Goal: Task Accomplishment & Management: Manage account settings

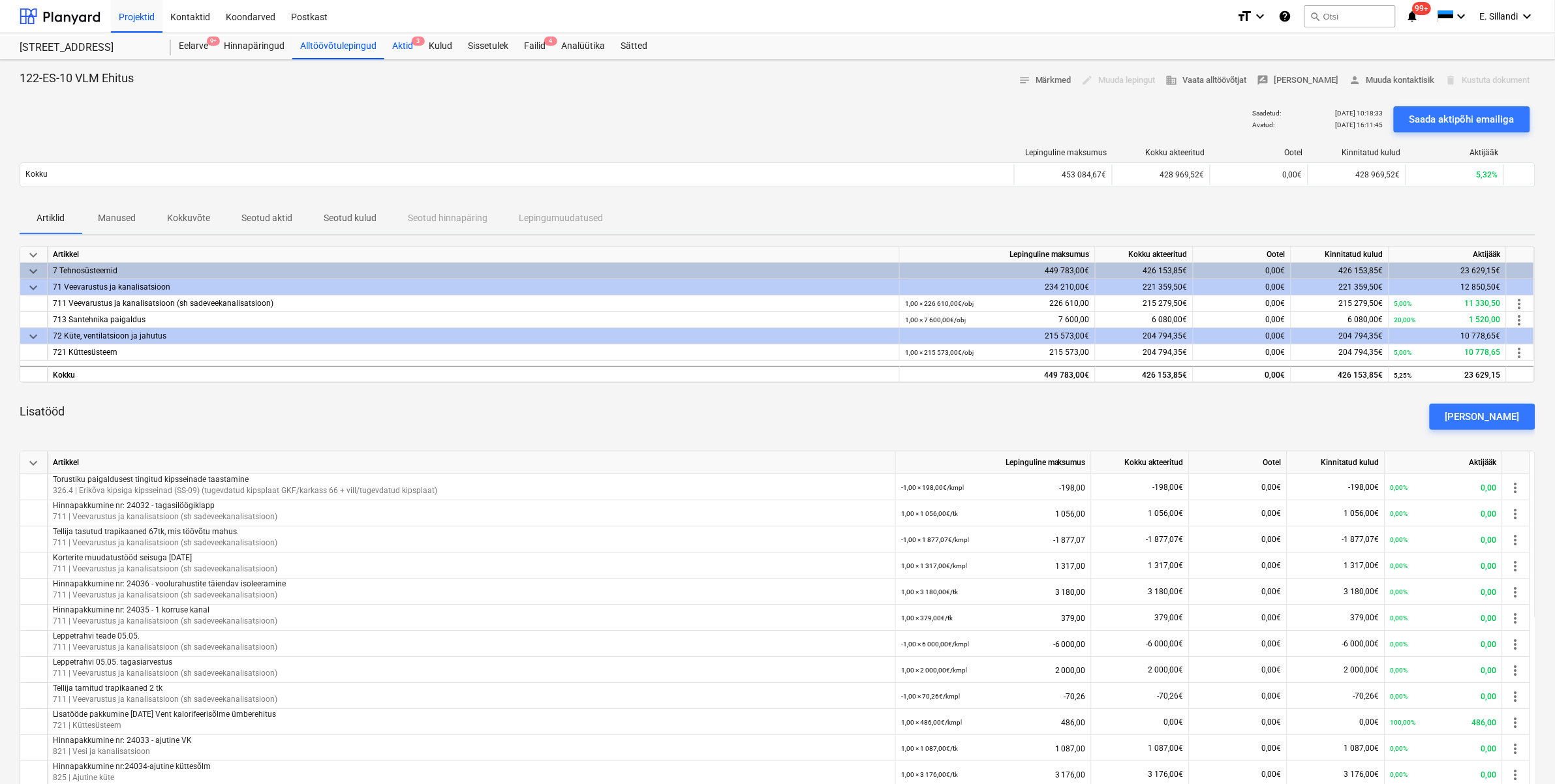
click at [406, 49] on div "Aktid 3" at bounding box center [403, 46] width 37 height 26
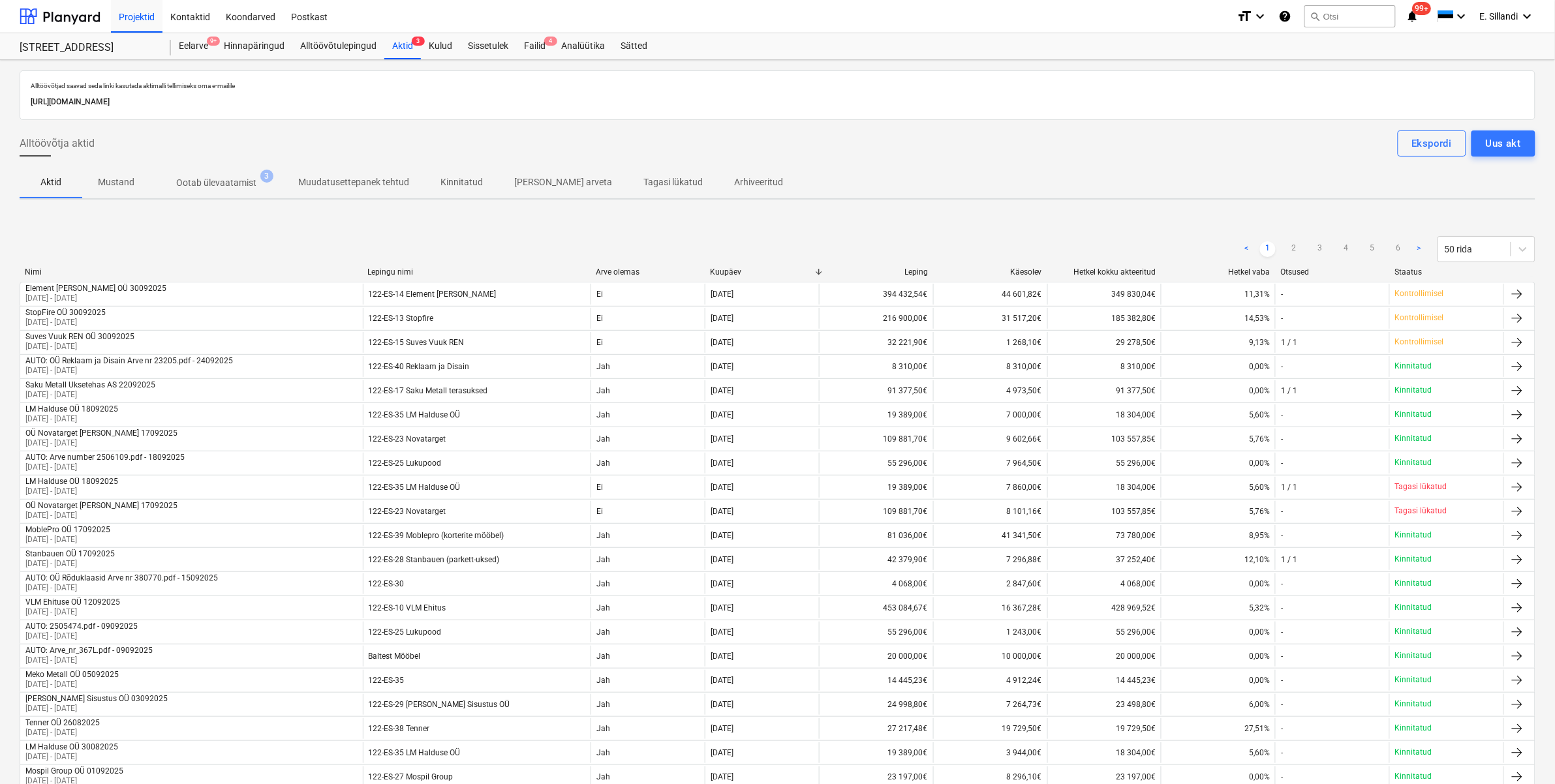
click at [217, 190] on span "Ootab ülevaatamist 3" at bounding box center [216, 183] width 132 height 24
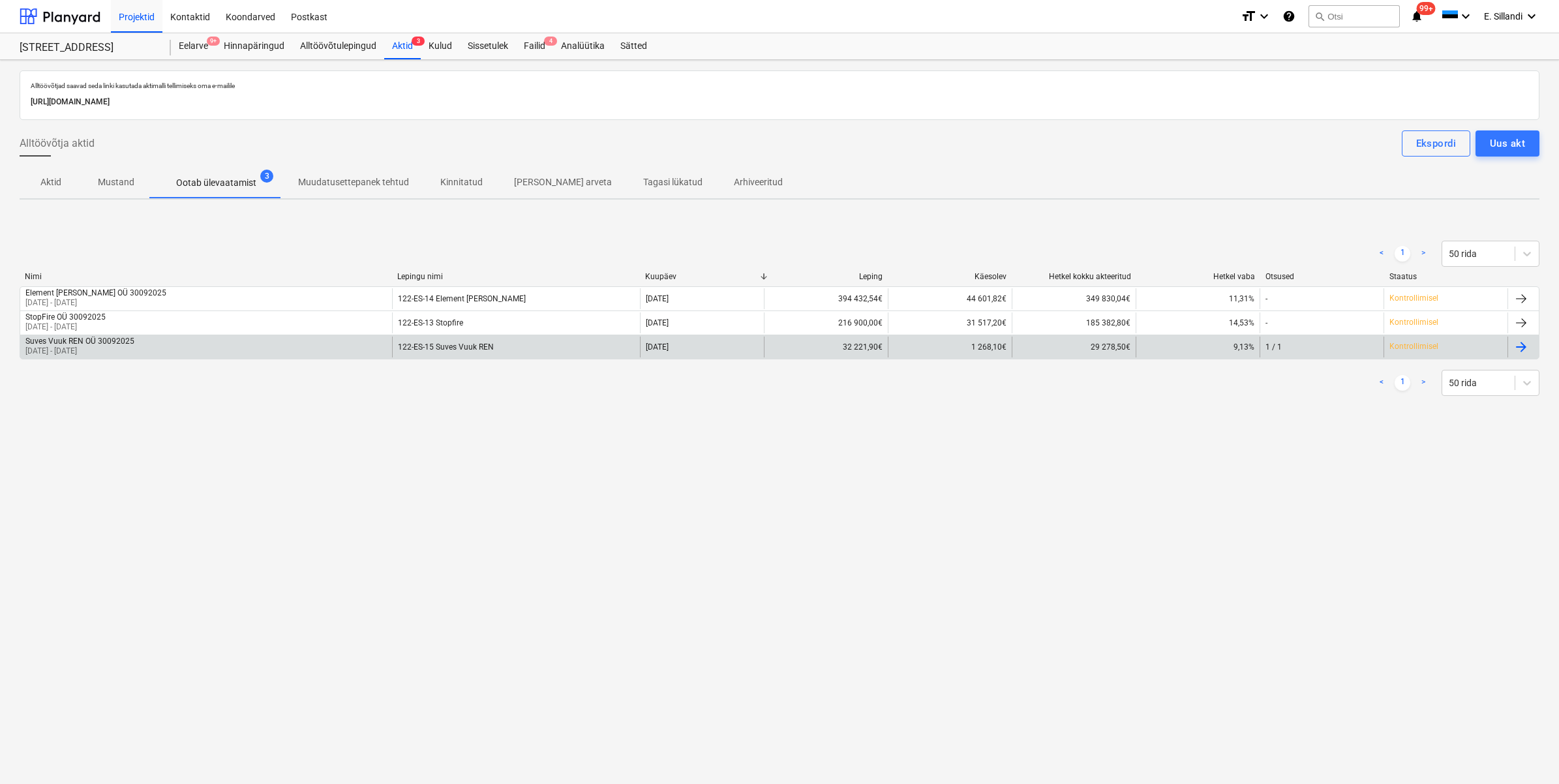
click at [152, 355] on div "Suves Vuuk REN OÜ 30092025 [DATE] - [DATE]" at bounding box center [206, 347] width 372 height 21
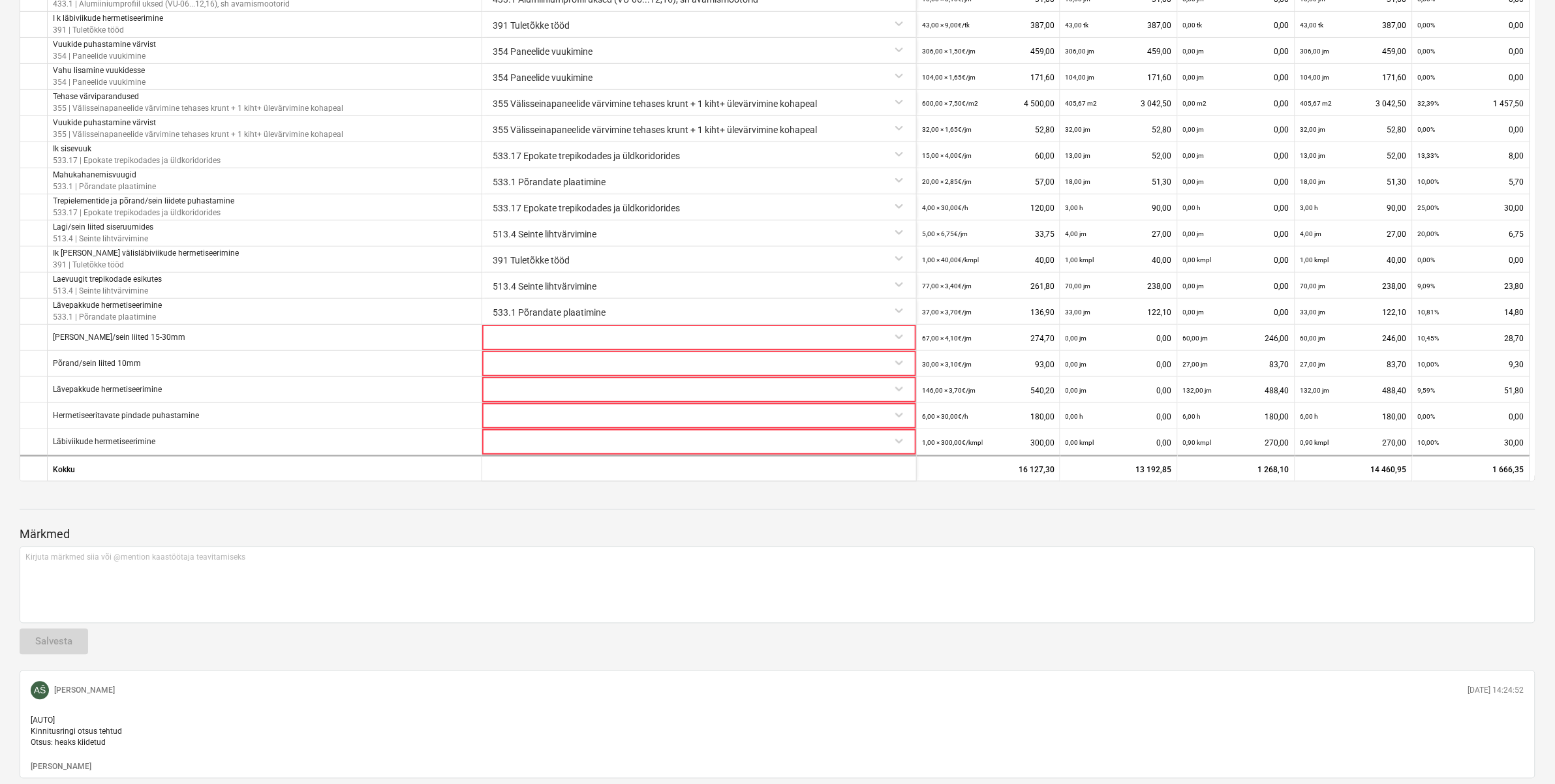
scroll to position [721, 0]
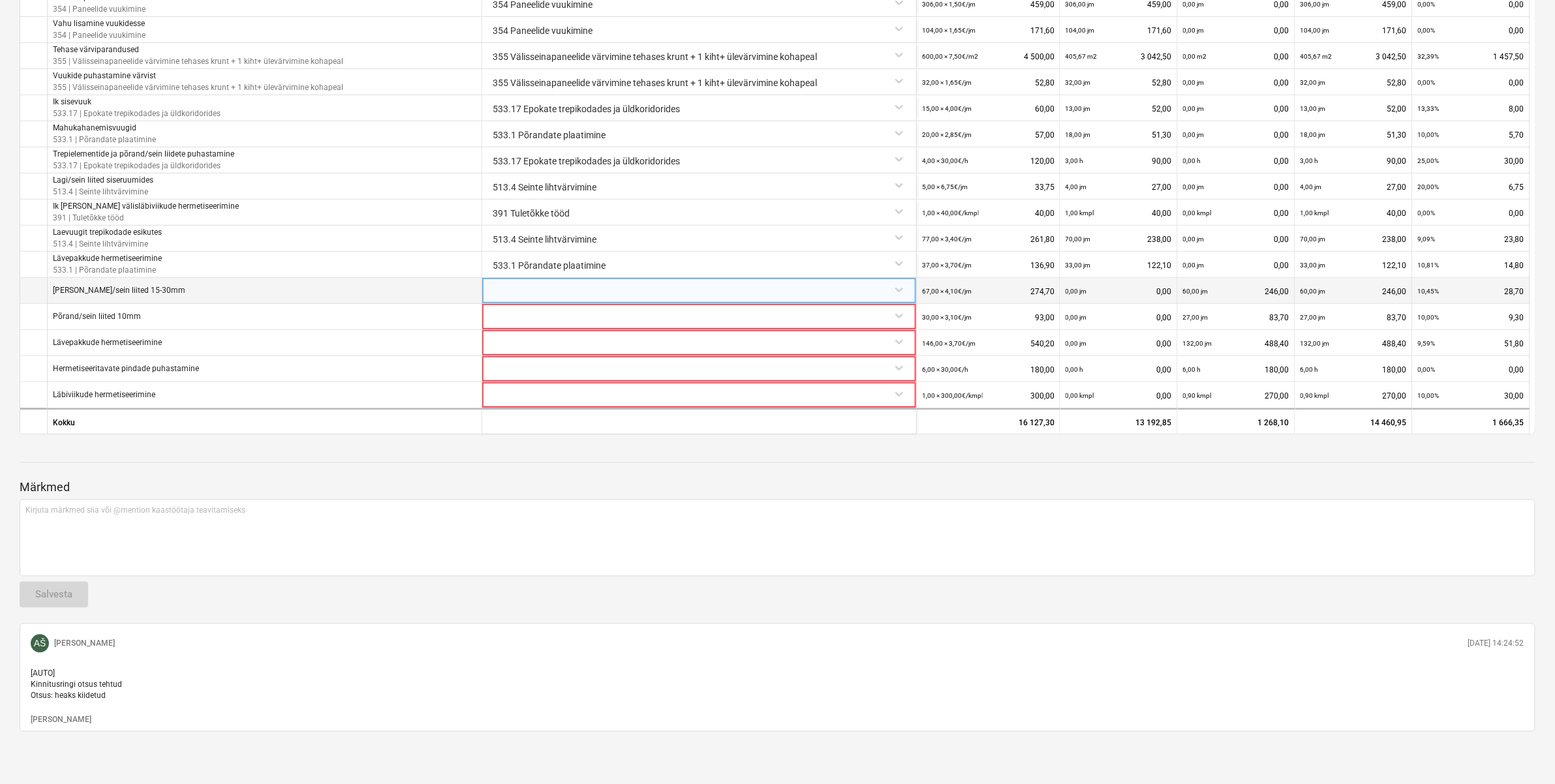
click at [526, 278] on div at bounding box center [699, 289] width 423 height 23
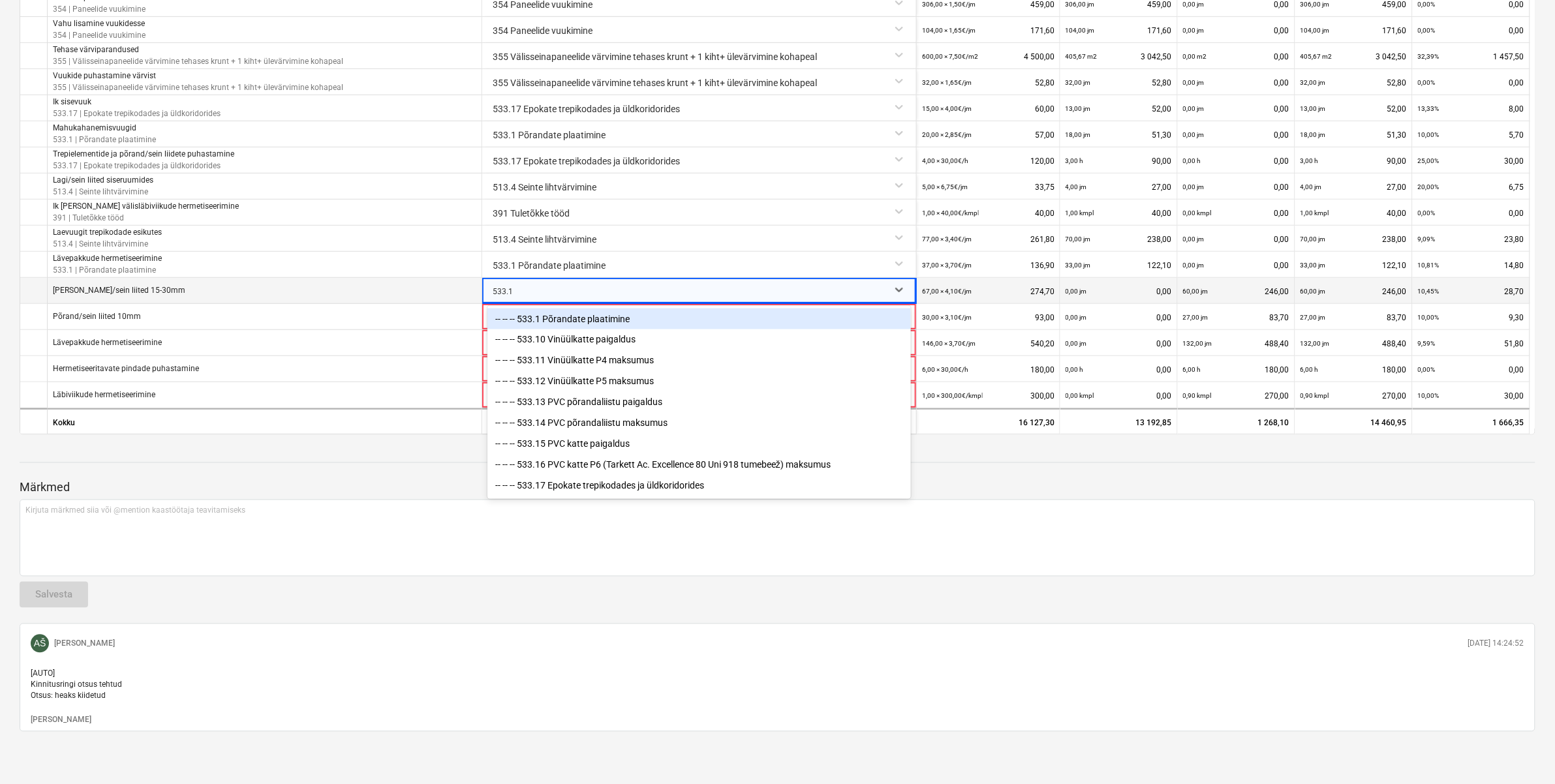
type input "533.17"
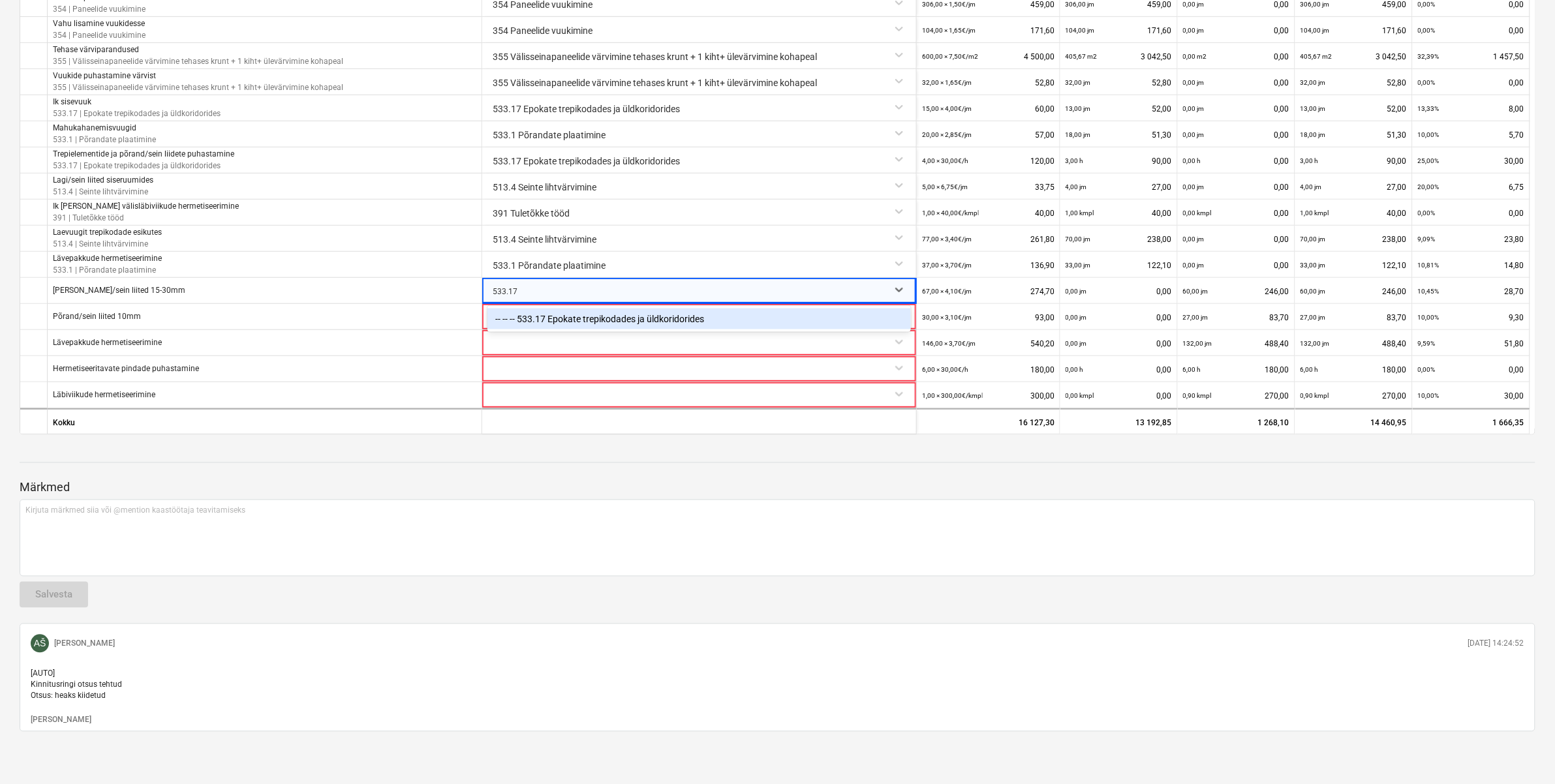
click at [660, 308] on div "-- -- -- 533.17 Epokate trepikodades ja üldkoridorides" at bounding box center [699, 319] width 423 height 21
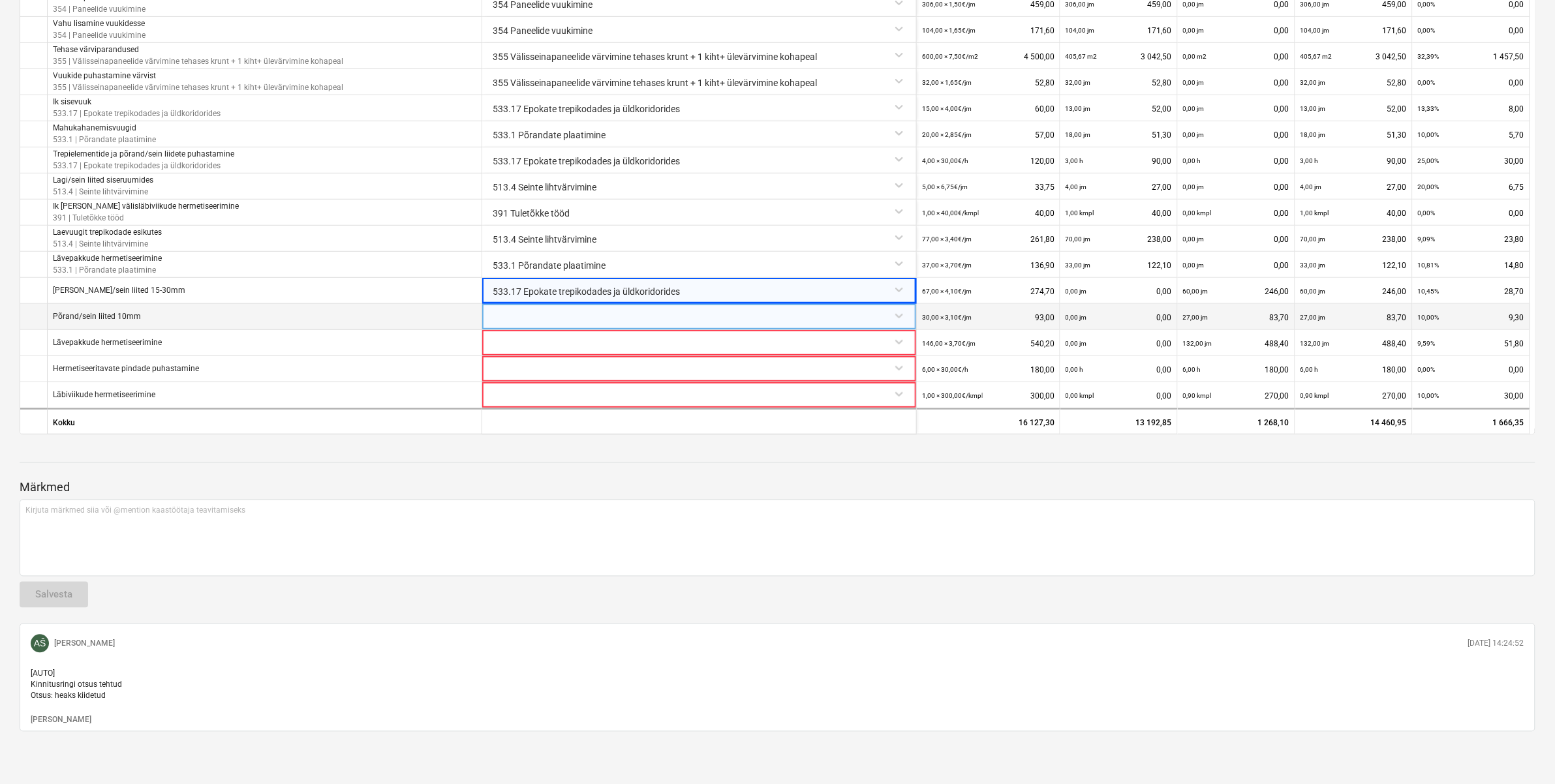
click at [549, 308] on div at bounding box center [699, 315] width 423 height 23
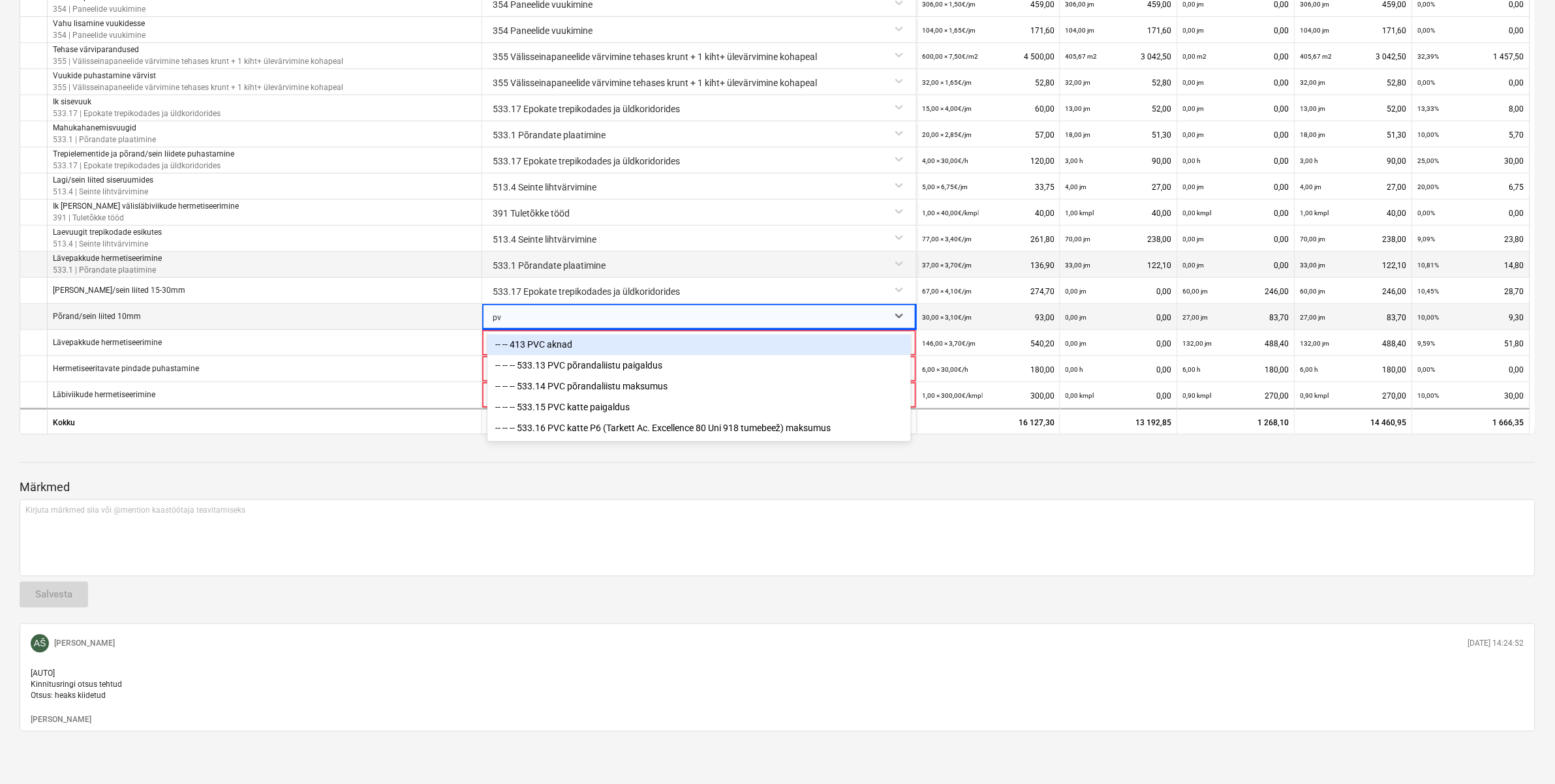
type input "pvc"
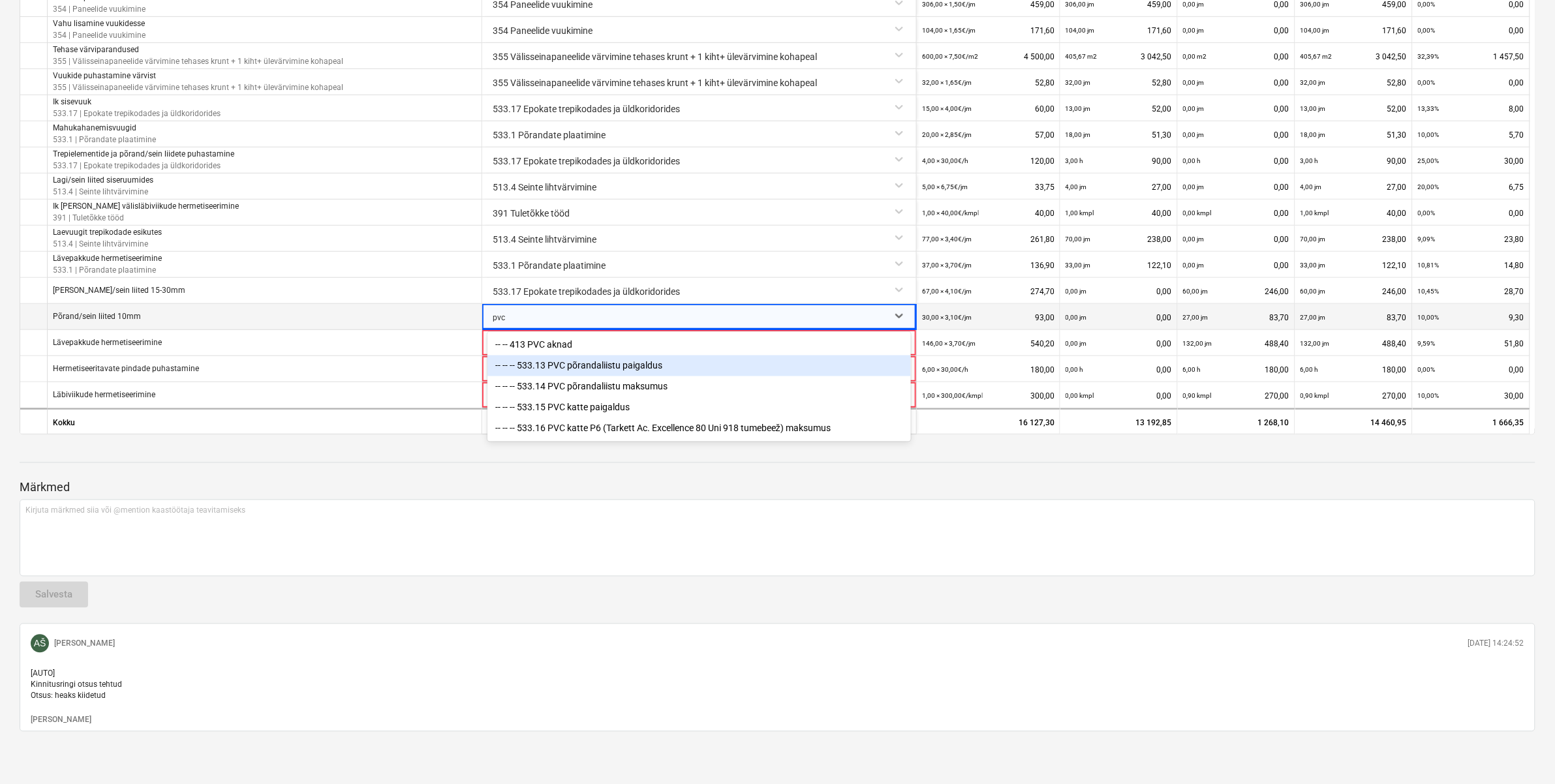
click at [615, 355] on div "-- -- -- 533.13 PVC põrandaliistu paigaldus" at bounding box center [699, 366] width 423 height 21
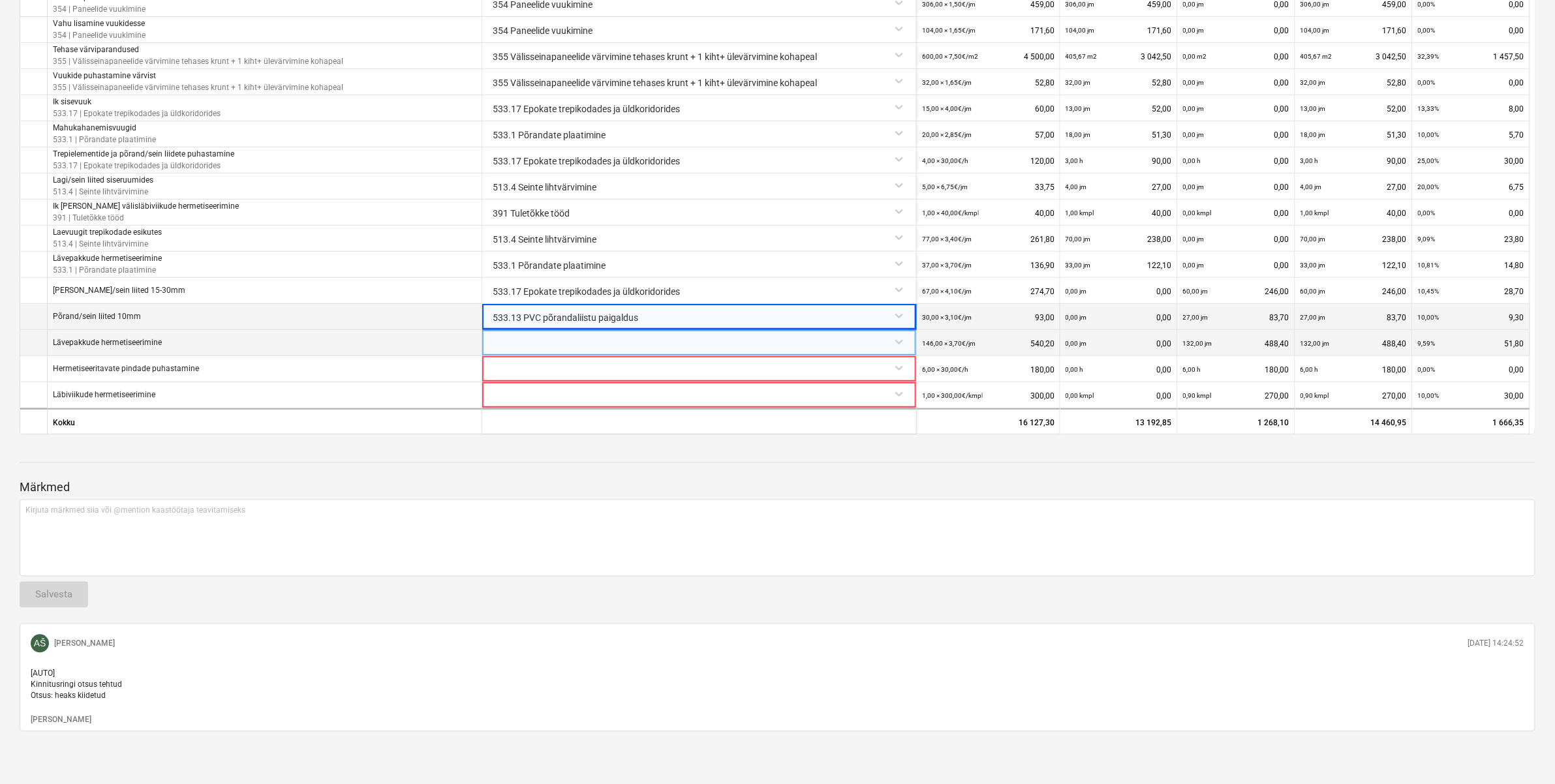
click at [605, 335] on div at bounding box center [699, 341] width 423 height 23
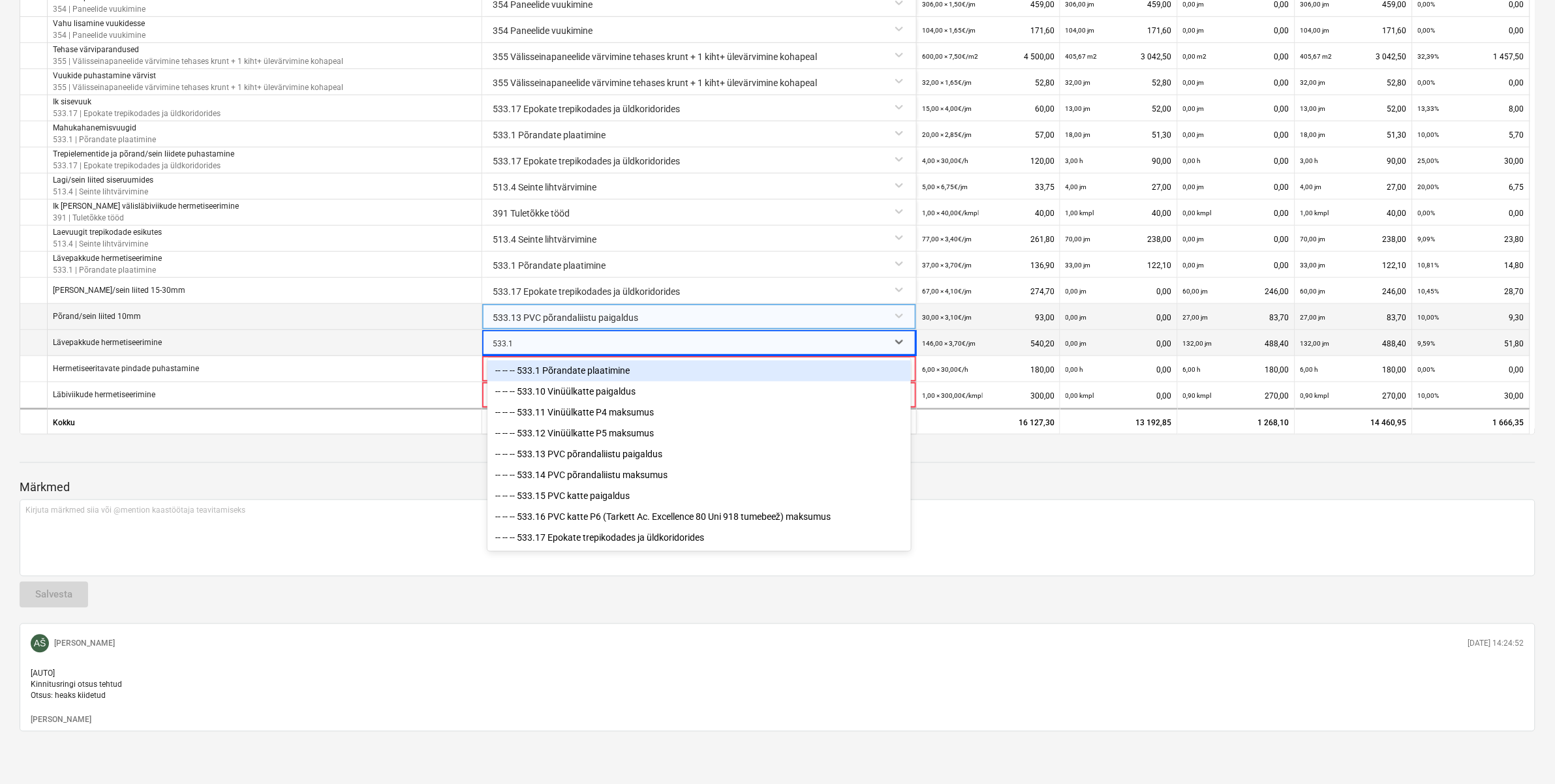
type input "533.13"
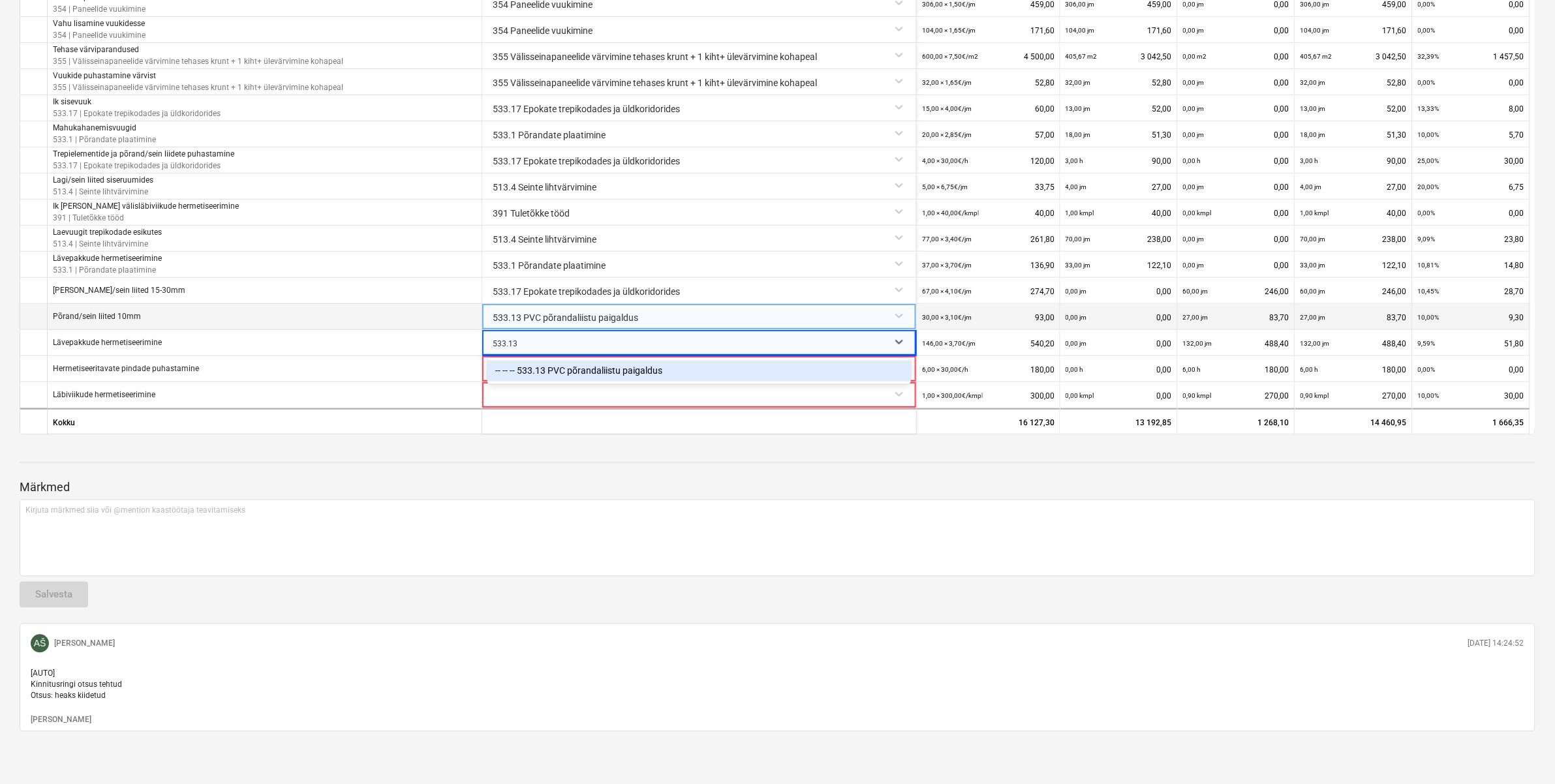
click at [608, 367] on div "-- -- -- 533.13 PVC põrandaliistu paigaldus" at bounding box center [699, 371] width 423 height 21
click at [529, 330] on div "533.13 PVC põrandaliistu paigaldus" at bounding box center [699, 341] width 423 height 23
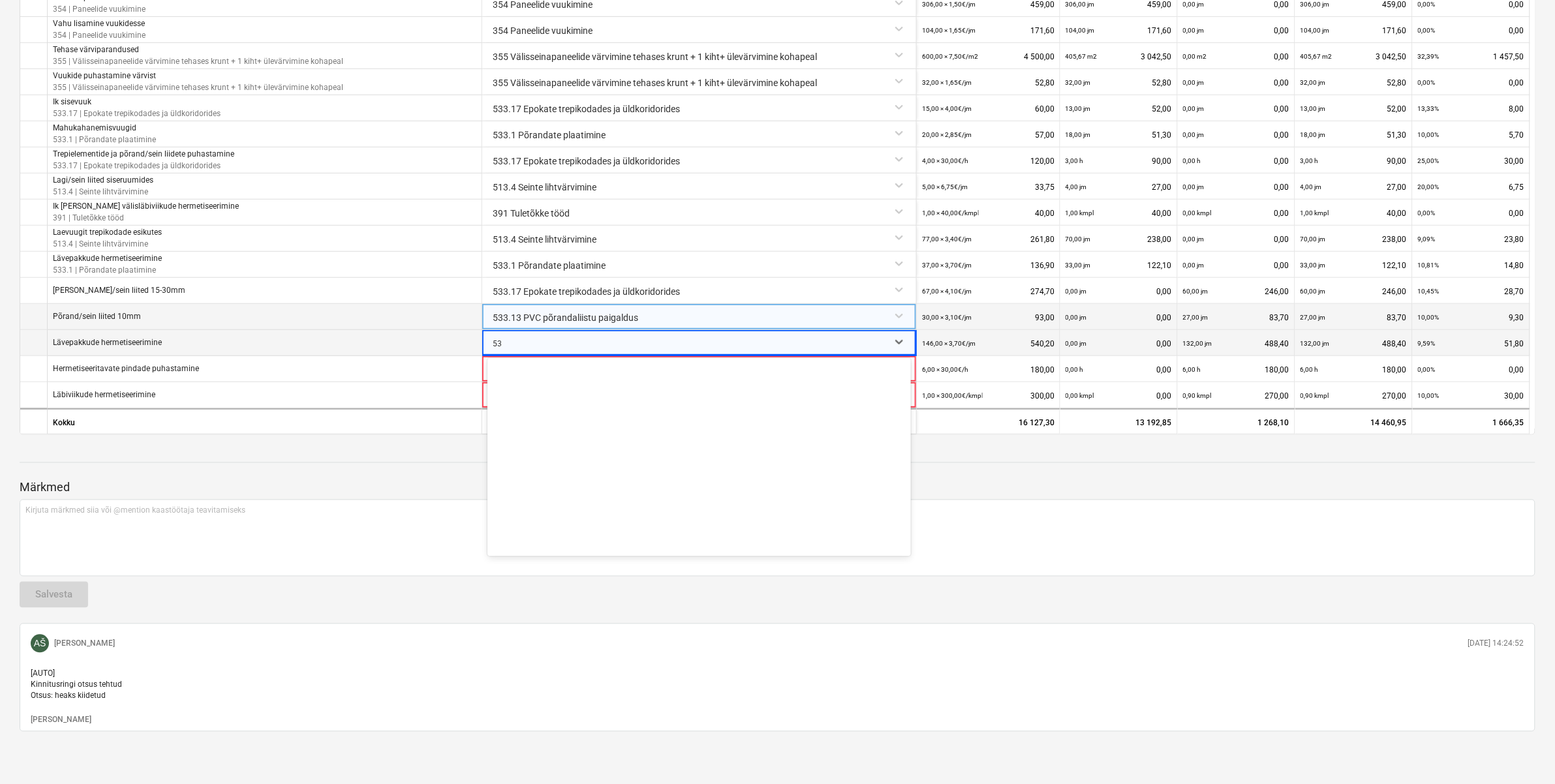
scroll to position [284, 0]
type input "5"
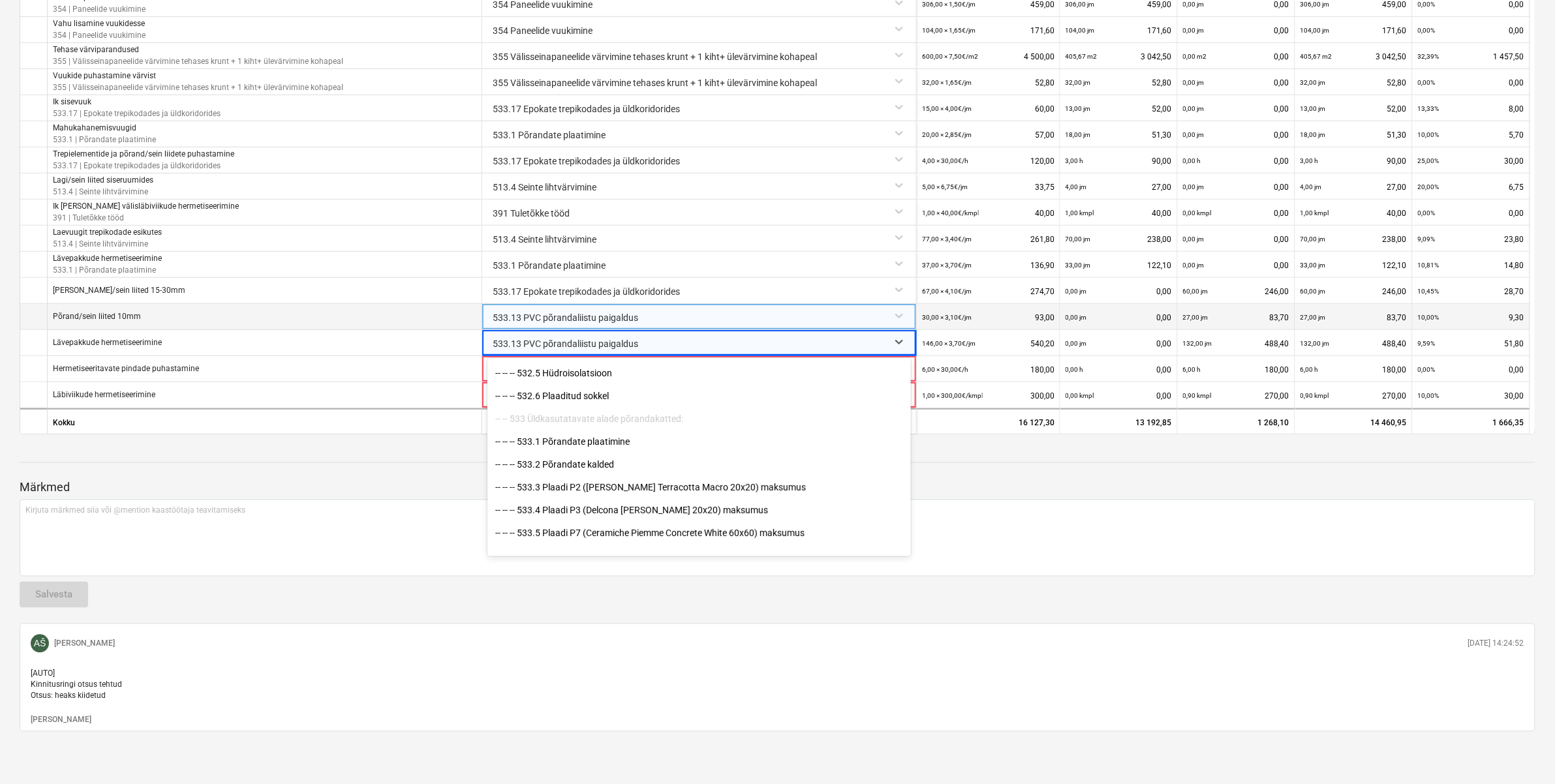
scroll to position [12538, 0]
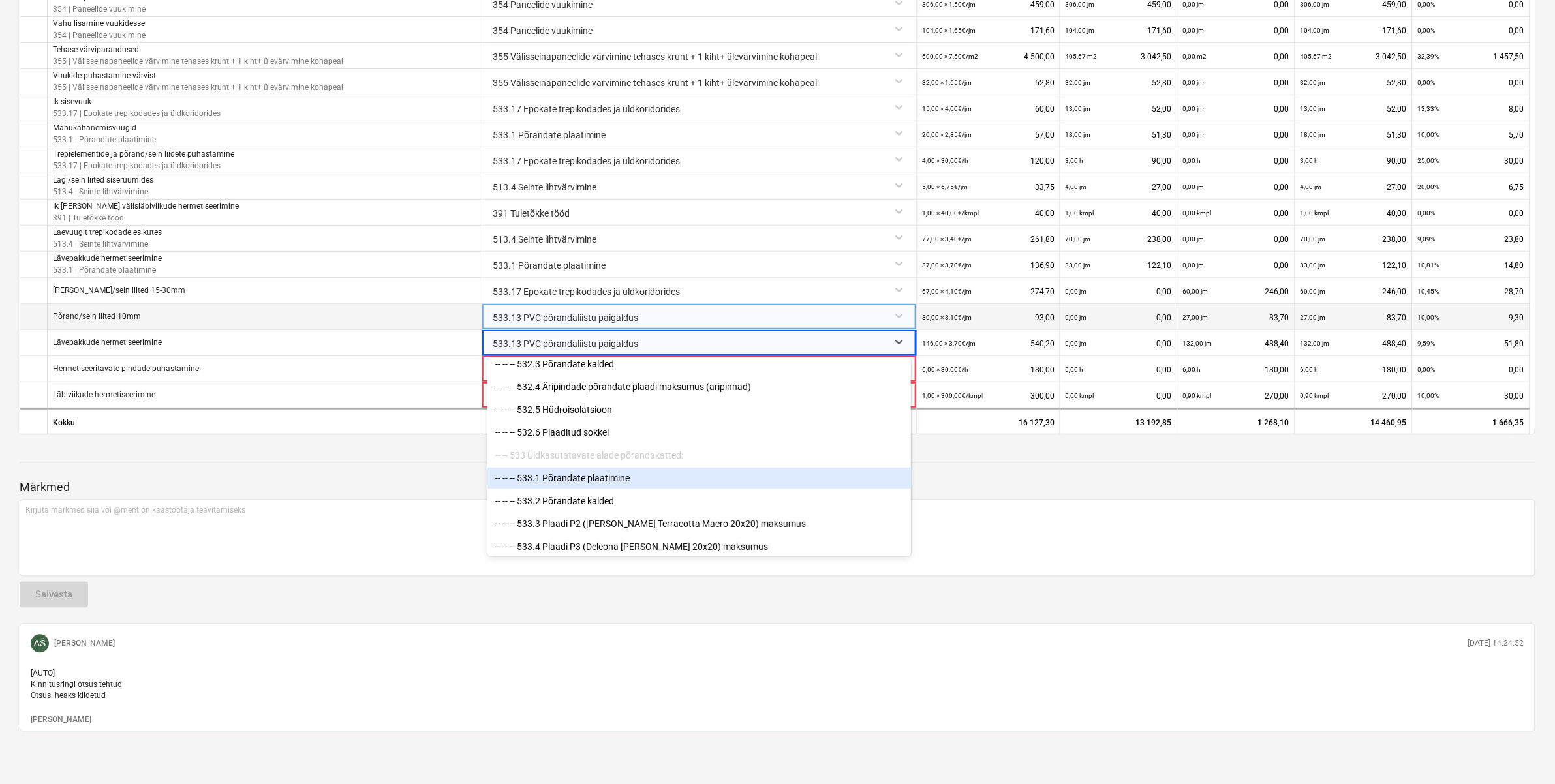
click at [573, 467] on div "-- -- -- 533.1 Põrandate plaatimine" at bounding box center [699, 478] width 423 height 21
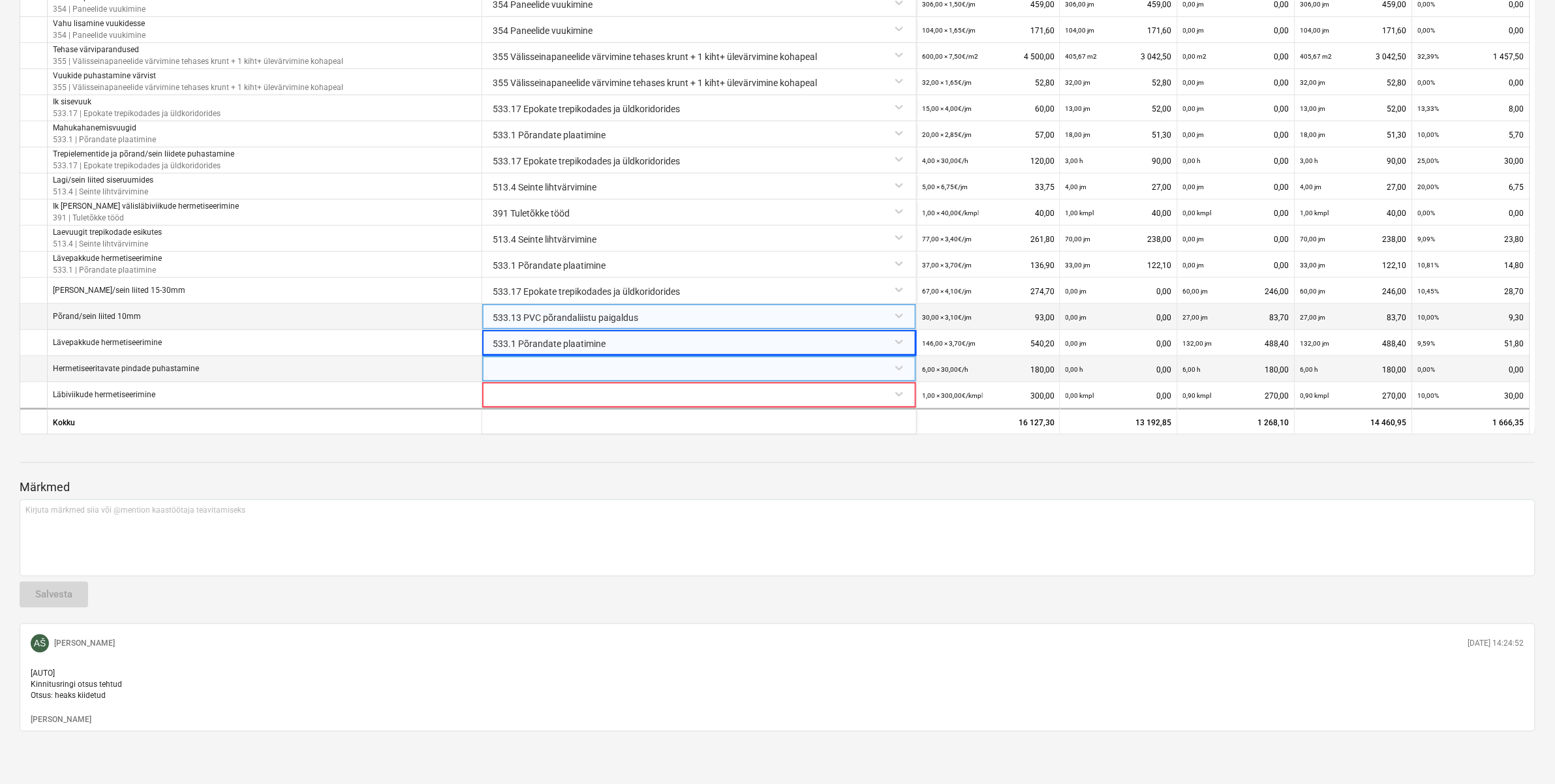
click at [526, 356] on div at bounding box center [699, 367] width 423 height 23
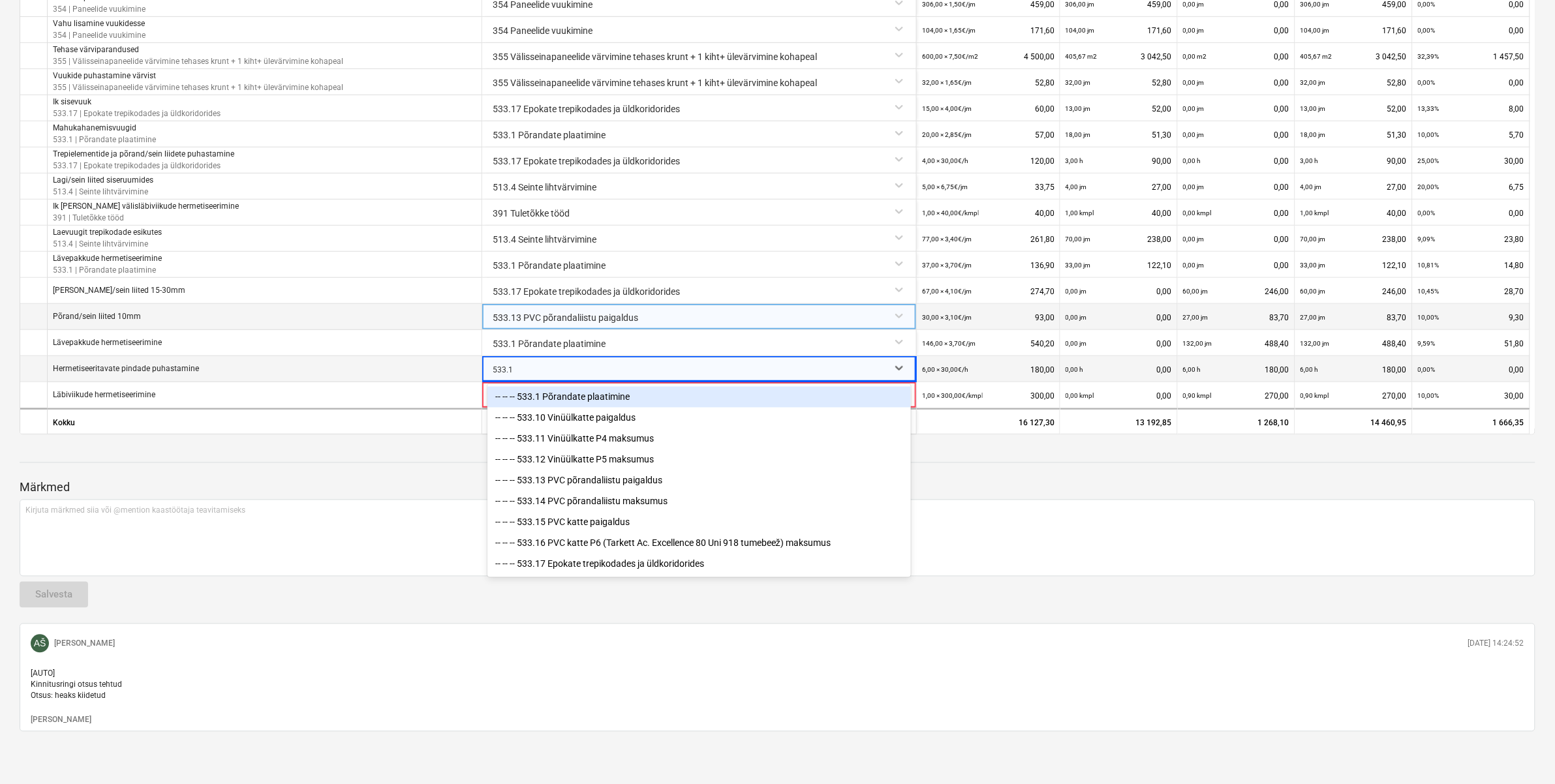
type input "533.13"
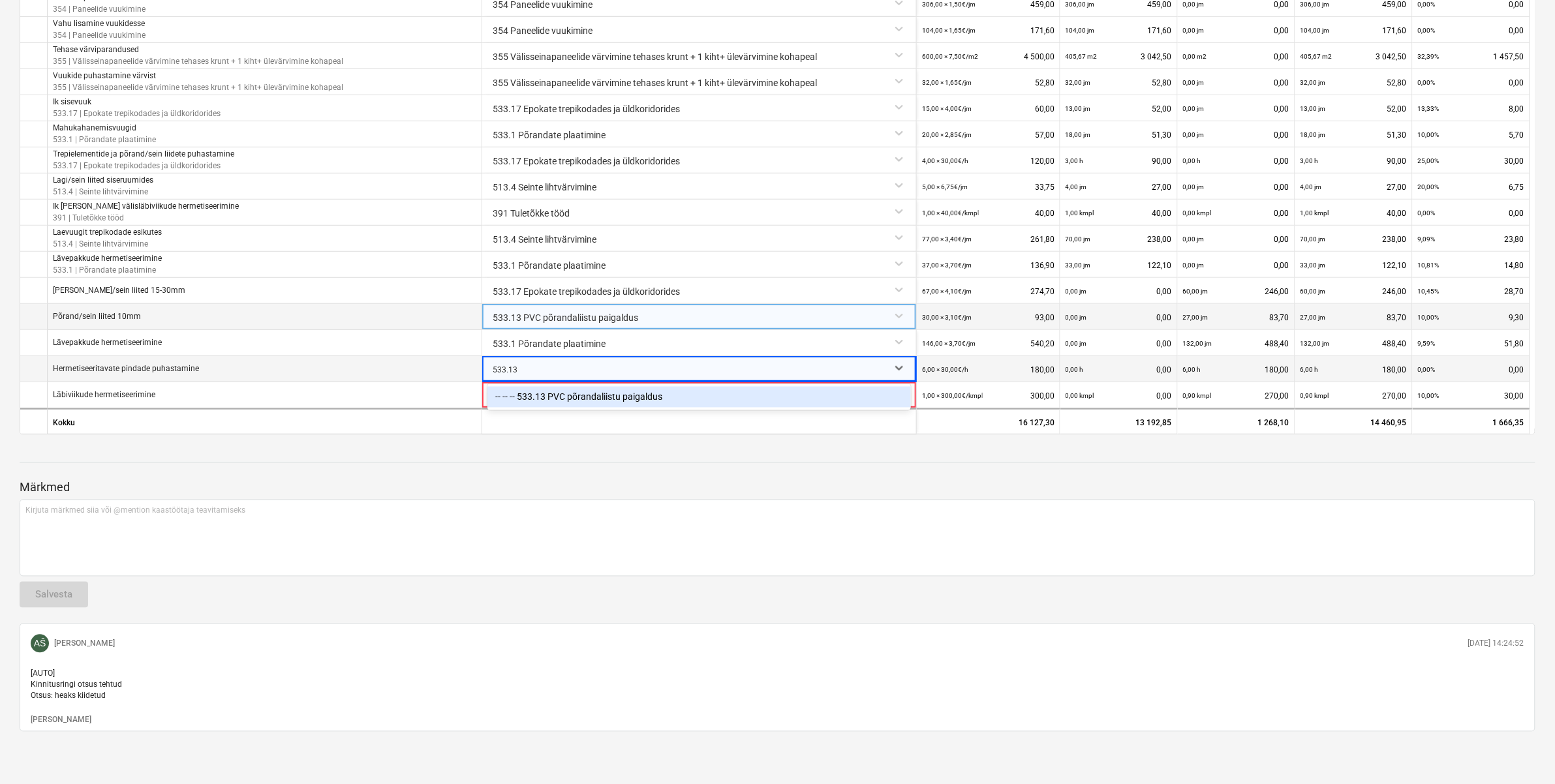
click at [559, 386] on div "-- -- -- 533.13 PVC põrandaliistu paigaldus" at bounding box center [699, 397] width 423 height 21
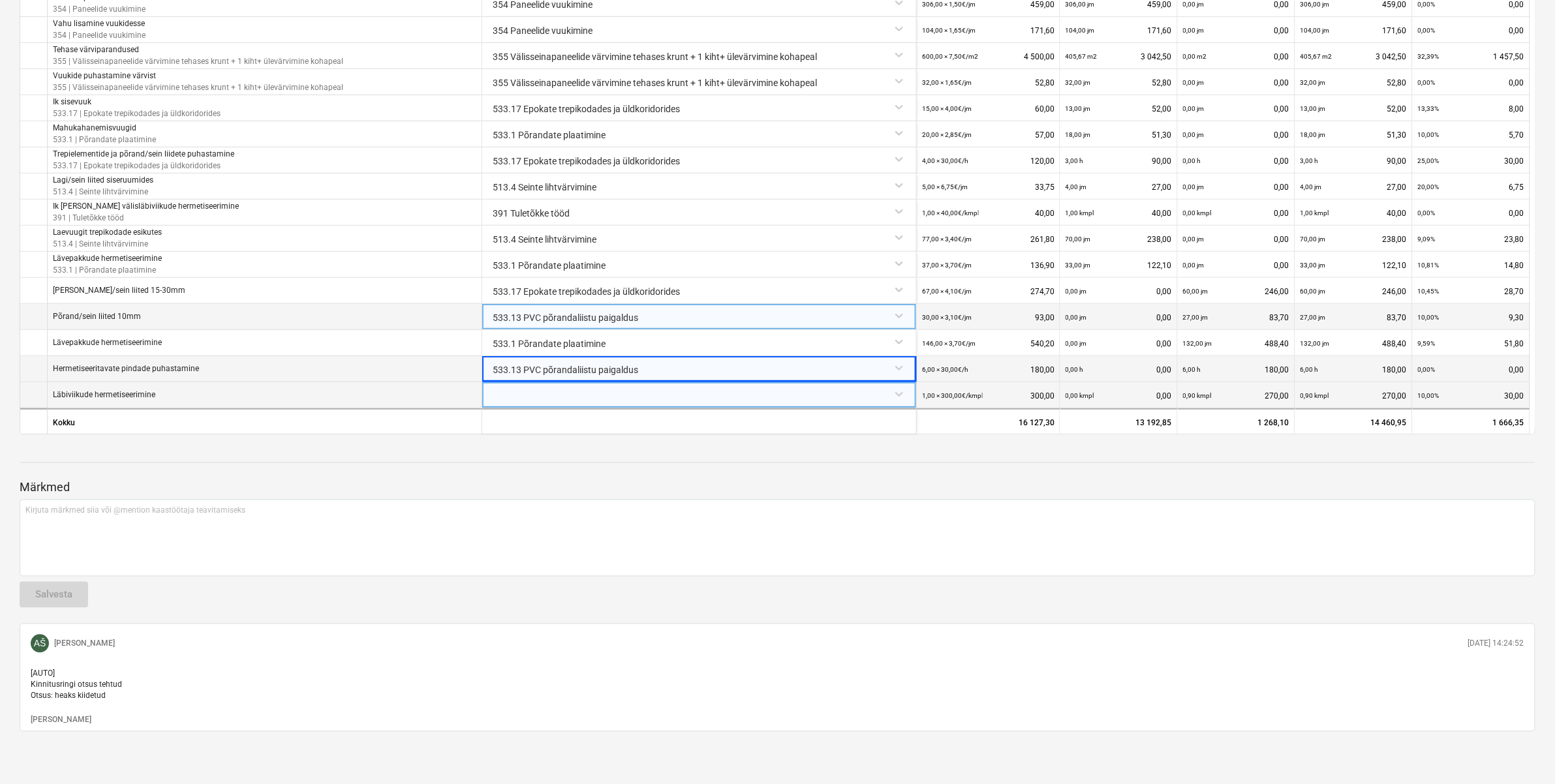
click at [536, 386] on div at bounding box center [699, 393] width 423 height 23
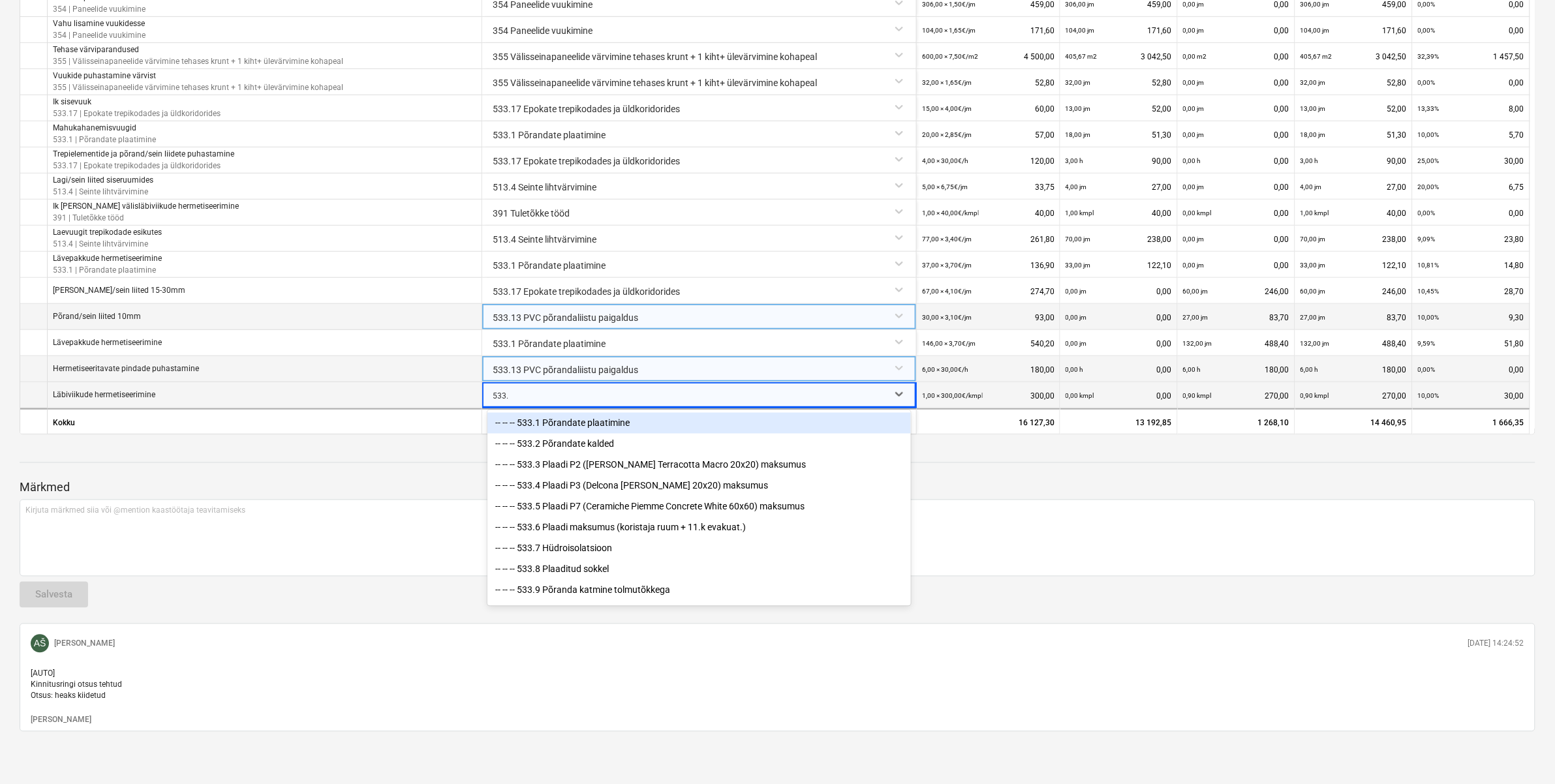
type input "533.1"
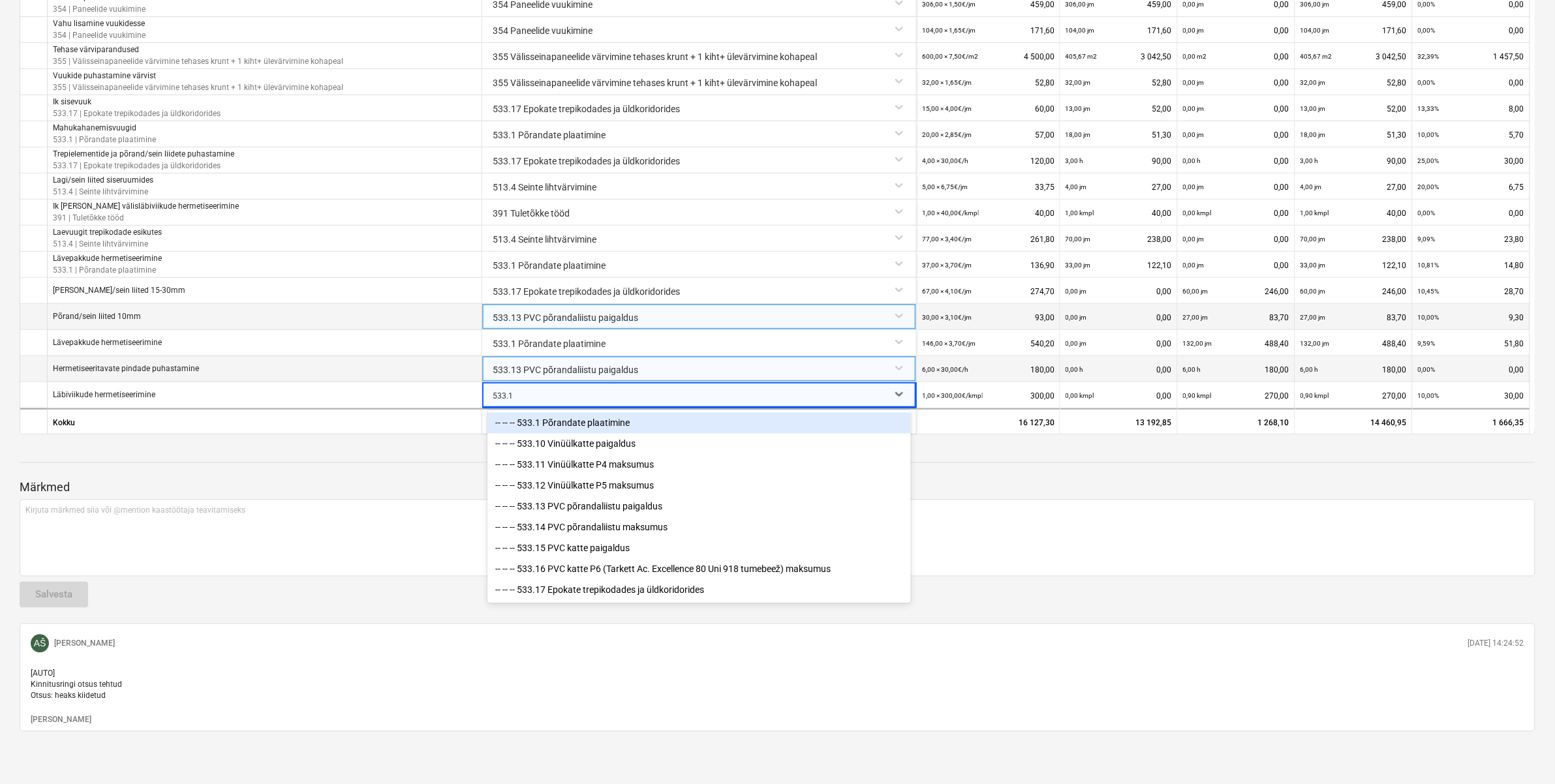
click at [550, 413] on div "-- -- -- 533.1 Põrandate plaatimine" at bounding box center [699, 423] width 423 height 21
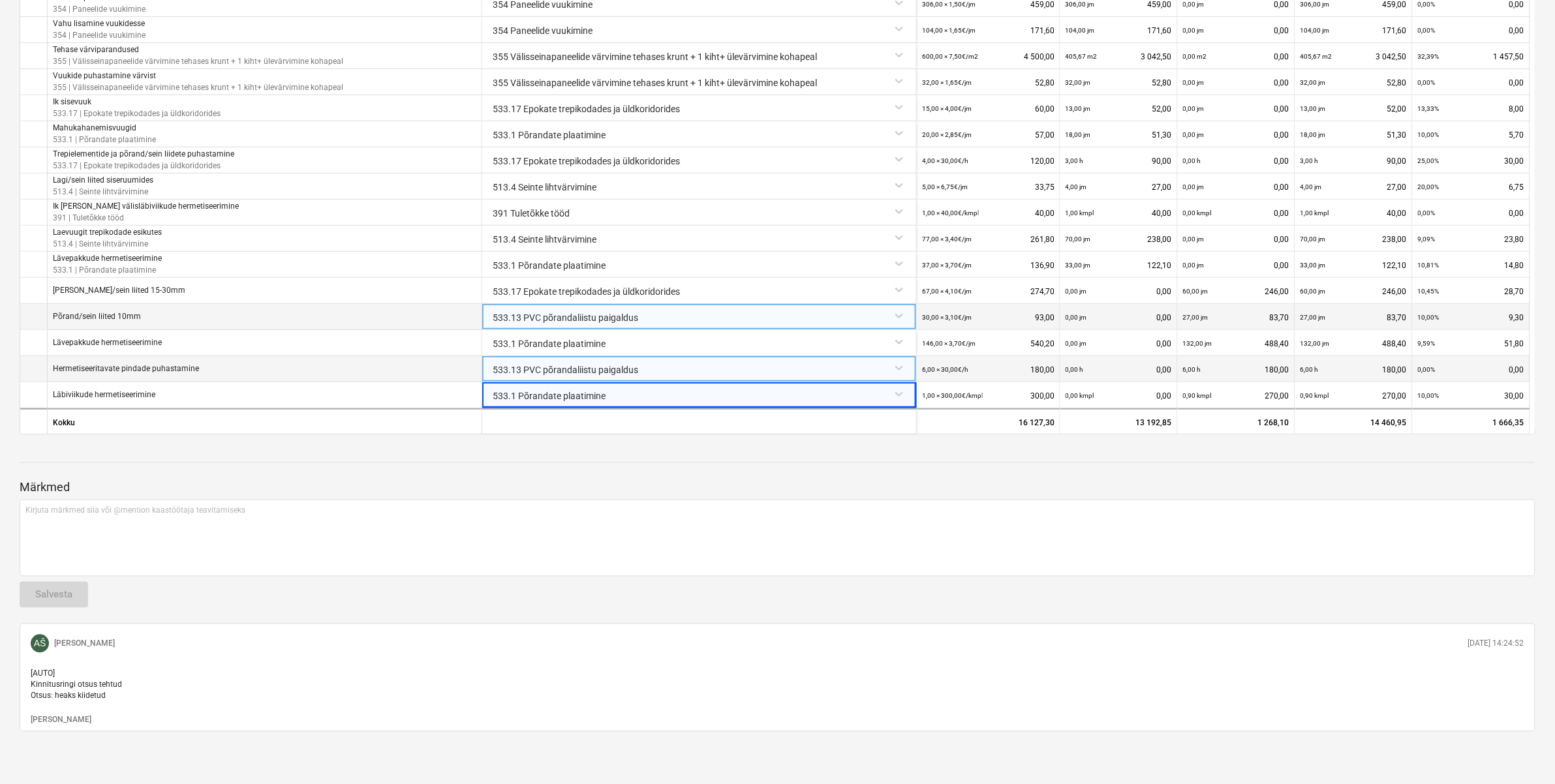
click at [666, 445] on div at bounding box center [777, 450] width 1516 height 10
click at [608, 382] on div "533.1 Põrandate plaatimine" at bounding box center [699, 393] width 423 height 23
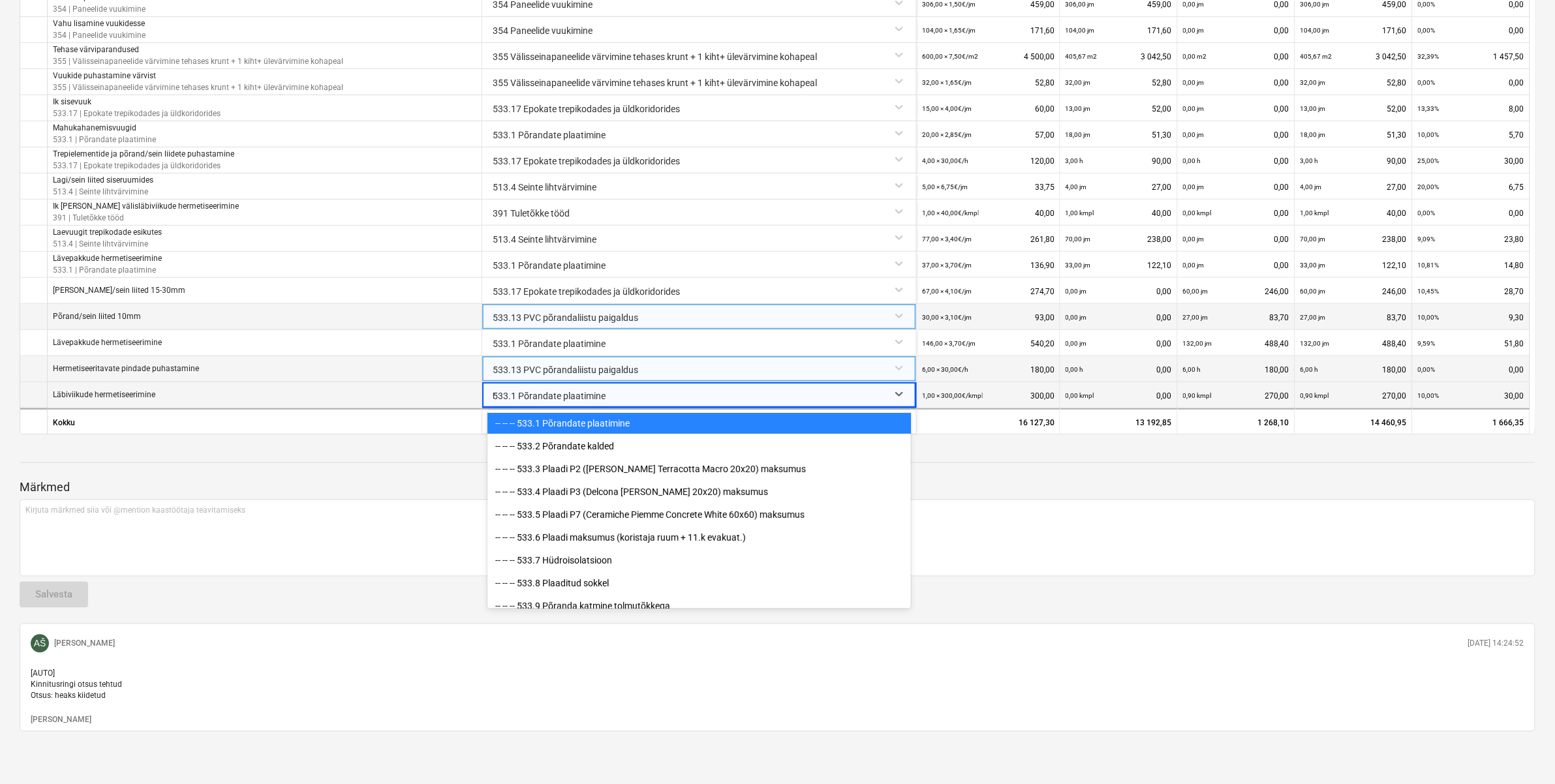
scroll to position [3776, 0]
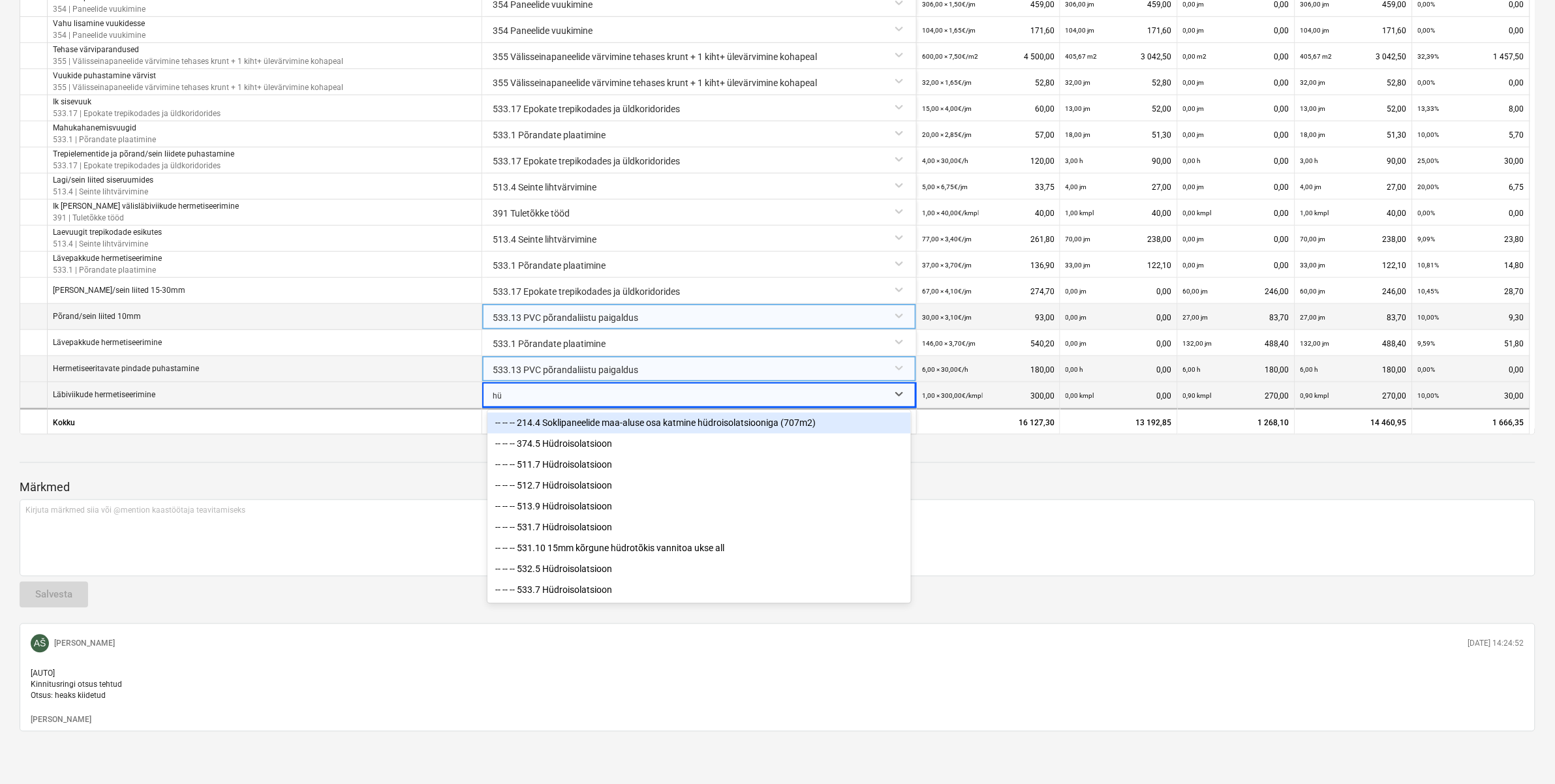
type input "h"
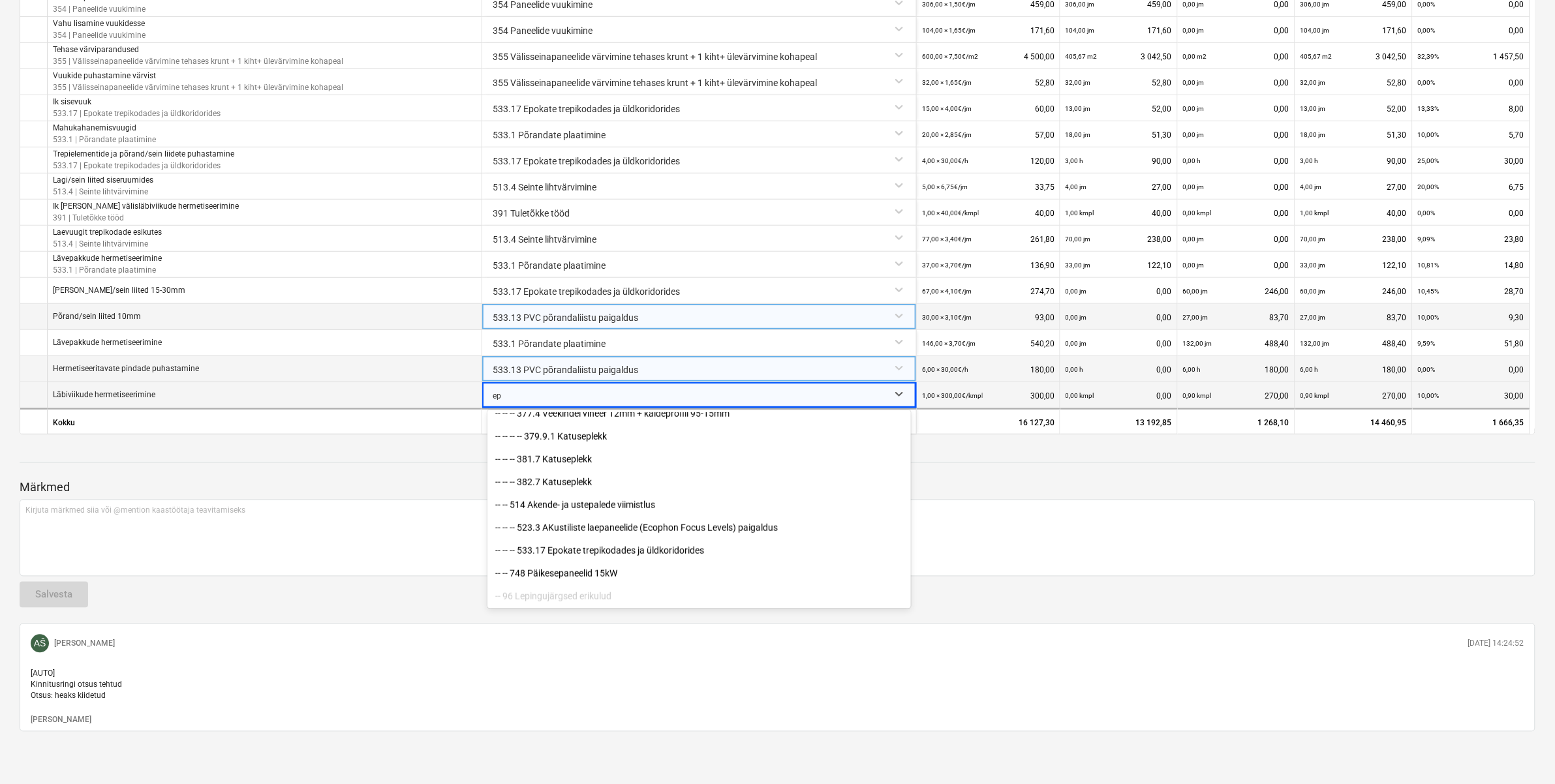
scroll to position [580, 0]
type input "epo"
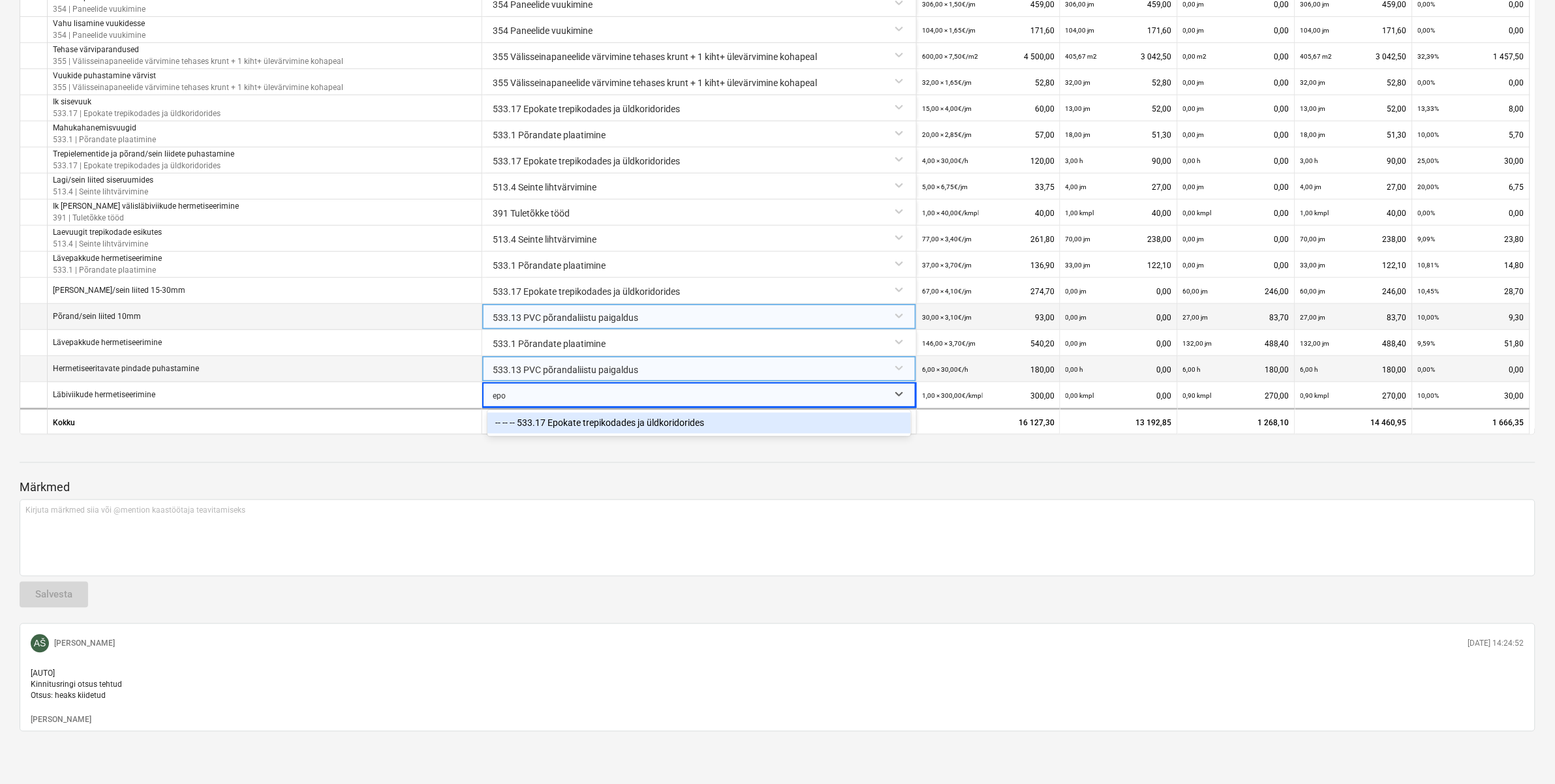
click at [631, 413] on div "-- -- -- 533.17 Epokate trepikodades ja üldkoridorides" at bounding box center [699, 423] width 423 height 21
click at [626, 455] on div "Märkmed Kirjuta märkmed siia või @mention kaastöötaja teavitamiseks ﻿ Salvesta …" at bounding box center [777, 588] width 1516 height 286
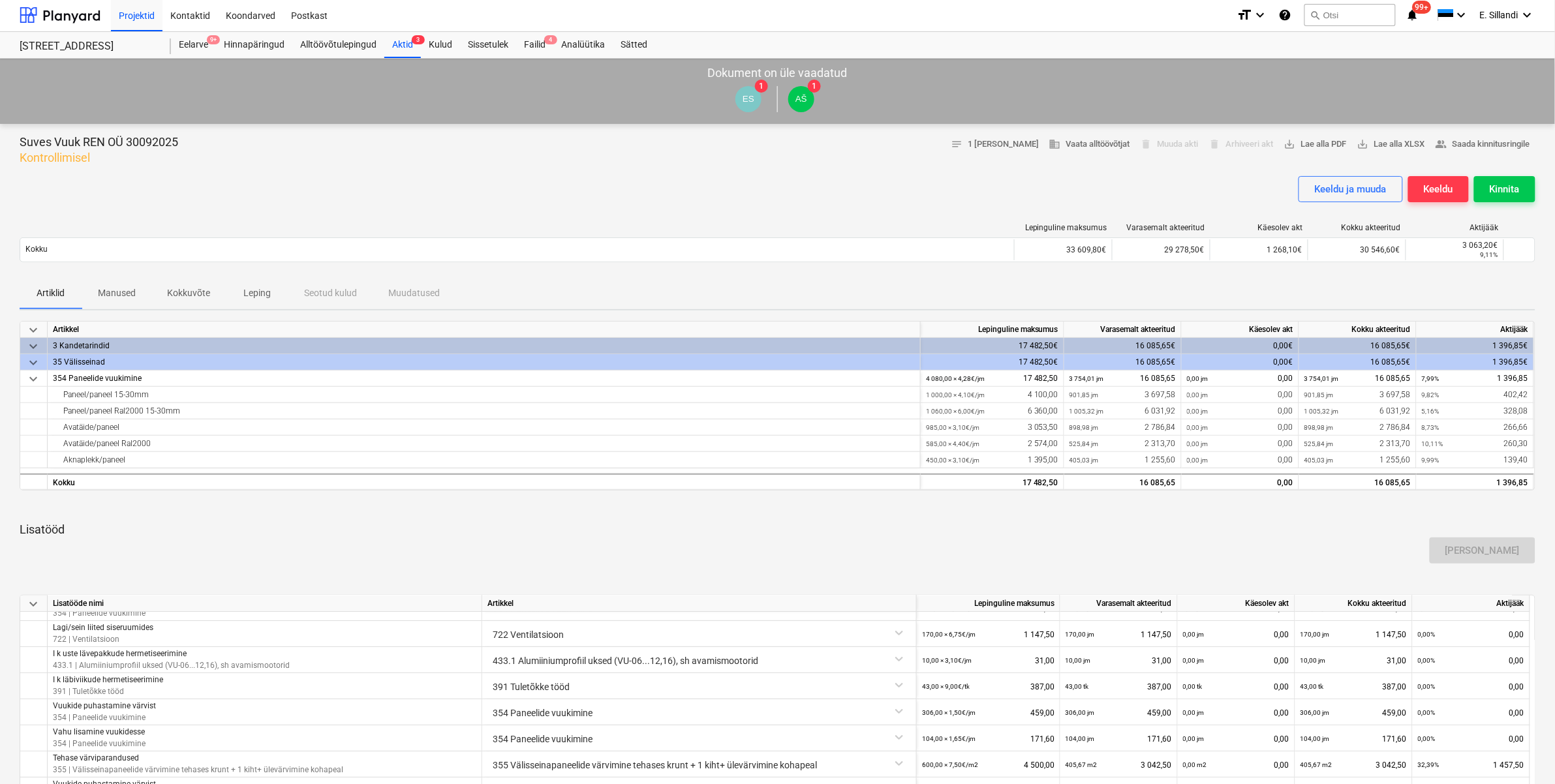
scroll to position [0, 0]
click at [518, 38] on div "Failid 4" at bounding box center [535, 46] width 37 height 26
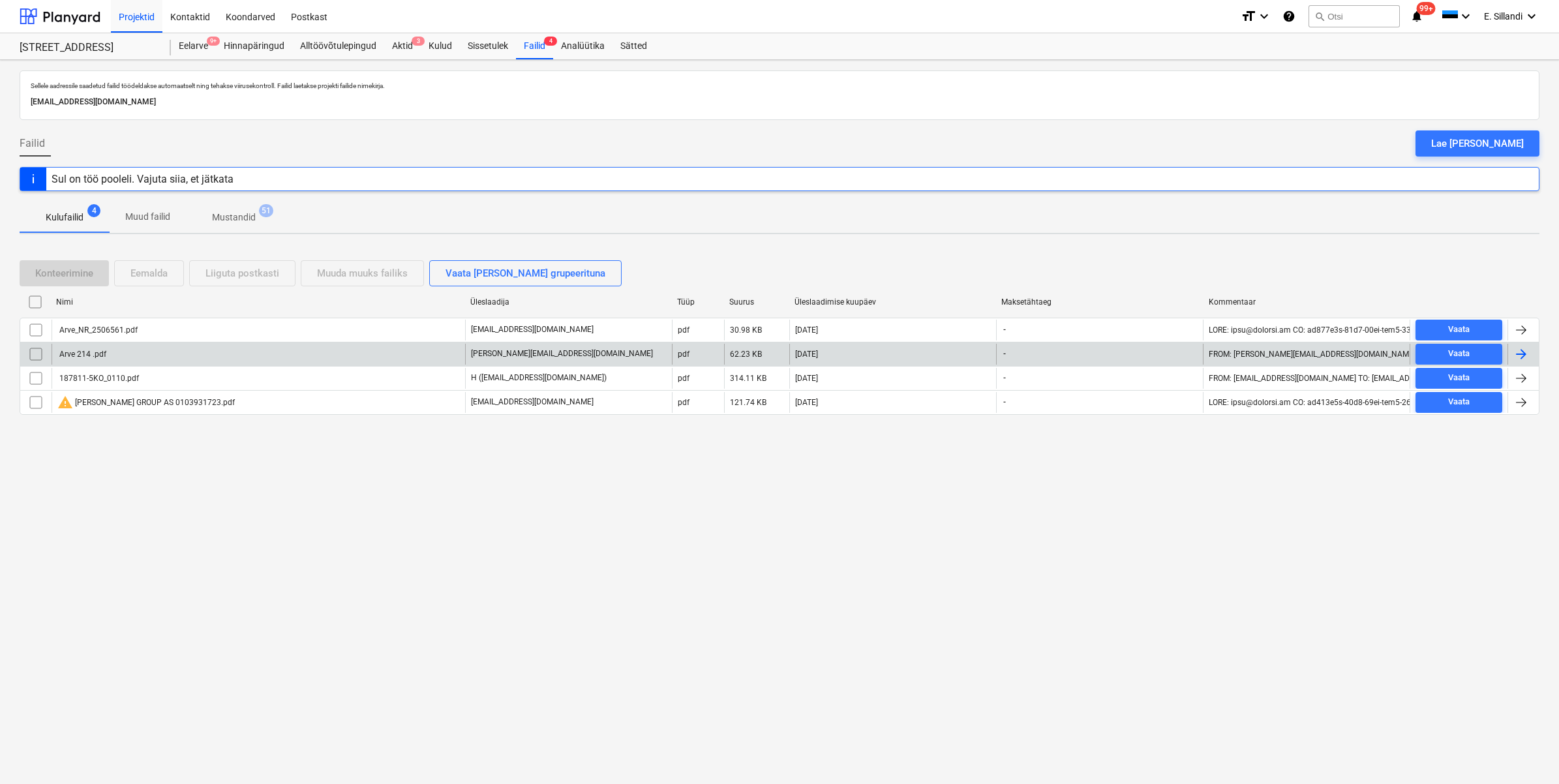
click at [100, 348] on div "Arve 214 .pdf" at bounding box center [258, 354] width 413 height 21
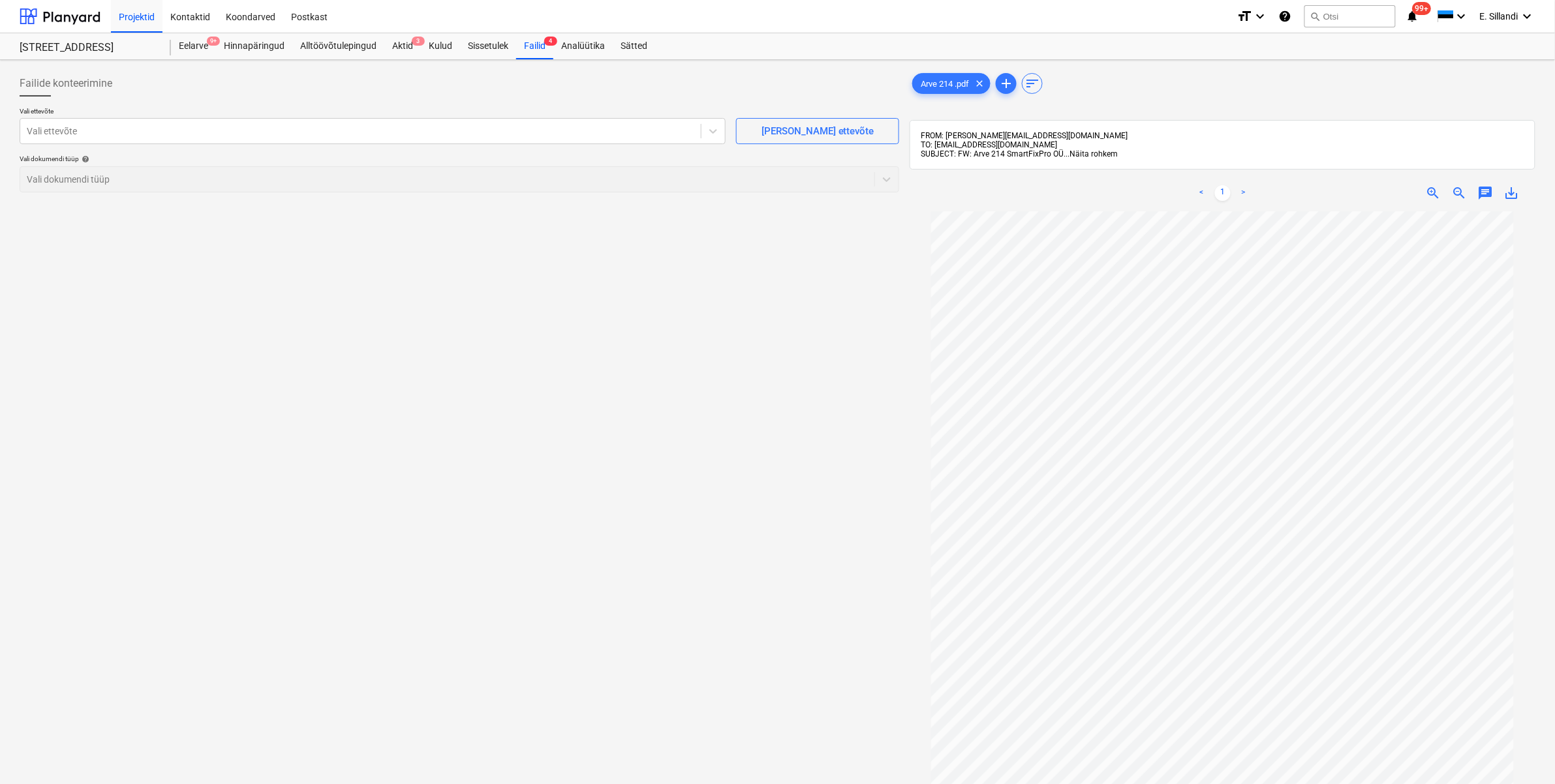
click at [1090, 154] on span "Näita rohkem" at bounding box center [1093, 154] width 49 height 9
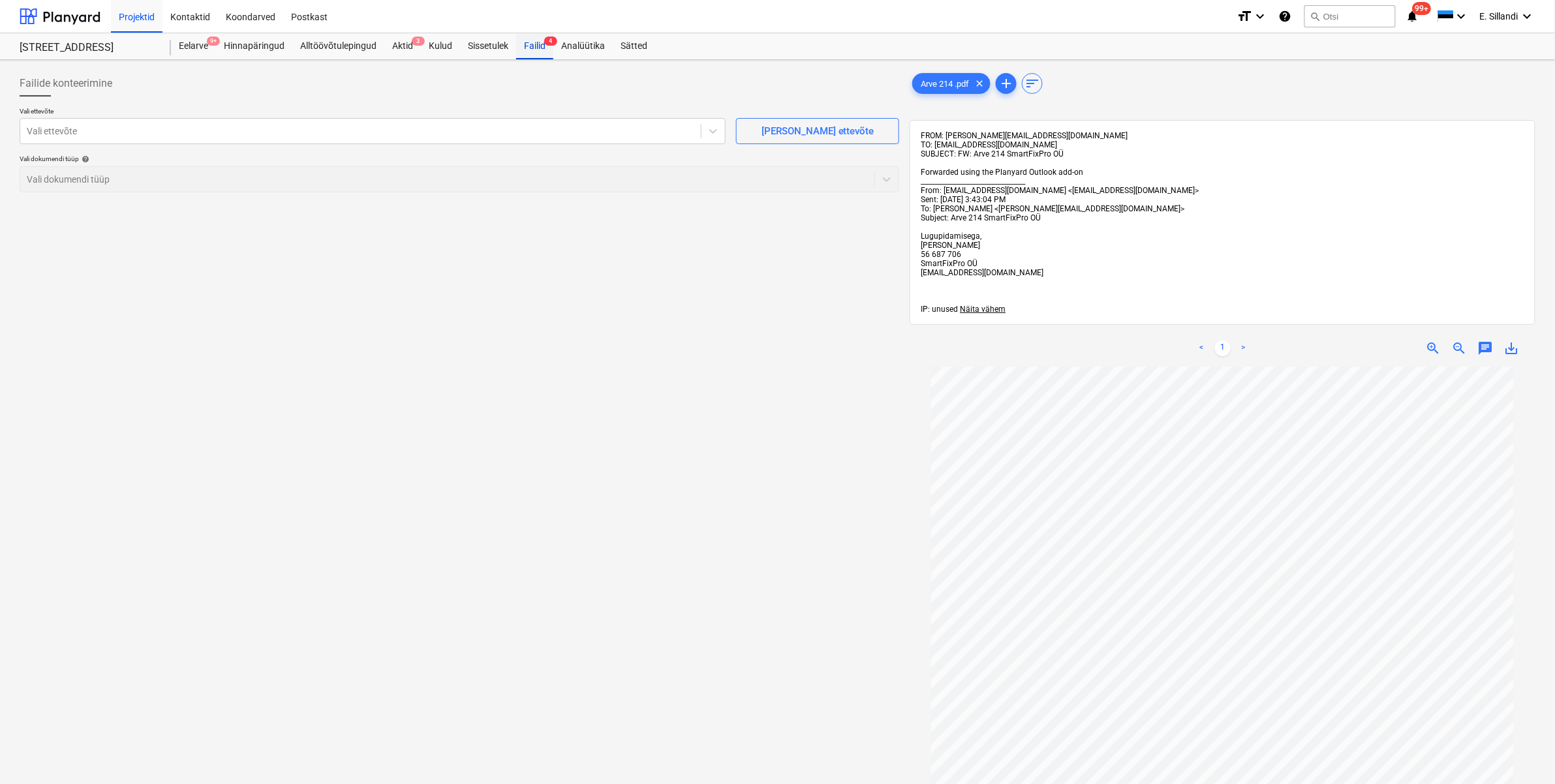
click at [524, 48] on div "Failid 4" at bounding box center [535, 46] width 37 height 26
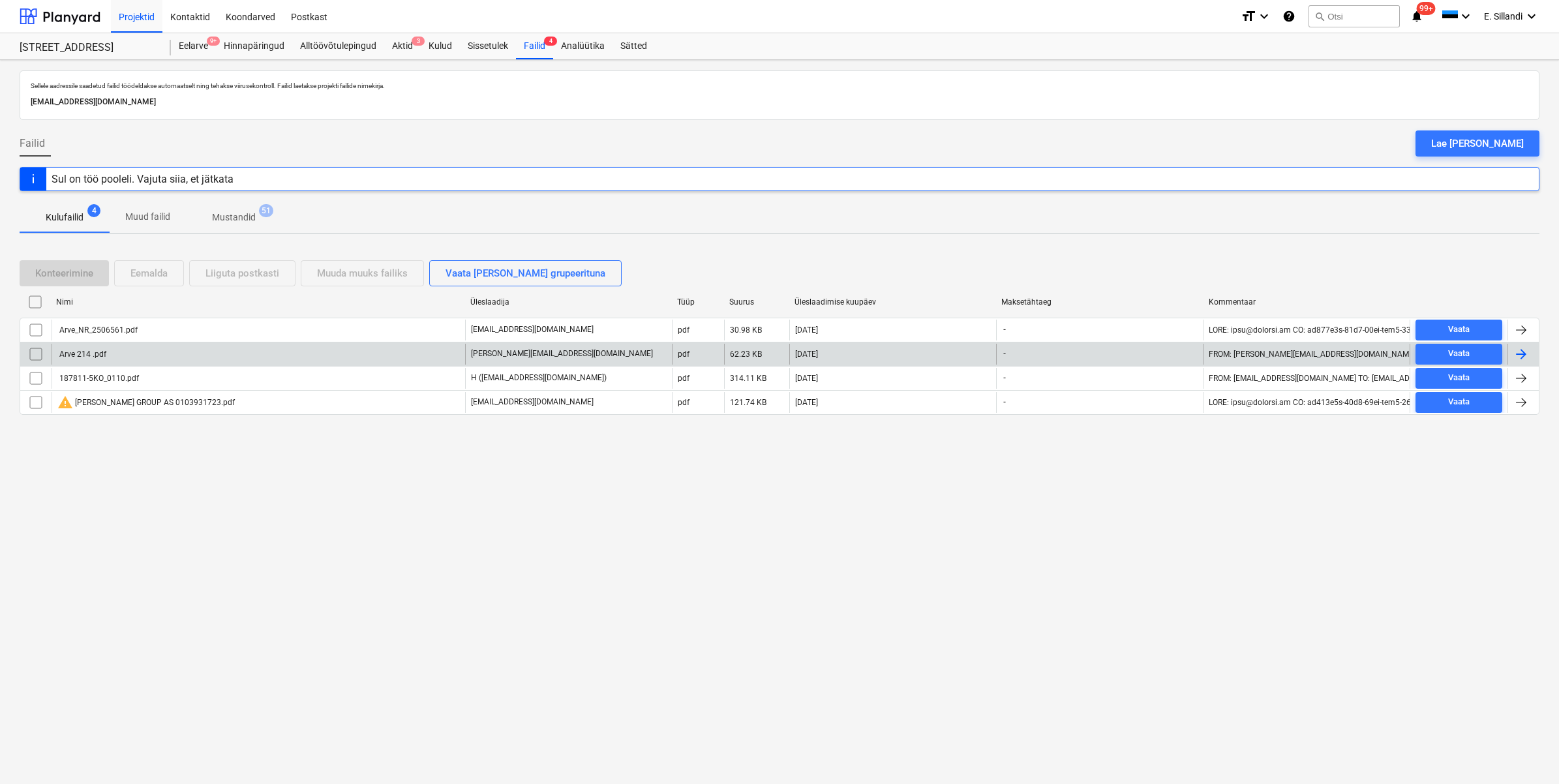
click at [80, 350] on div "Arve 214 .pdf" at bounding box center [82, 354] width 49 height 9
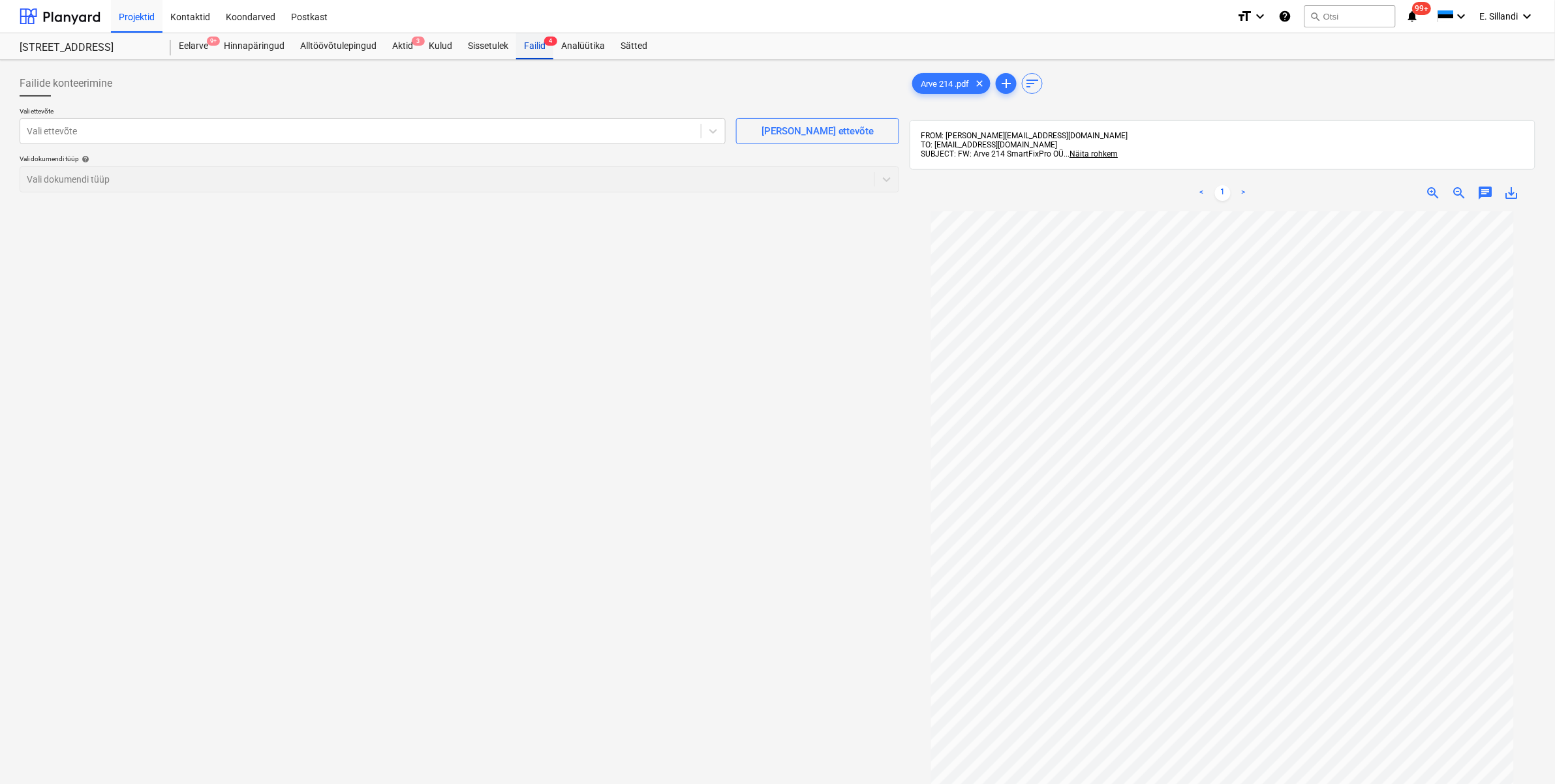
click at [529, 44] on div "Failid 4" at bounding box center [535, 46] width 37 height 26
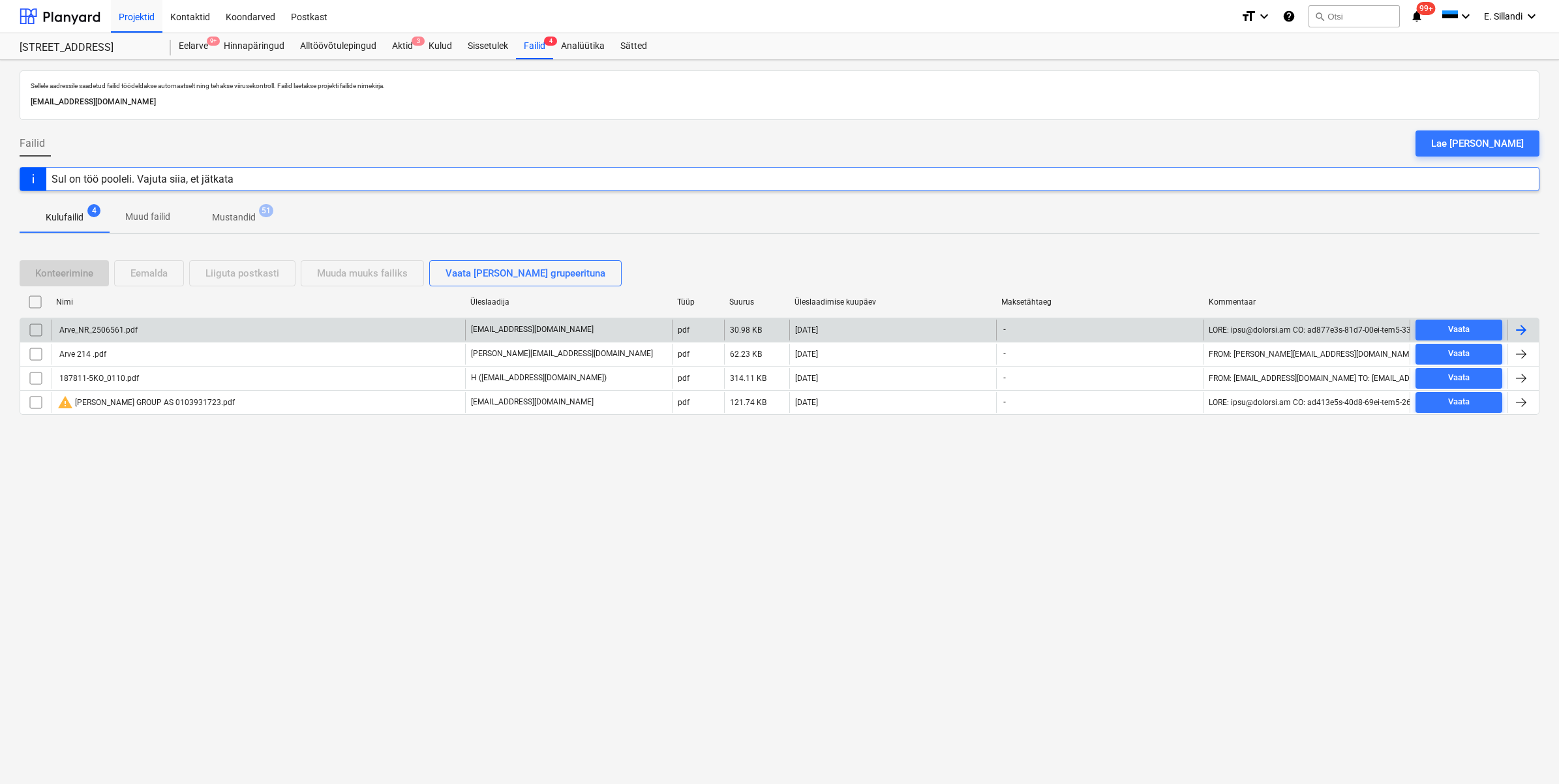
click at [115, 338] on div "Arve_NR_2506561.pdf" at bounding box center [258, 330] width 413 height 21
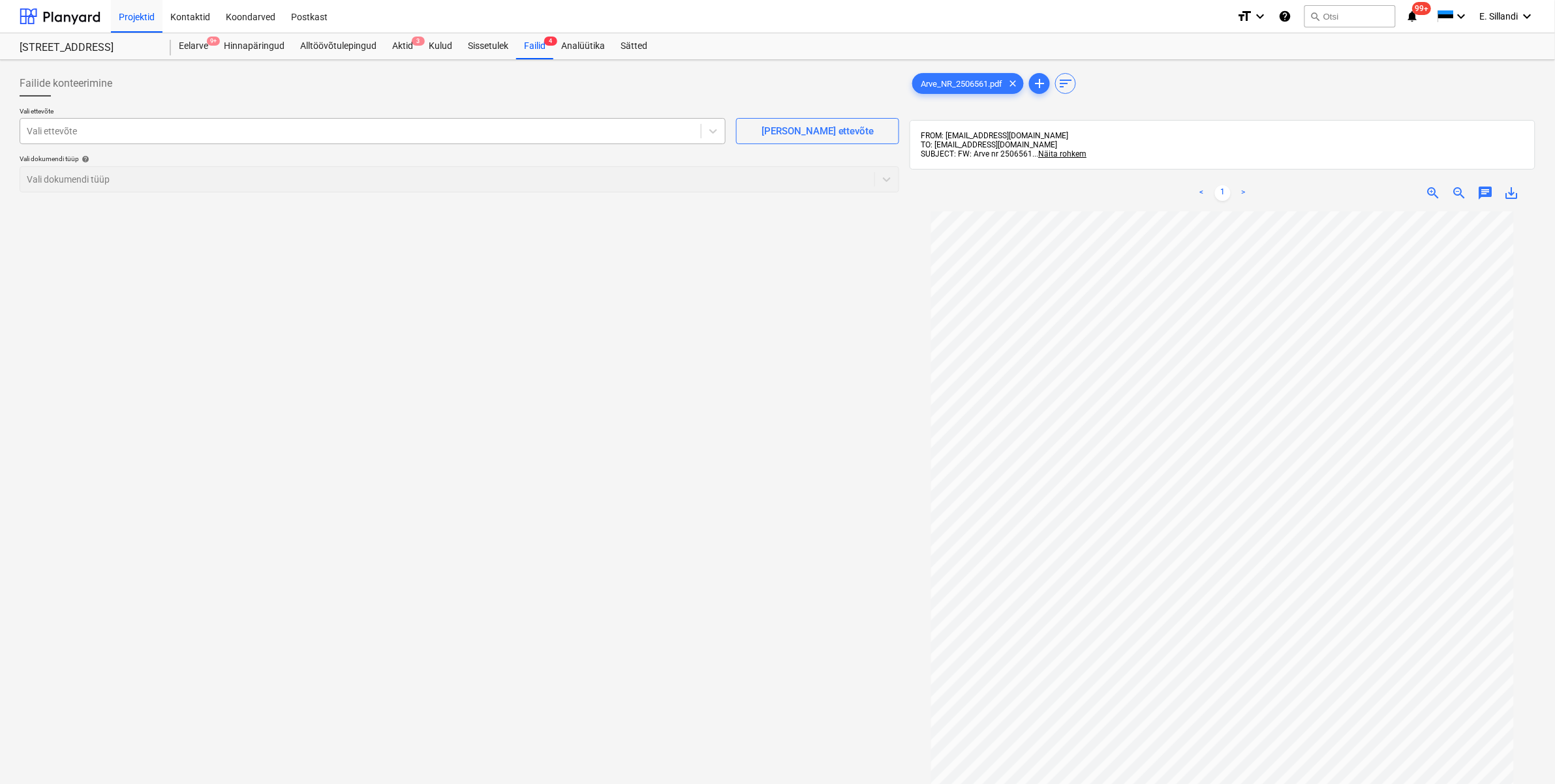
click at [247, 131] on div at bounding box center [360, 131] width 667 height 13
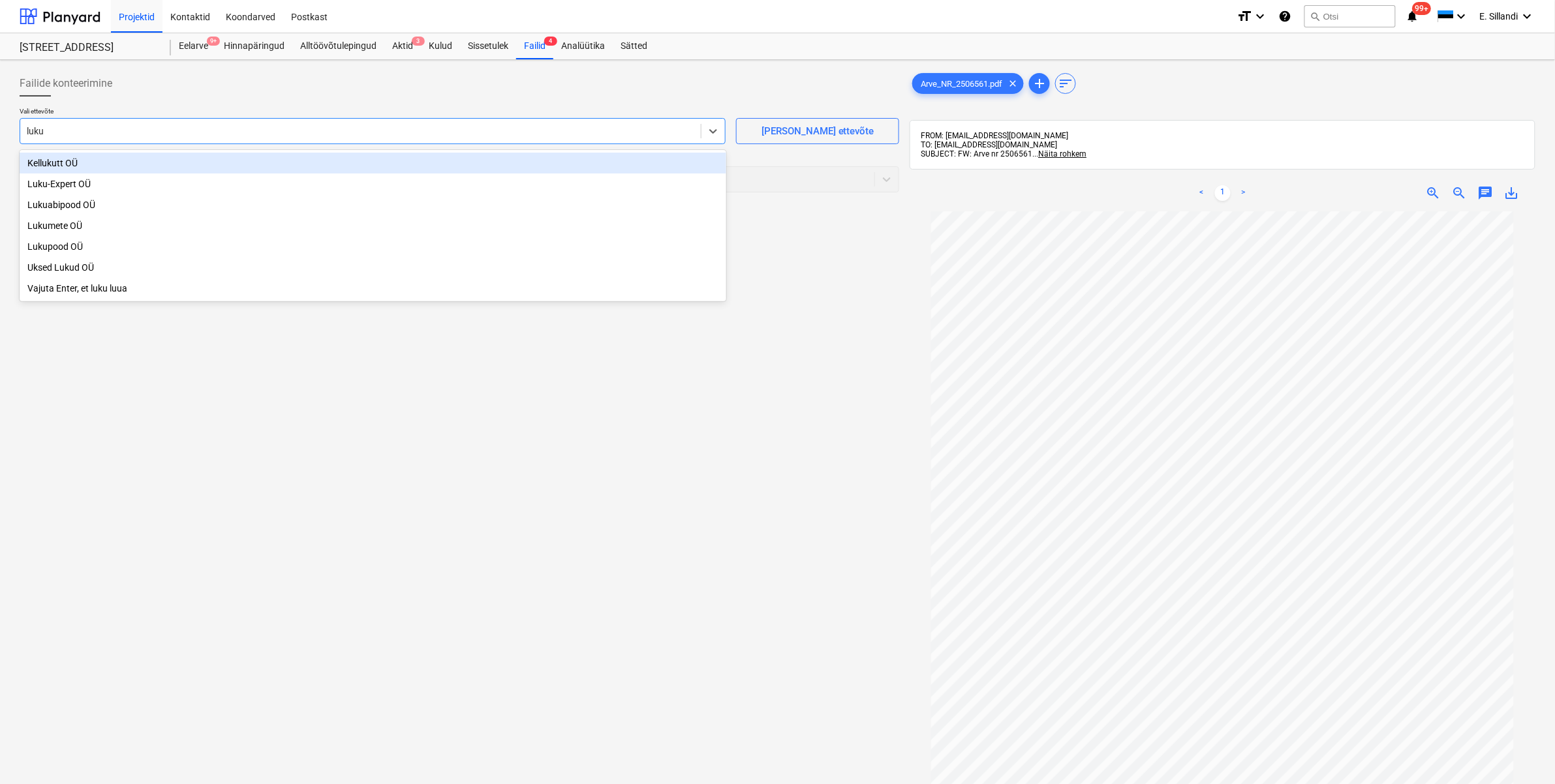
type input "lukup"
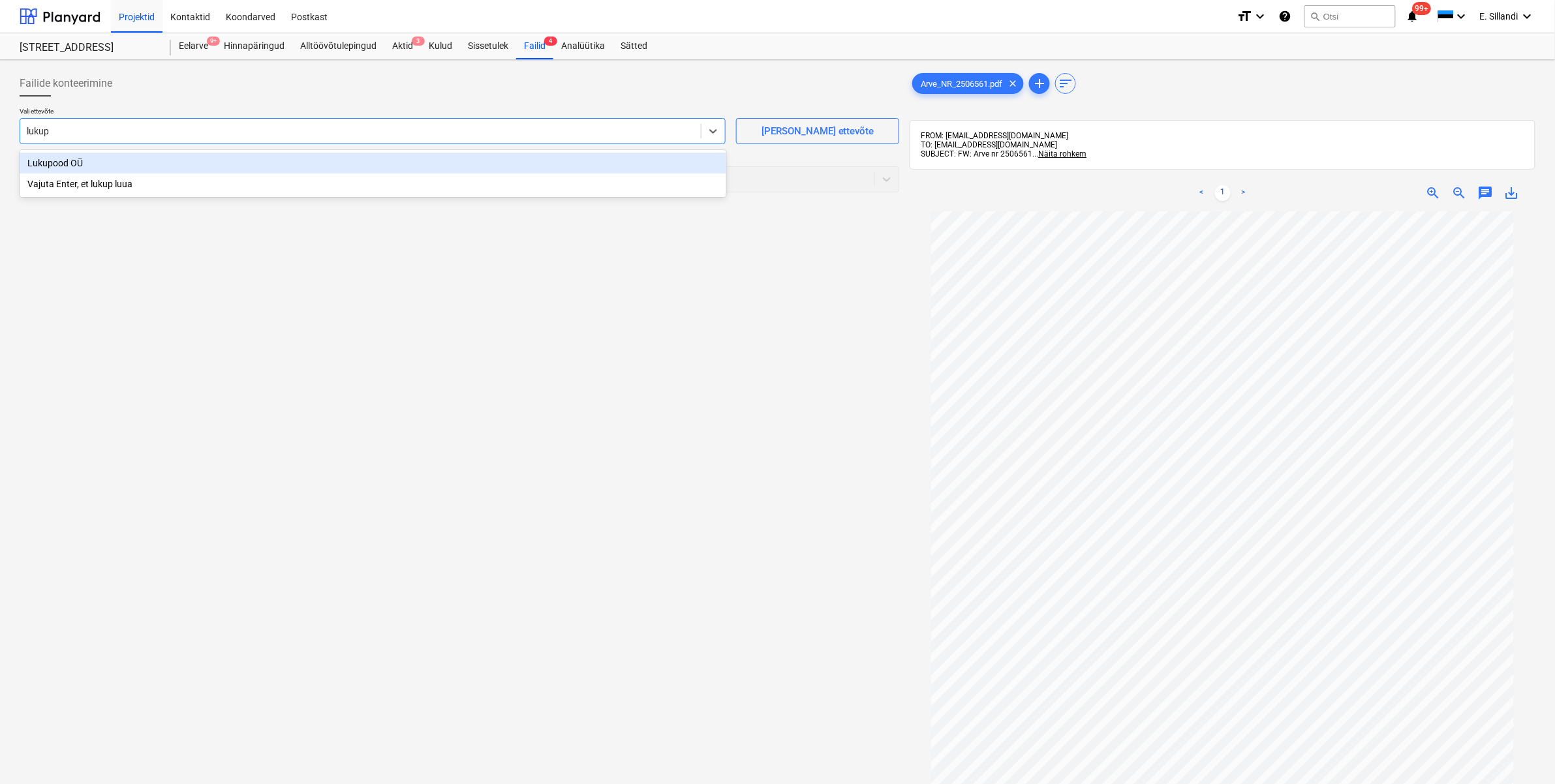
click at [80, 163] on div "Lukupood OÜ" at bounding box center [373, 163] width 707 height 21
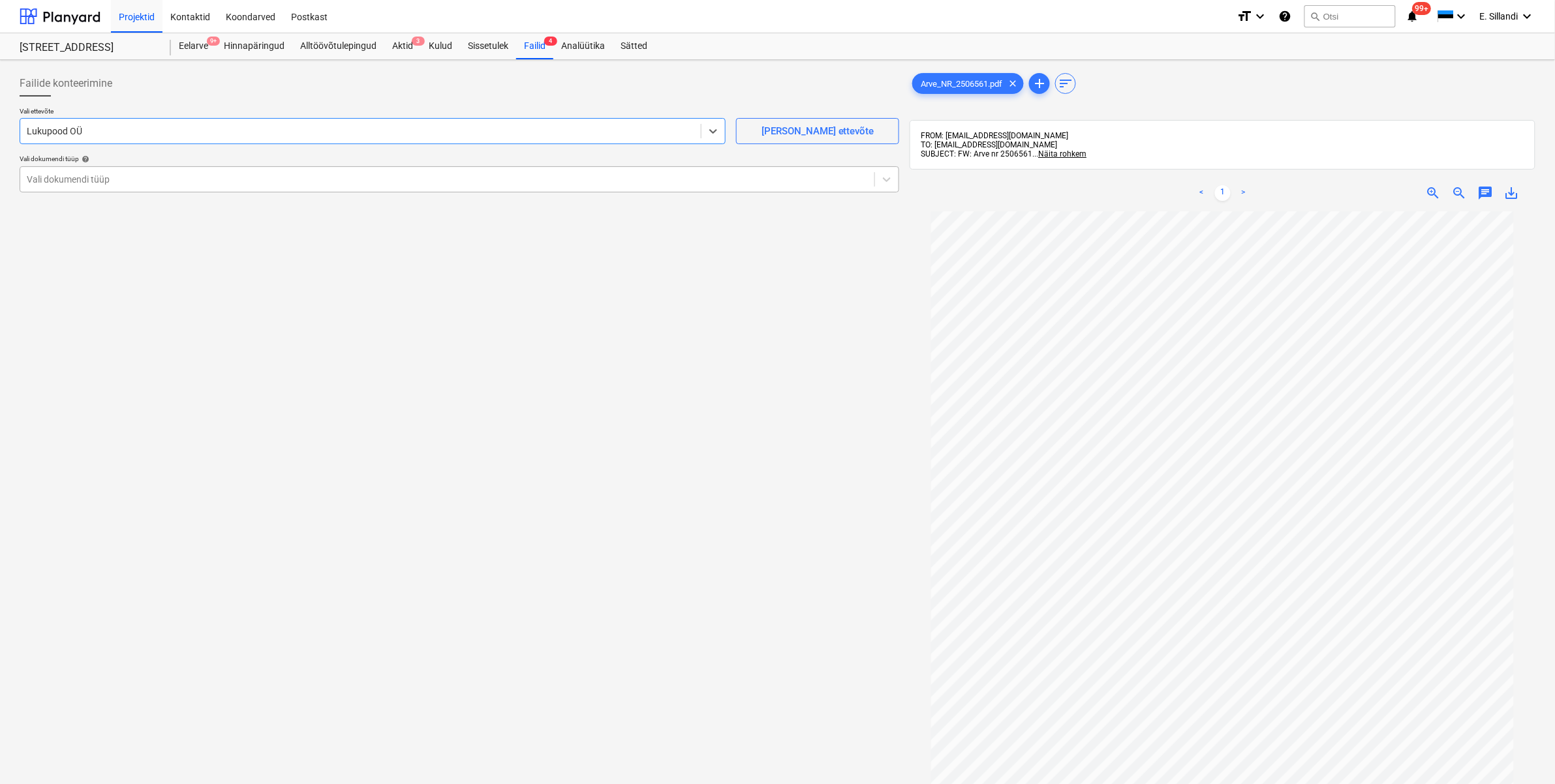
click at [107, 184] on div at bounding box center [448, 179] width 841 height 13
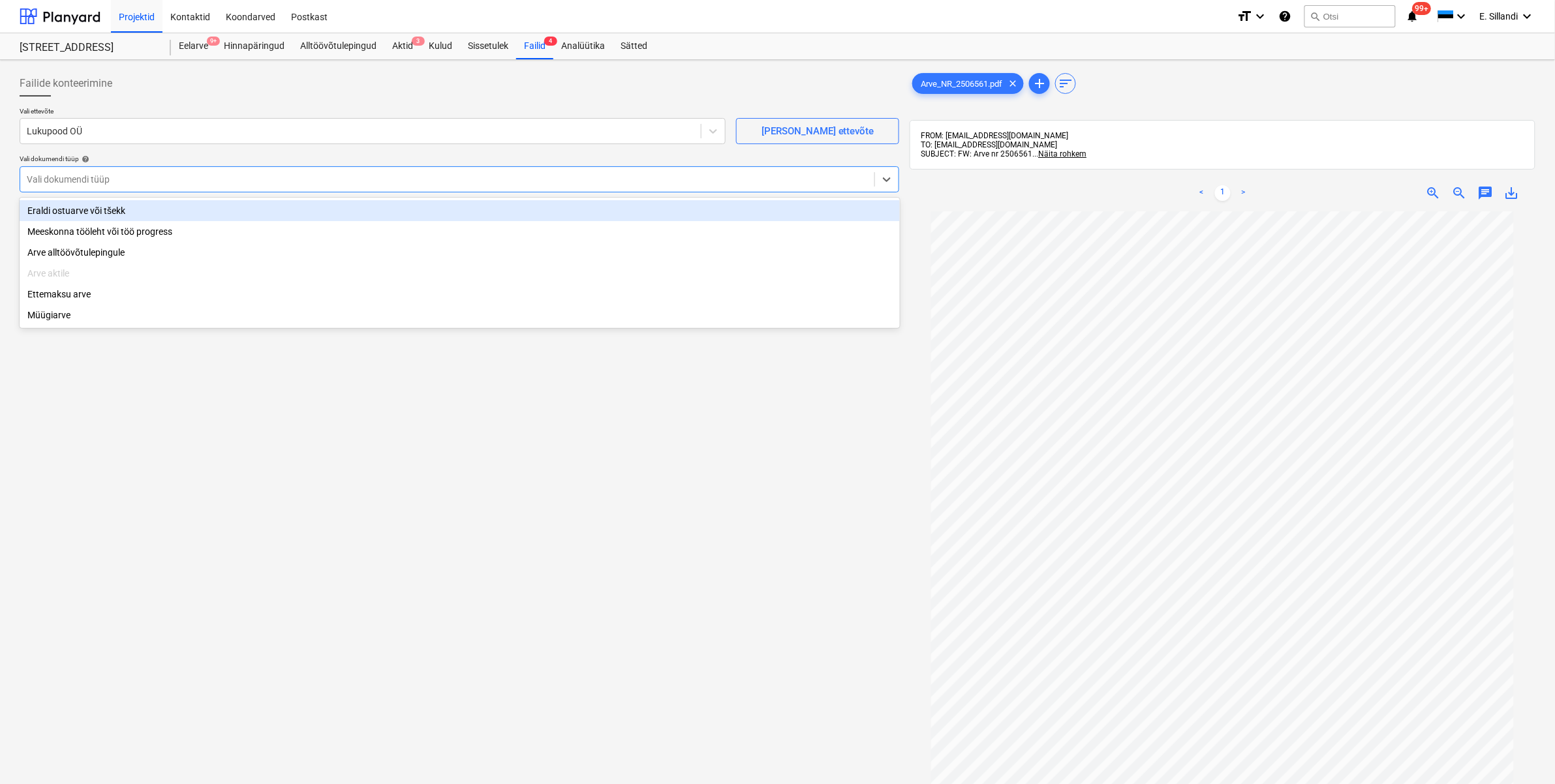
click at [95, 213] on div "Eraldi ostuarve või tšekk" at bounding box center [459, 211] width 880 height 21
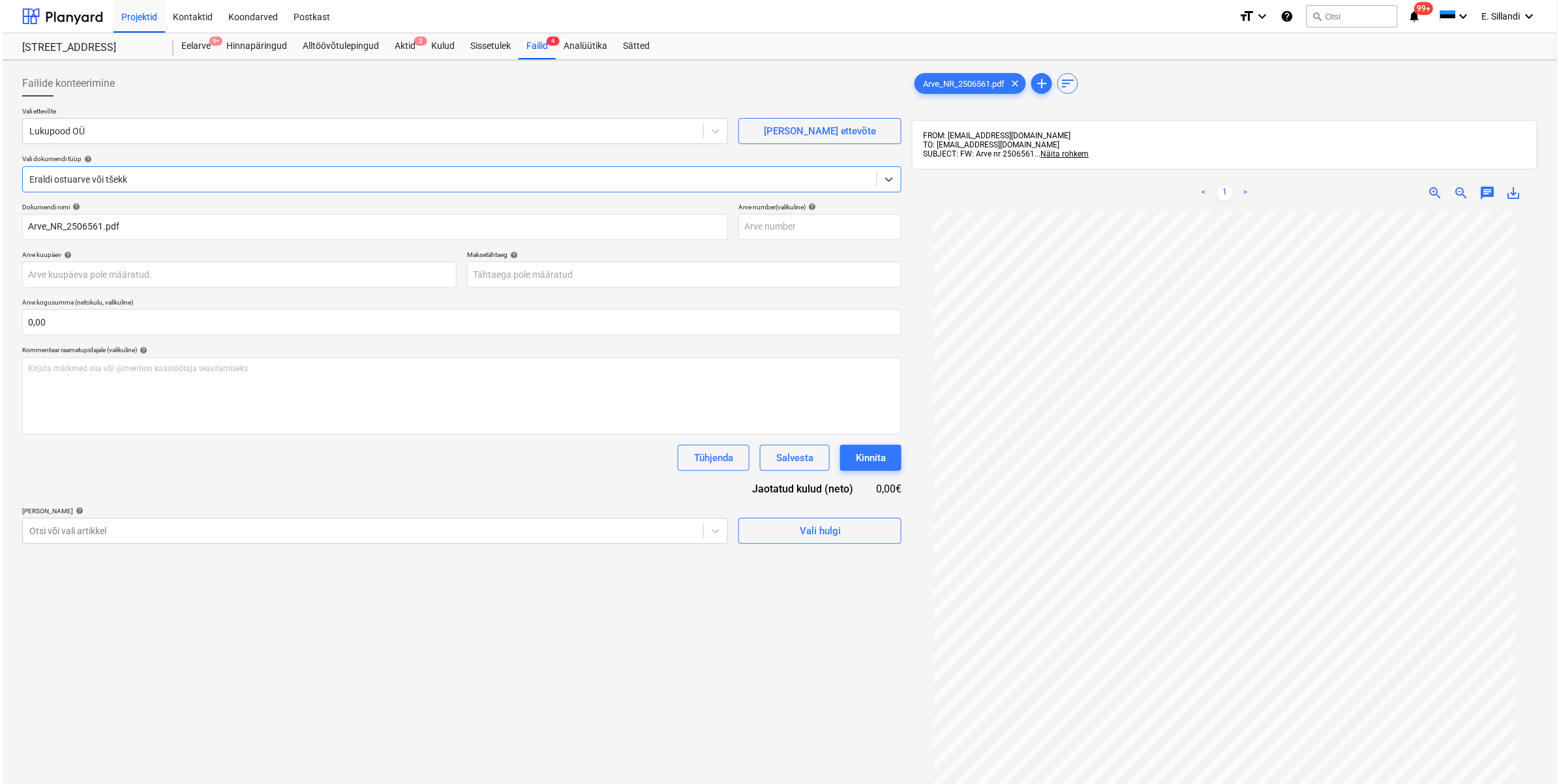
scroll to position [184, 0]
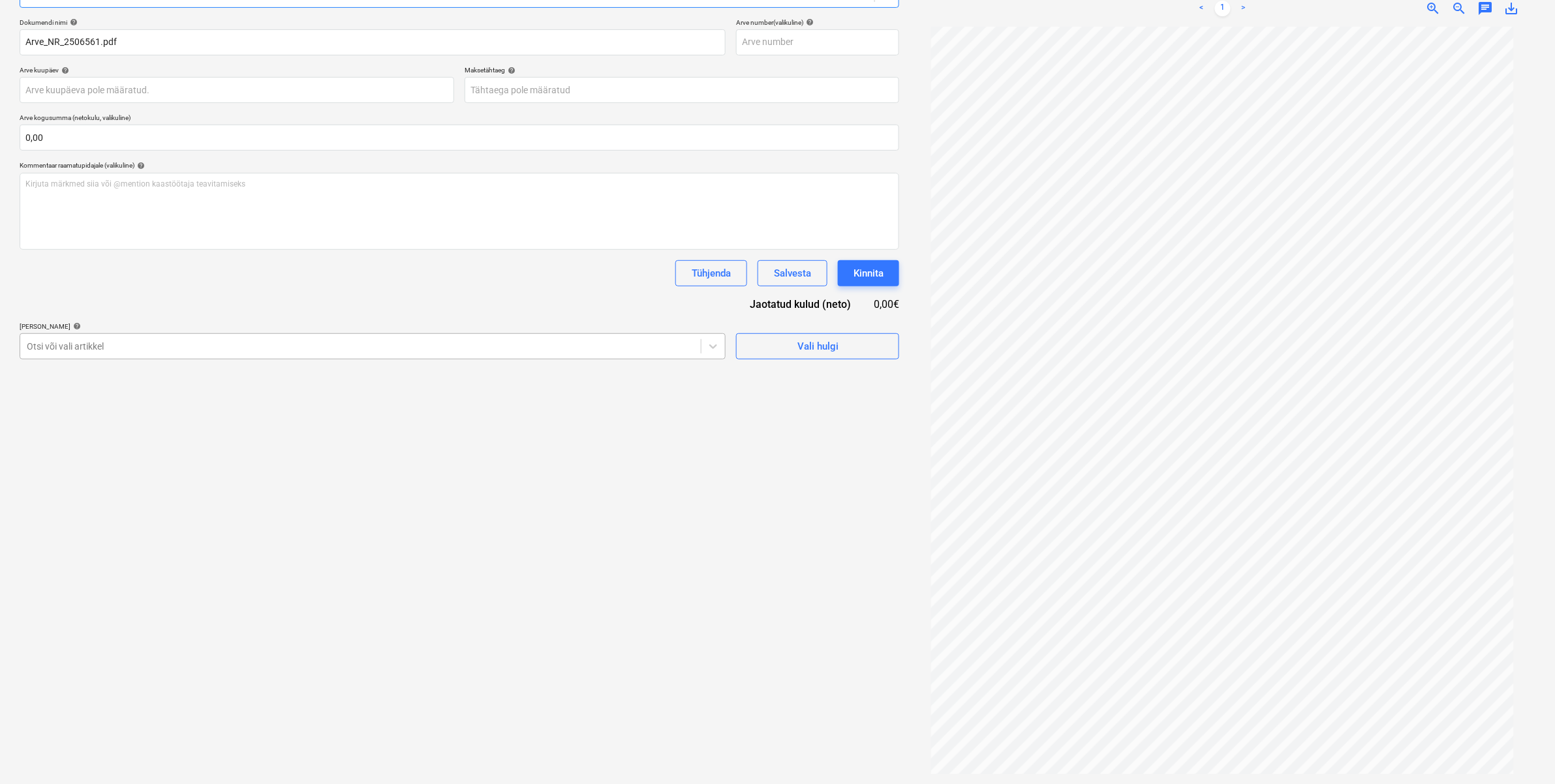
click at [96, 355] on div "Otsi või vali artikkel" at bounding box center [372, 346] width 706 height 26
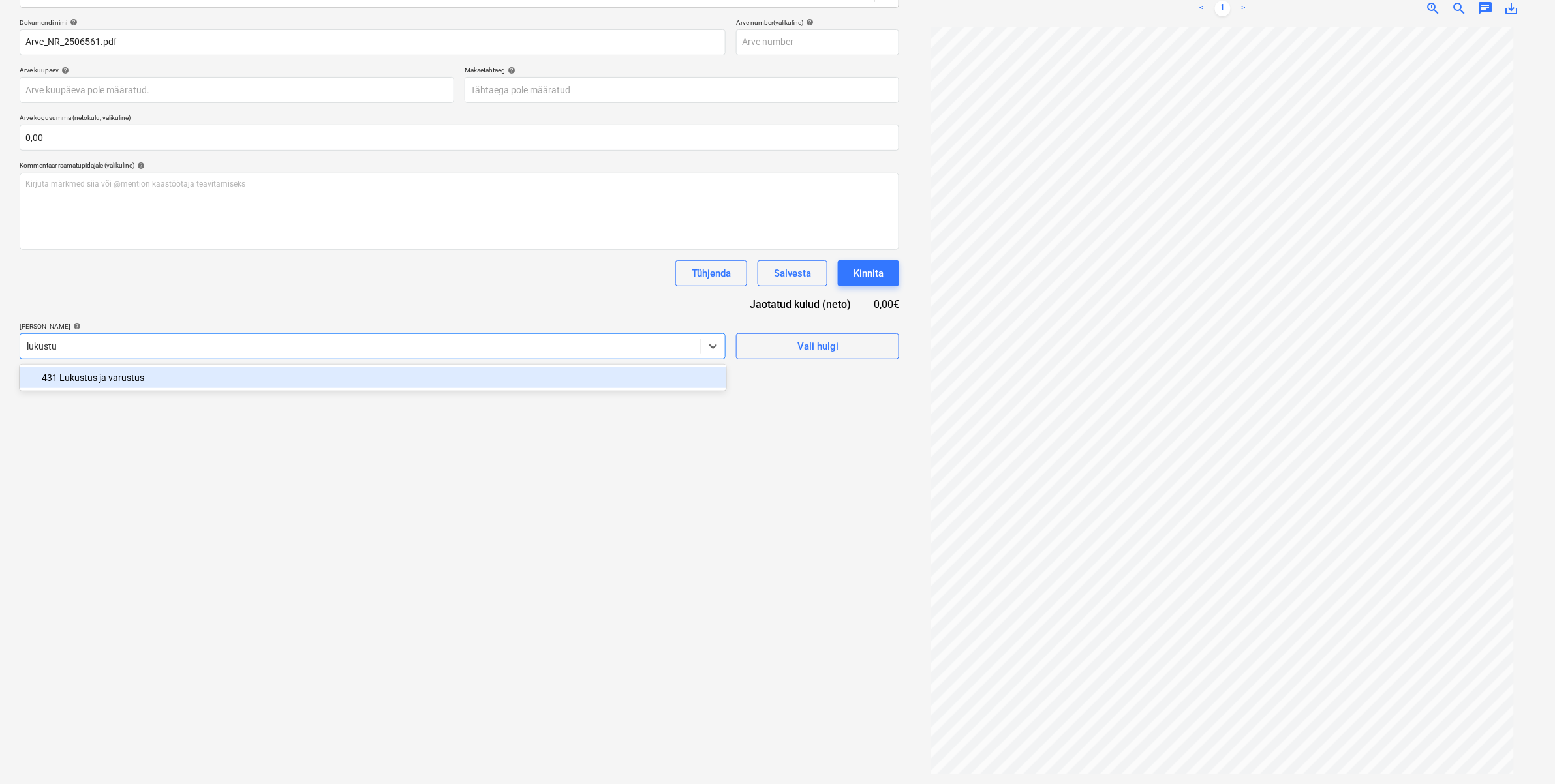
type input "lukustus"
click at [148, 370] on div "-- -- 431 Lukustus ja varustus" at bounding box center [373, 377] width 707 height 21
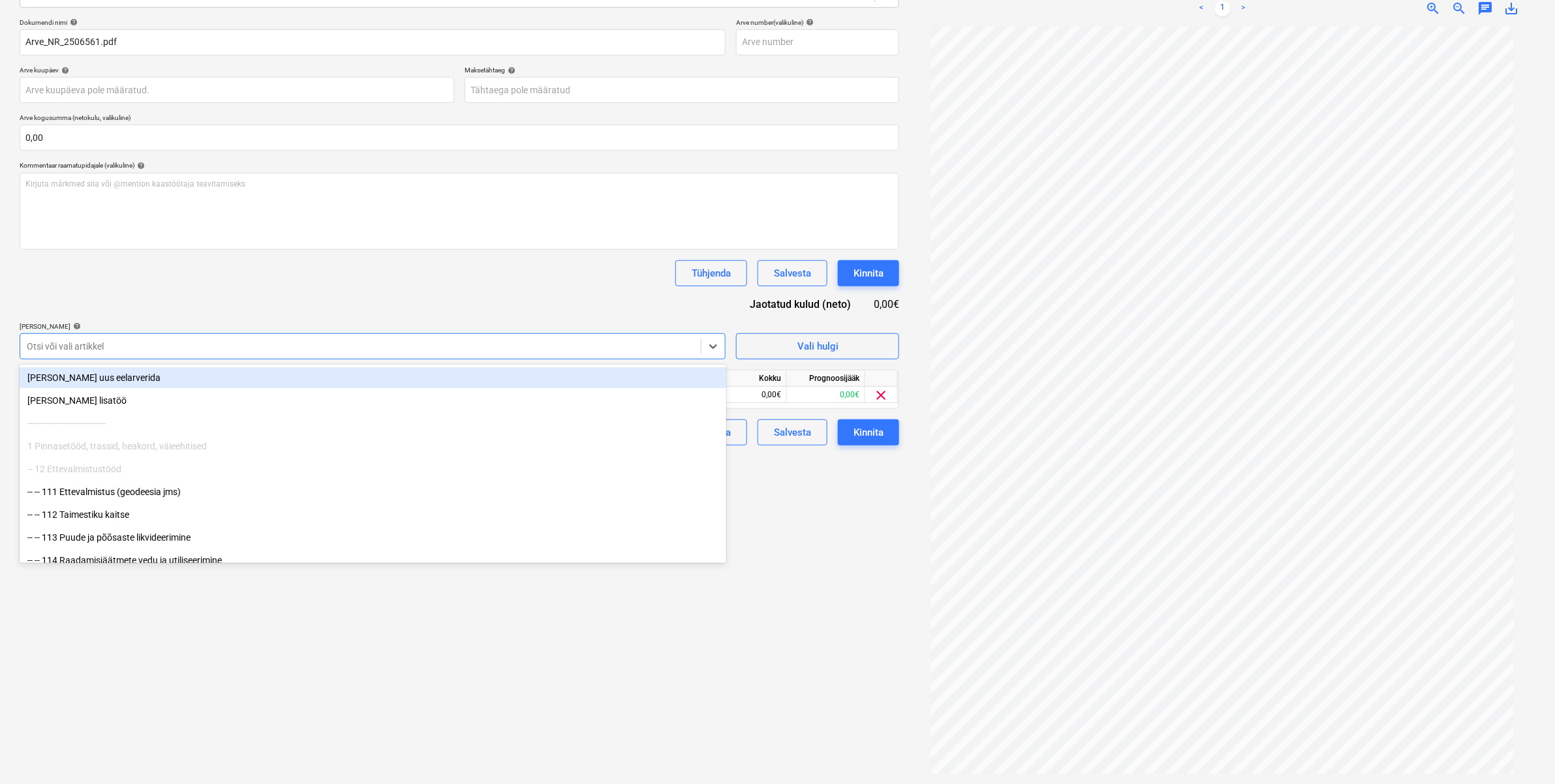
click at [170, 308] on div "Dokumendi nimi help Arve_NR_2506561.pdf Arve number (valikuline) help Arve kuup…" at bounding box center [459, 231] width 879 height 427
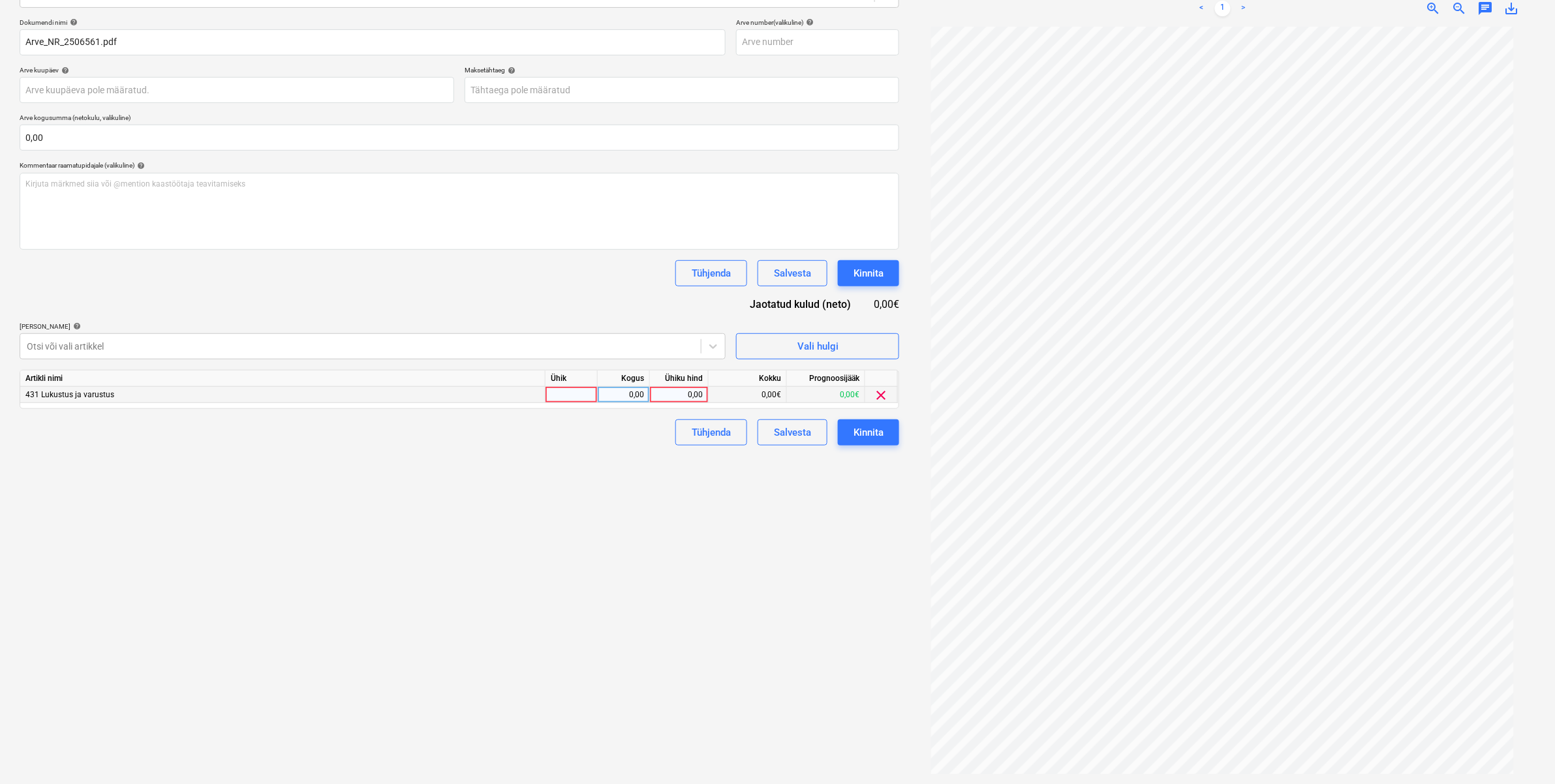
click at [674, 391] on div "0,00" at bounding box center [678, 395] width 48 height 17
type input "3,5"
drag, startPoint x: 579, startPoint y: 464, endPoint x: 833, endPoint y: 441, distance: 255.0
click at [581, 464] on div "Failide konteerimine Vali ettevõte Lukupood OÜ [PERSON_NAME] uus ettevõte Vali …" at bounding box center [459, 330] width 890 height 899
click at [861, 426] on div "Kinnita" at bounding box center [868, 432] width 30 height 17
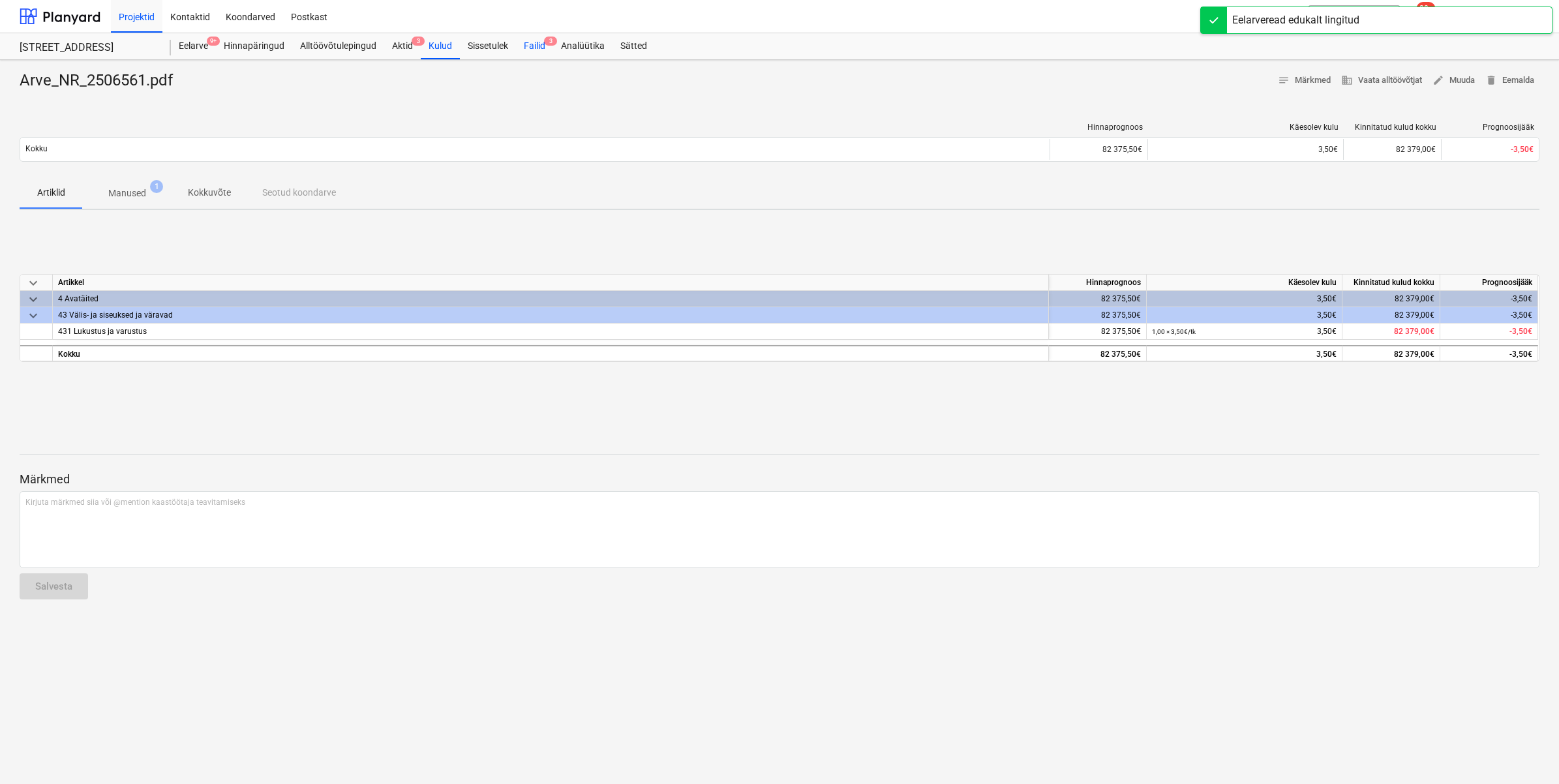
click at [546, 44] on span "3" at bounding box center [550, 41] width 13 height 9
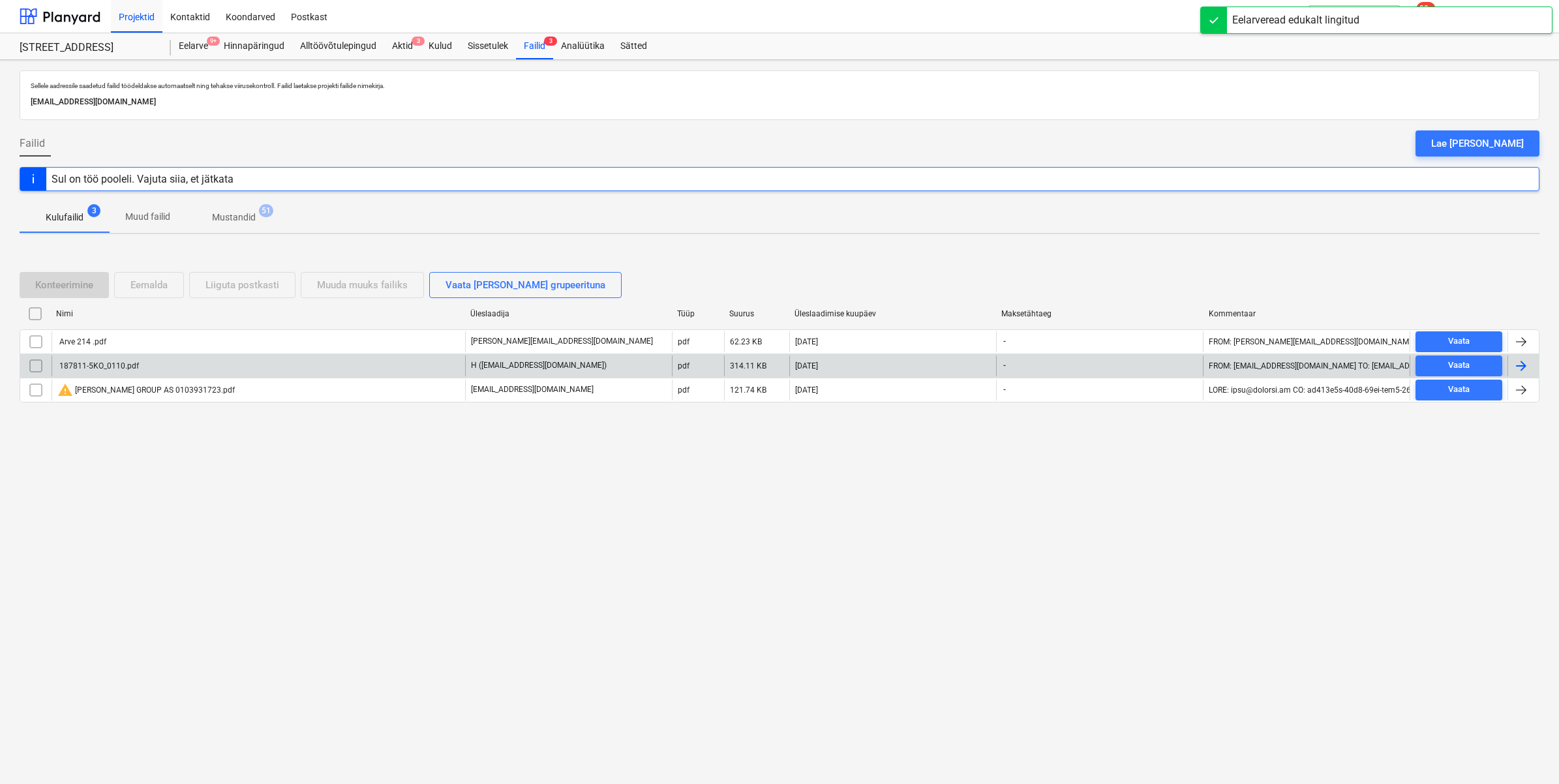
click at [93, 368] on div "187811-5KO_0110.pdf" at bounding box center [98, 366] width 82 height 9
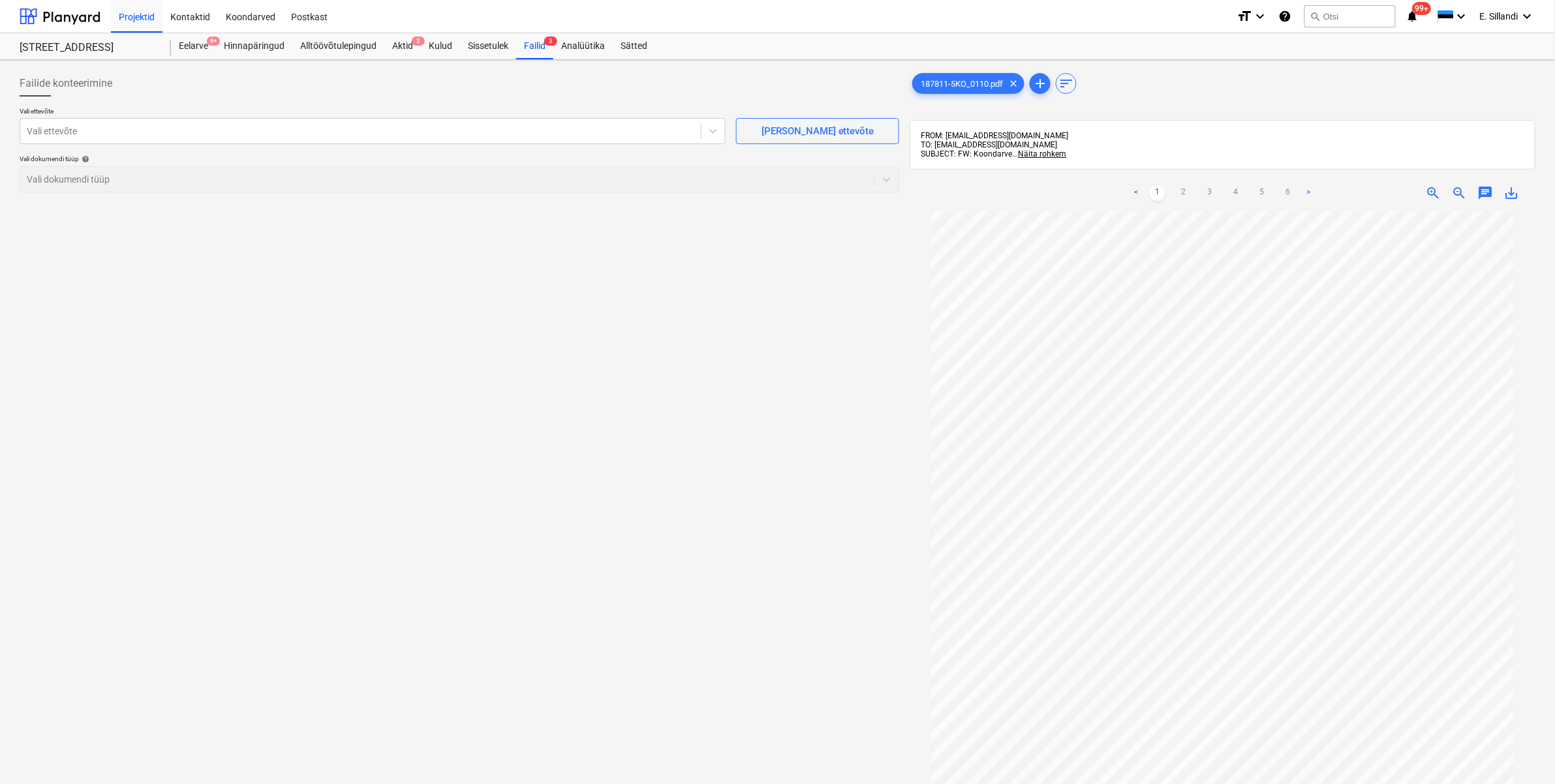
scroll to position [78, 0]
click at [342, 122] on div "Vali ettevõte" at bounding box center [360, 131] width 680 height 18
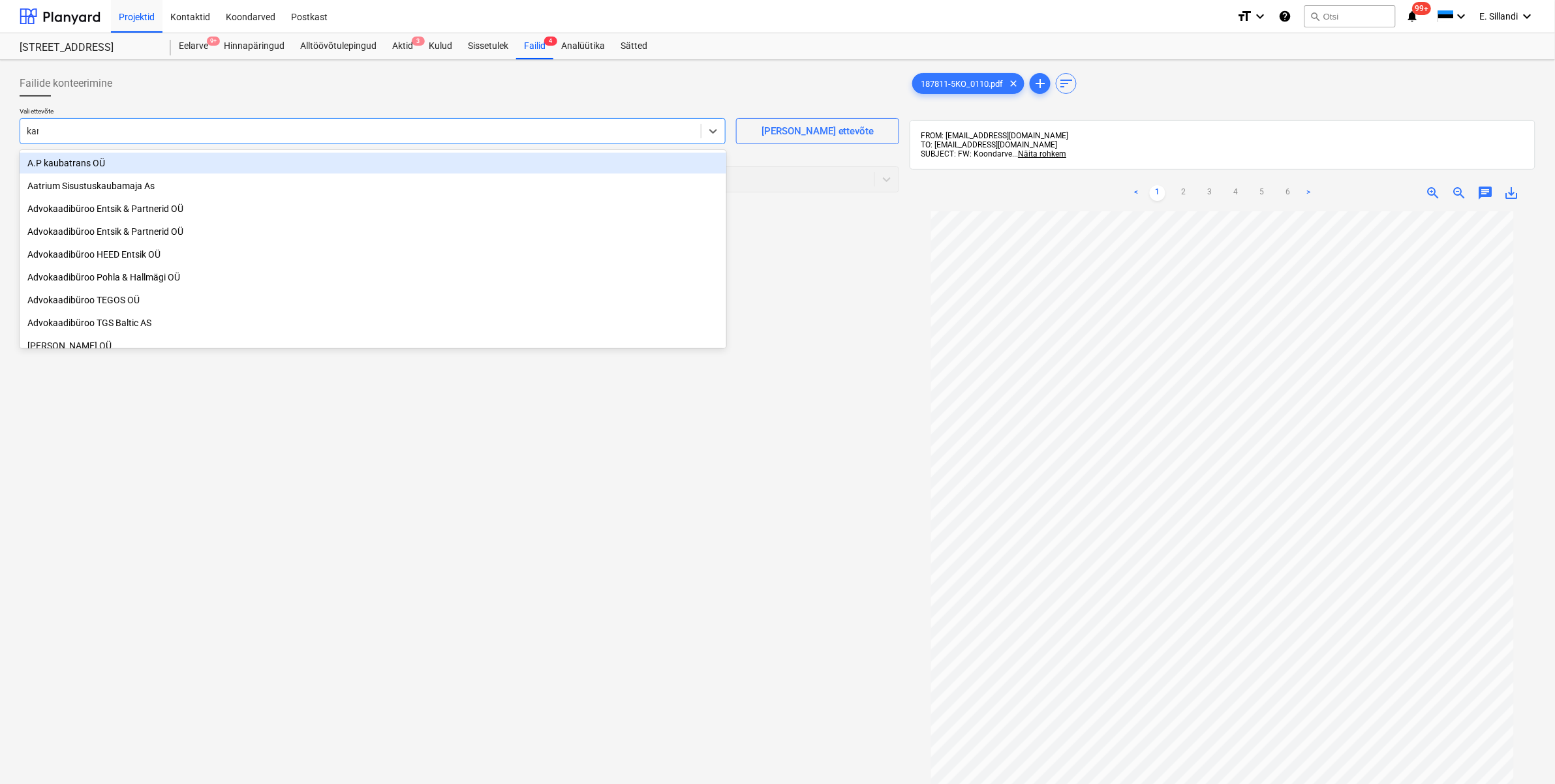
type input "[PERSON_NAME]"
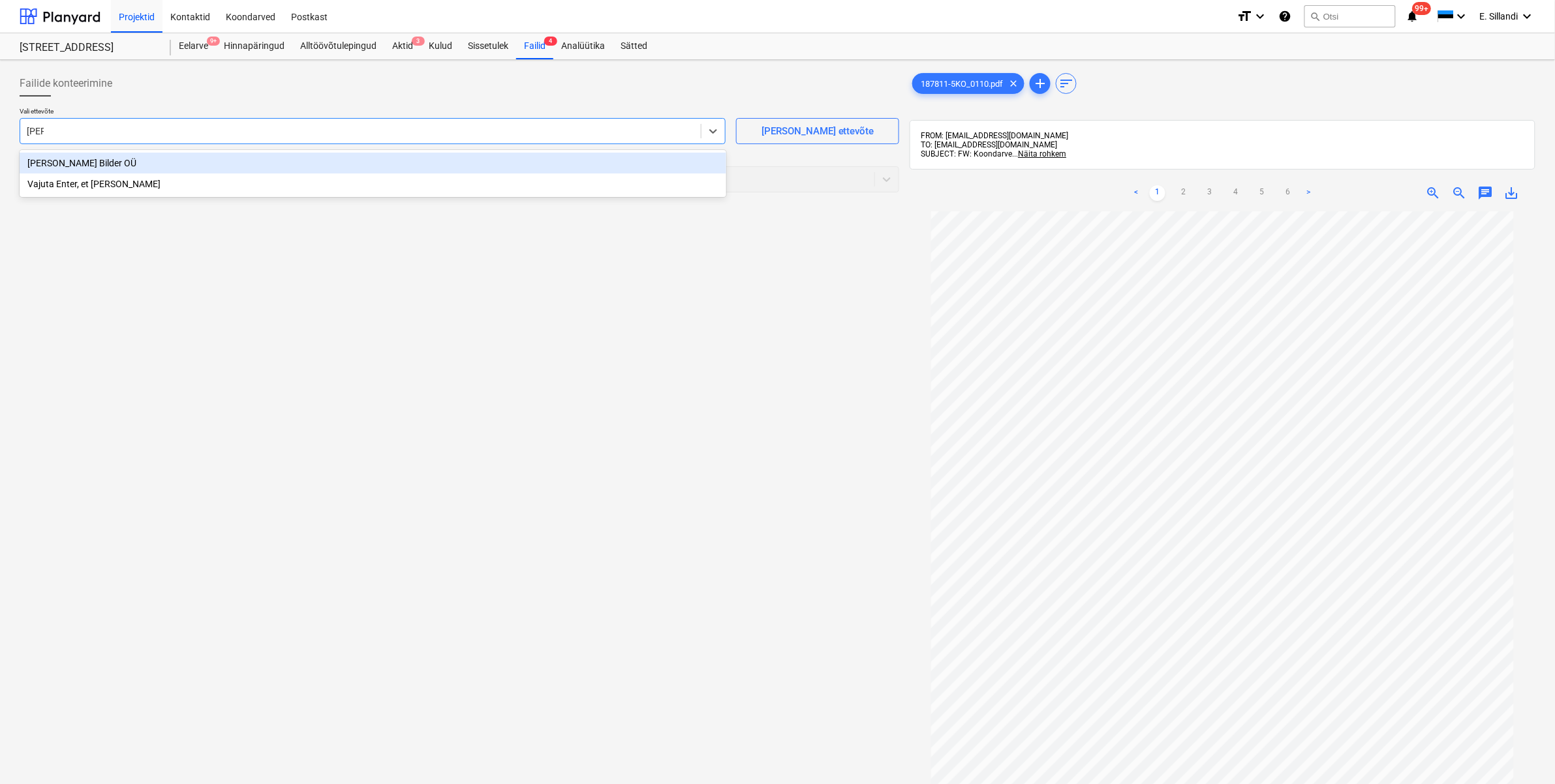
click at [54, 163] on div "[PERSON_NAME] Bilder OÜ" at bounding box center [373, 163] width 707 height 21
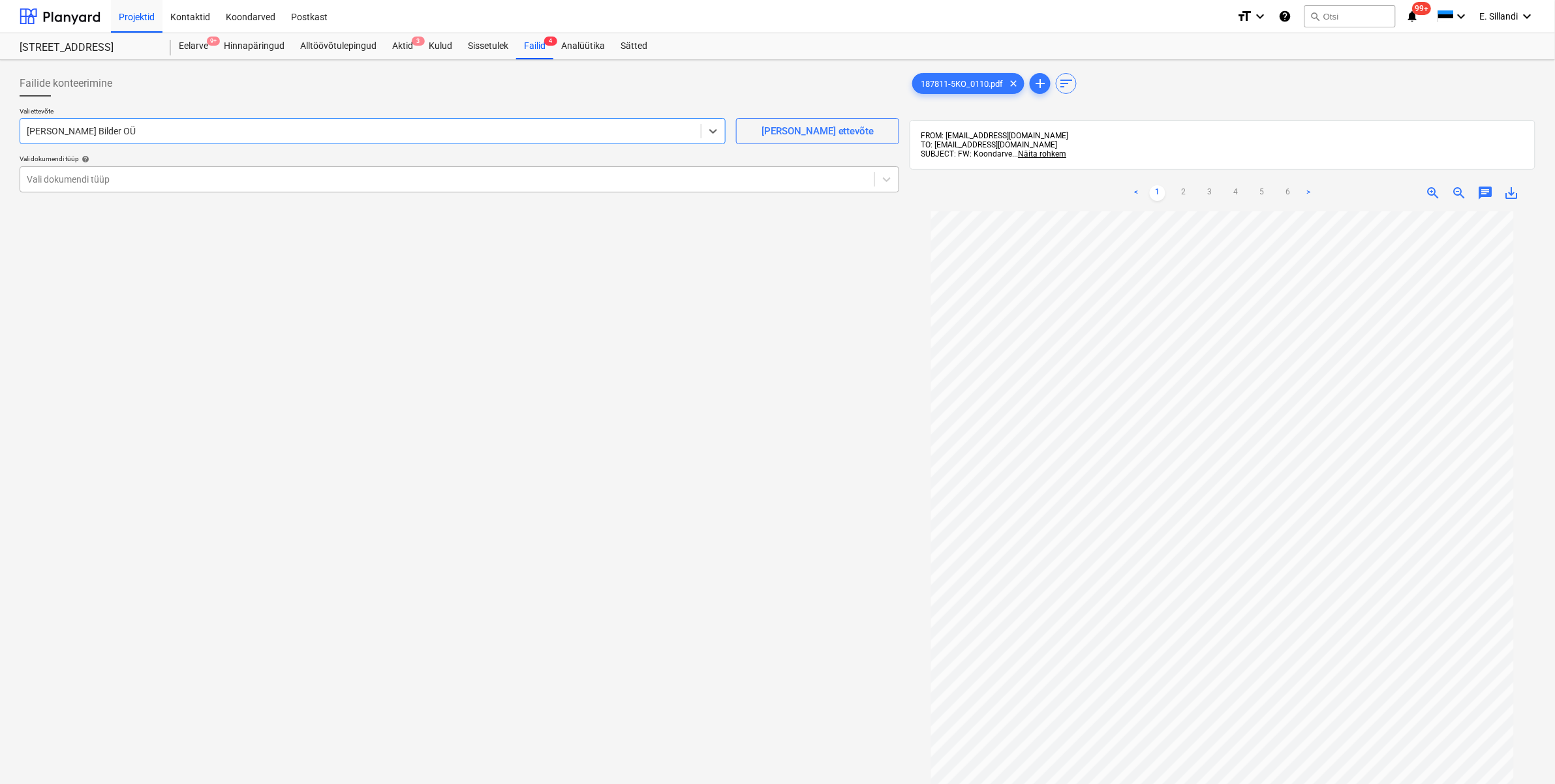
click at [106, 184] on div at bounding box center [448, 179] width 841 height 13
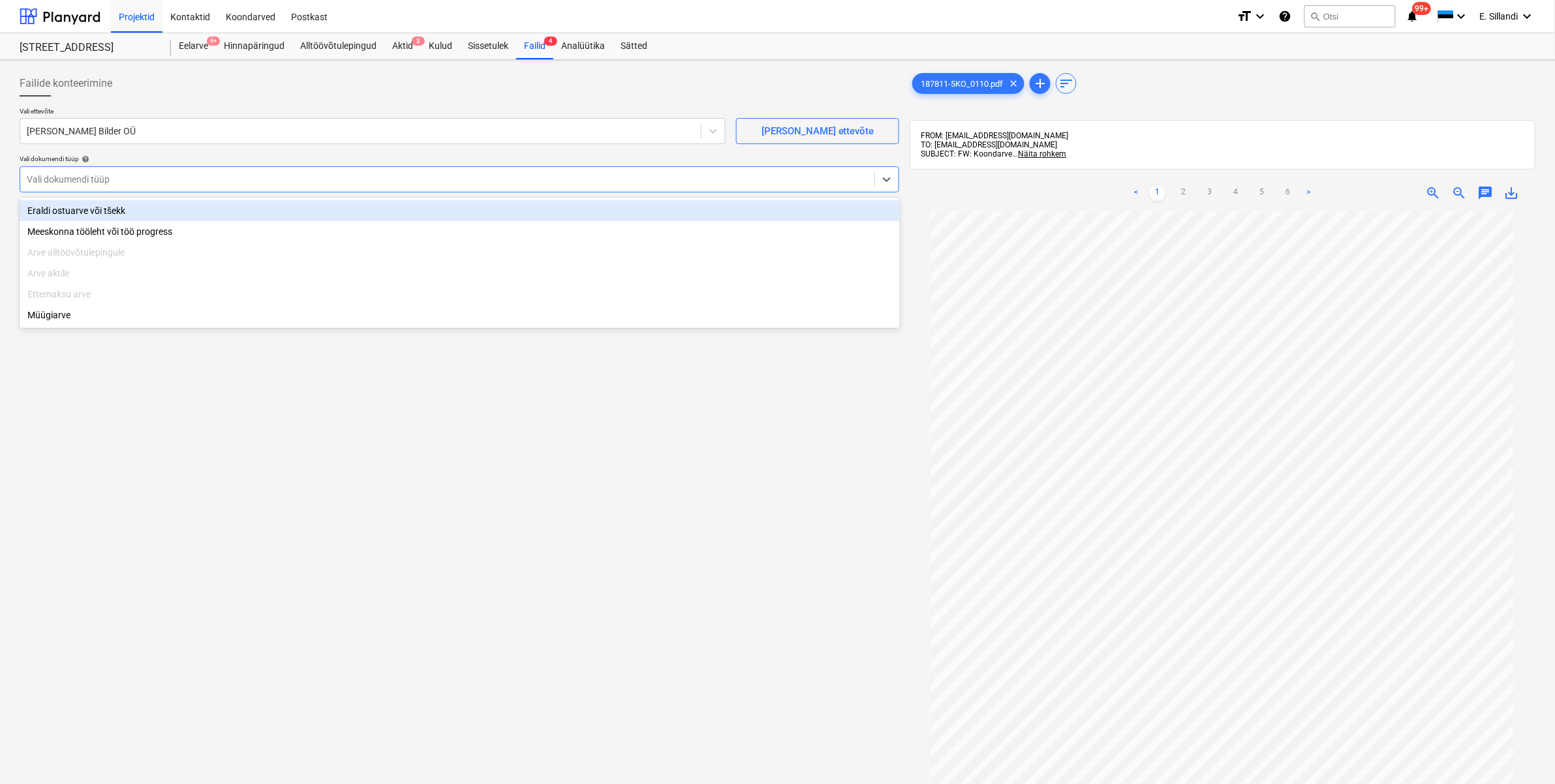
click at [96, 217] on div "Eraldi ostuarve või tšekk" at bounding box center [459, 211] width 880 height 21
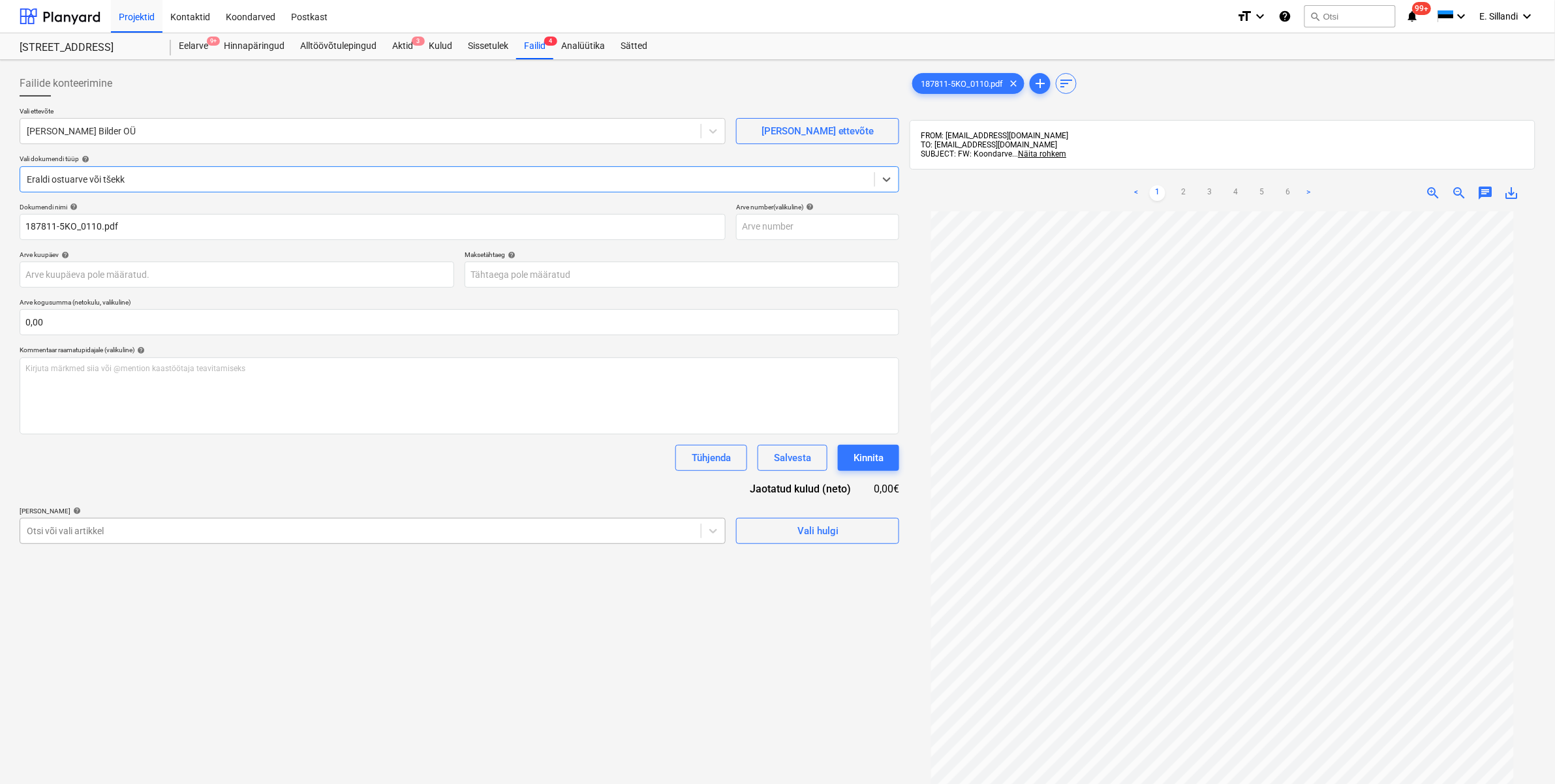
click at [77, 528] on div at bounding box center [360, 531] width 667 height 13
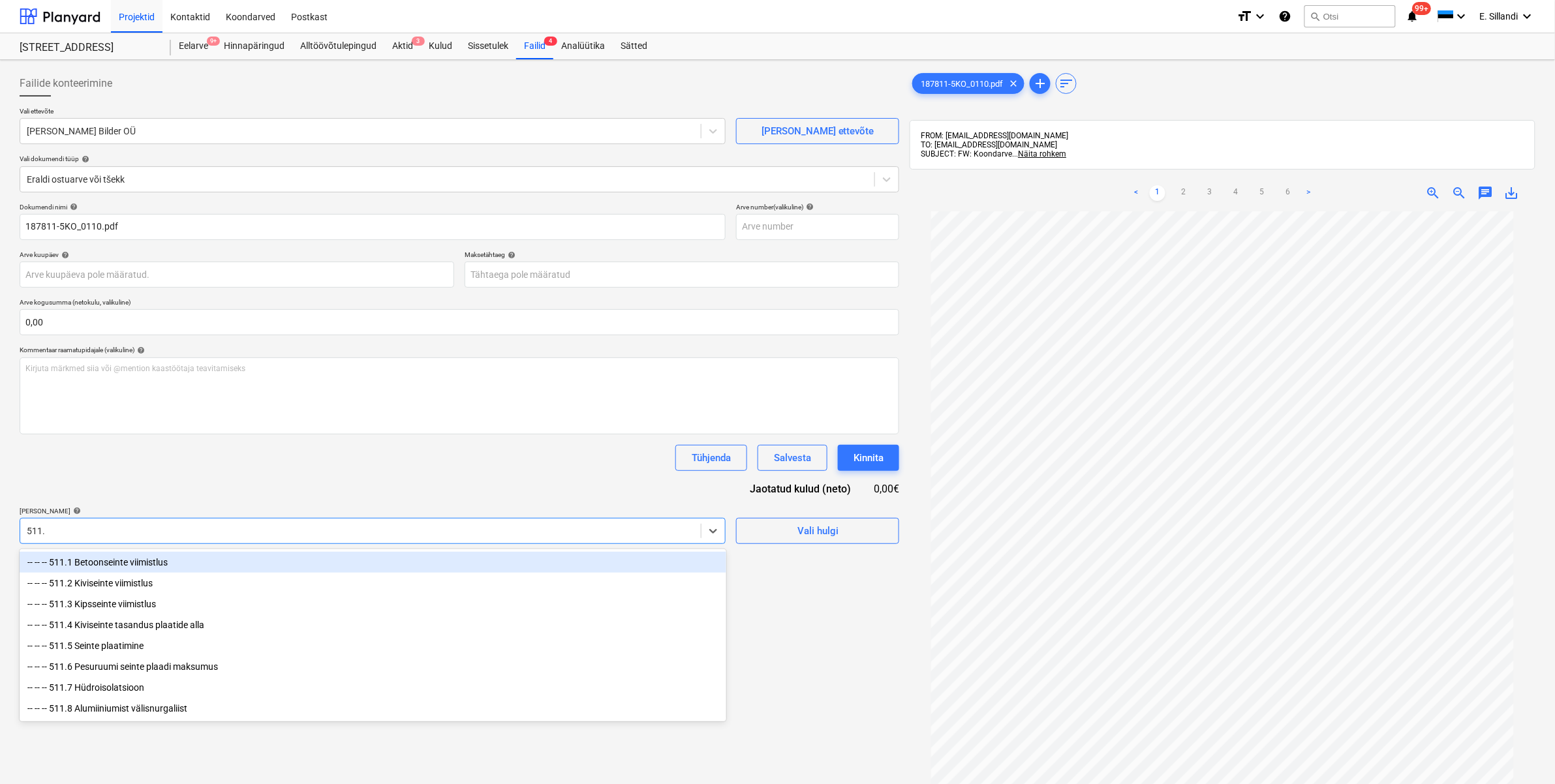
type input "511.1"
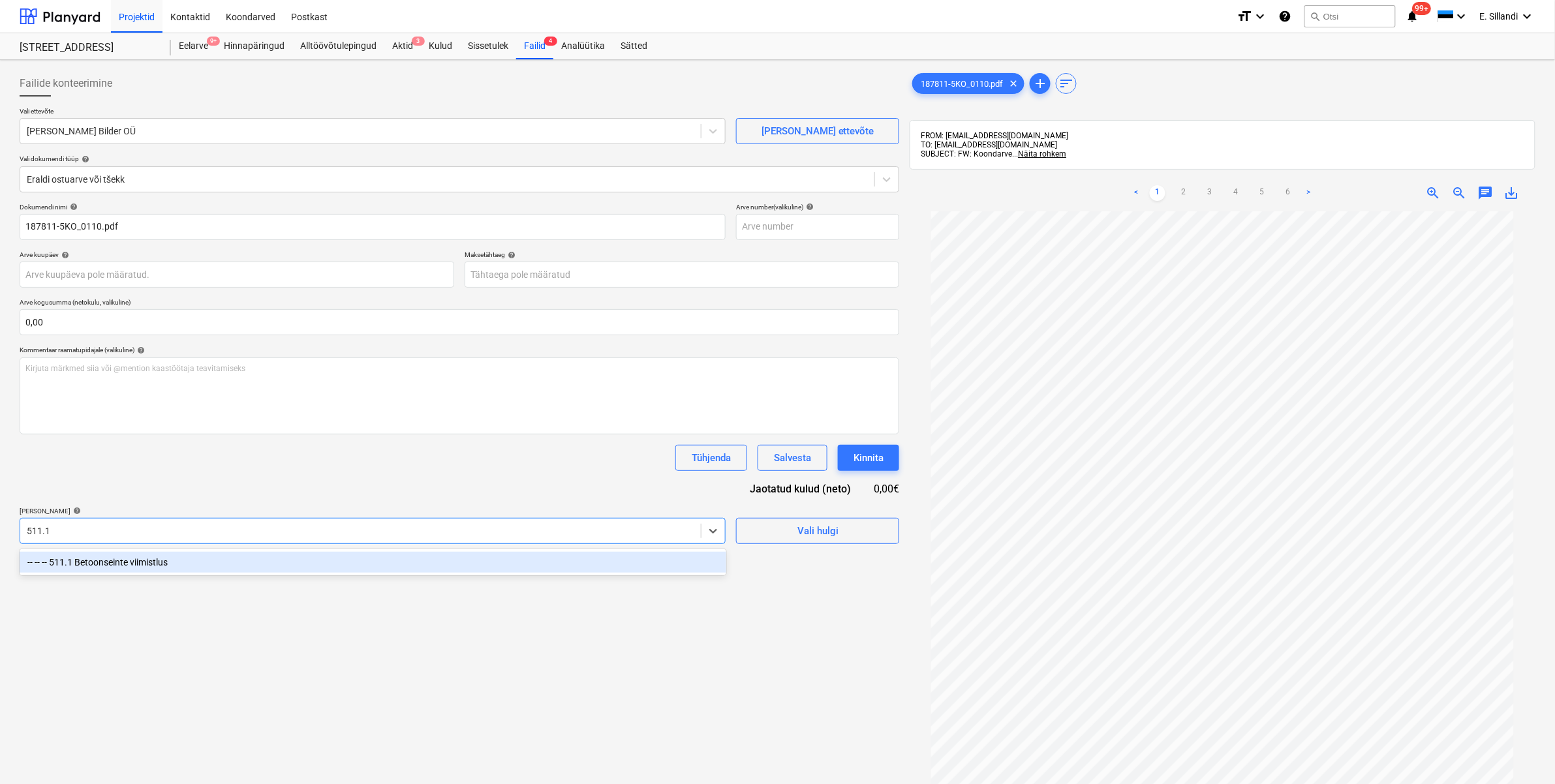
drag, startPoint x: 124, startPoint y: 564, endPoint x: 146, endPoint y: 522, distance: 47.4
click at [124, 564] on div "-- -- -- 511.1 Betoonseinte viimistlus" at bounding box center [373, 562] width 707 height 21
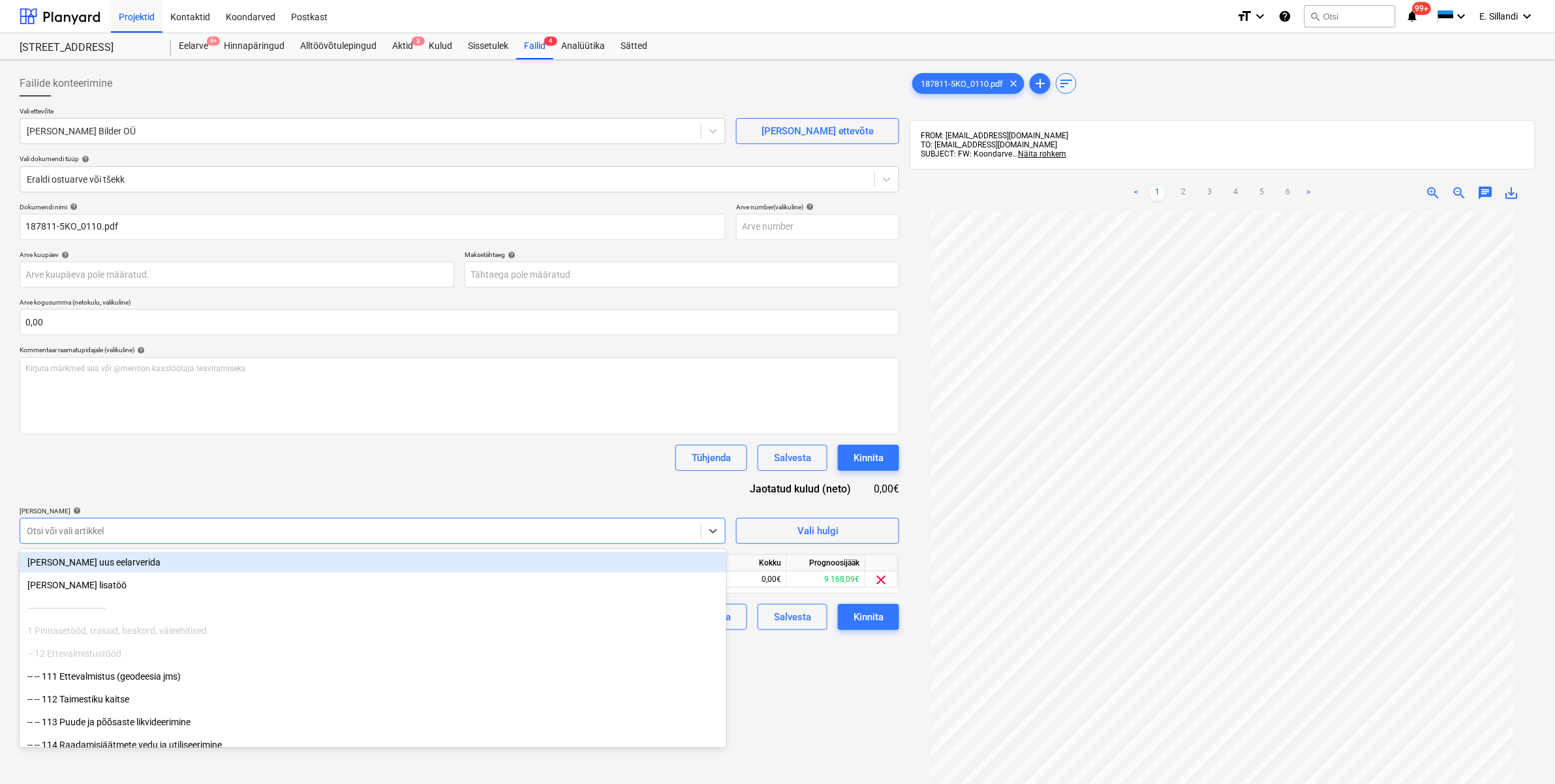
drag, startPoint x: 155, startPoint y: 467, endPoint x: 361, endPoint y: 495, distance: 207.9
click at [155, 466] on div "Tühjenda Salvesta Kinnita" at bounding box center [459, 458] width 879 height 26
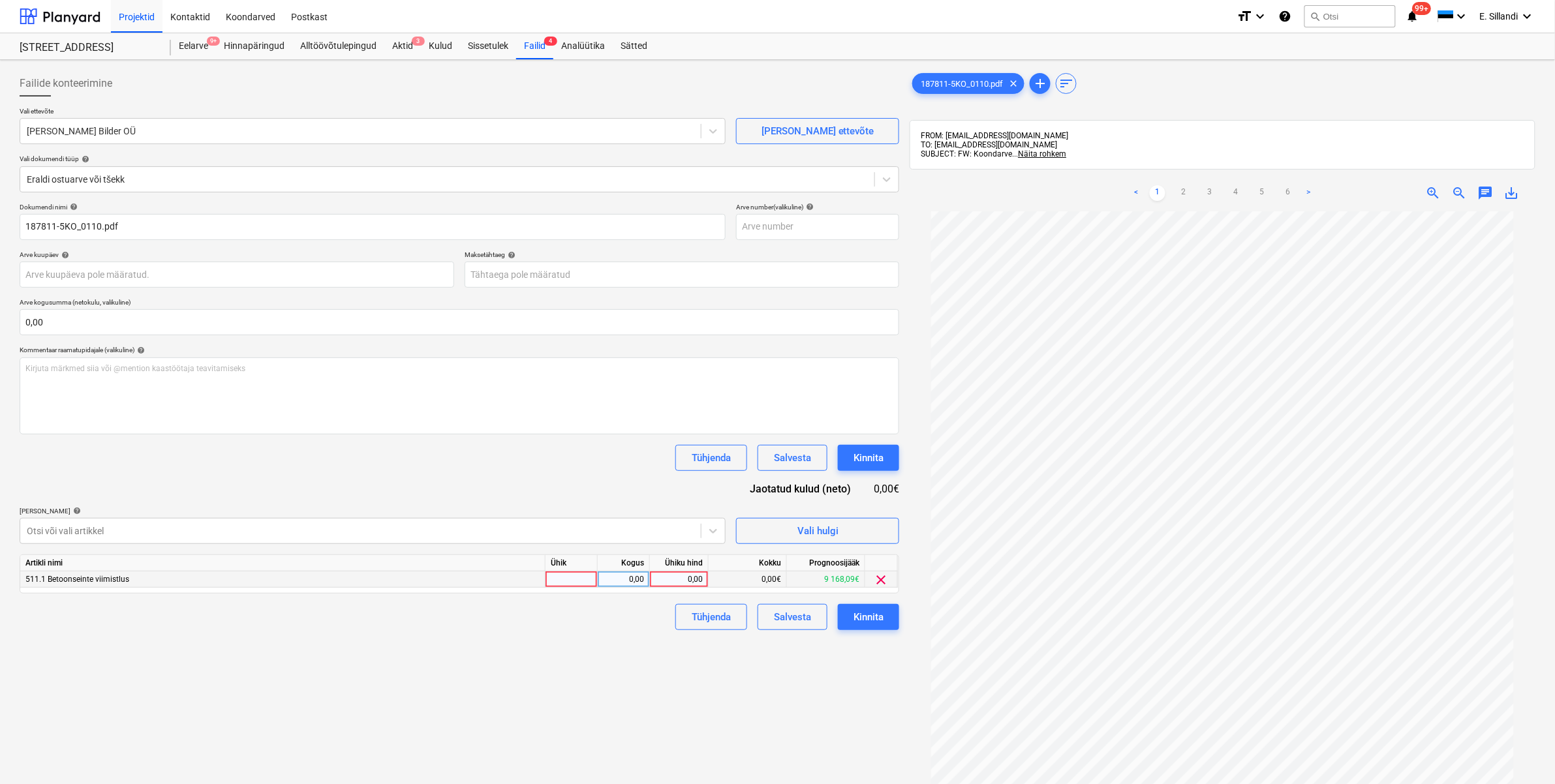
click at [680, 581] on div "0,00" at bounding box center [678, 580] width 48 height 17
type input "376.57"
drag, startPoint x: 537, startPoint y: 470, endPoint x: 565, endPoint y: 485, distance: 31.8
click at [538, 470] on div "Tühjenda Salvesta Kinnita" at bounding box center [459, 458] width 879 height 26
click at [685, 572] on div "0,00" at bounding box center [678, 580] width 48 height 17
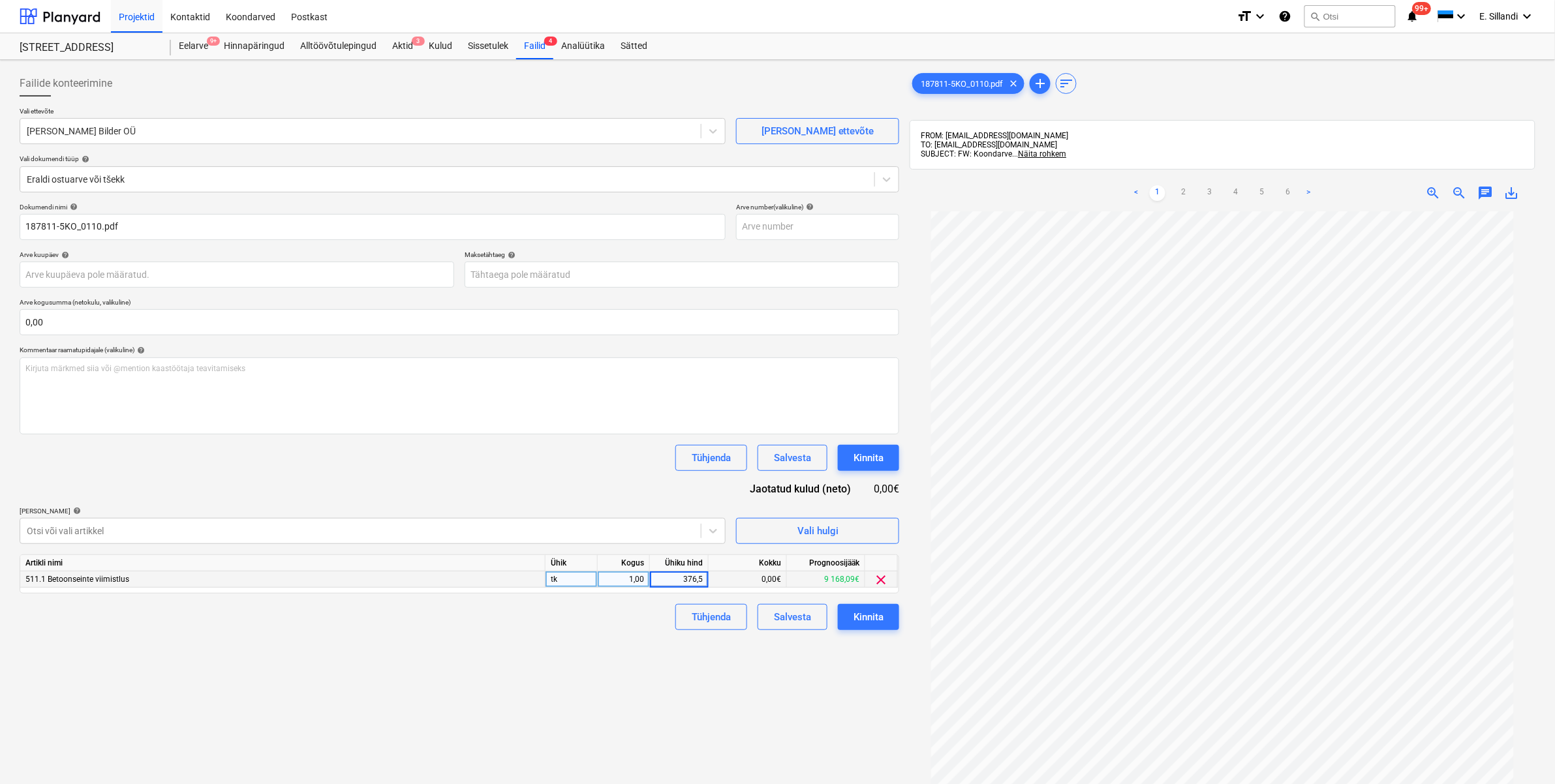
type input "376,57"
click at [592, 659] on div "Failide konteerimine Vali ettevõte [PERSON_NAME] OÜ [PERSON_NAME] uus ettevõte …" at bounding box center [459, 515] width 890 height 899
click at [866, 614] on div "Kinnita" at bounding box center [868, 617] width 30 height 17
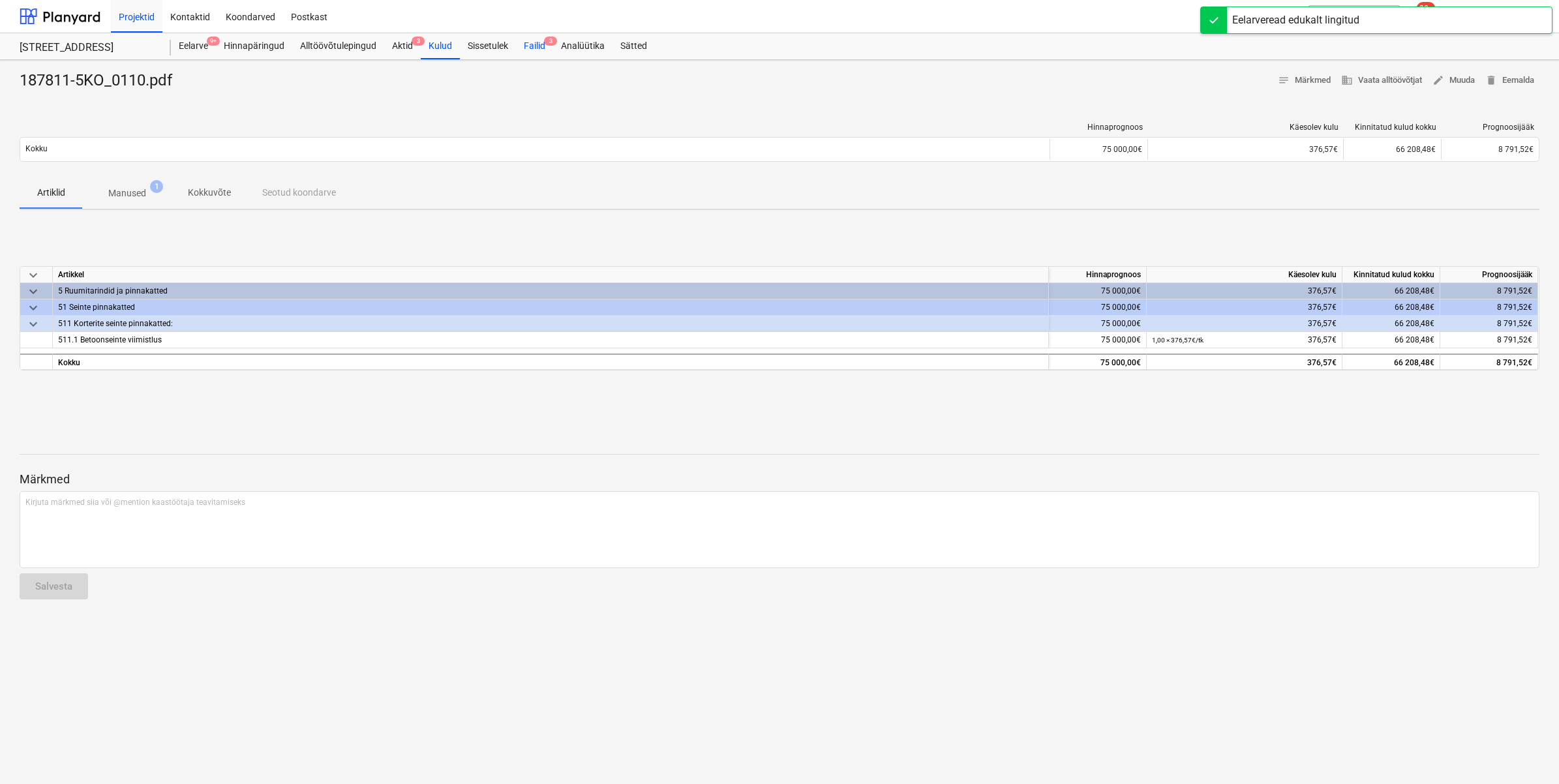
click at [527, 51] on div "Failid 3" at bounding box center [535, 46] width 37 height 26
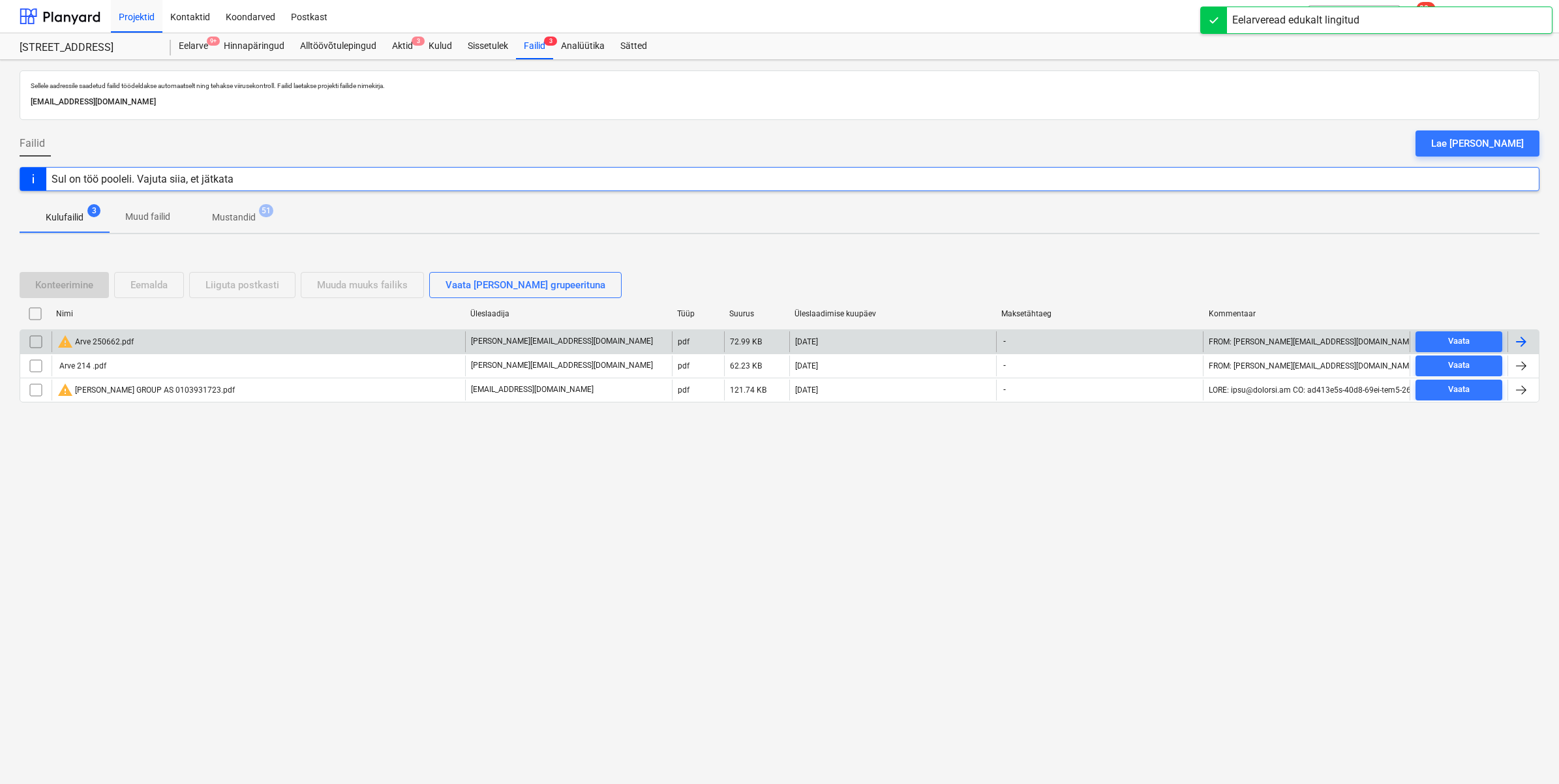
click at [99, 340] on div "warning Arve 250662.pdf" at bounding box center [96, 341] width 76 height 16
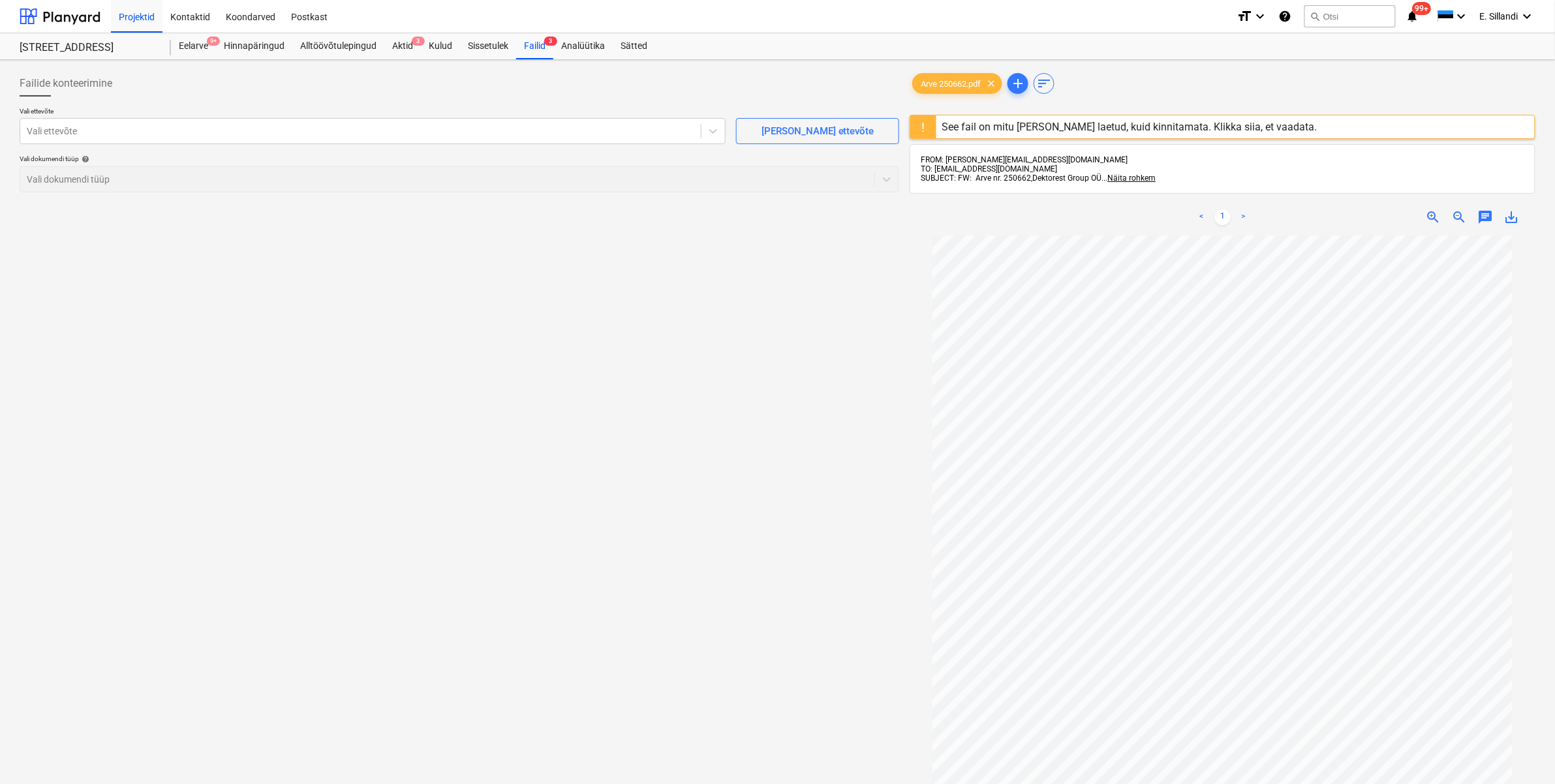
click at [1070, 118] on div "See fail on mitu [PERSON_NAME] laetud, kuid kinnitamata. Klikka siia, et vaadat…" at bounding box center [1129, 127] width 386 height 23
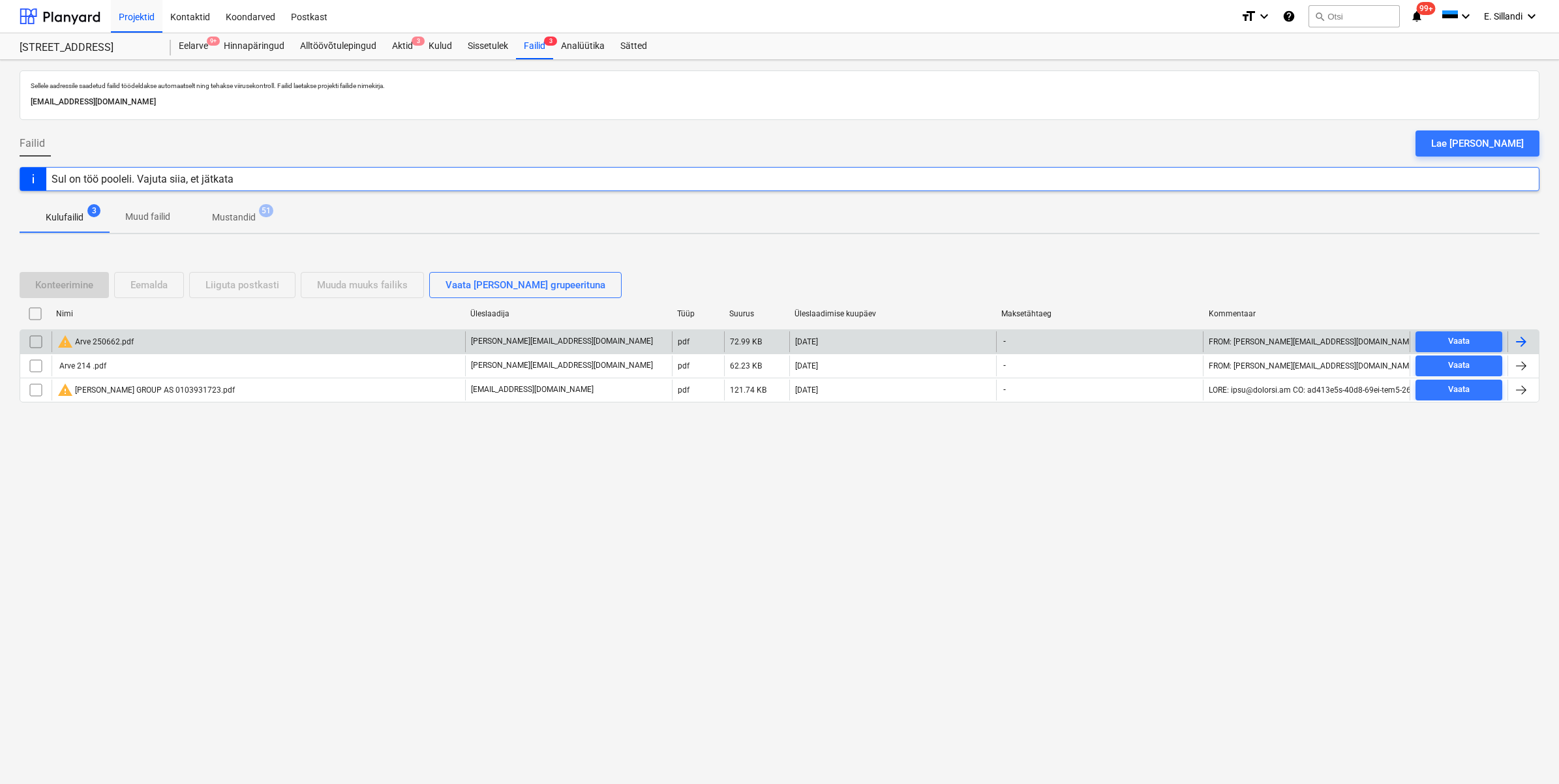
click at [193, 339] on div "warning Arve 250662.pdf" at bounding box center [258, 341] width 413 height 21
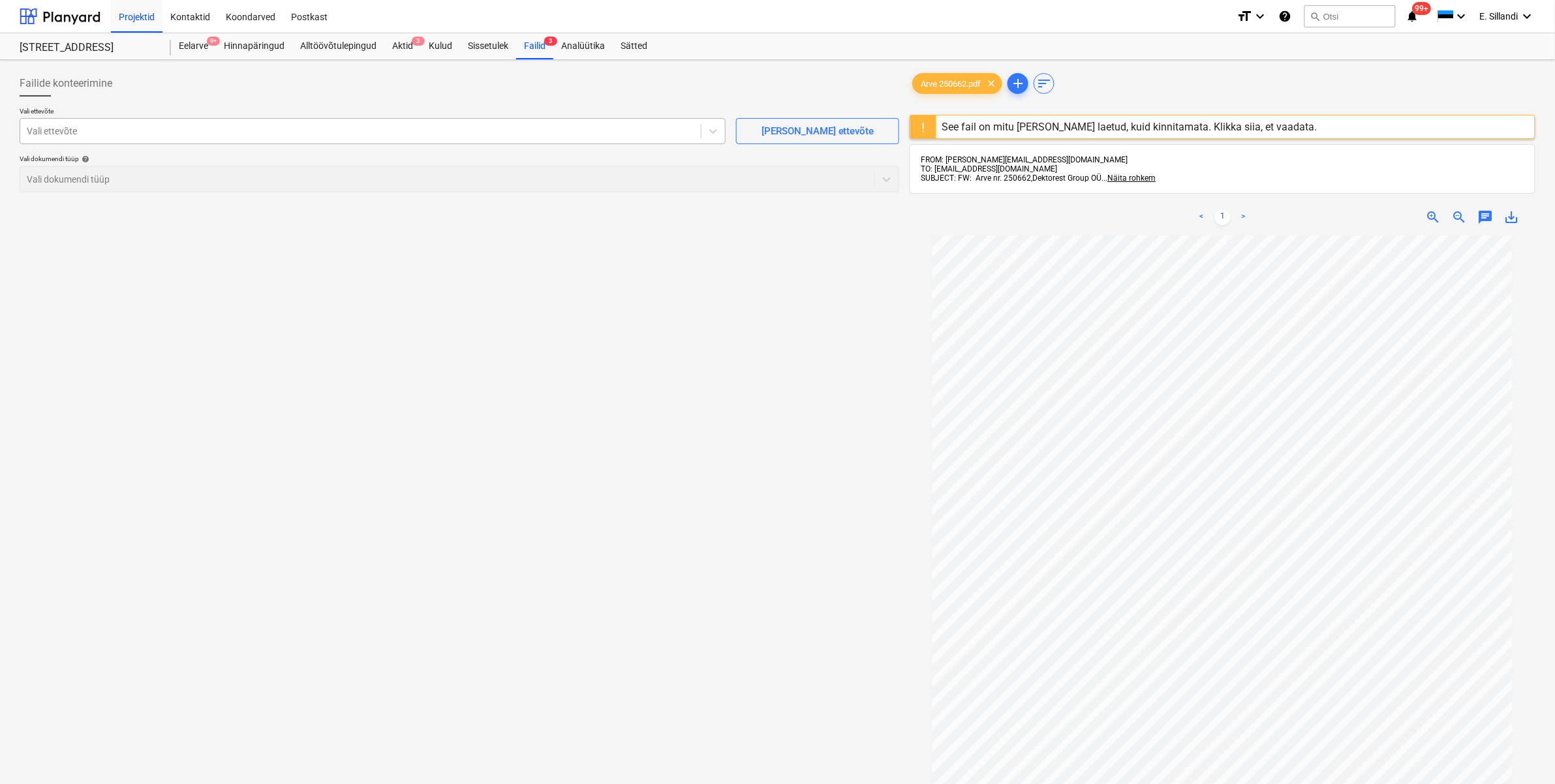
click at [259, 122] on div "Vali ettevõte" at bounding box center [360, 131] width 680 height 18
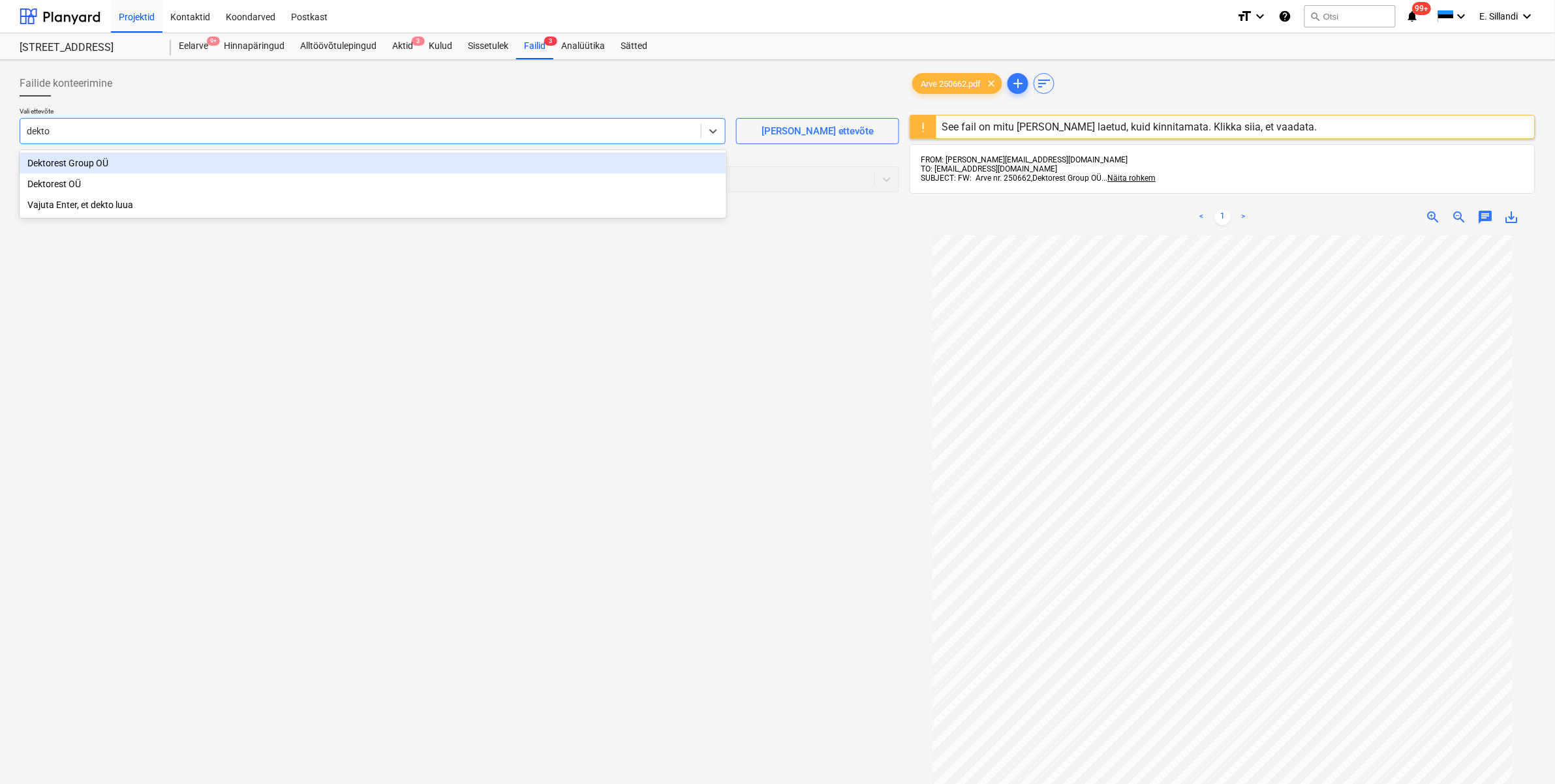
type input "[PERSON_NAME]"
click at [175, 166] on div "Dektorest Group OÜ" at bounding box center [373, 163] width 707 height 21
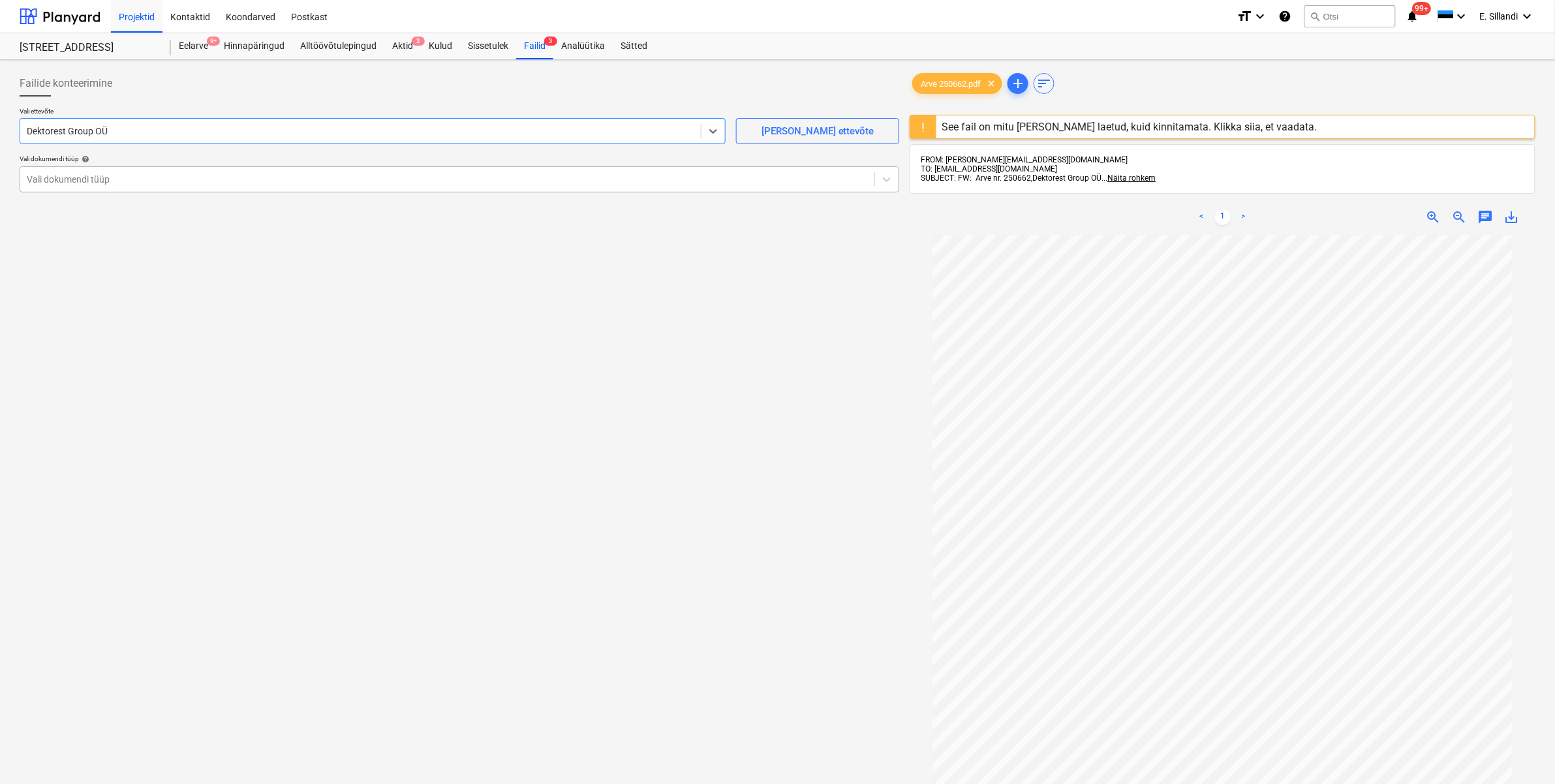
click at [109, 179] on div at bounding box center [448, 179] width 841 height 13
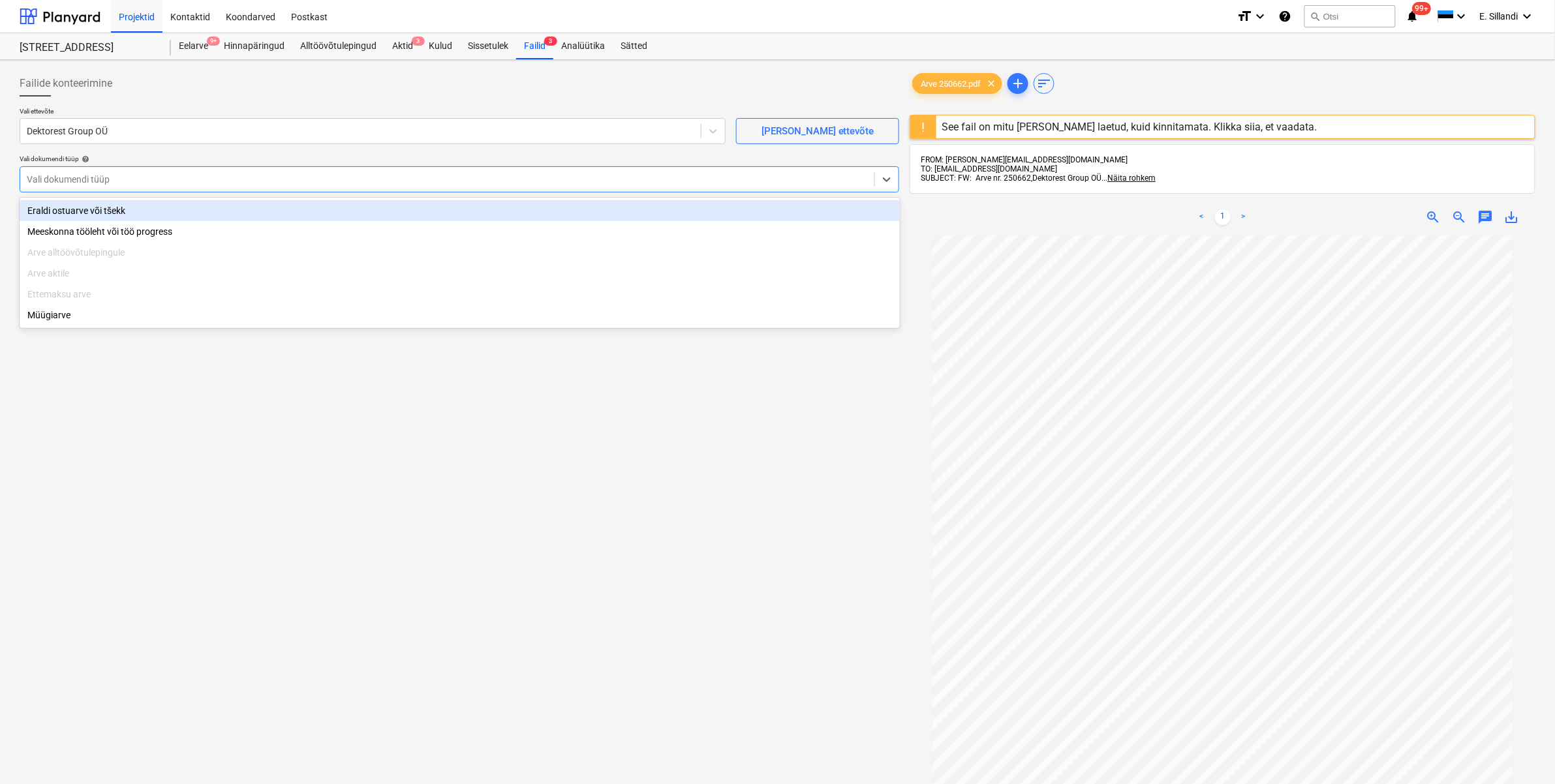
click at [80, 209] on div "Eraldi ostuarve või tšekk" at bounding box center [459, 211] width 880 height 21
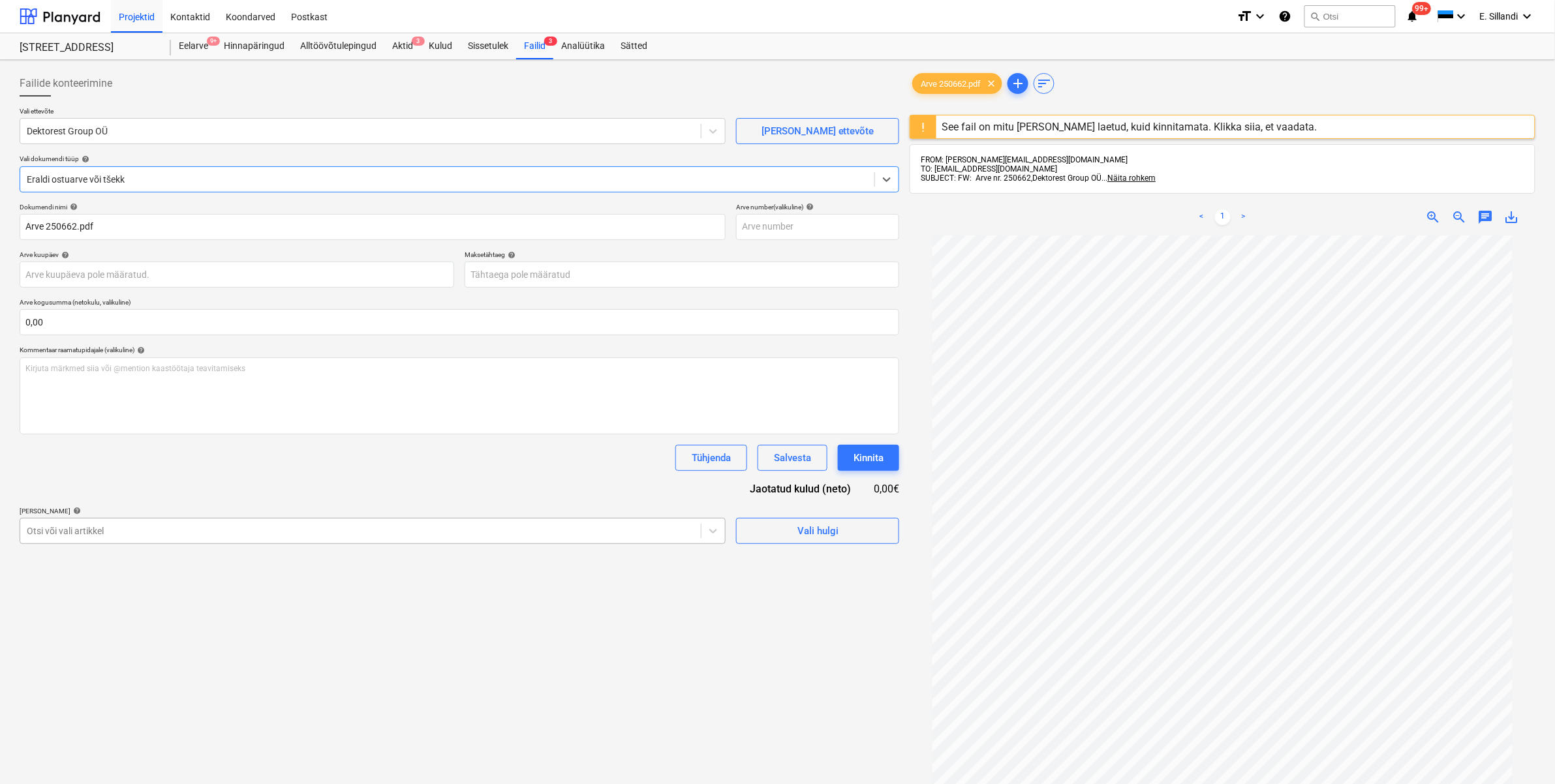
click at [128, 526] on div "Otsi või vali artikkel" at bounding box center [360, 531] width 680 height 18
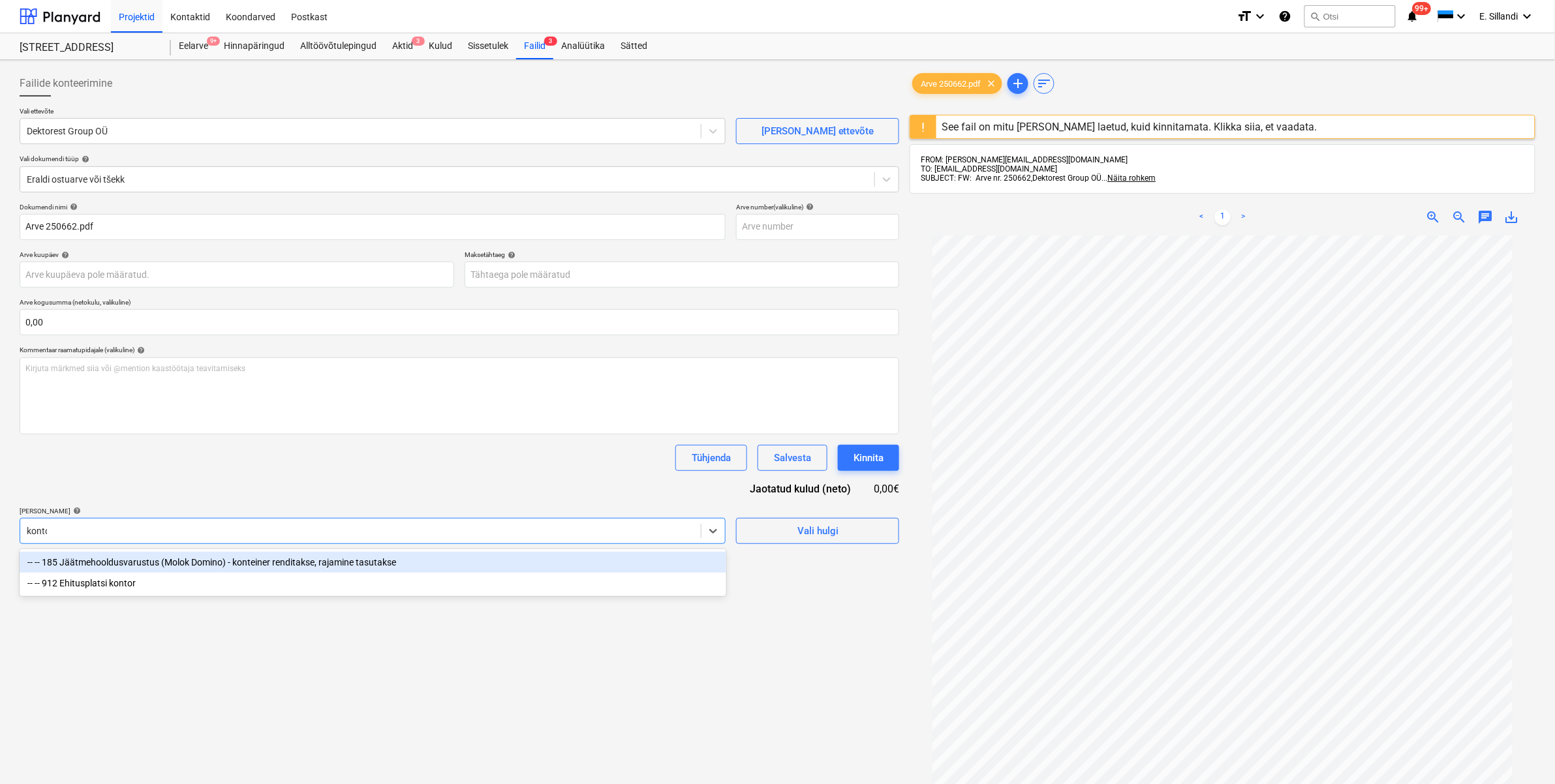
type input "kontor"
click at [128, 565] on div "-- -- 912 Ehitusplatsi kontor" at bounding box center [373, 562] width 707 height 21
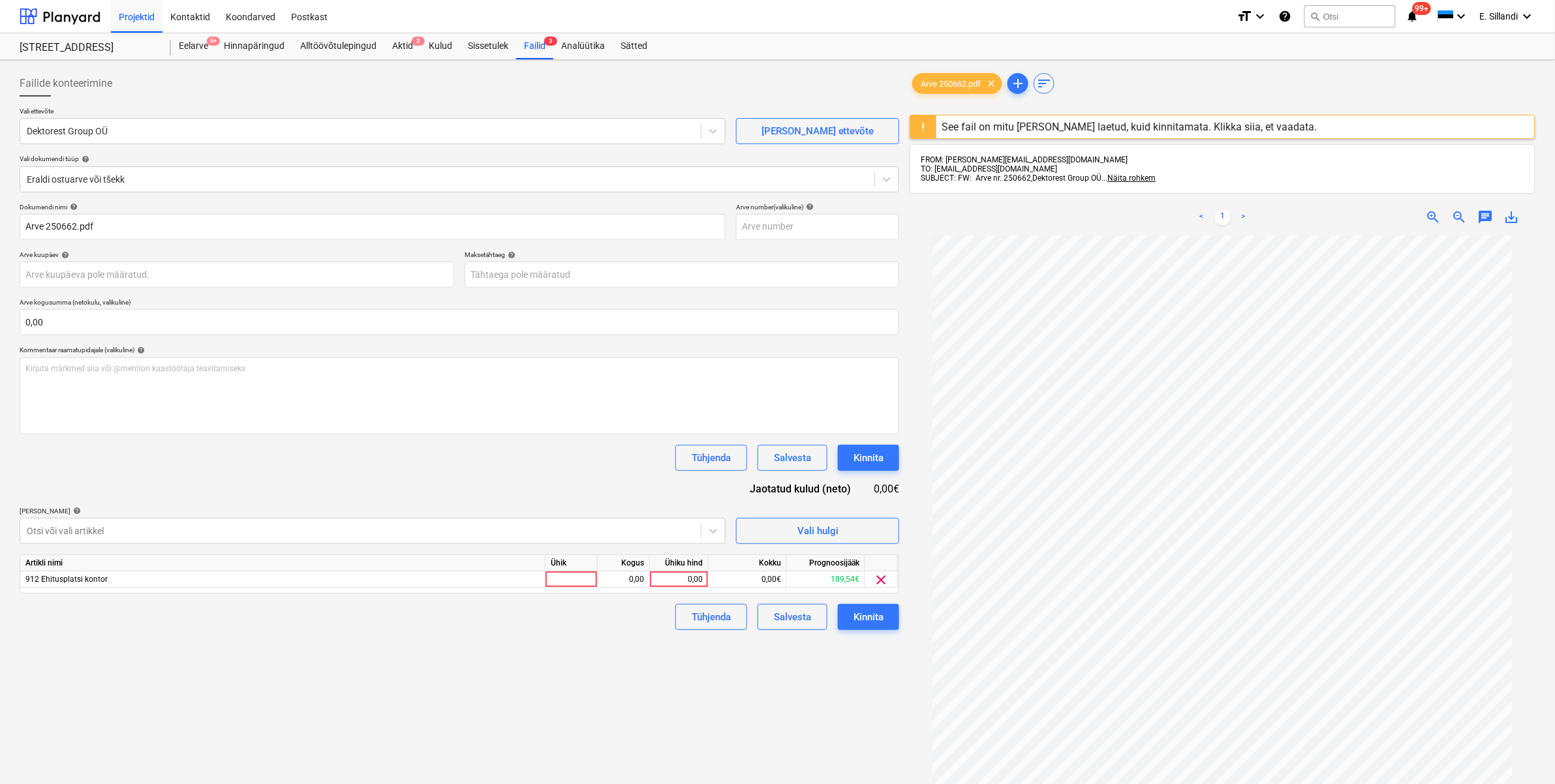
click at [200, 466] on div "Tühjenda Salvesta Kinnita" at bounding box center [459, 458] width 879 height 26
click at [173, 526] on div at bounding box center [360, 531] width 667 height 13
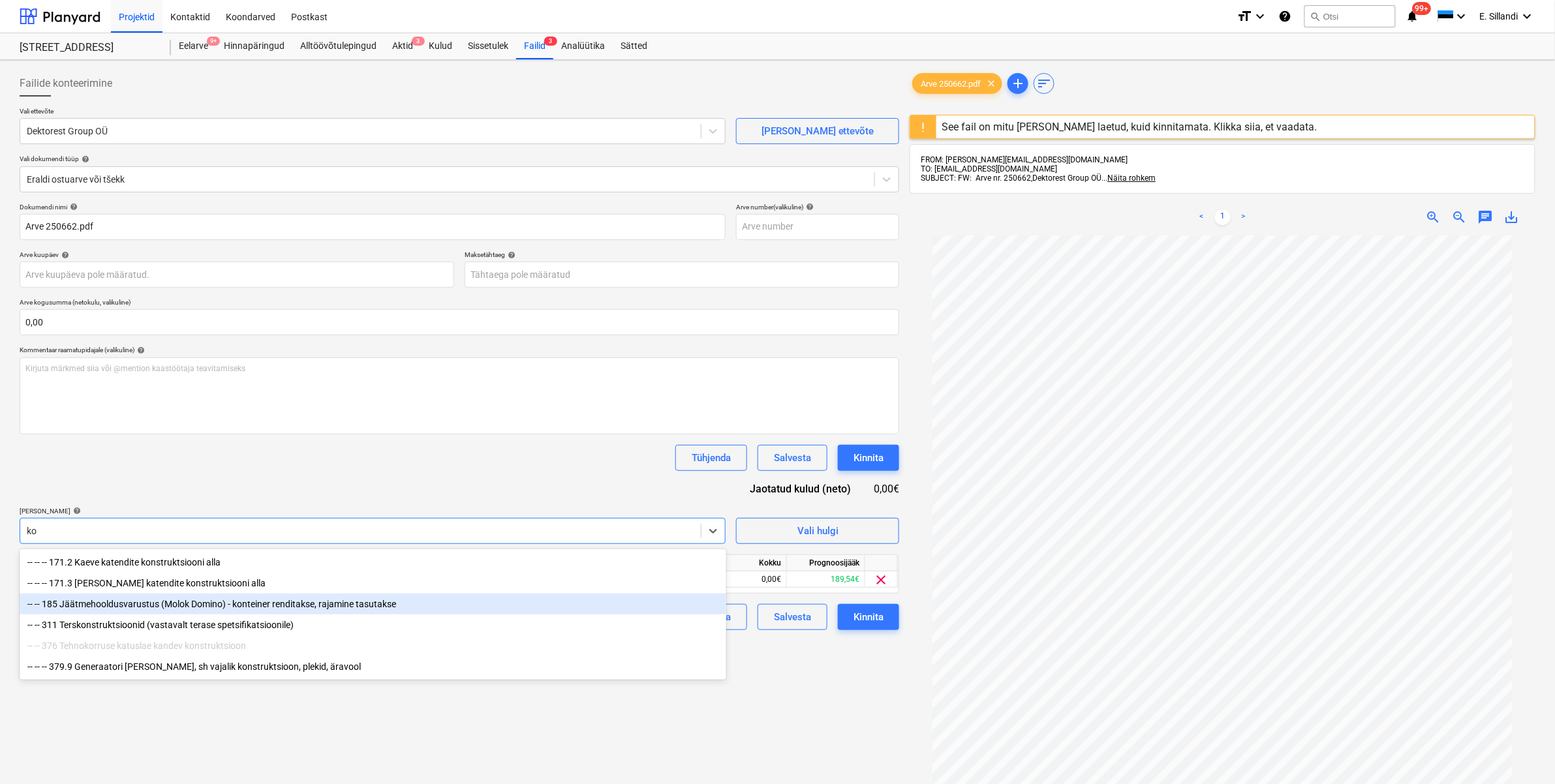
type input "k"
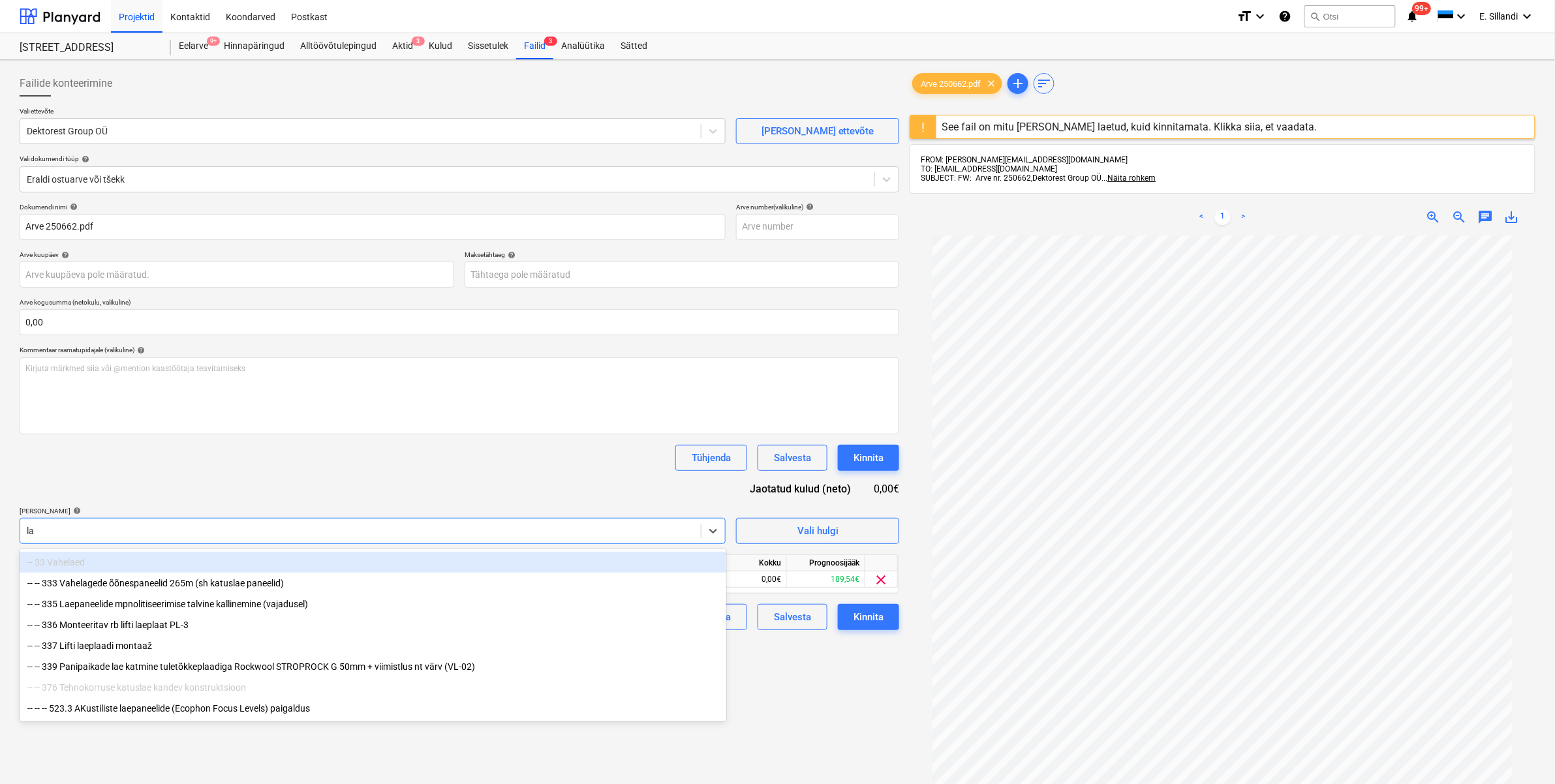
type input "l"
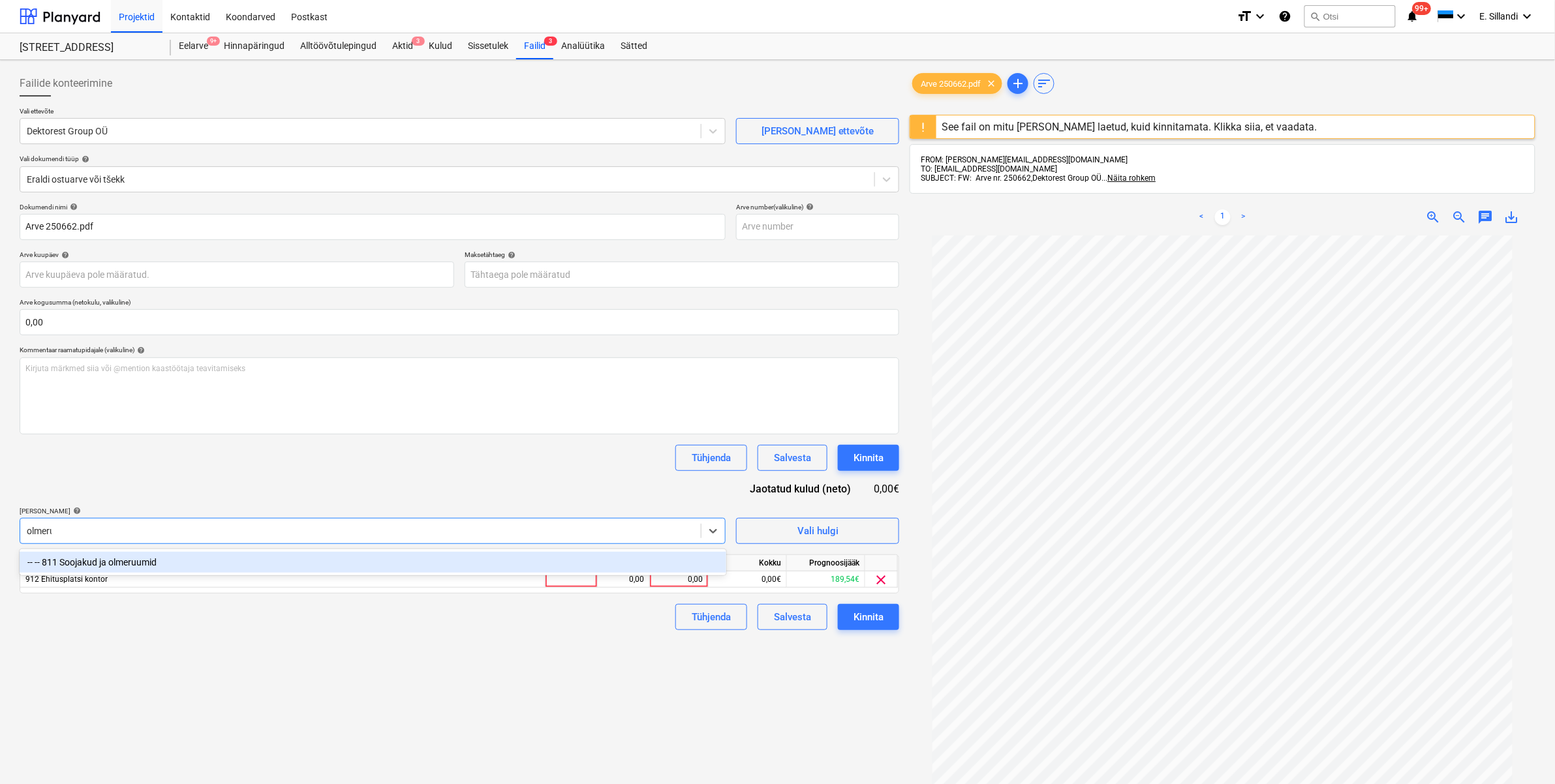
type input "olmeruu"
click at [182, 563] on div "-- -- 811 Soojakud ja olmeruumid" at bounding box center [373, 562] width 707 height 21
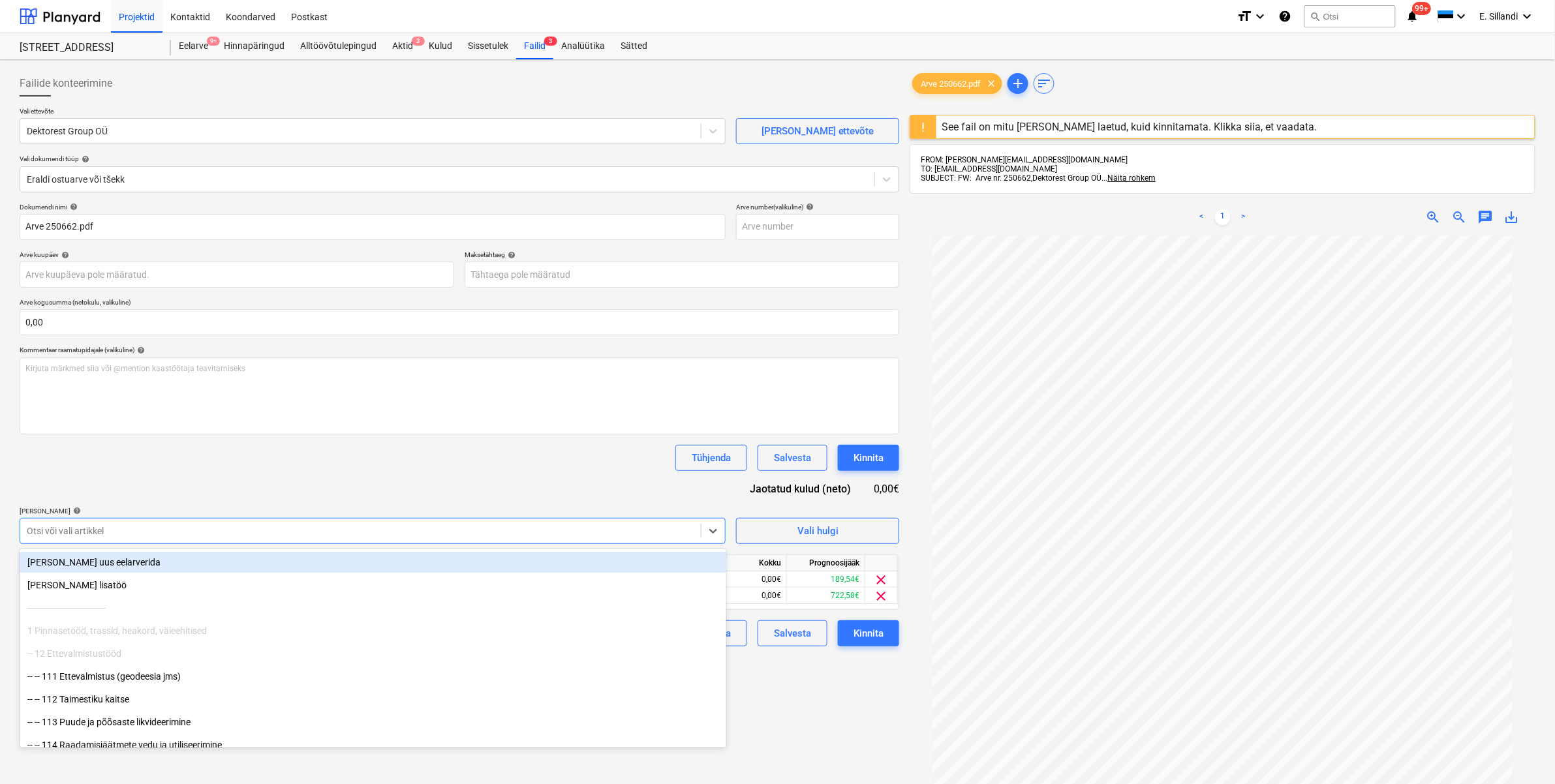
click at [252, 471] on div "Dokumendi nimi help Arve 250662.pdf Arve number (valikuline) help Arve kuupäev …" at bounding box center [459, 425] width 879 height 443
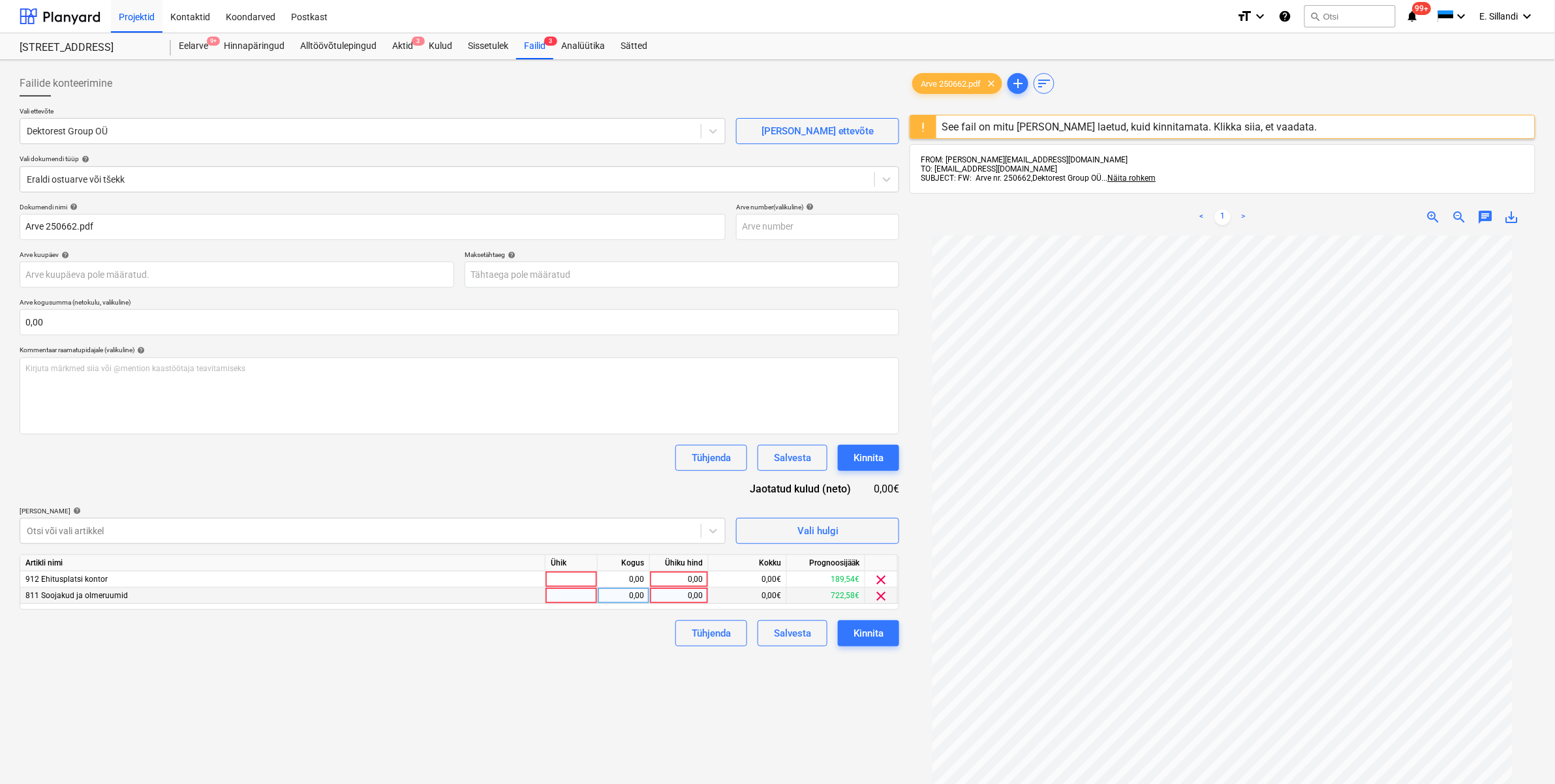
click at [666, 592] on div "0,00" at bounding box center [678, 596] width 48 height 17
type input "260"
click at [638, 532] on div at bounding box center [360, 531] width 667 height 13
click at [885, 580] on span "clear" at bounding box center [881, 580] width 16 height 16
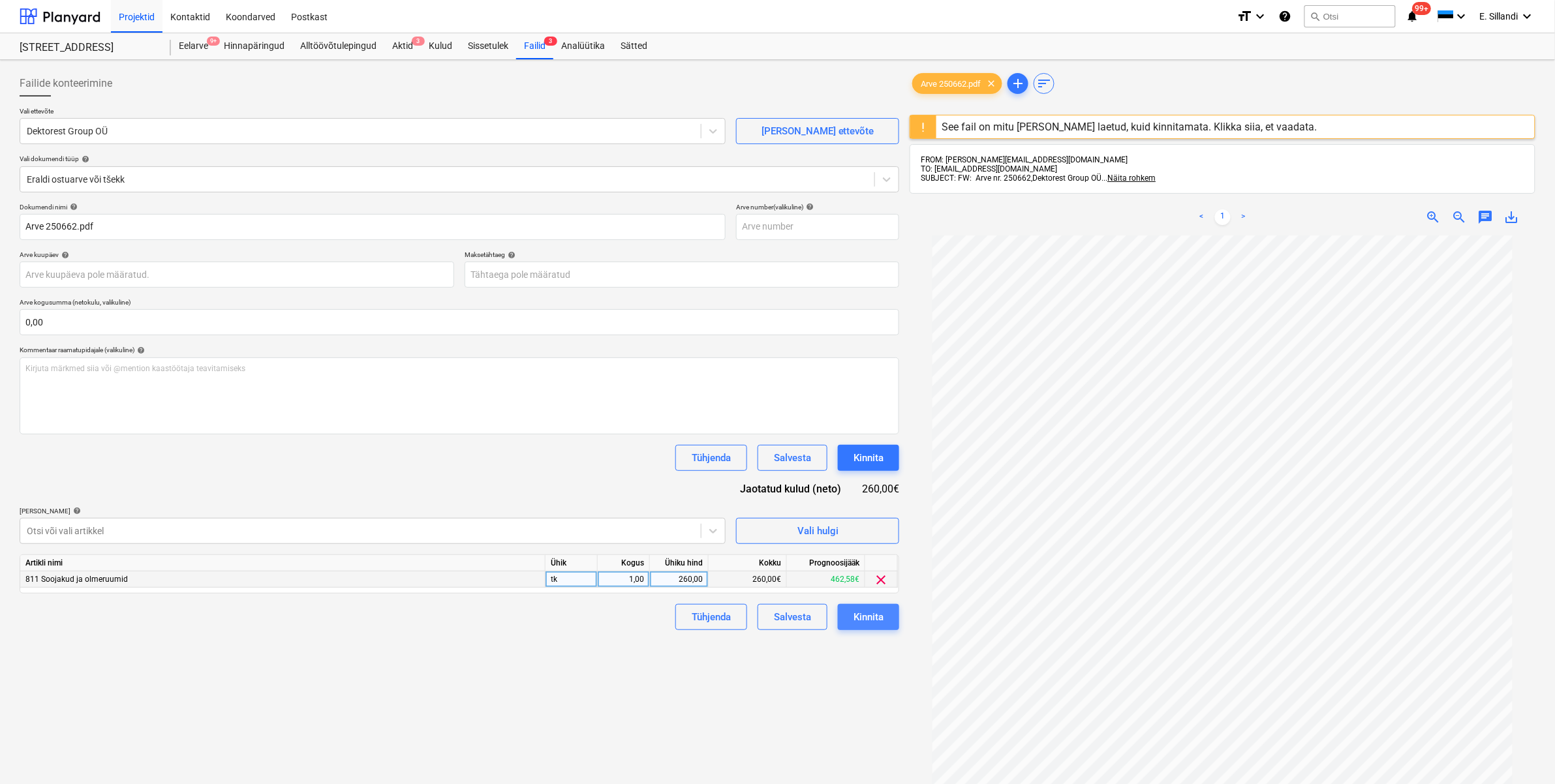
click at [867, 618] on div "Kinnita" at bounding box center [868, 617] width 30 height 17
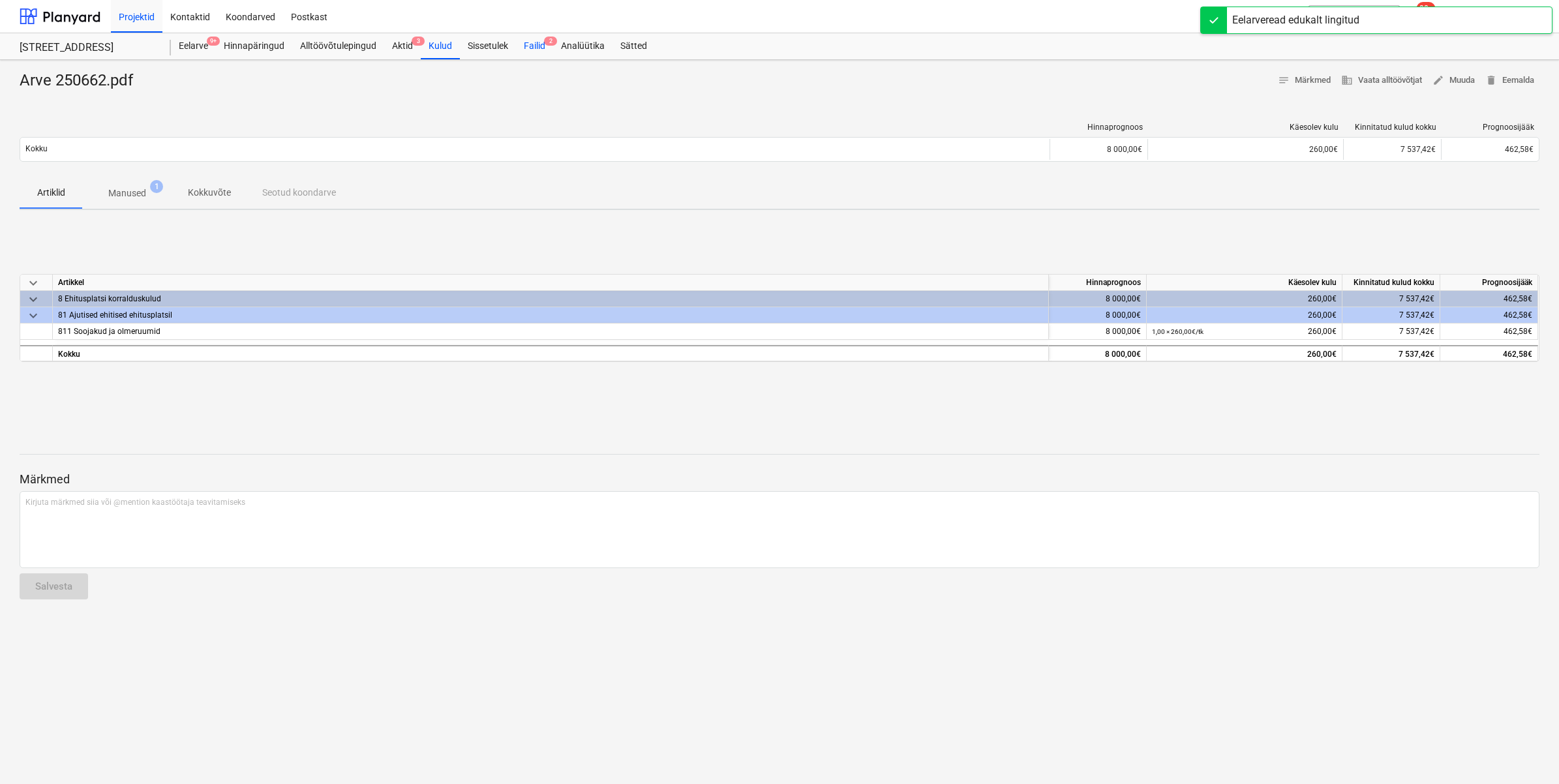
click at [533, 46] on div "Failid 2" at bounding box center [535, 46] width 37 height 26
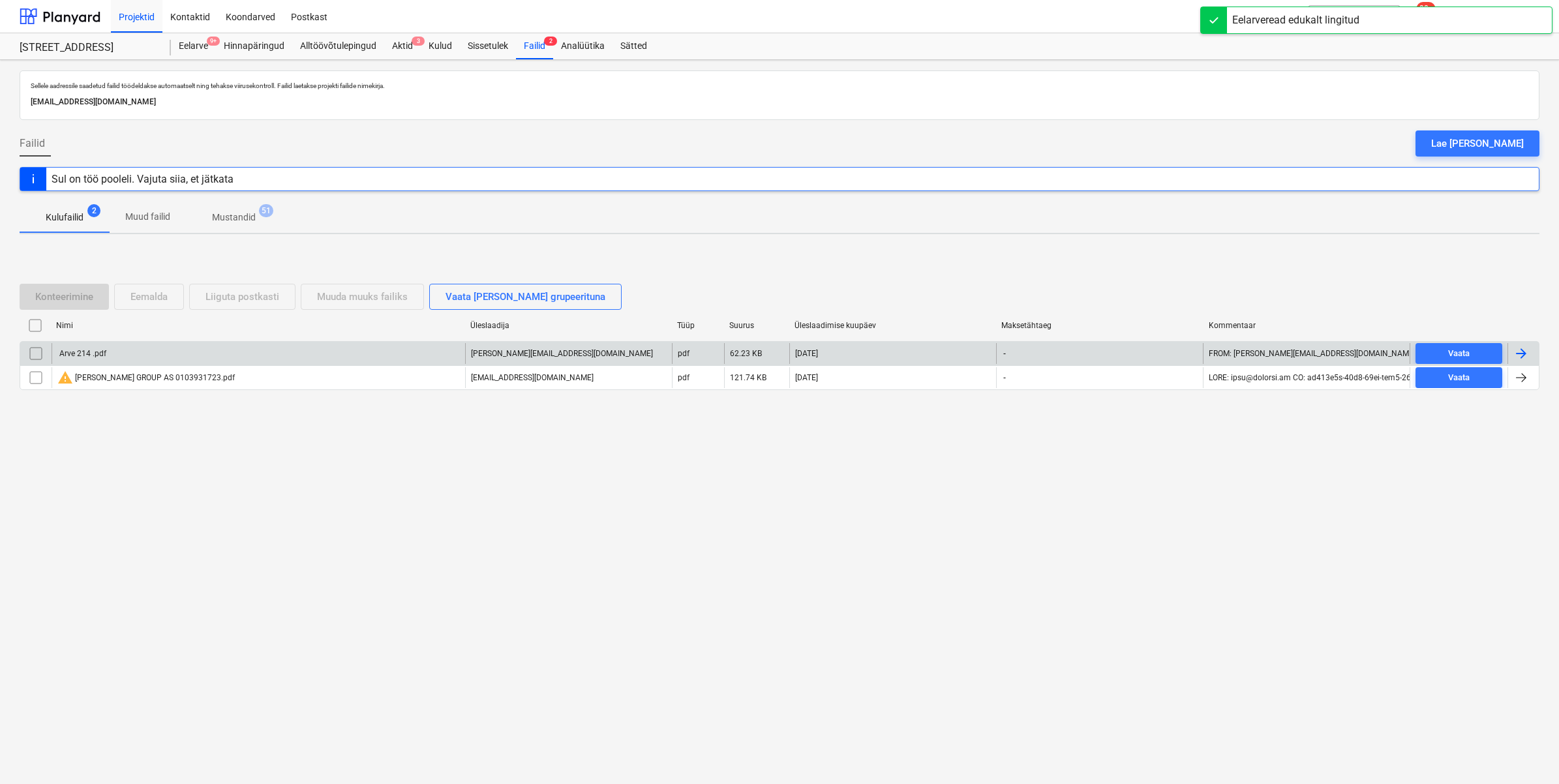
click at [183, 359] on div "Arve 214 .pdf" at bounding box center [258, 353] width 413 height 21
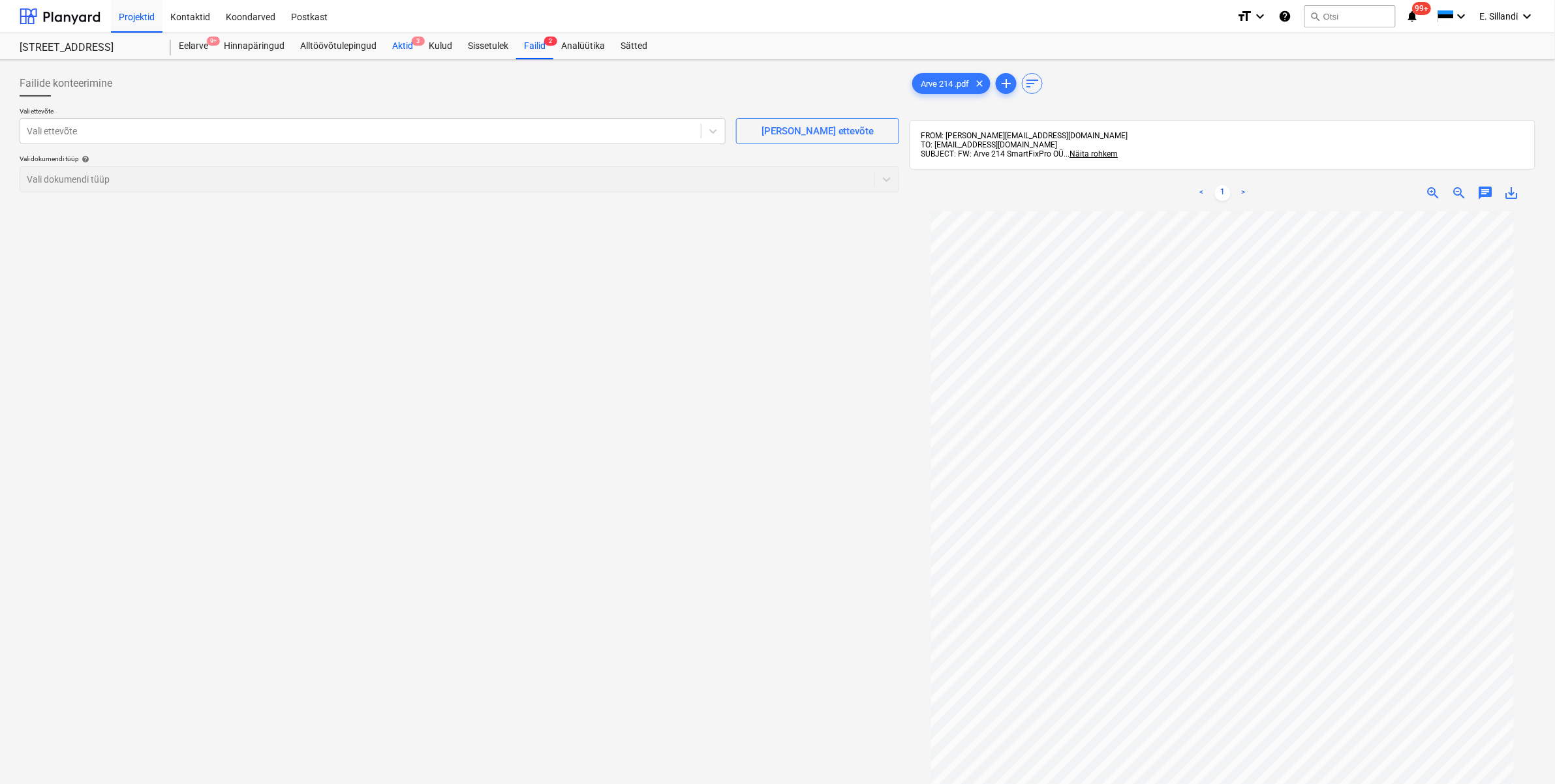
click at [395, 48] on div "Aktid 3" at bounding box center [403, 46] width 37 height 26
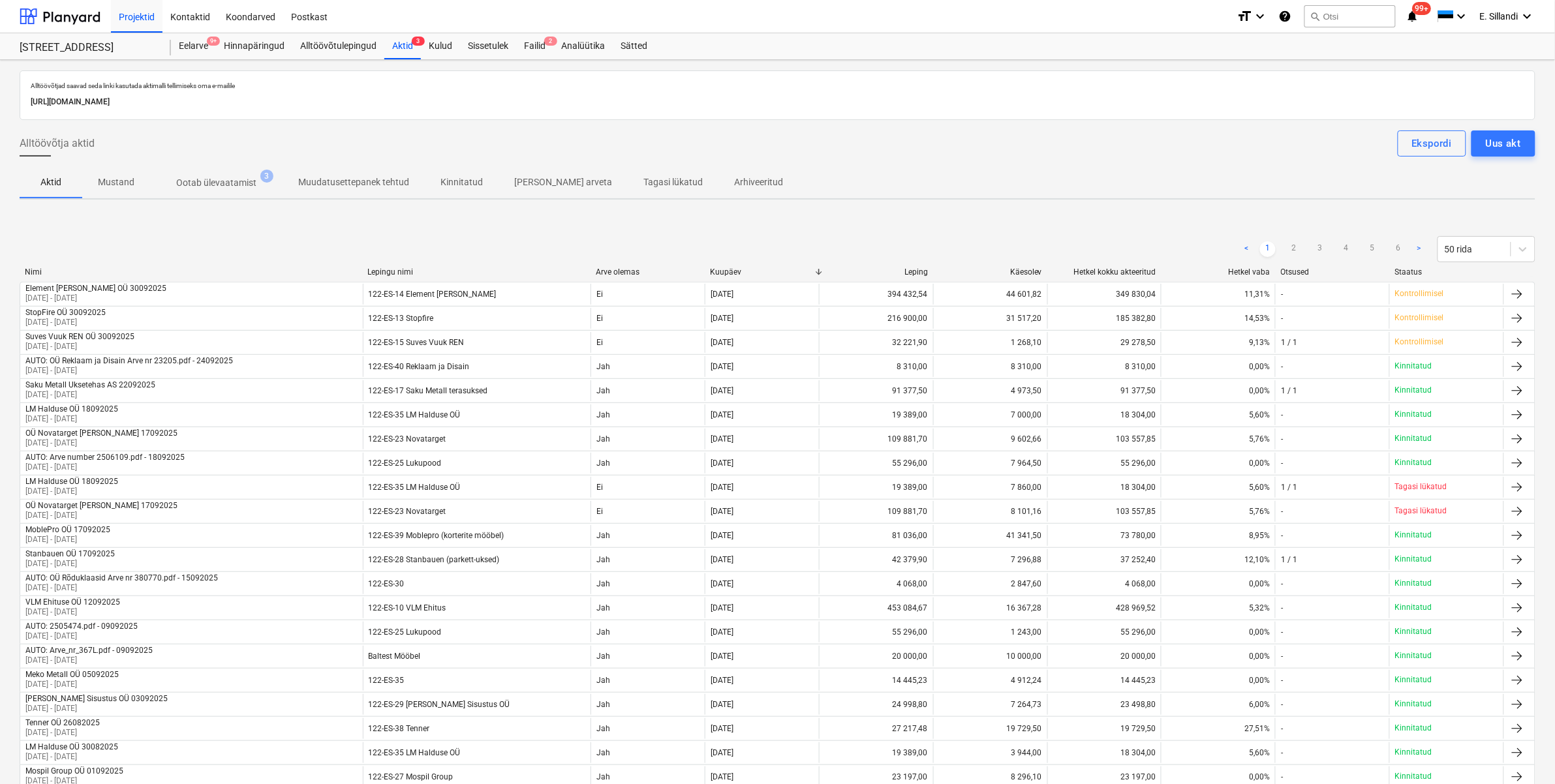
click at [209, 173] on span "Ootab ülevaatamist 3" at bounding box center [216, 183] width 132 height 24
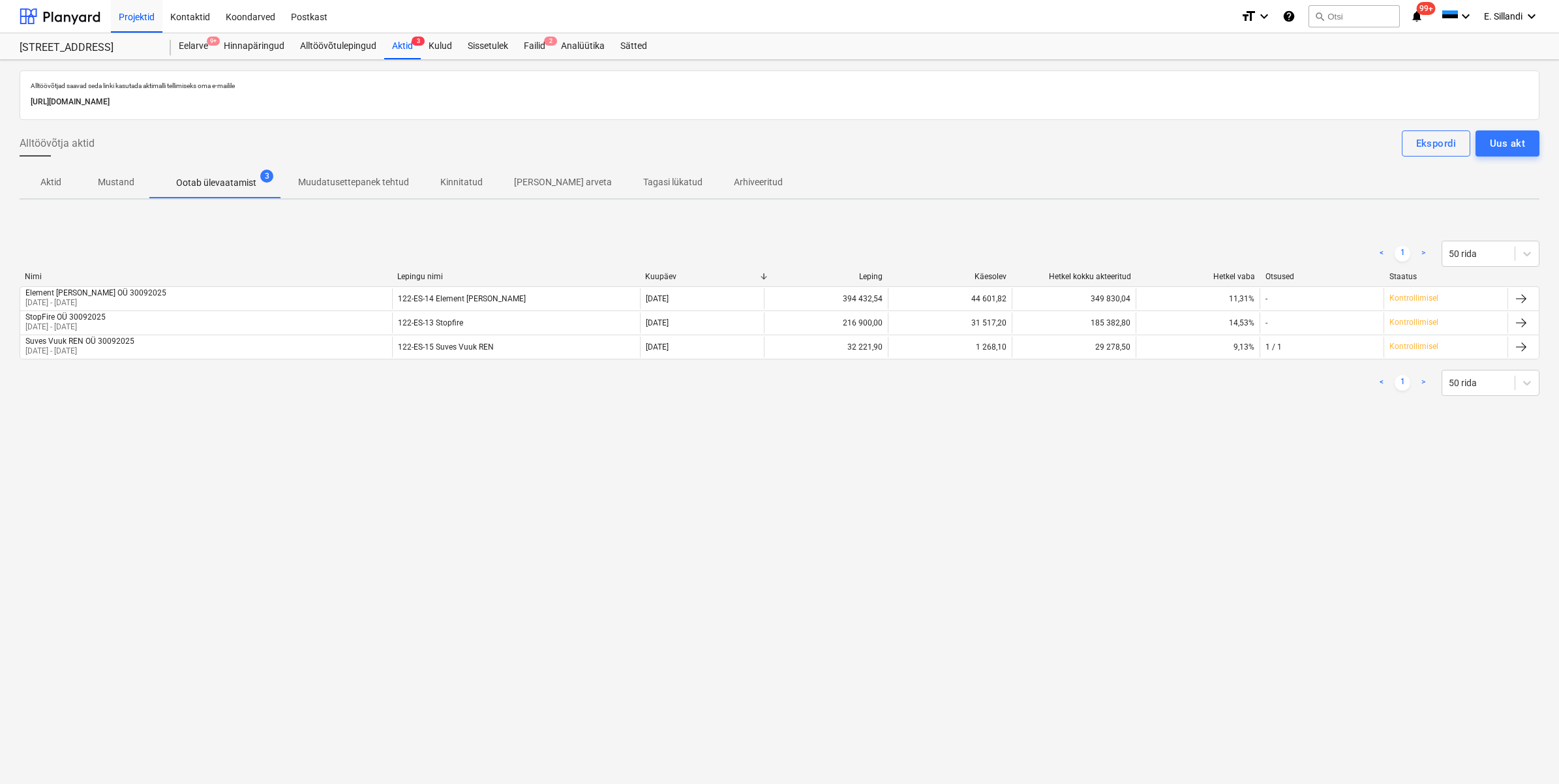
click at [82, 285] on div "[PERSON_NAME] nimi Kuupäev Leping Käesolev Hetkel kokku akteeritud Hetkel vaba …" at bounding box center [779, 279] width 1520 height 15
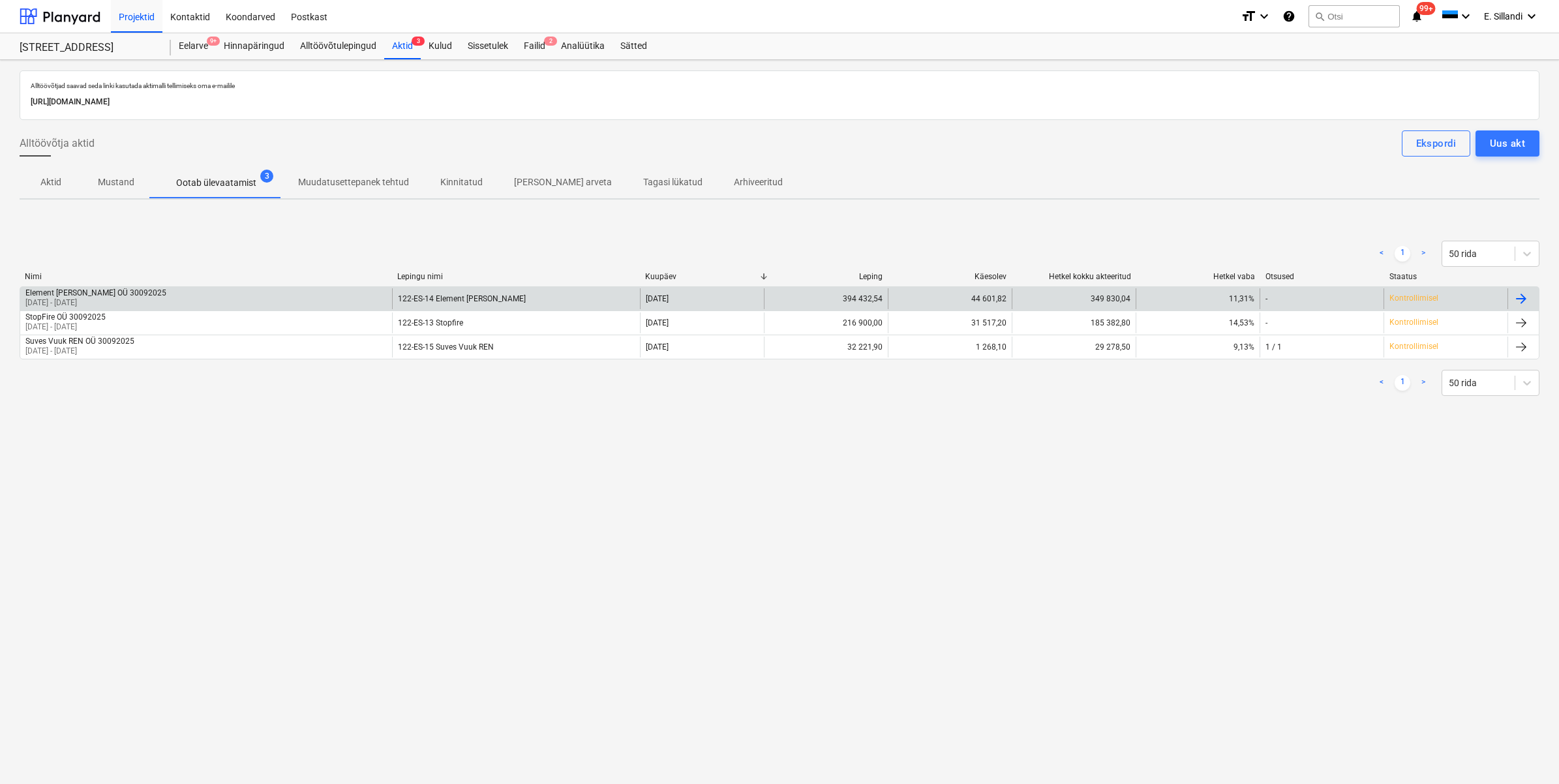
click at [85, 296] on div "Element [PERSON_NAME] OÜ 30092025" at bounding box center [96, 292] width 141 height 9
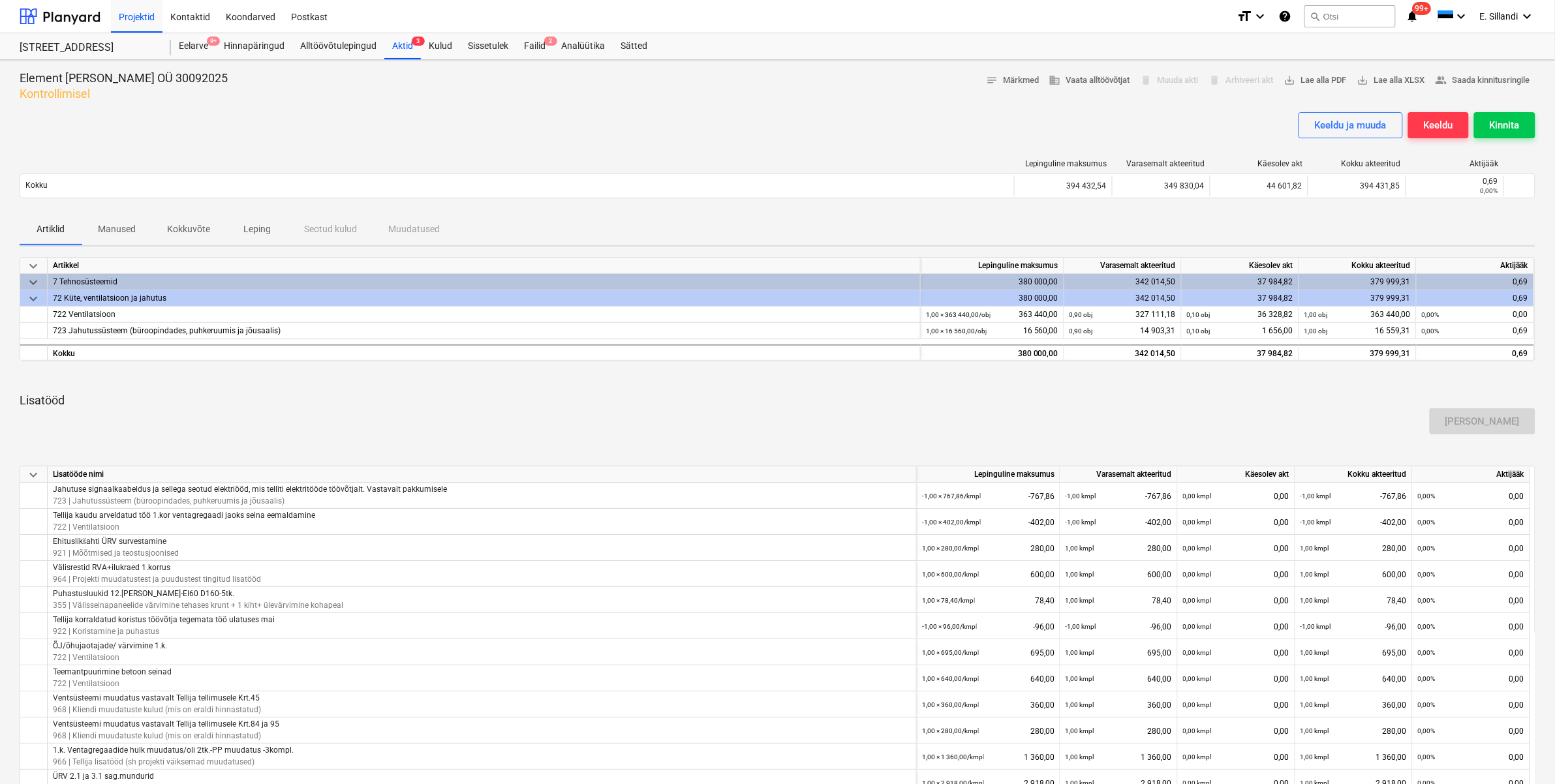
scroll to position [380, 0]
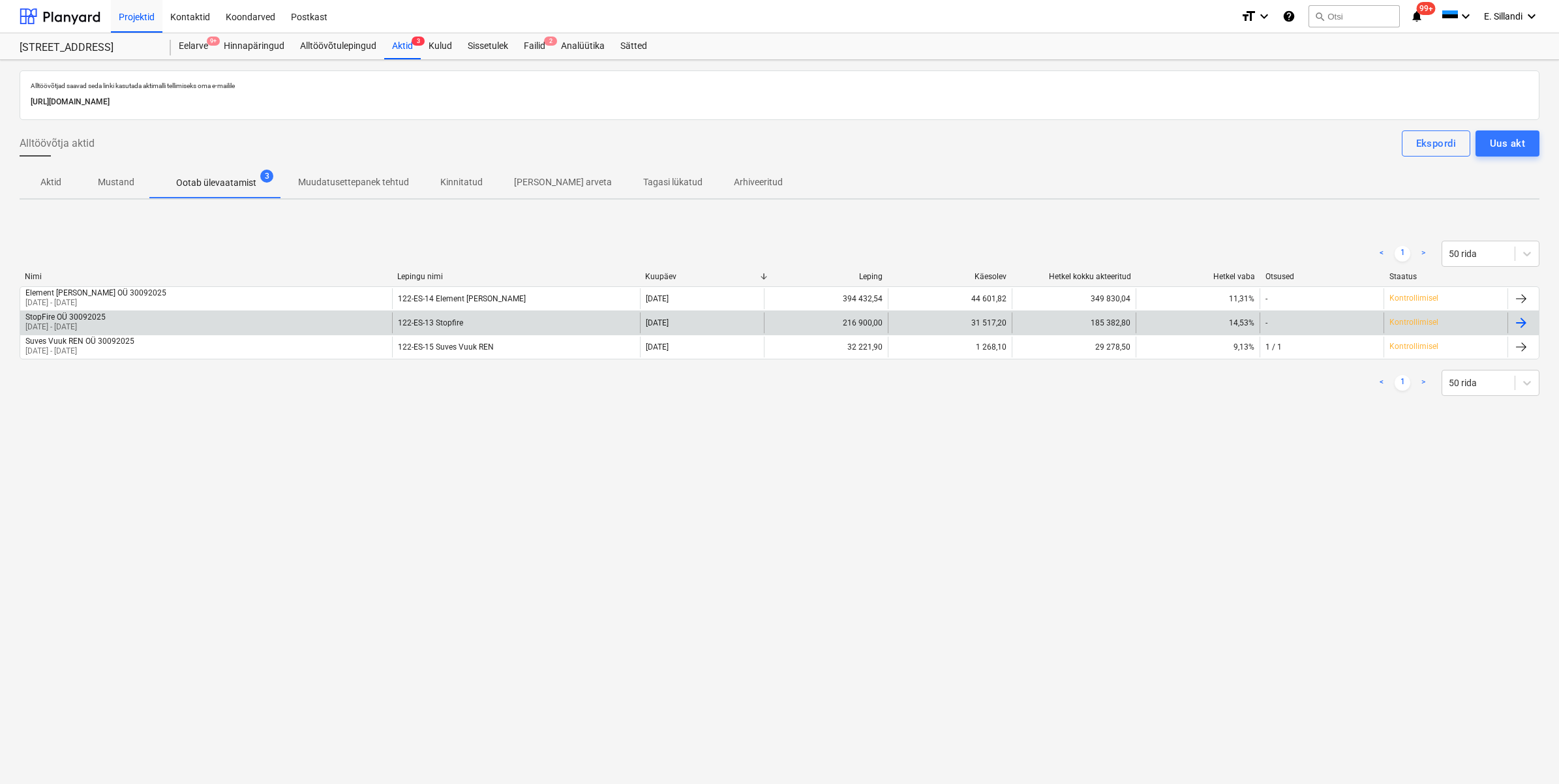
click at [129, 320] on div "StopFire OÜ 30092025 [DATE] - [DATE]" at bounding box center [206, 323] width 372 height 21
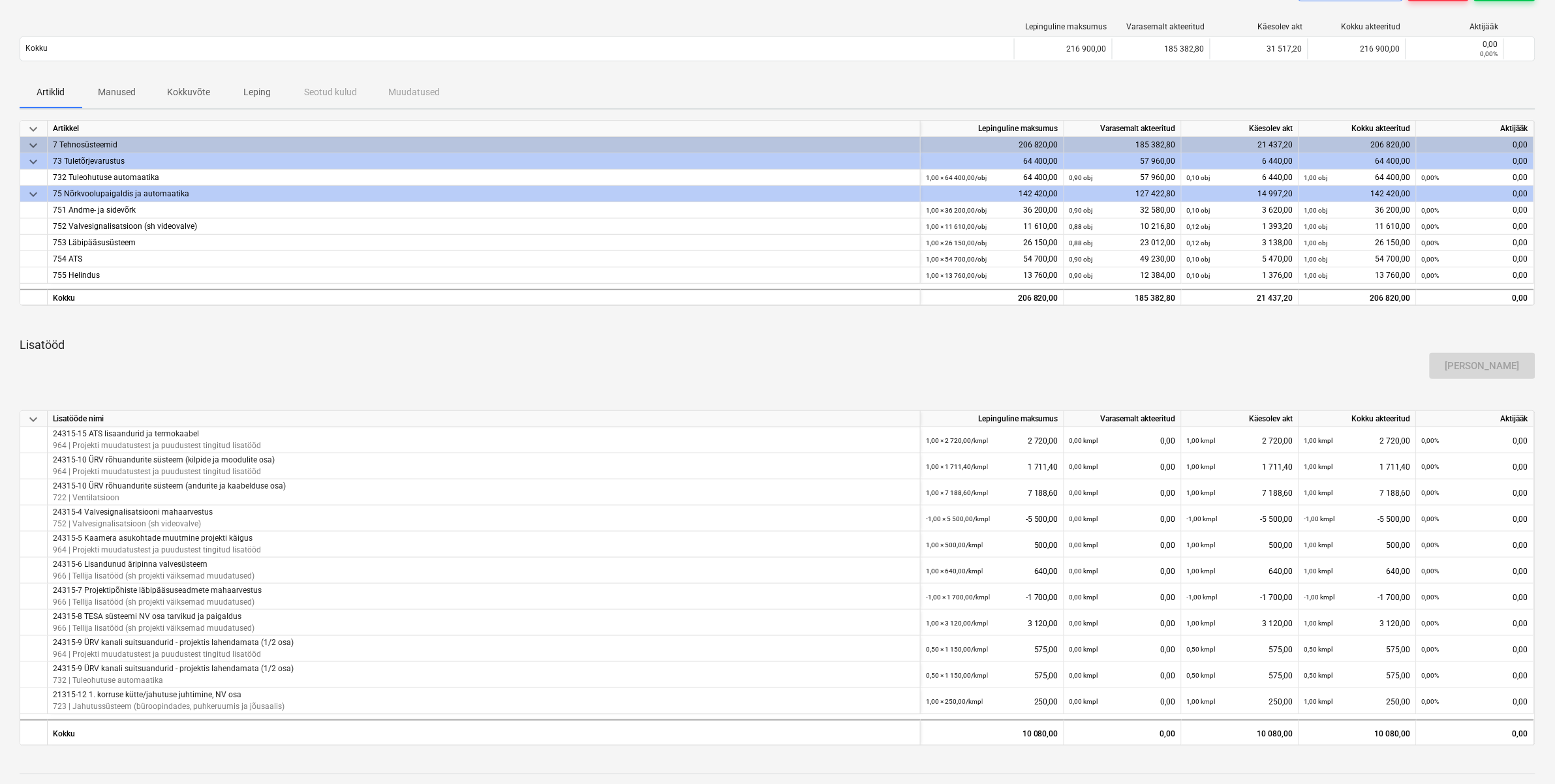
scroll to position [103, 0]
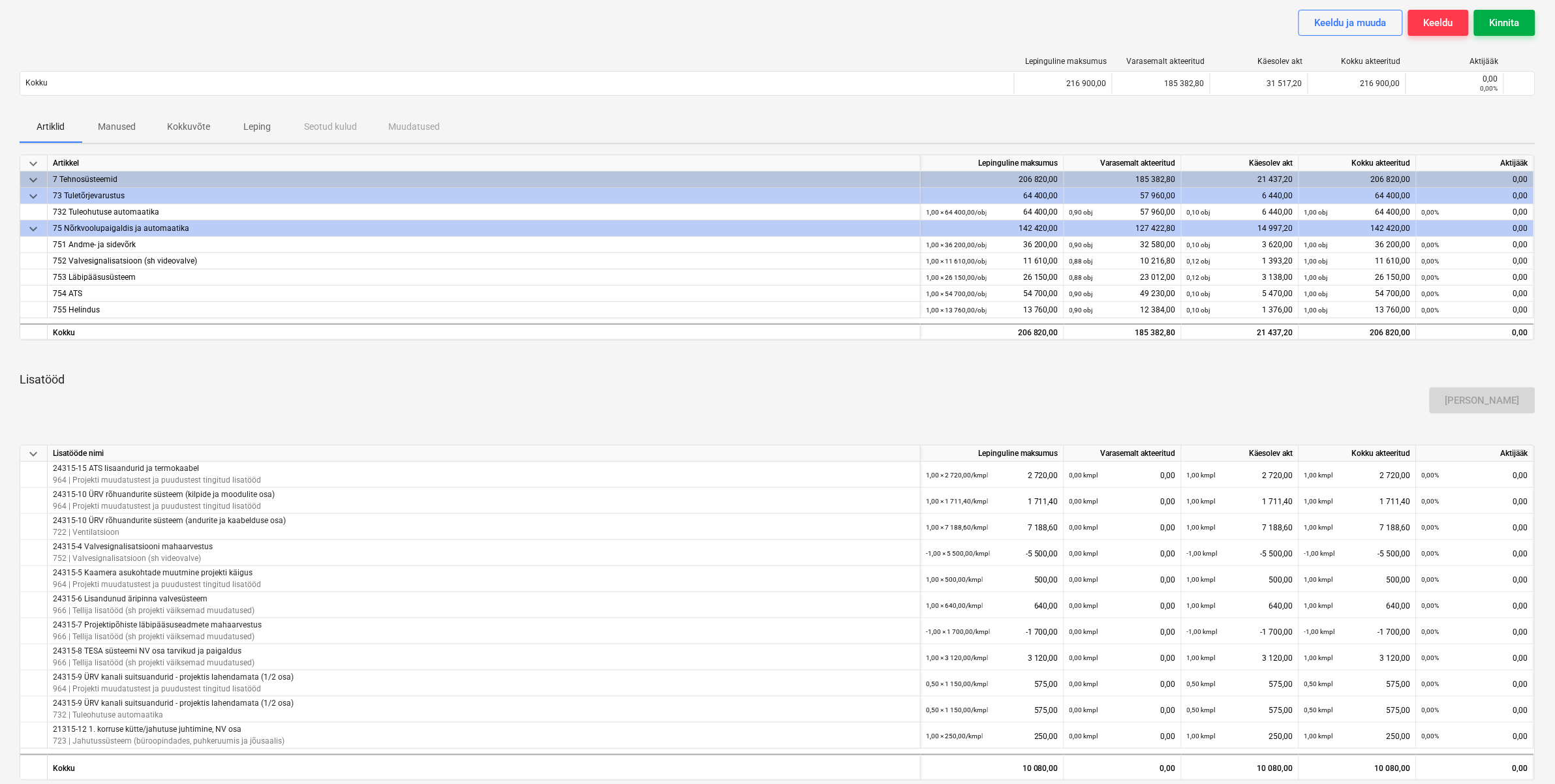
click at [1497, 28] on div "Kinnita" at bounding box center [1504, 23] width 30 height 17
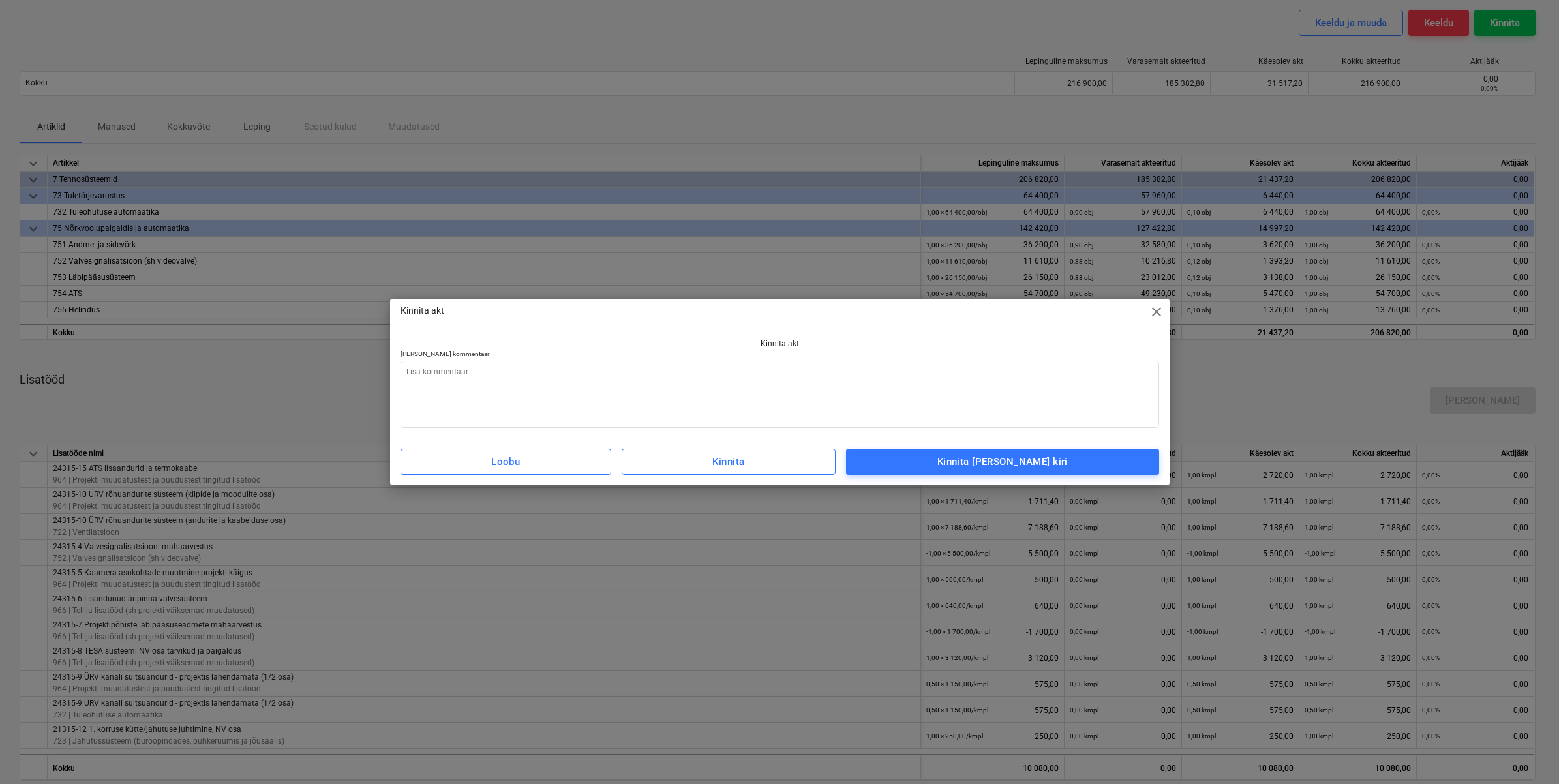
type textarea "x"
click at [564, 374] on textarea at bounding box center [779, 394] width 758 height 67
type textarea "K"
type textarea "x"
type textarea "Ke"
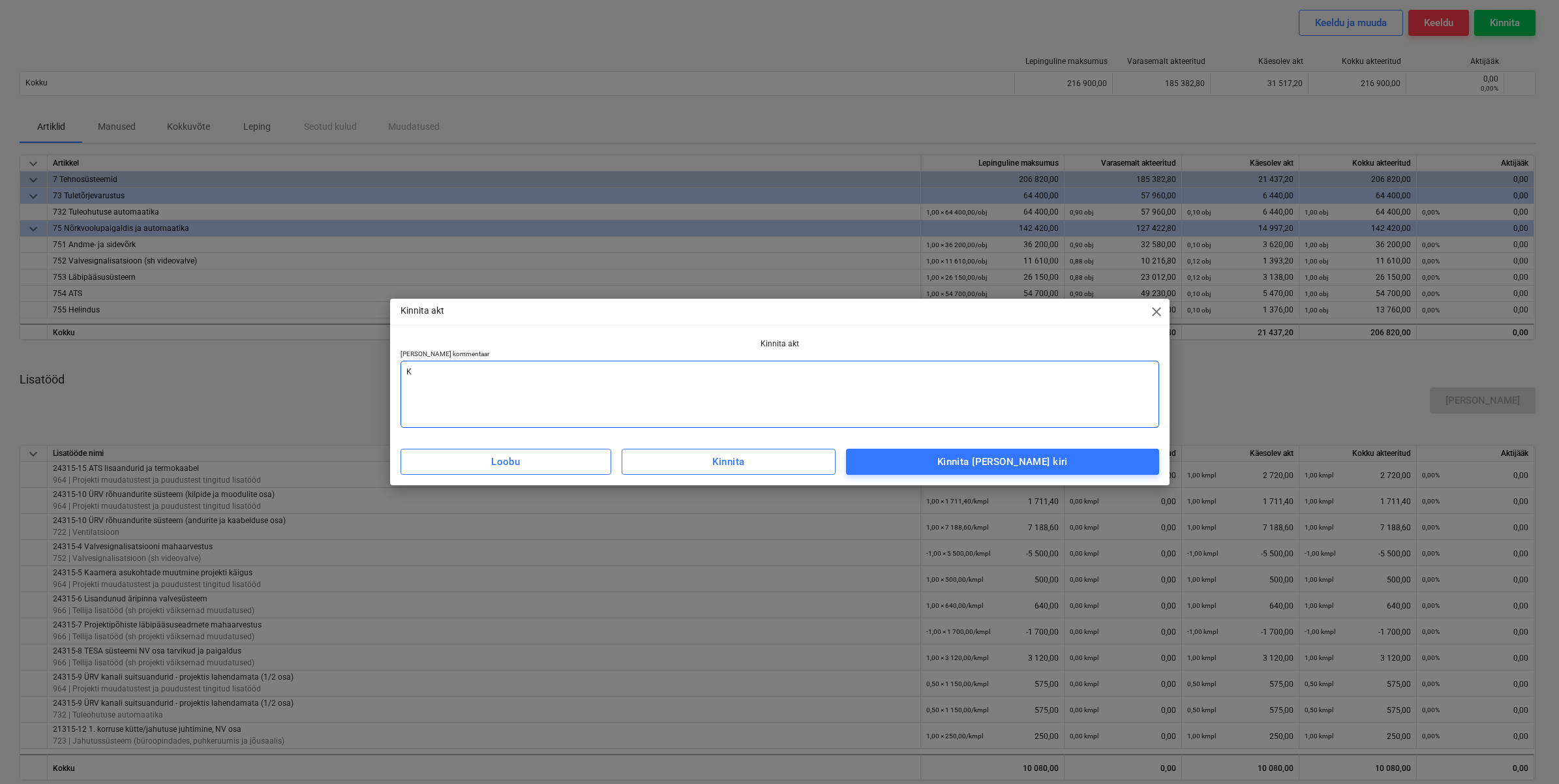
type textarea "x"
type textarea "Keh"
type textarea "x"
type textarea "Keht"
type textarea "x"
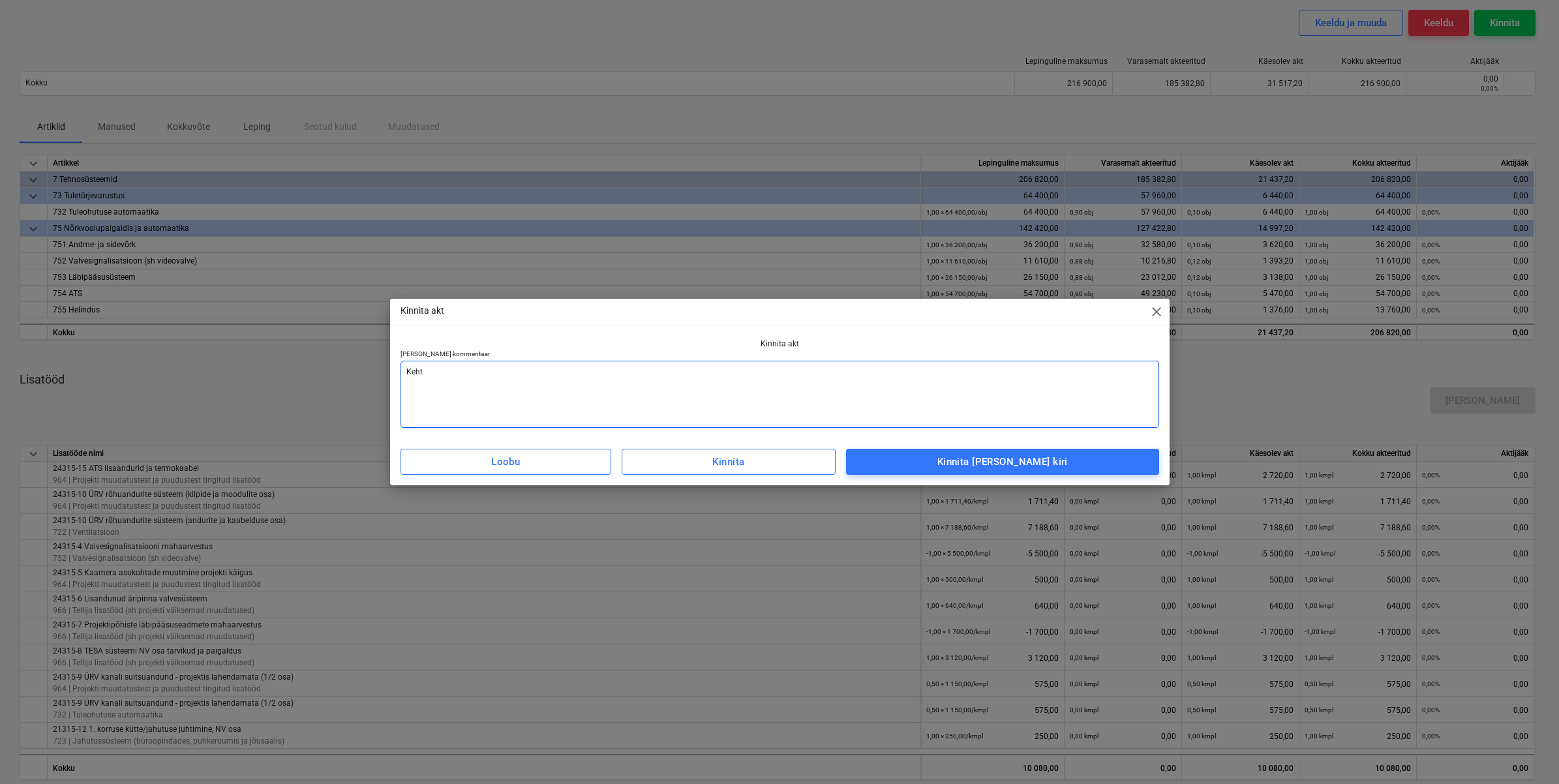
type textarea "Kehti"
type textarea "x"
type textarea "Kehtib"
type textarea "x"
type textarea "Kehtib"
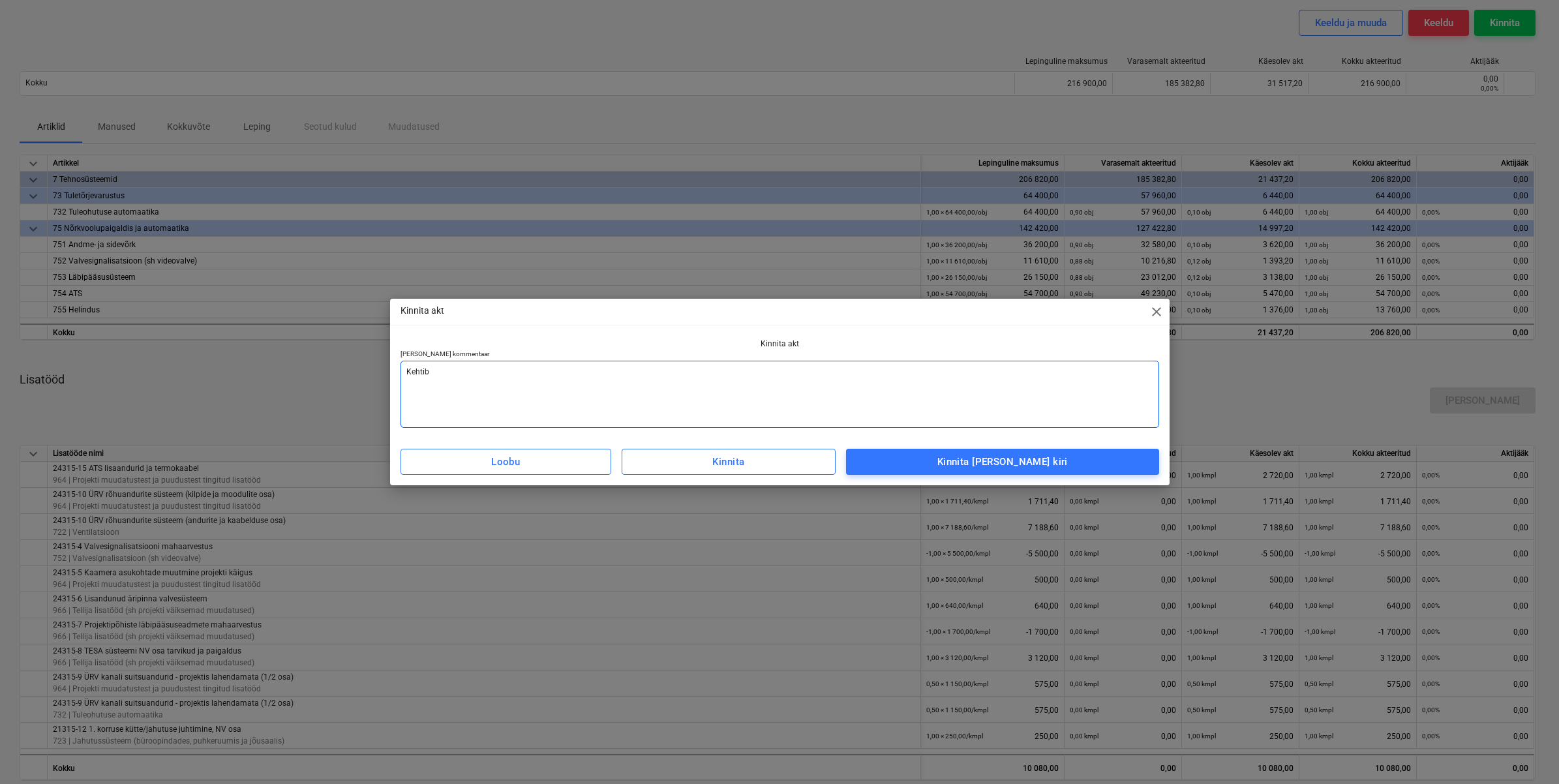
type textarea "x"
type textarea "Kehtib k"
type textarea "x"
type textarea "Kehtib ko"
type textarea "x"
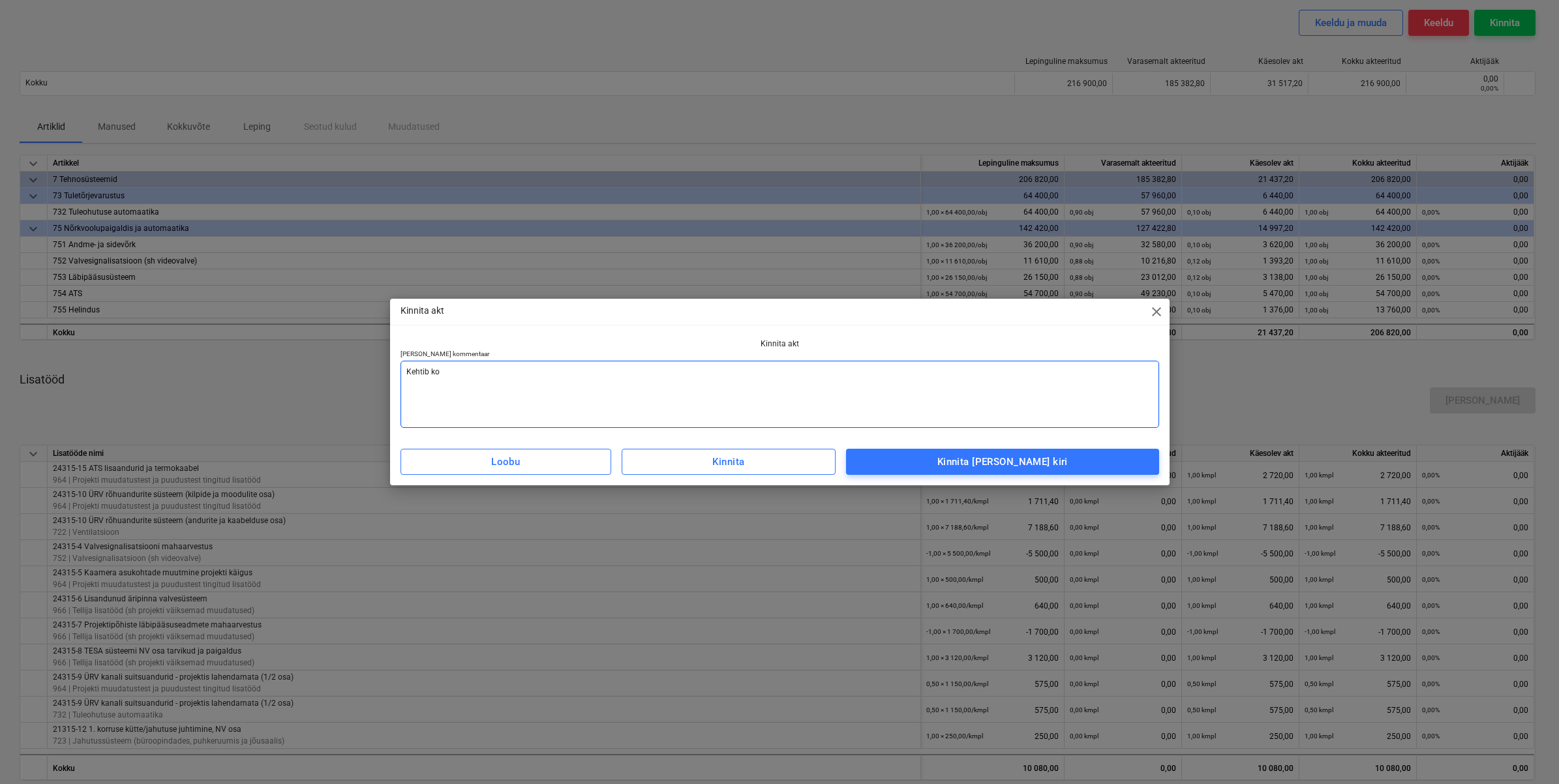
type textarea "Kehtib koo"
type textarea "x"
type textarea "Kehtib koos"
type textarea "x"
type textarea "Kehtib koos"
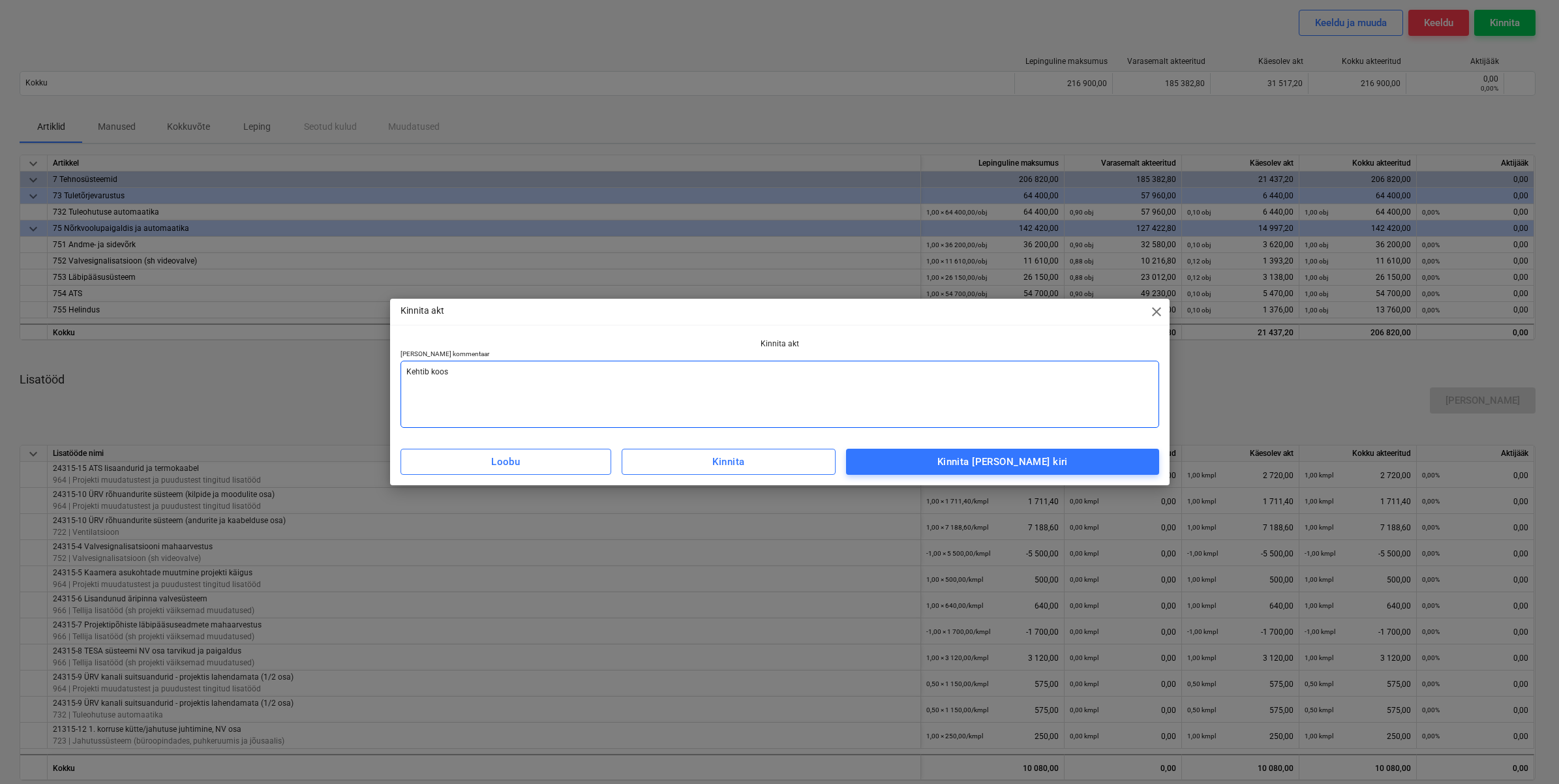
type textarea "x"
type textarea "Kehtib koos g"
type textarea "x"
type textarea "Kehtib koos ga"
type textarea "x"
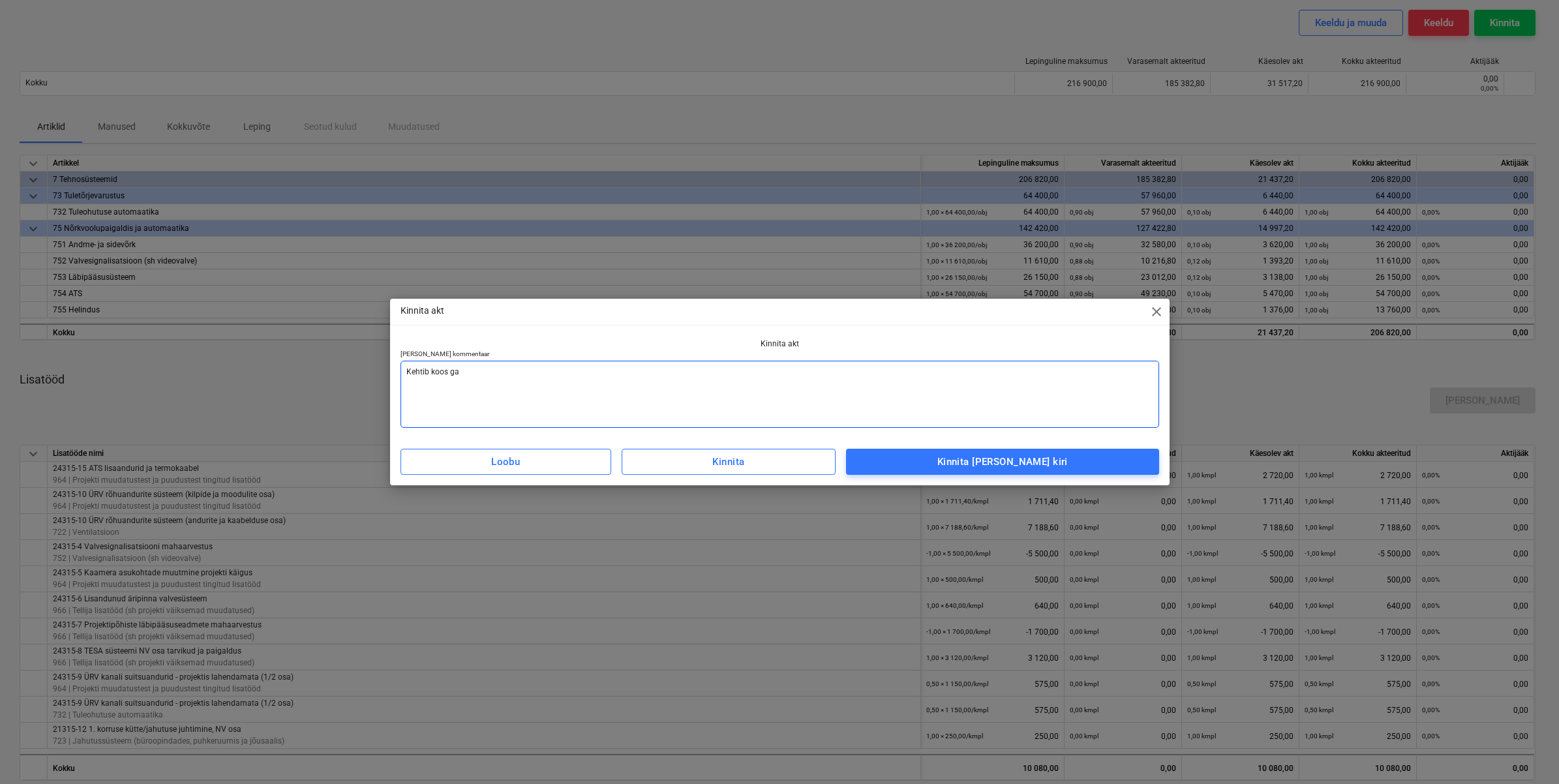
type textarea "Kehtib [PERSON_NAME]"
type textarea "x"
type textarea "Kehtib [PERSON_NAME]"
type textarea "x"
type textarea "Kehtib [PERSON_NAME]"
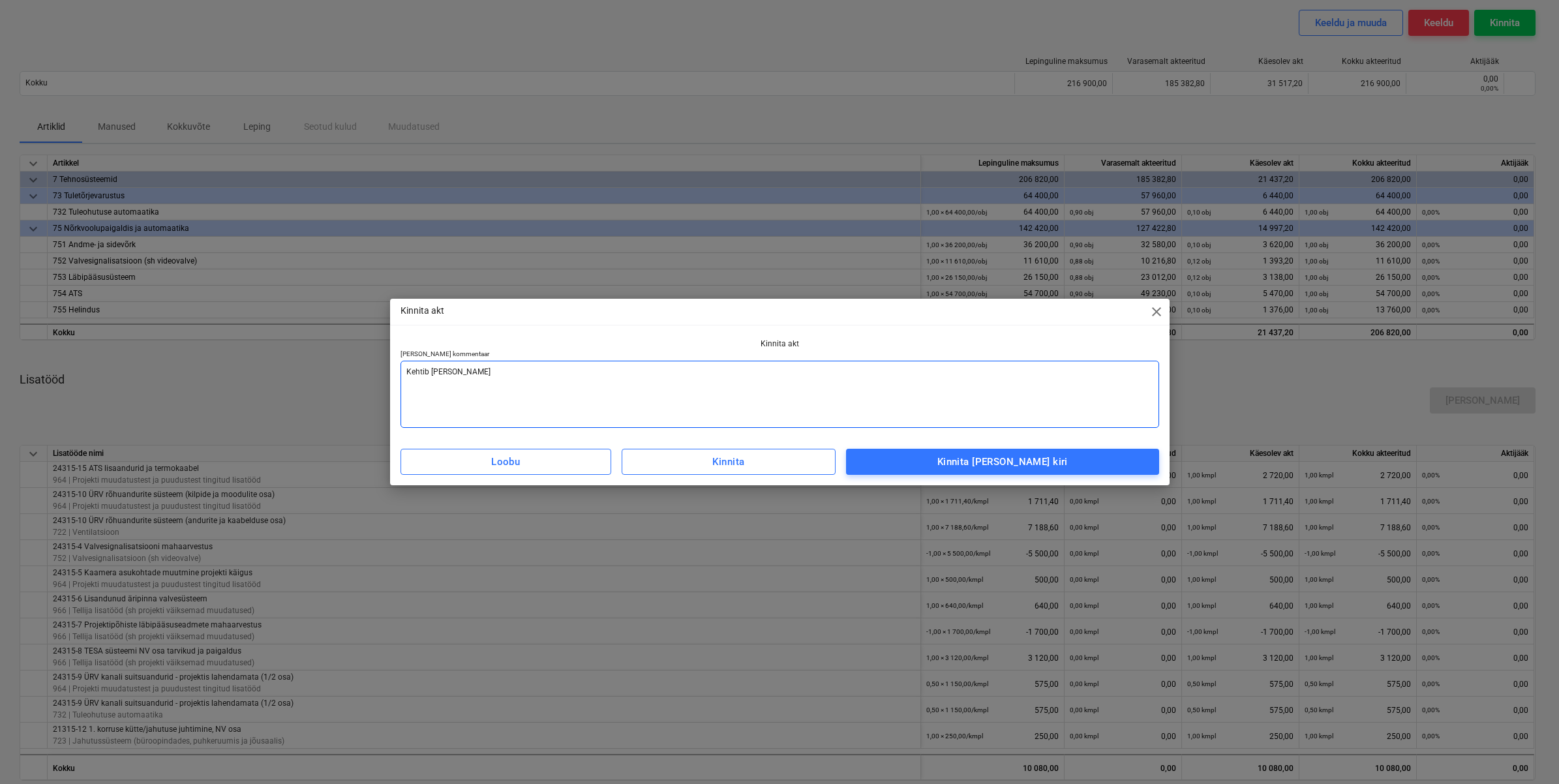
type textarea "x"
type textarea "Kehtib koos garant"
type textarea "x"
type textarea "Kehtib koos garanti"
type textarea "x"
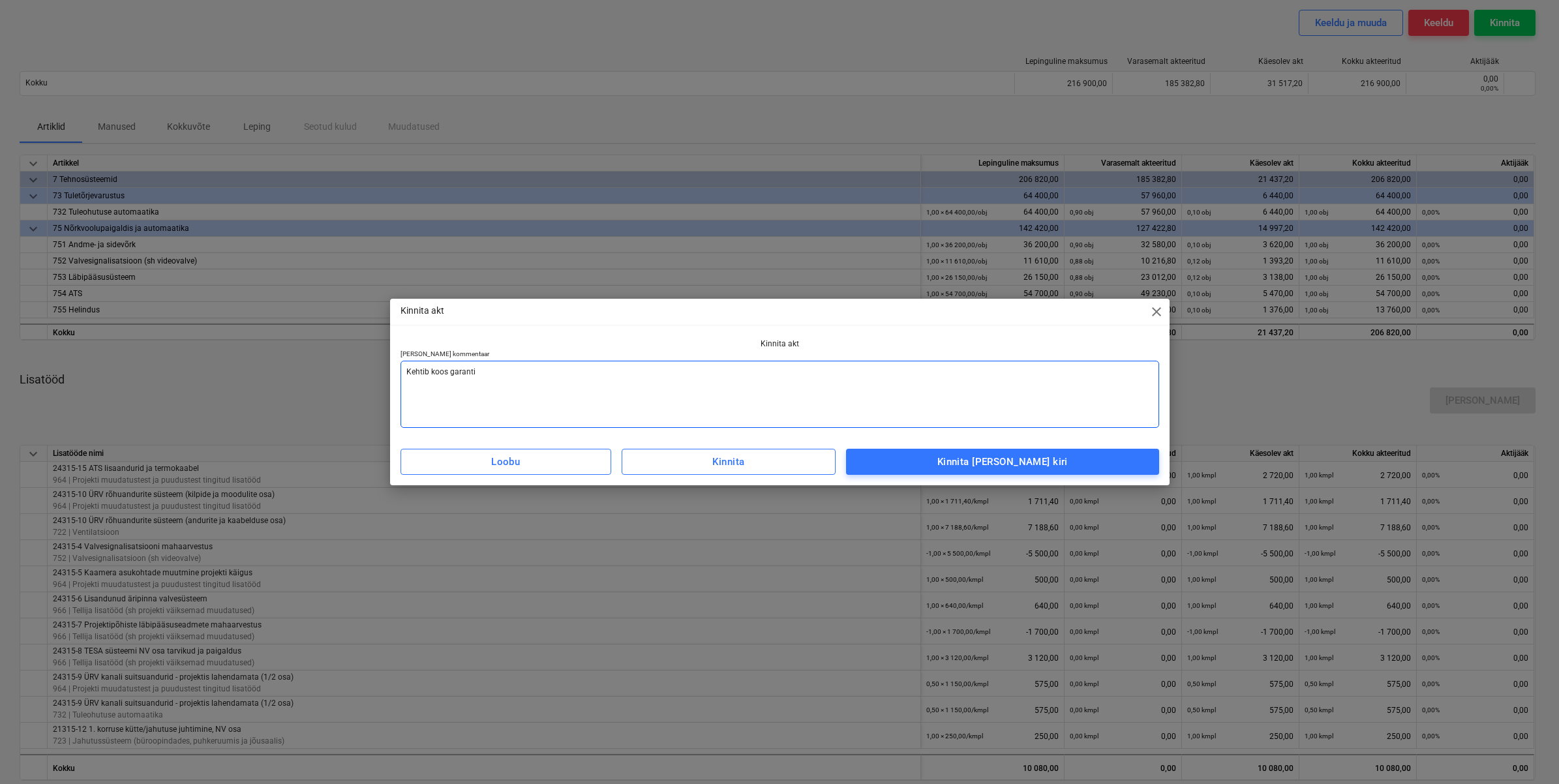
type textarea "Kehtib koos garantii"
type textarea "x"
type textarea "Kehtib koos garantiia"
type textarea "x"
type textarea "Kehtib koos garantiiae"
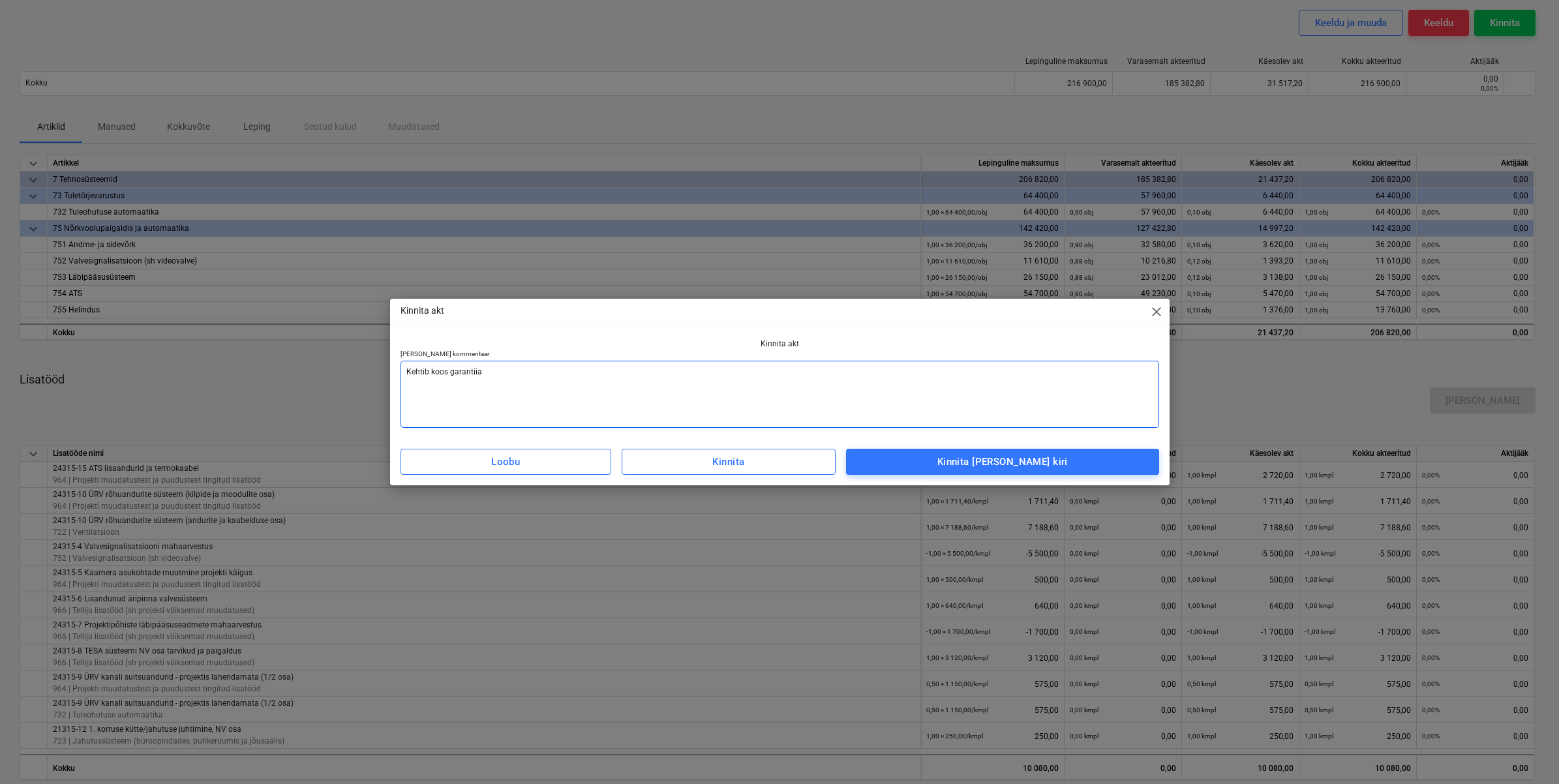
type textarea "x"
type textarea "Kehtib koos garantiia"
type textarea "x"
type textarea "Kehtib koos garantii"
type textarea "x"
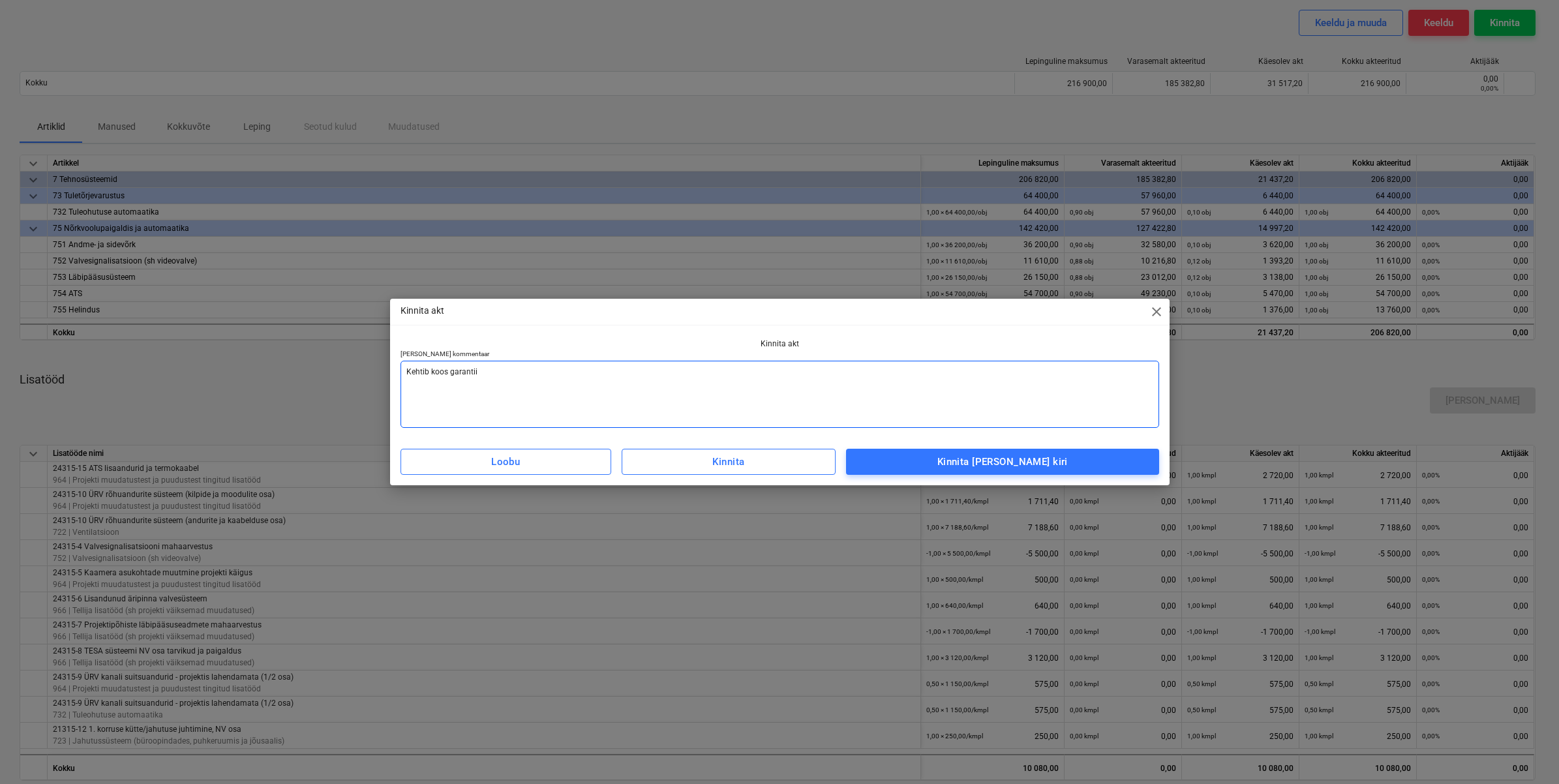
type textarea "Kehtib koos garanti"
type textarea "x"
type textarea "Kehtib koos garant"
type textarea "x"
type textarea "Kehtib [PERSON_NAME]"
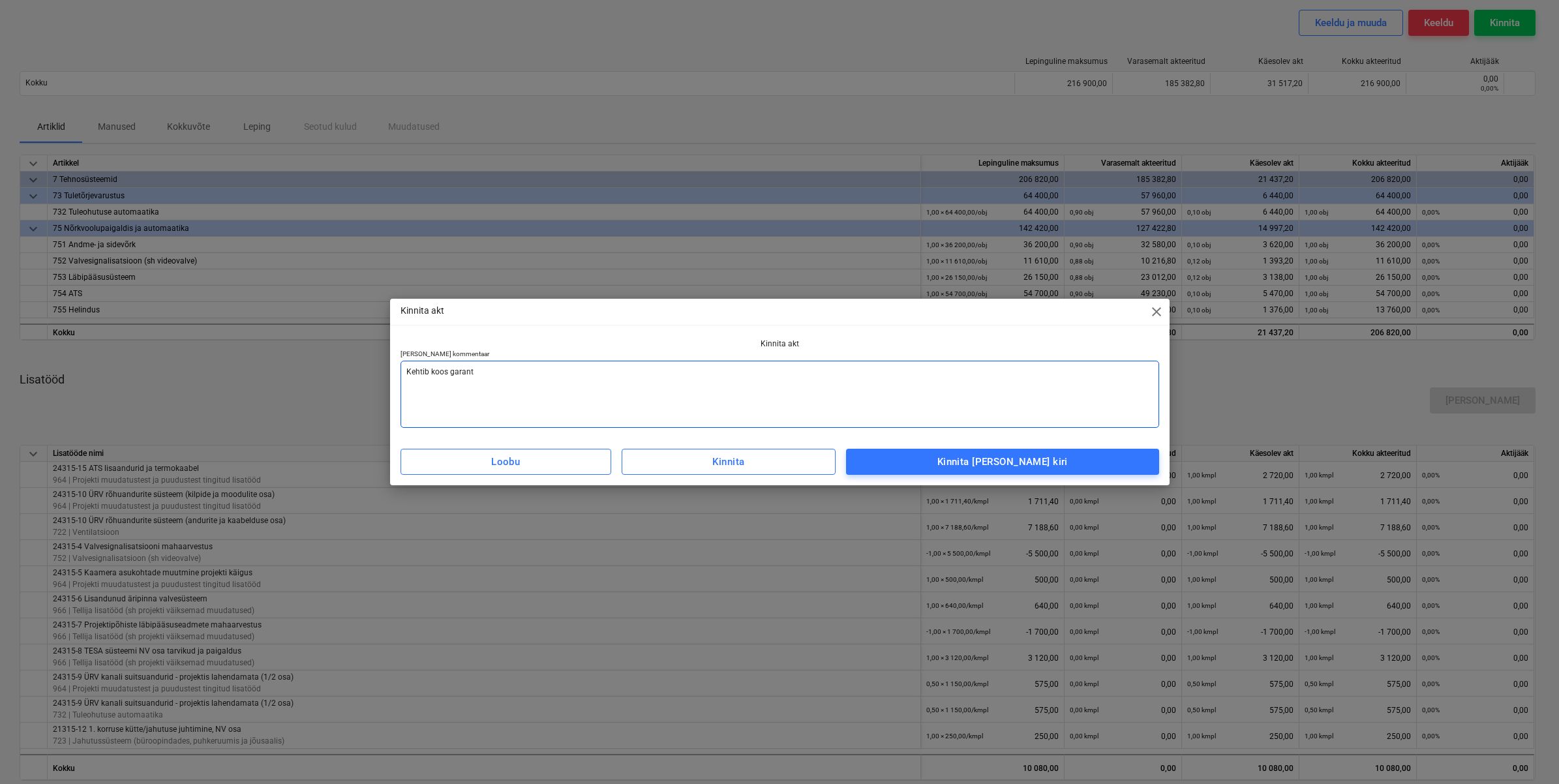
type textarea "x"
type textarea "Kehtib [PERSON_NAME]"
type textarea "x"
type textarea "Kehtib [PERSON_NAME]"
type textarea "x"
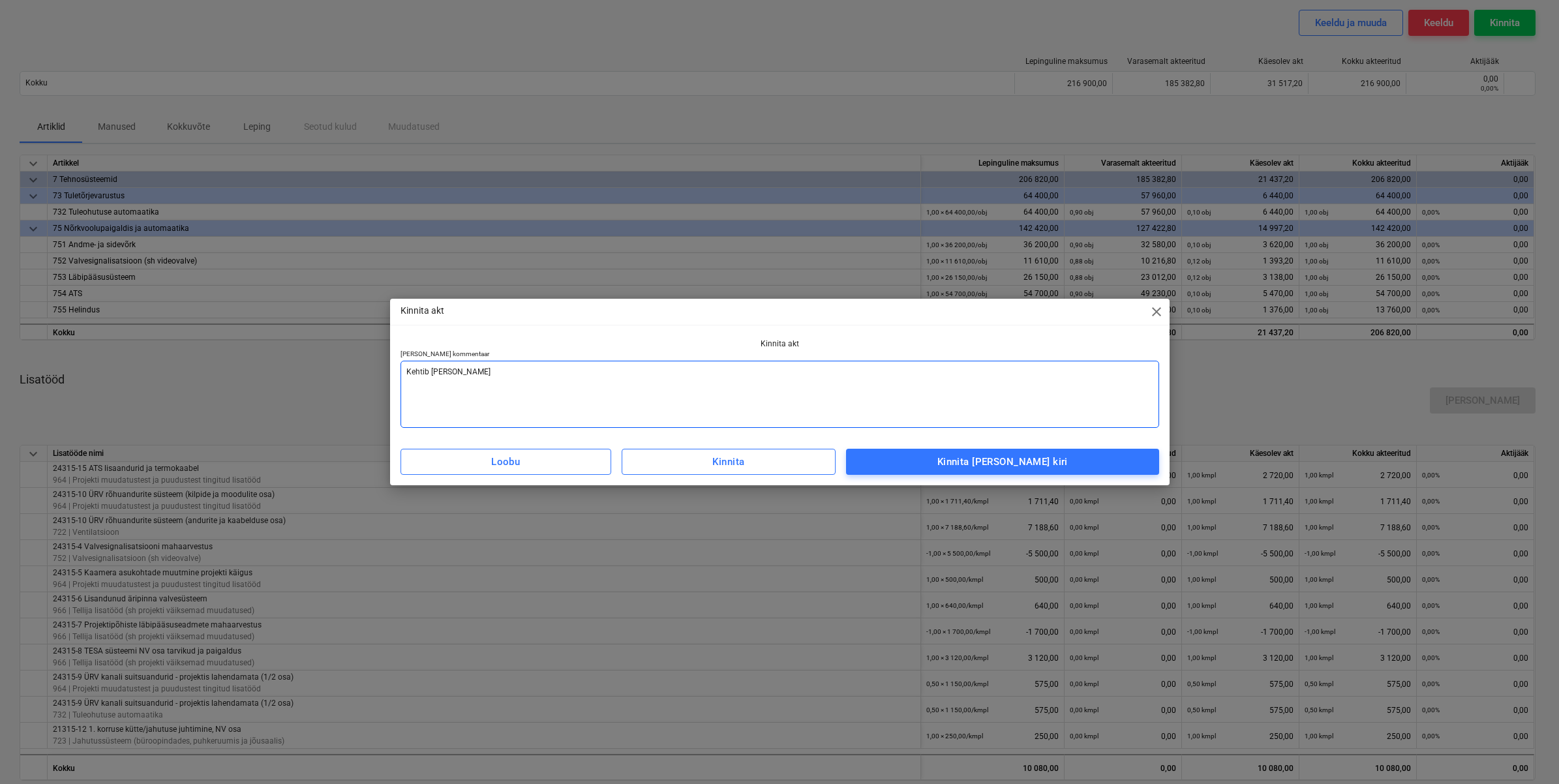
type textarea "Kehtib koos ga"
type textarea "x"
type textarea "Kehtib koos g"
type textarea "x"
type textarea "Kehtib koos"
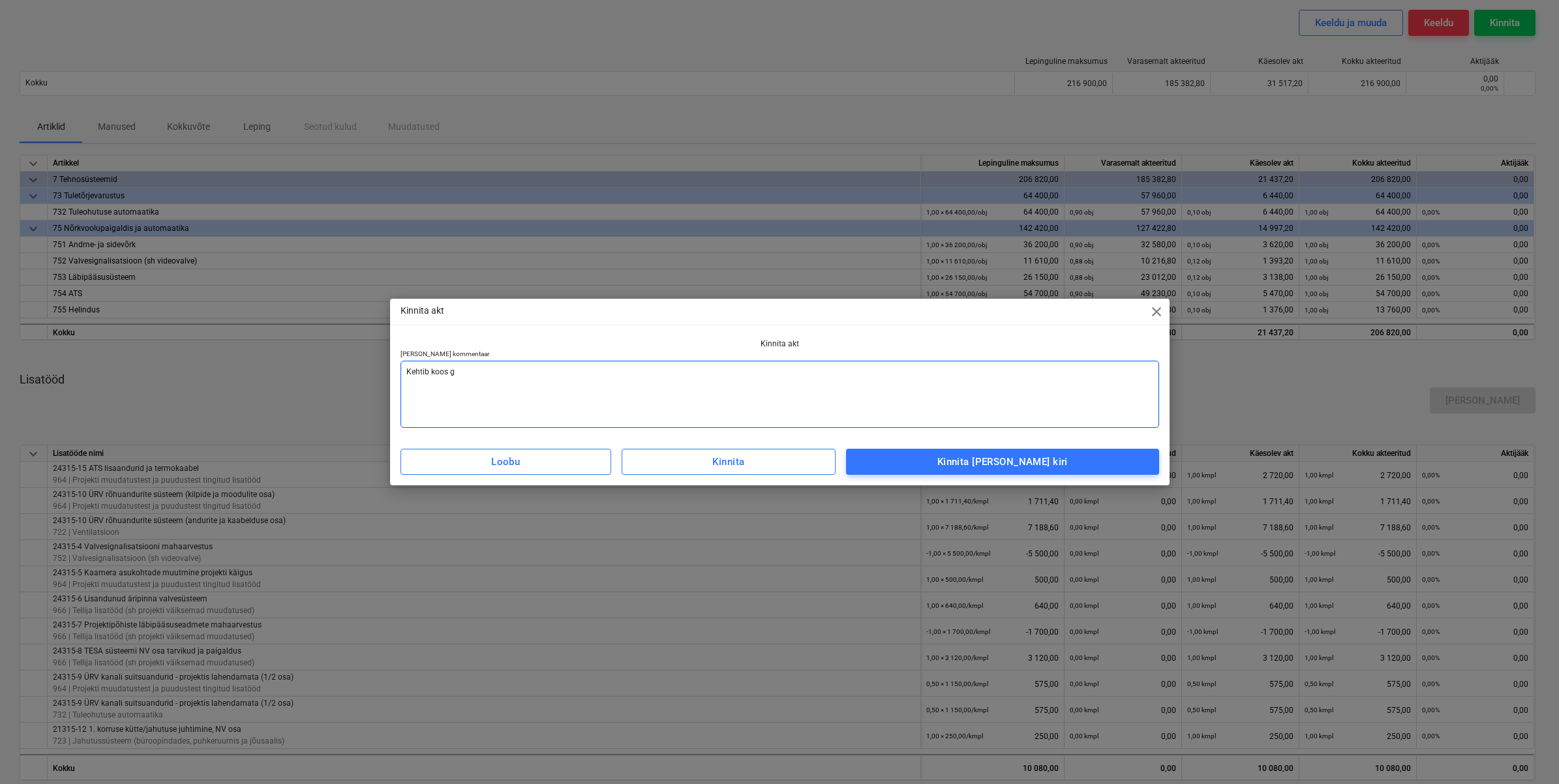
type textarea "x"
type textarea "Kehtib koos"
type textarea "x"
type textarea "Kehtib koo"
type textarea "x"
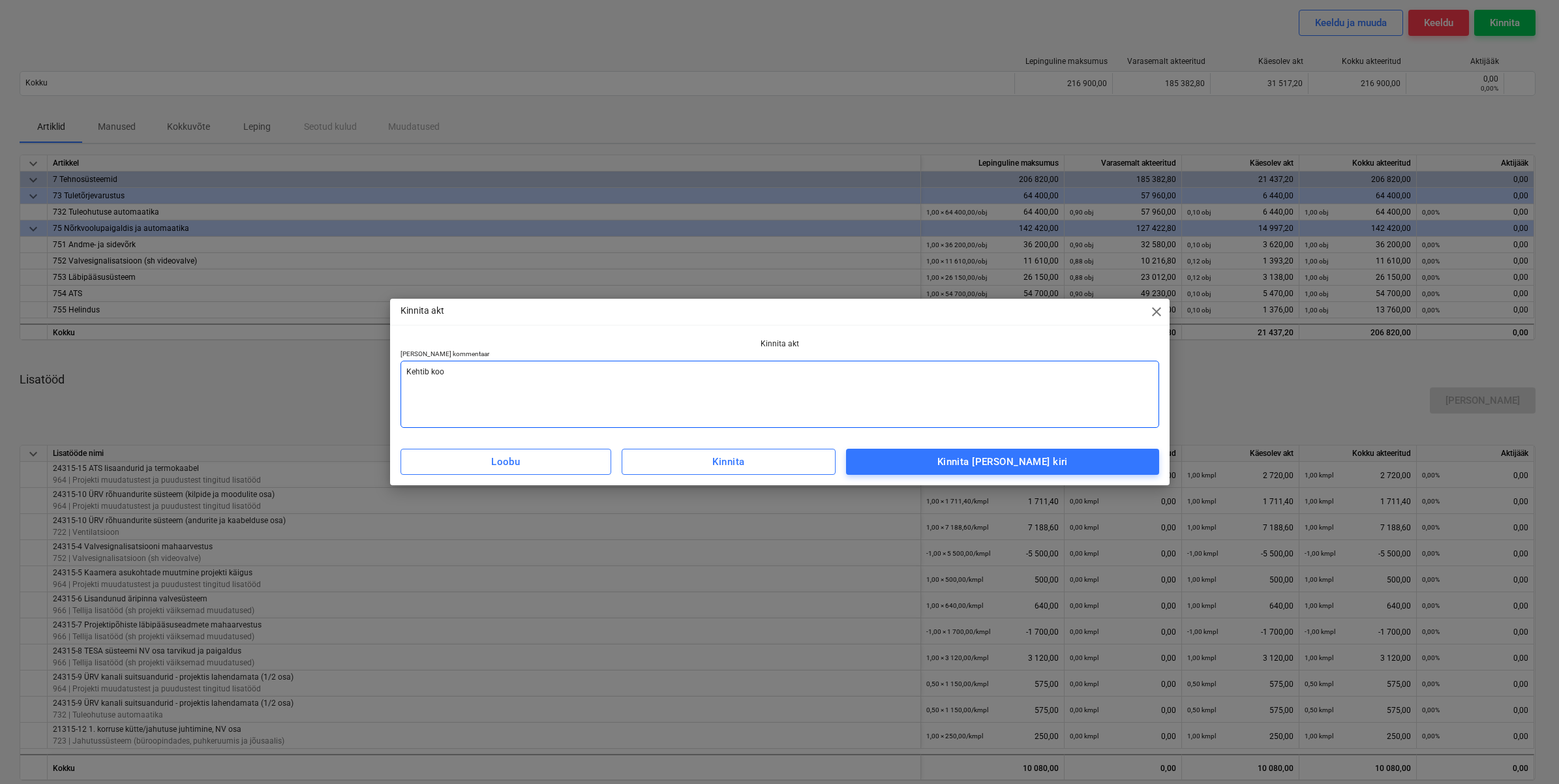
type textarea "Kehtib ko"
type textarea "x"
type textarea "Kehtib k"
type textarea "x"
type textarea "Kehtib"
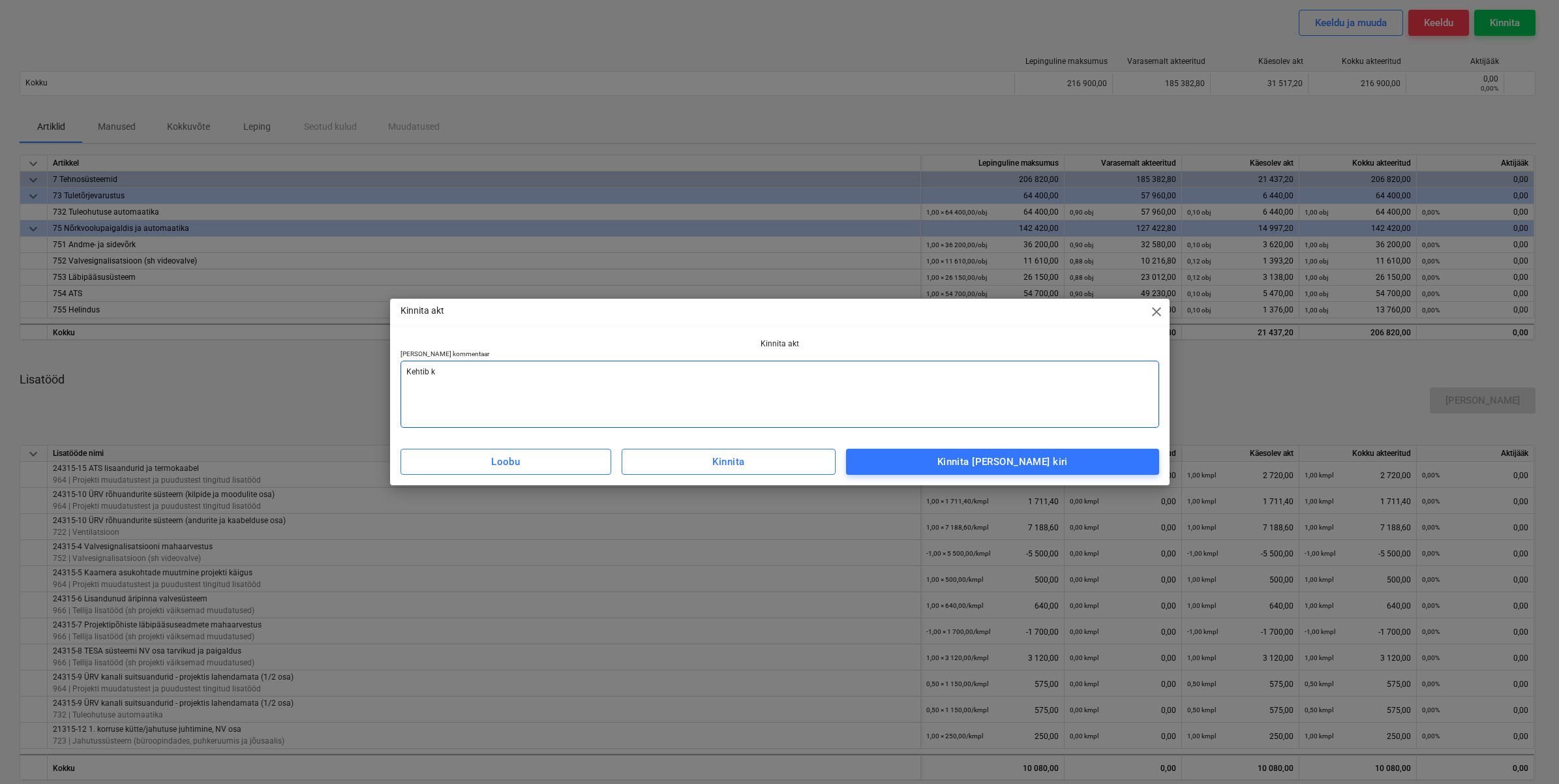
type textarea "x"
type textarea "Kehtib"
type textarea "x"
type textarea "Kehti"
type textarea "x"
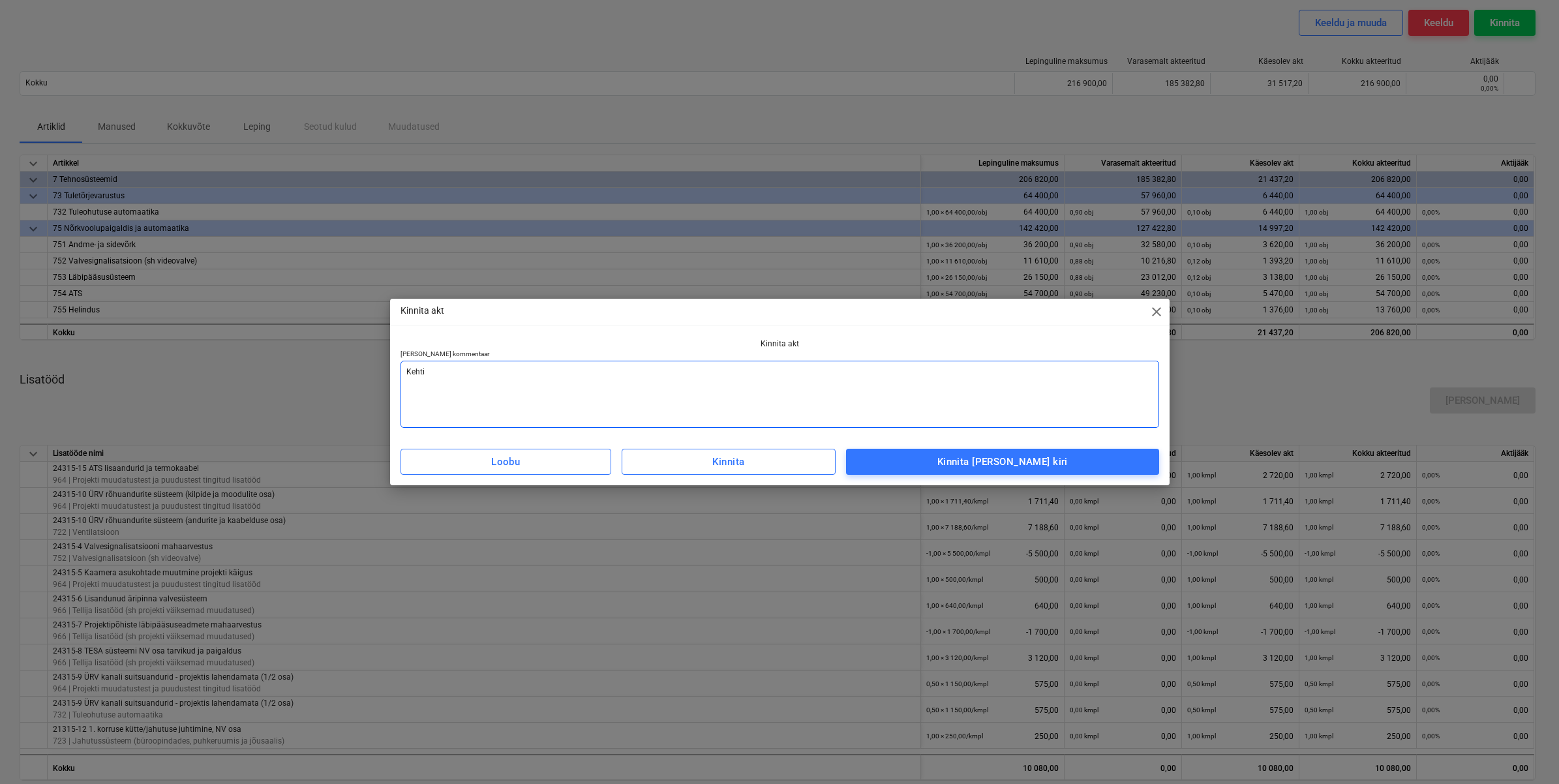
type textarea "Keht"
type textarea "x"
type textarea "Keh"
type textarea "x"
type textarea "Ke"
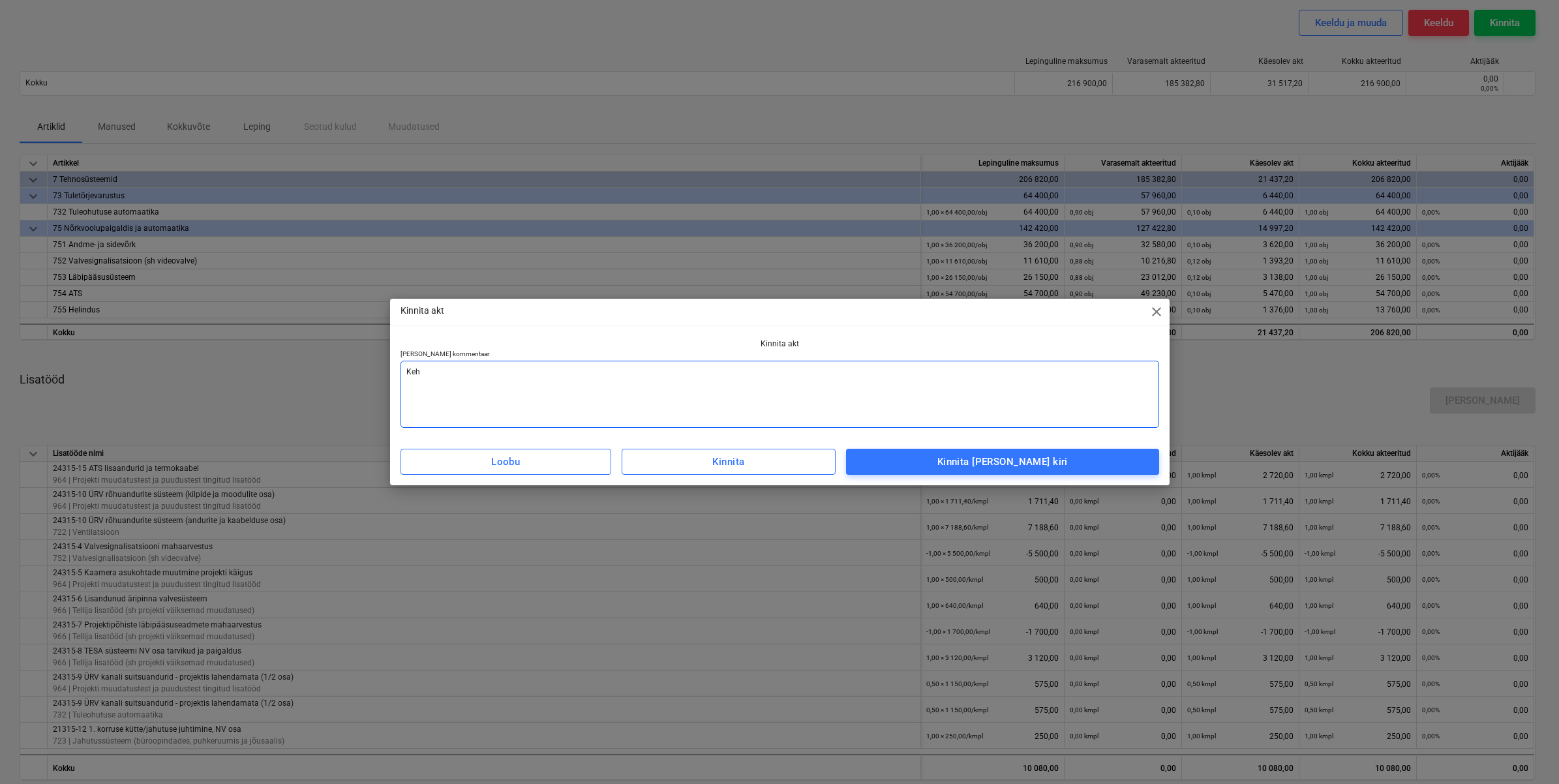
type textarea "x"
type textarea "K"
type textarea "x"
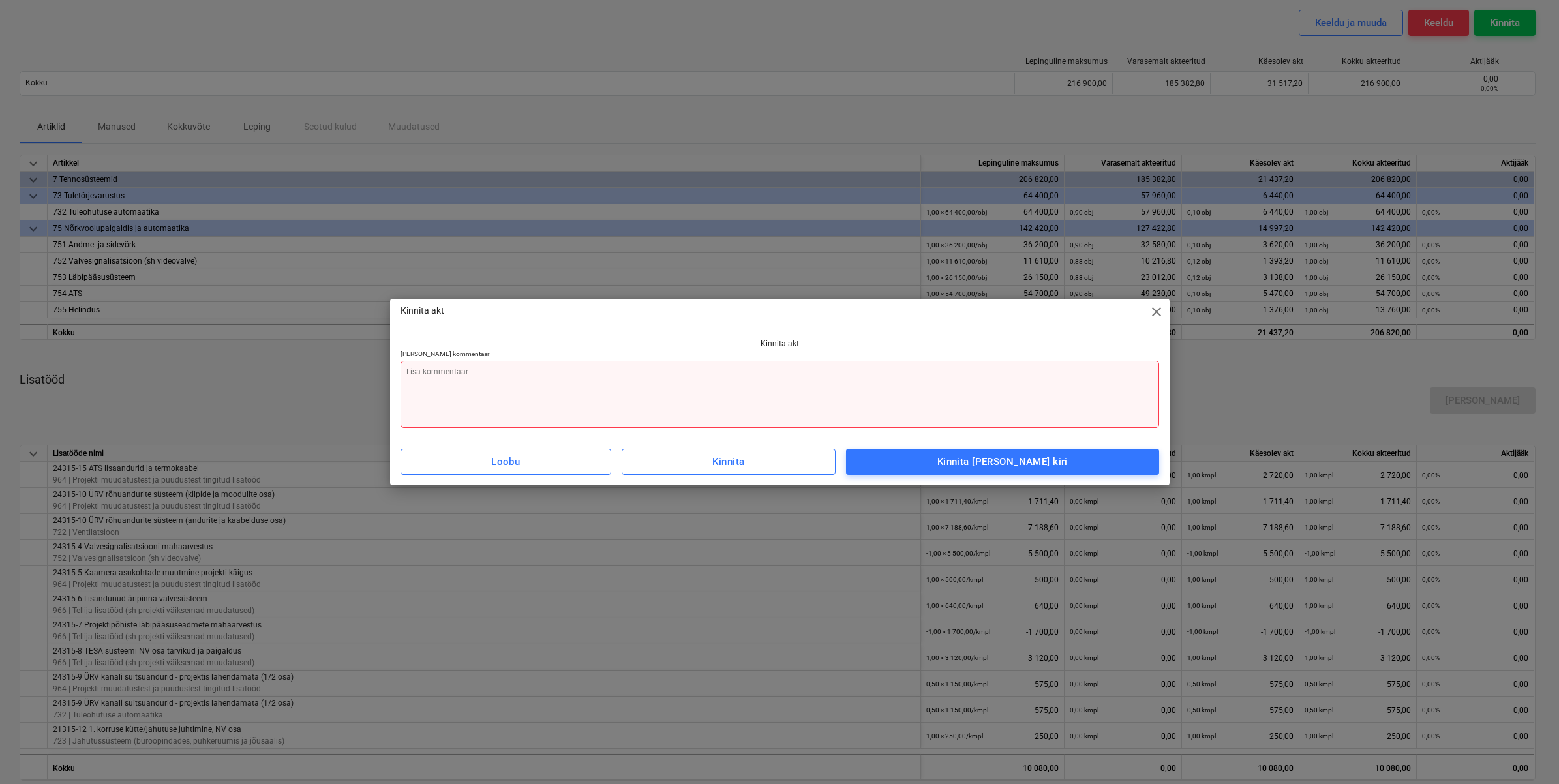
type textarea "A"
type textarea "x"
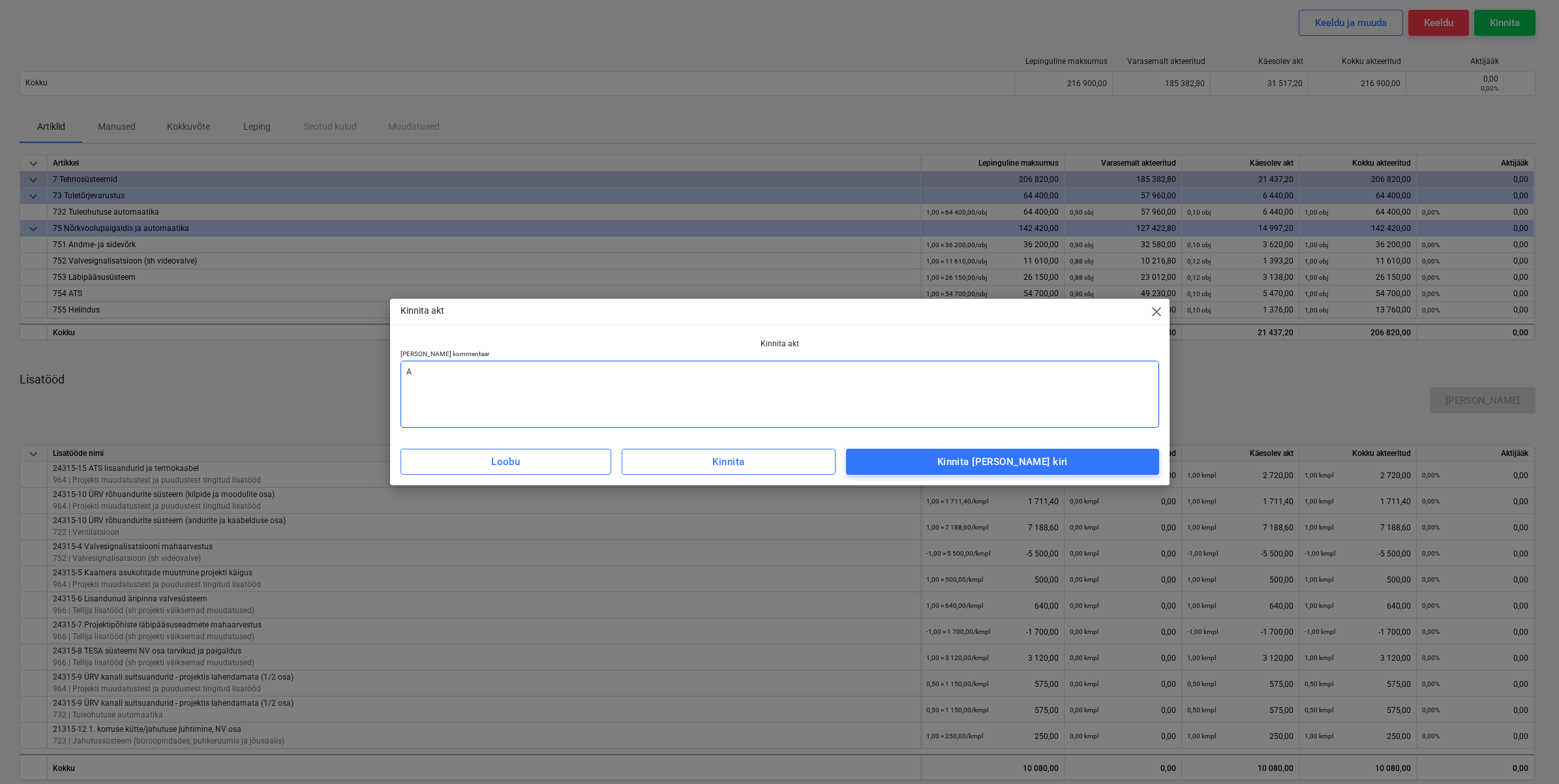
type textarea "Ak"
type textarea "x"
type textarea "Aks"
type textarea "x"
type textarea "Akse"
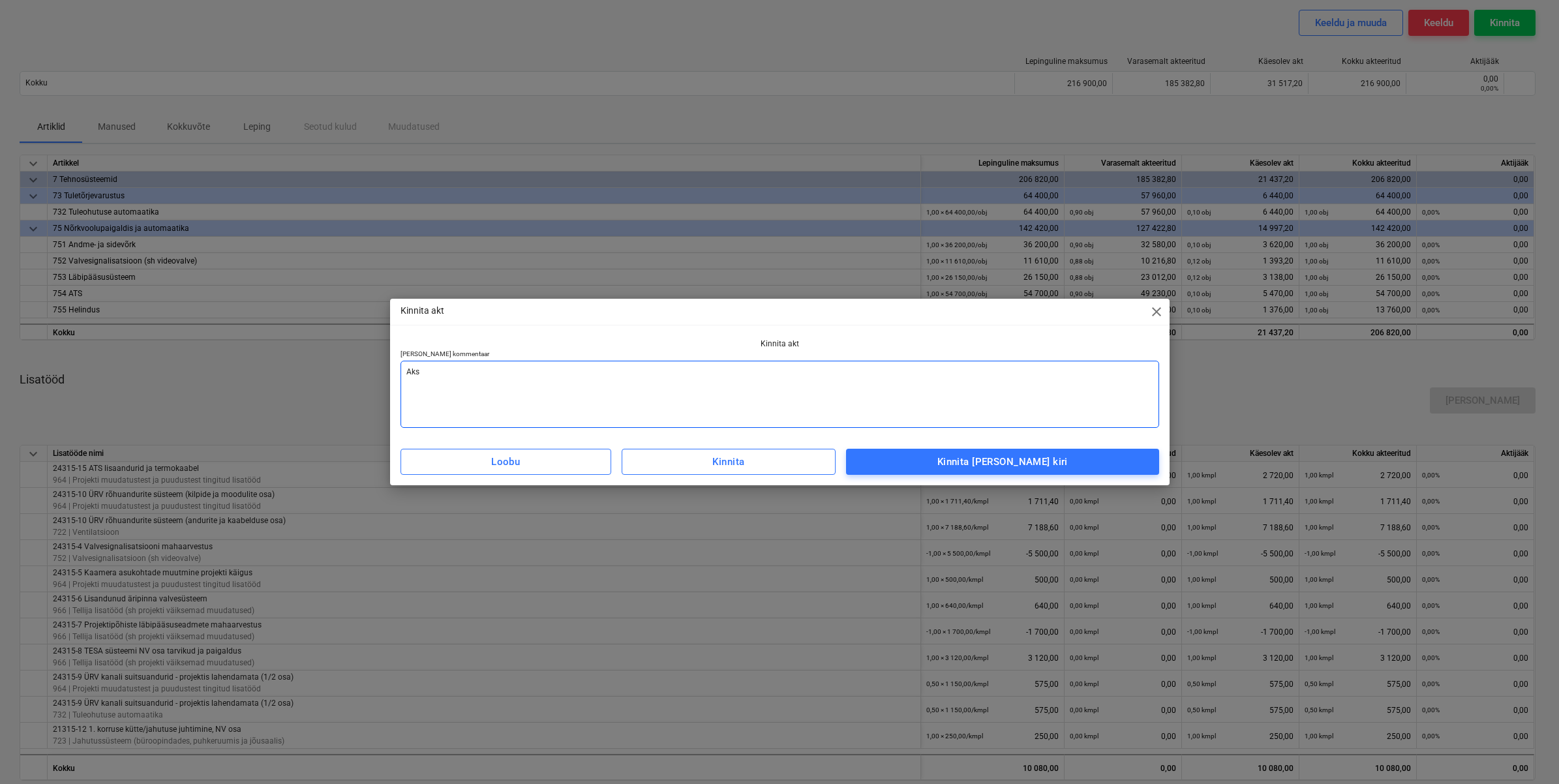
type textarea "x"
type textarea "Aksep"
type textarea "x"
type textarea "Aksept"
type textarea "x"
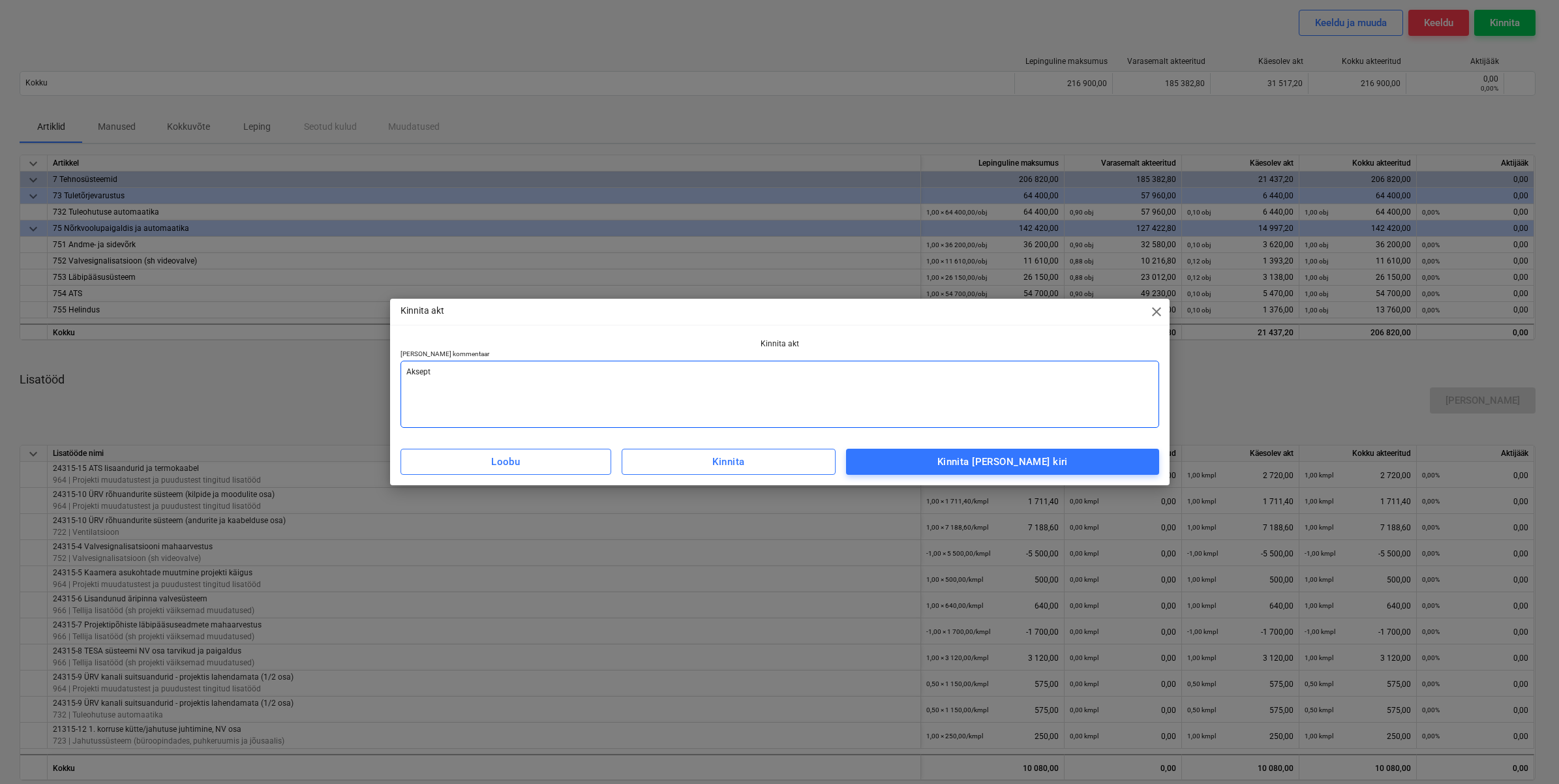
type textarea "Aksepte"
type textarea "x"
type textarea "Akseptee"
type textarea "x"
type textarea "Aksepteer"
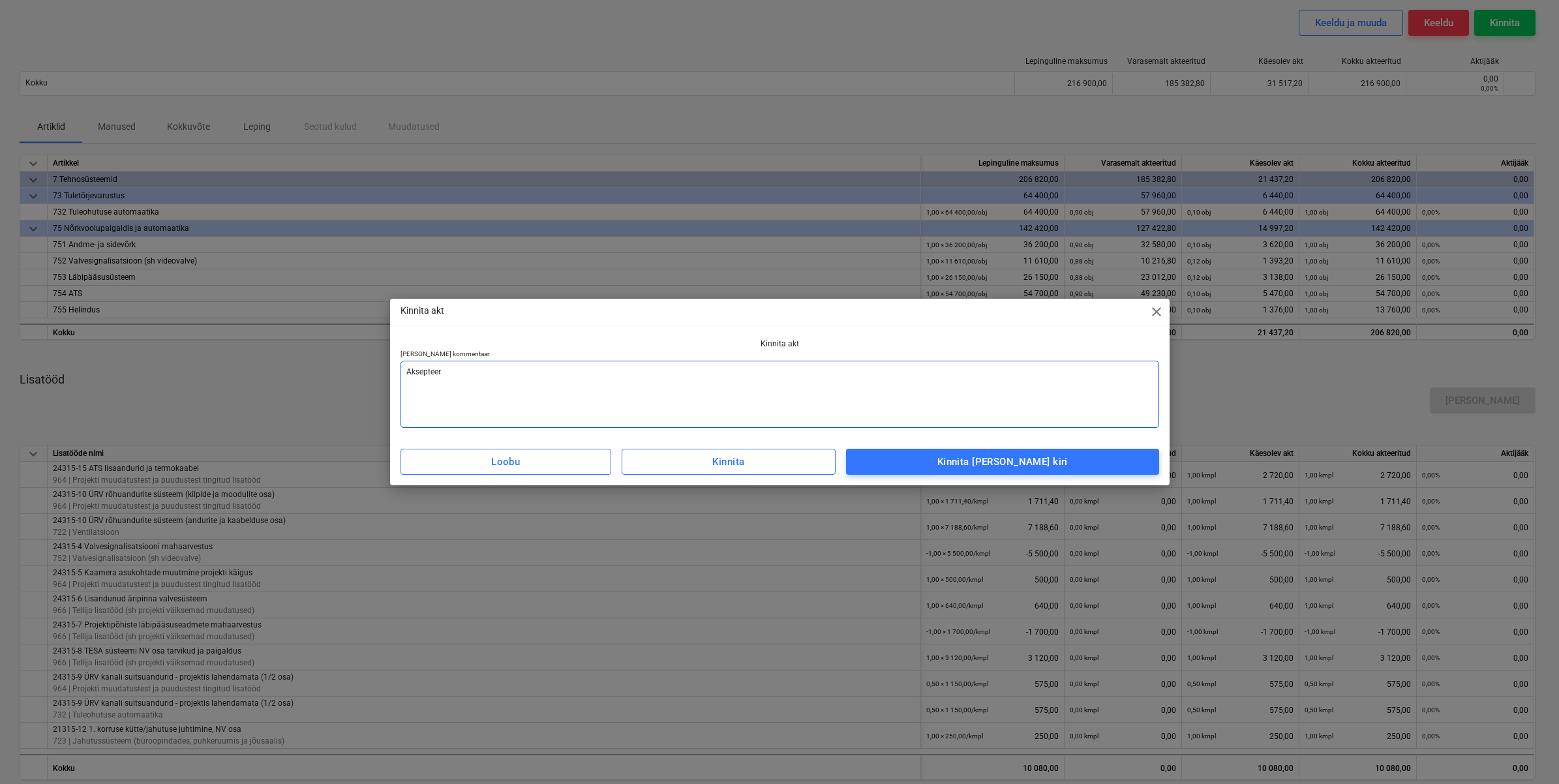
type textarea "x"
type textarea "Aksepteeri"
type textarea "x"
type textarea "Aksepteerit"
type textarea "x"
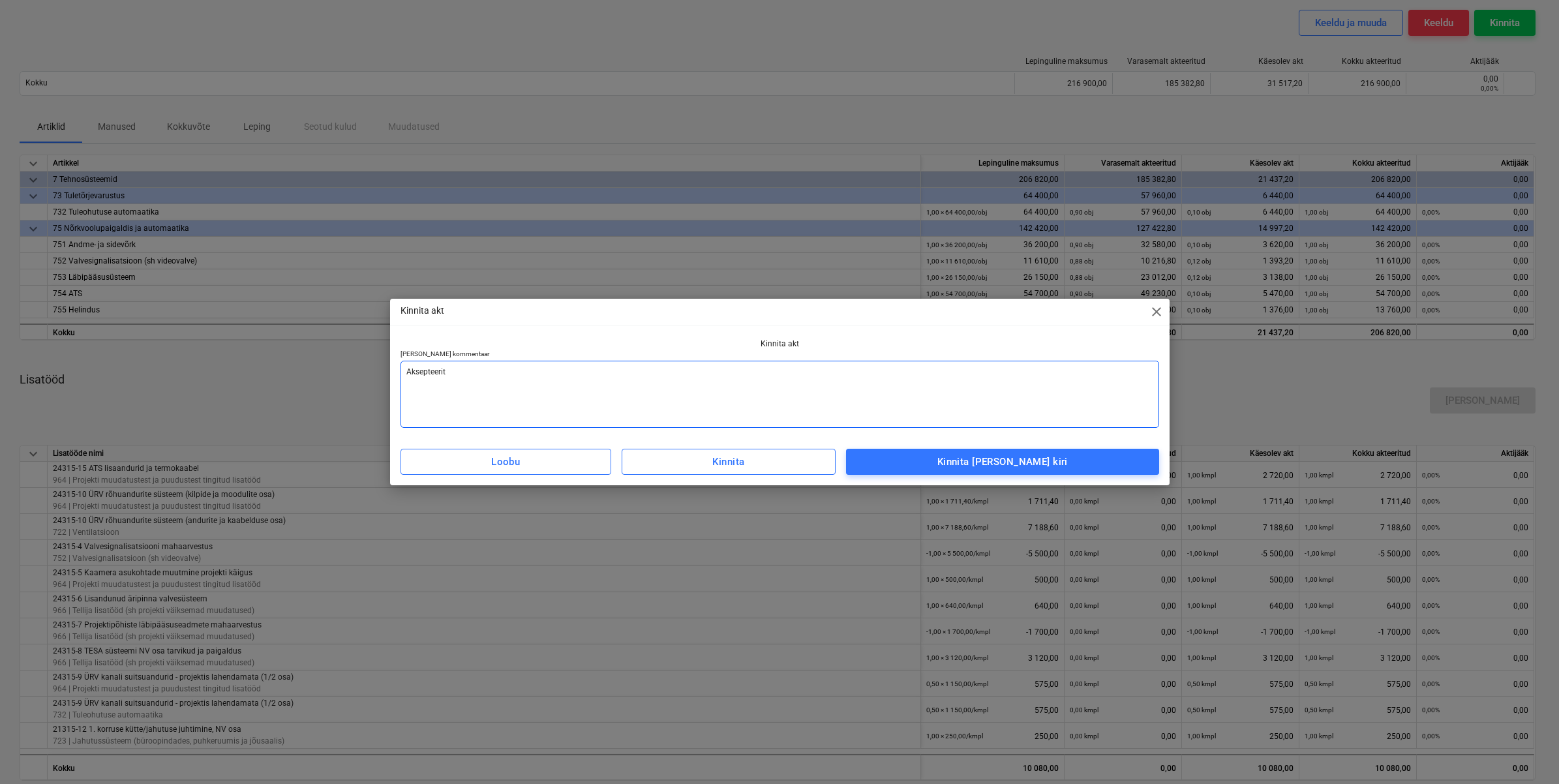
type textarea "Aksepteerita"
type textarea "x"
type textarea "Aksepteeritak"
type textarea "x"
type textarea "Aksepteeritaks"
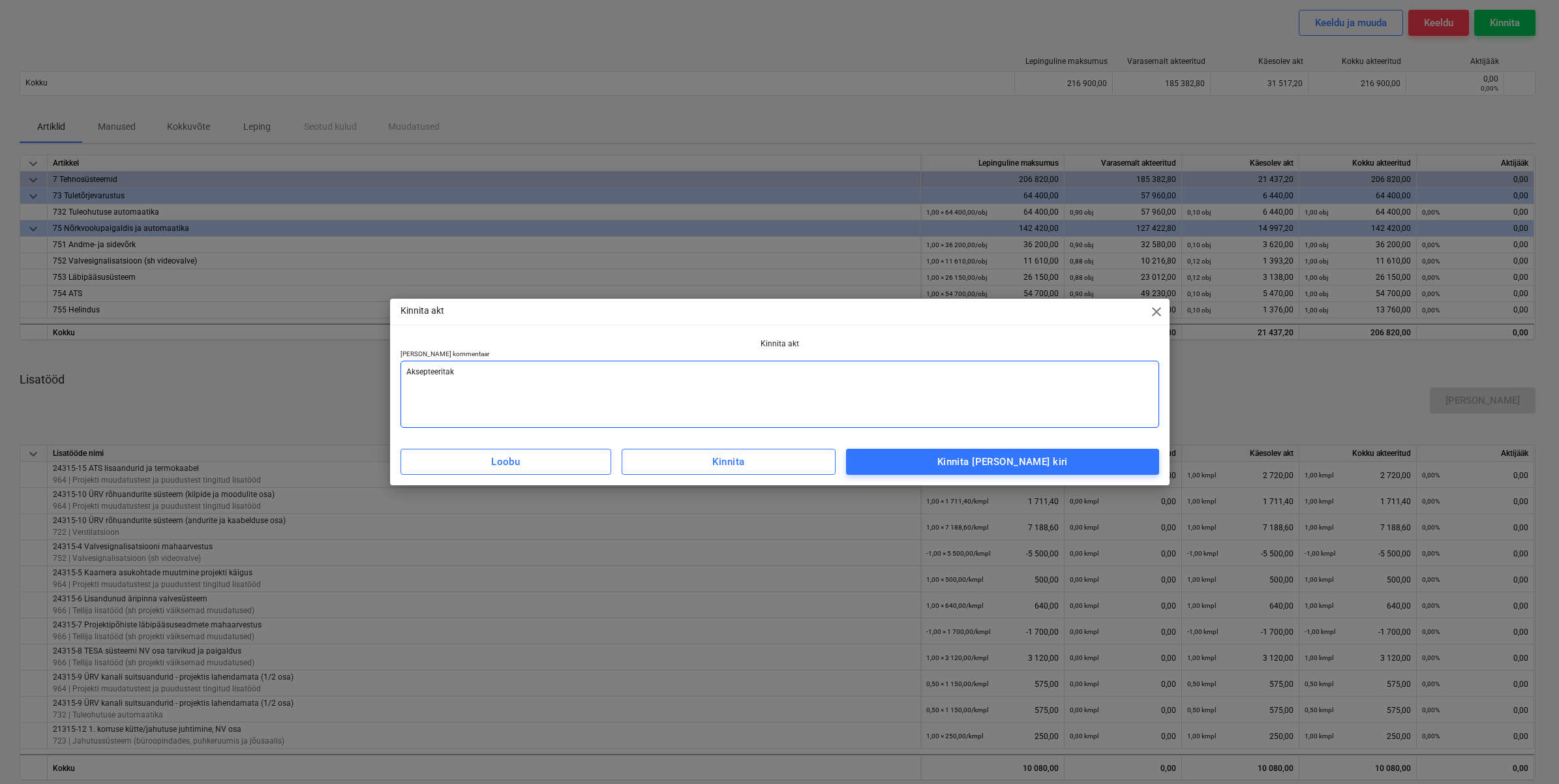
type textarea "x"
type textarea "Aksepteeritakse"
type textarea "x"
type textarea "Aksepteeritakse"
type textarea "x"
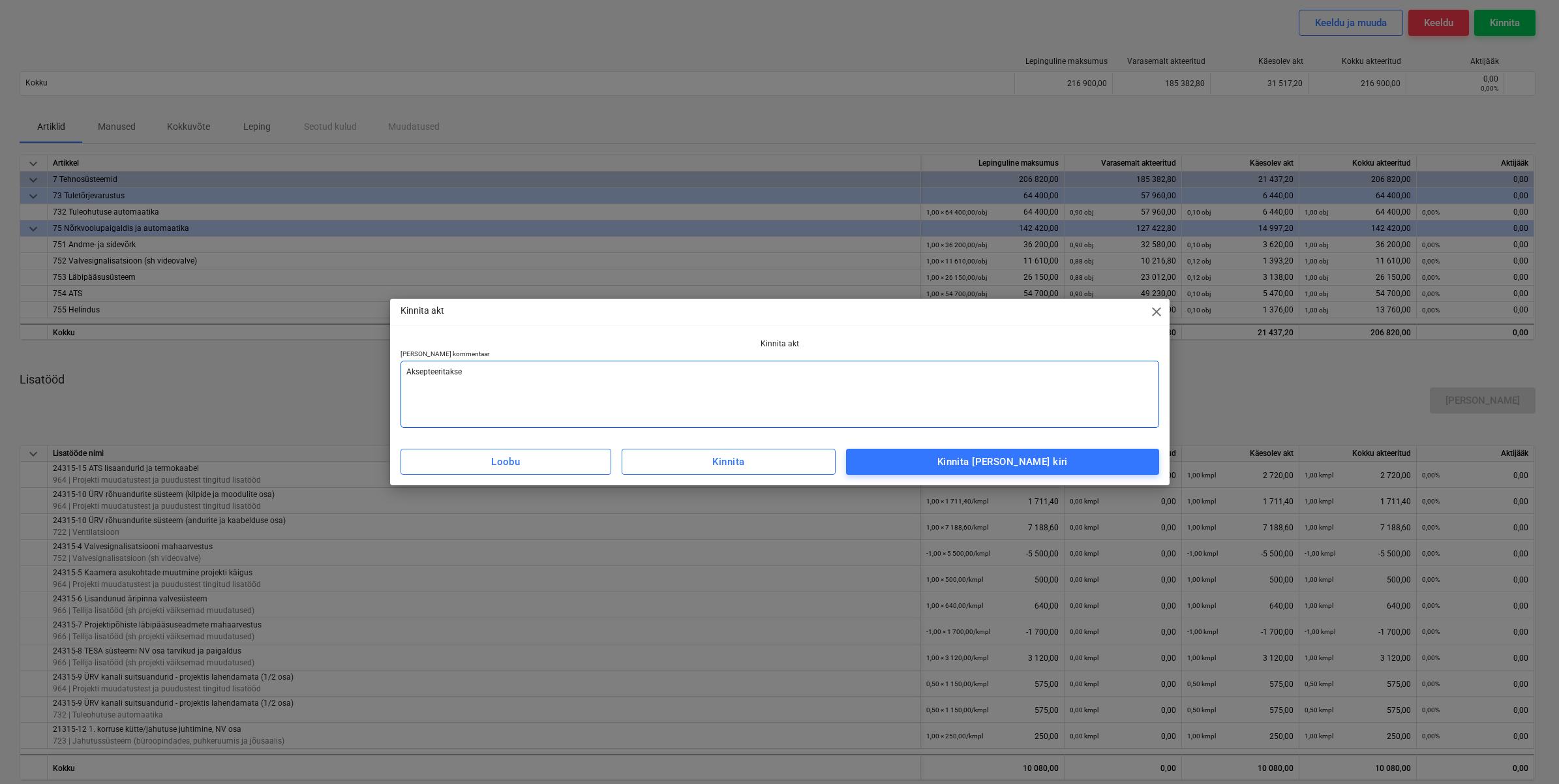
type textarea "Aksepteeritakse p"
type textarea "x"
type textarea "Aksepteeritakse pe"
type textarea "x"
type textarea "Aksepteeritakse pea"
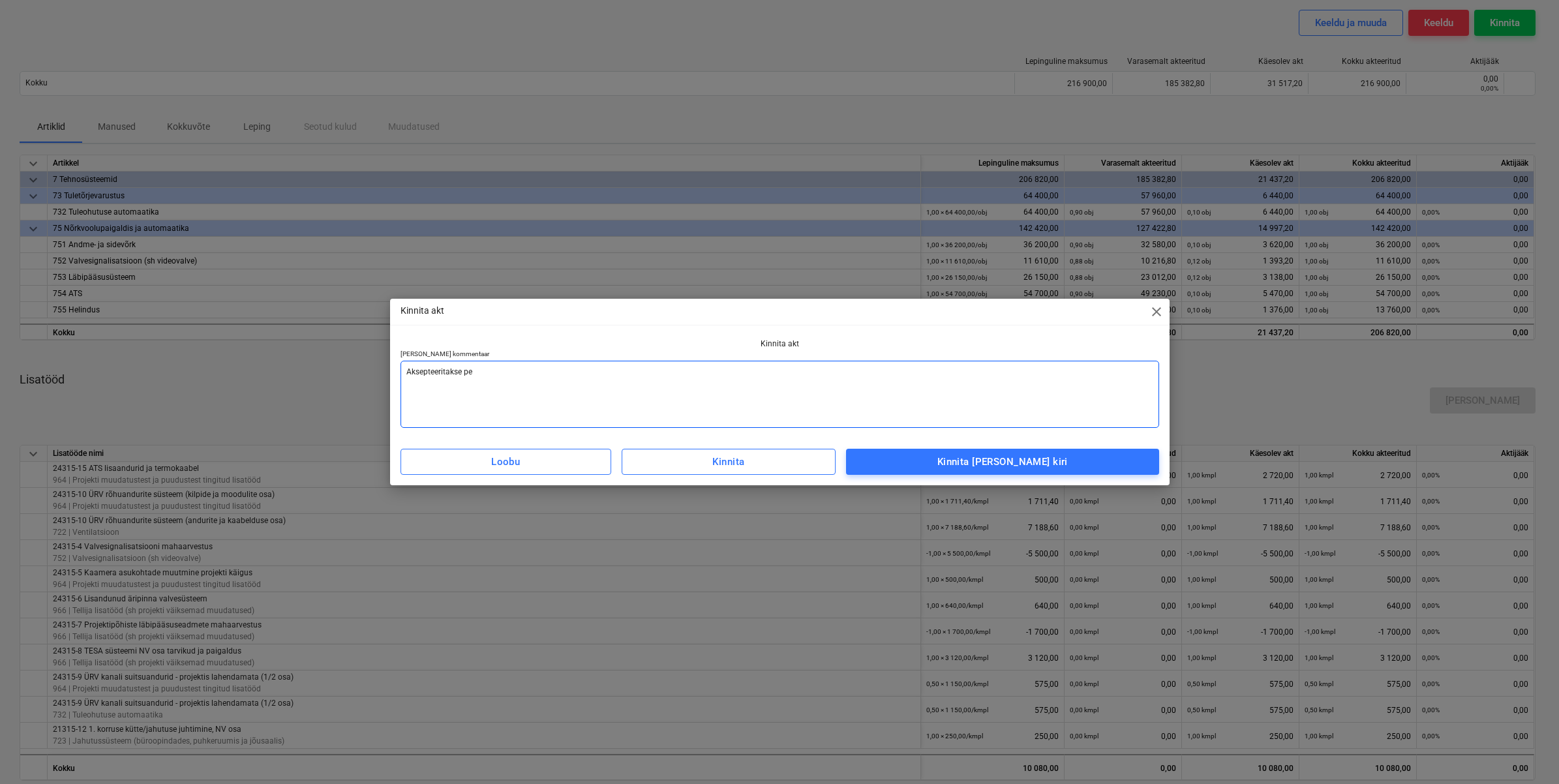
type textarea "x"
type textarea "Aksepteeritakse peal"
type textarea "x"
type textarea "Aksepteeritakse [PERSON_NAME]"
type textarea "x"
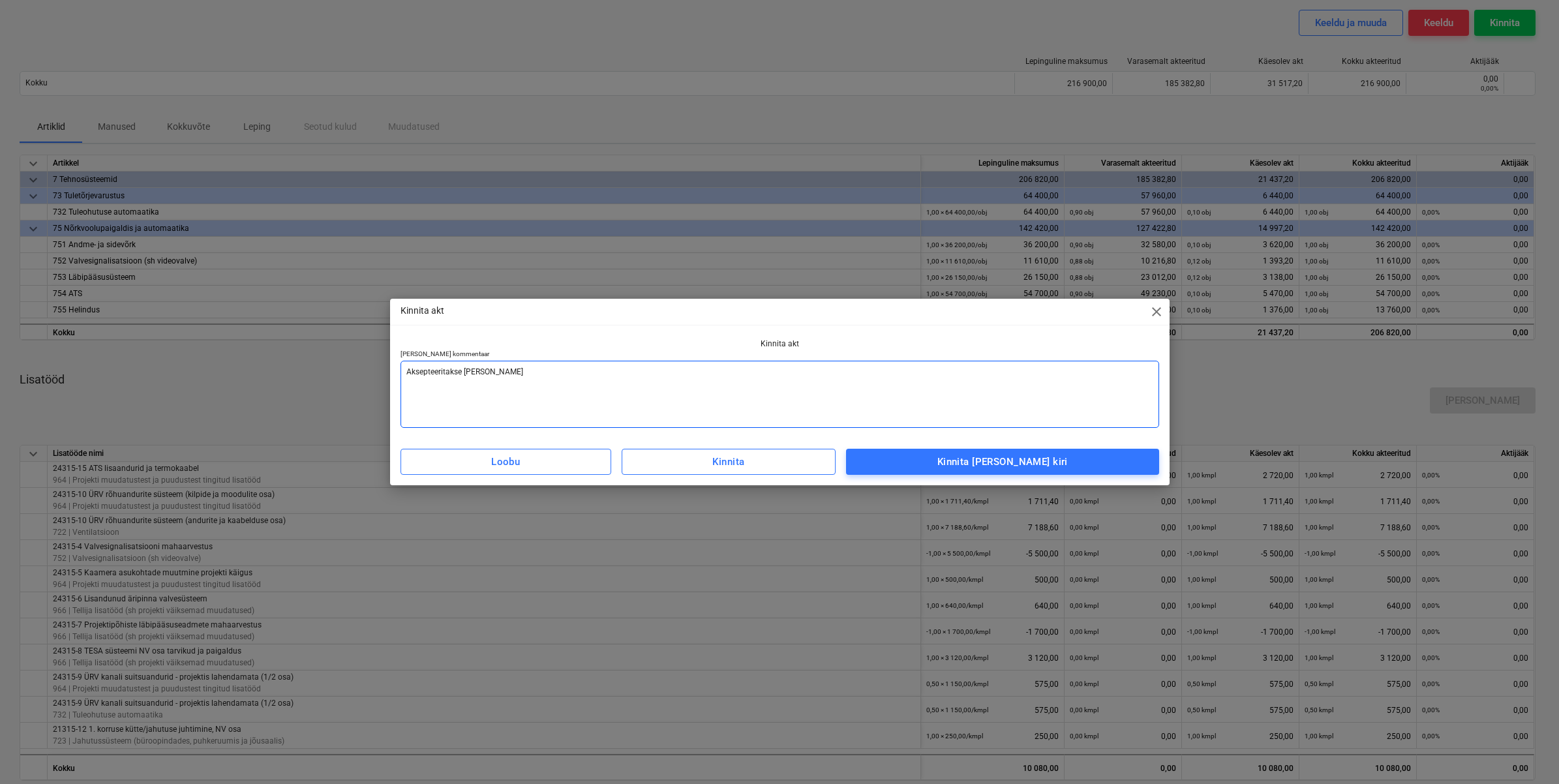
type textarea "Aksepteeritakse [PERSON_NAME]"
type textarea "x"
type textarea "Aksepteeritakse [PERSON_NAME] g"
type textarea "x"
type textarea "Aksepteeritakse [PERSON_NAME] ga"
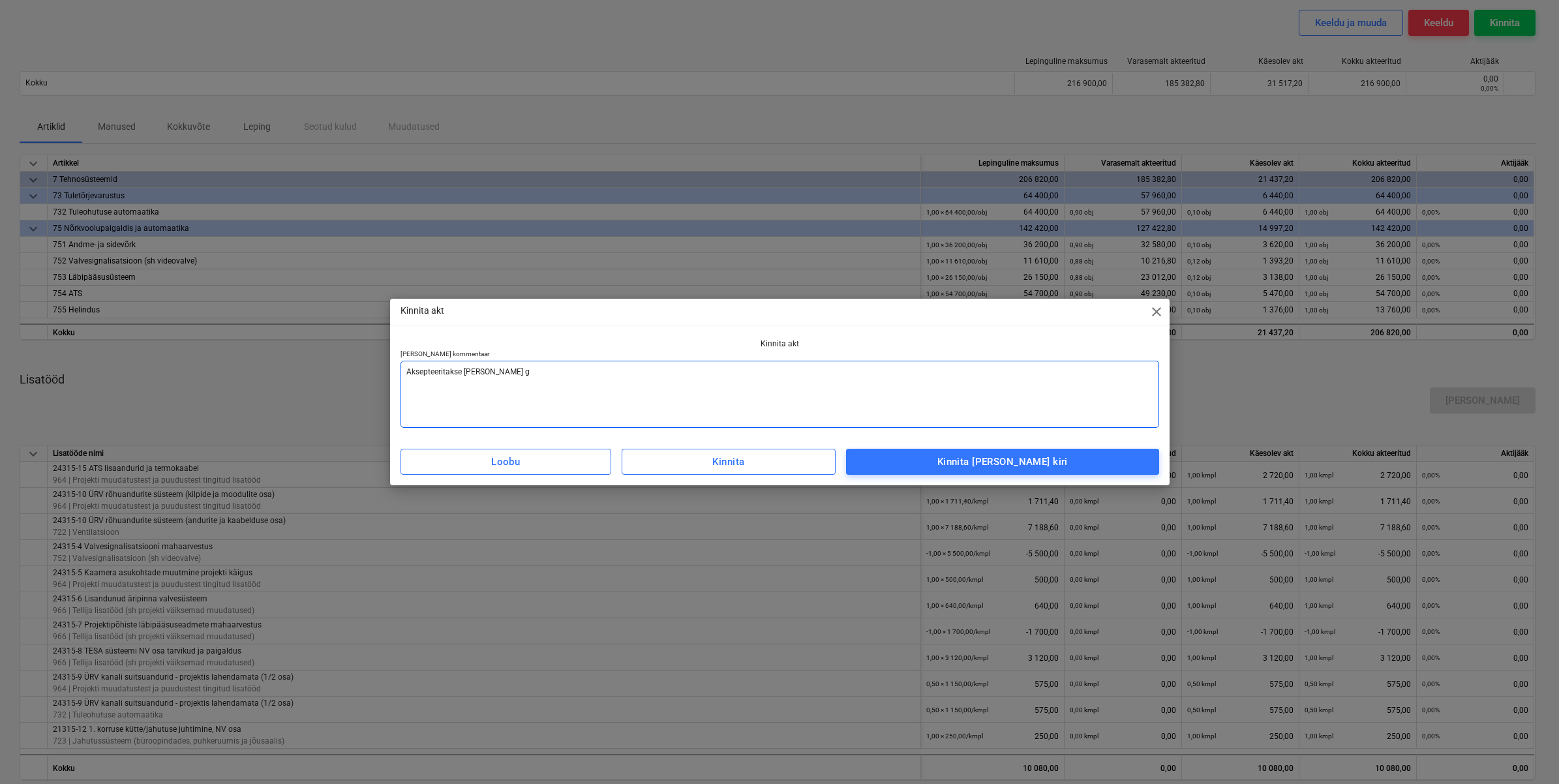
type textarea "x"
type textarea "Aksepteeritakse [PERSON_NAME]"
type textarea "x"
type textarea "Aksepteeritakse [PERSON_NAME]"
type textarea "x"
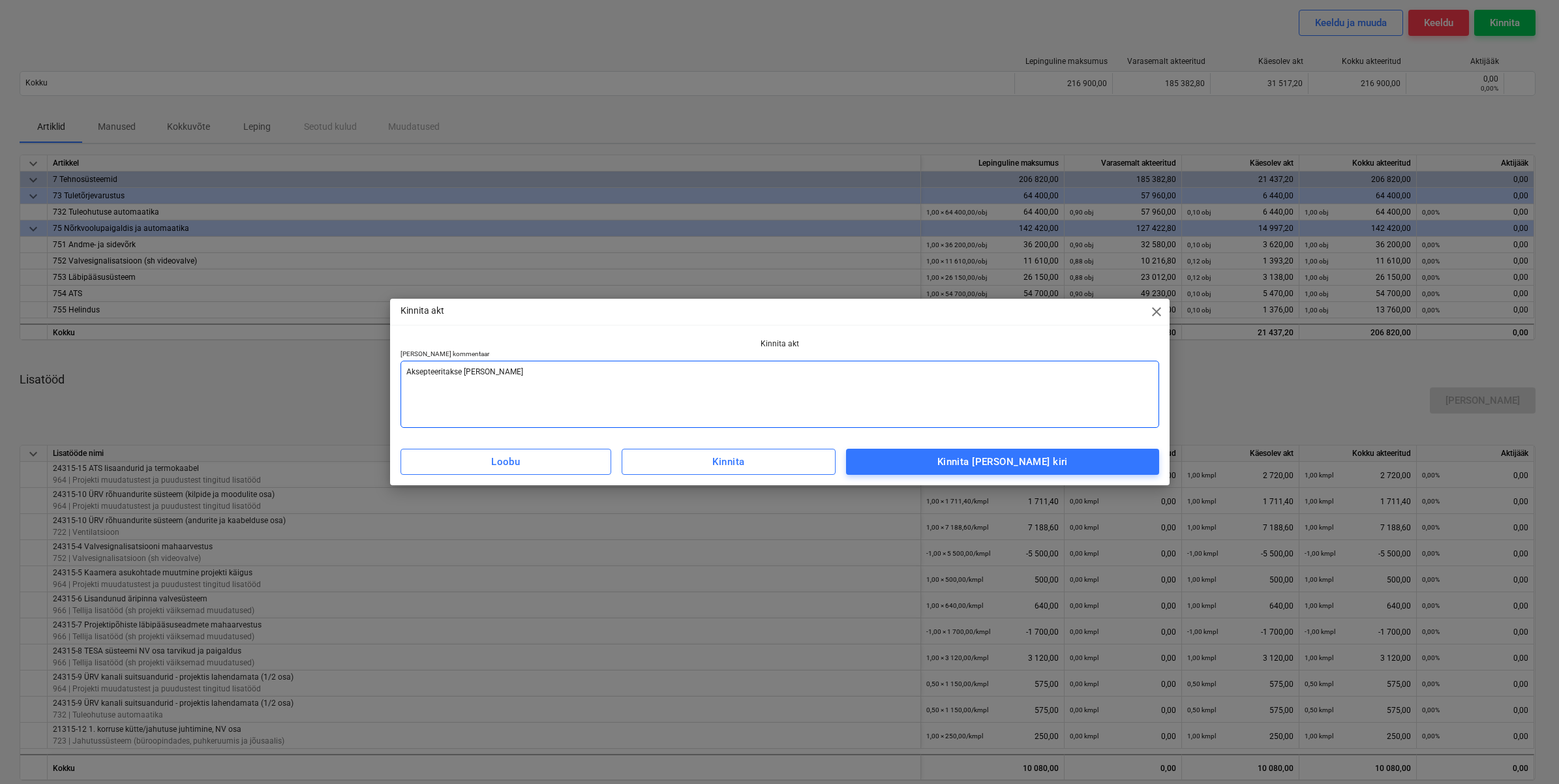
type textarea "Aksepteeritakse [PERSON_NAME]"
type textarea "x"
type textarea "Aksepteeritakse [PERSON_NAME] [PERSON_NAME]"
type textarea "x"
type textarea "Aksepteeritakse [PERSON_NAME] garanti"
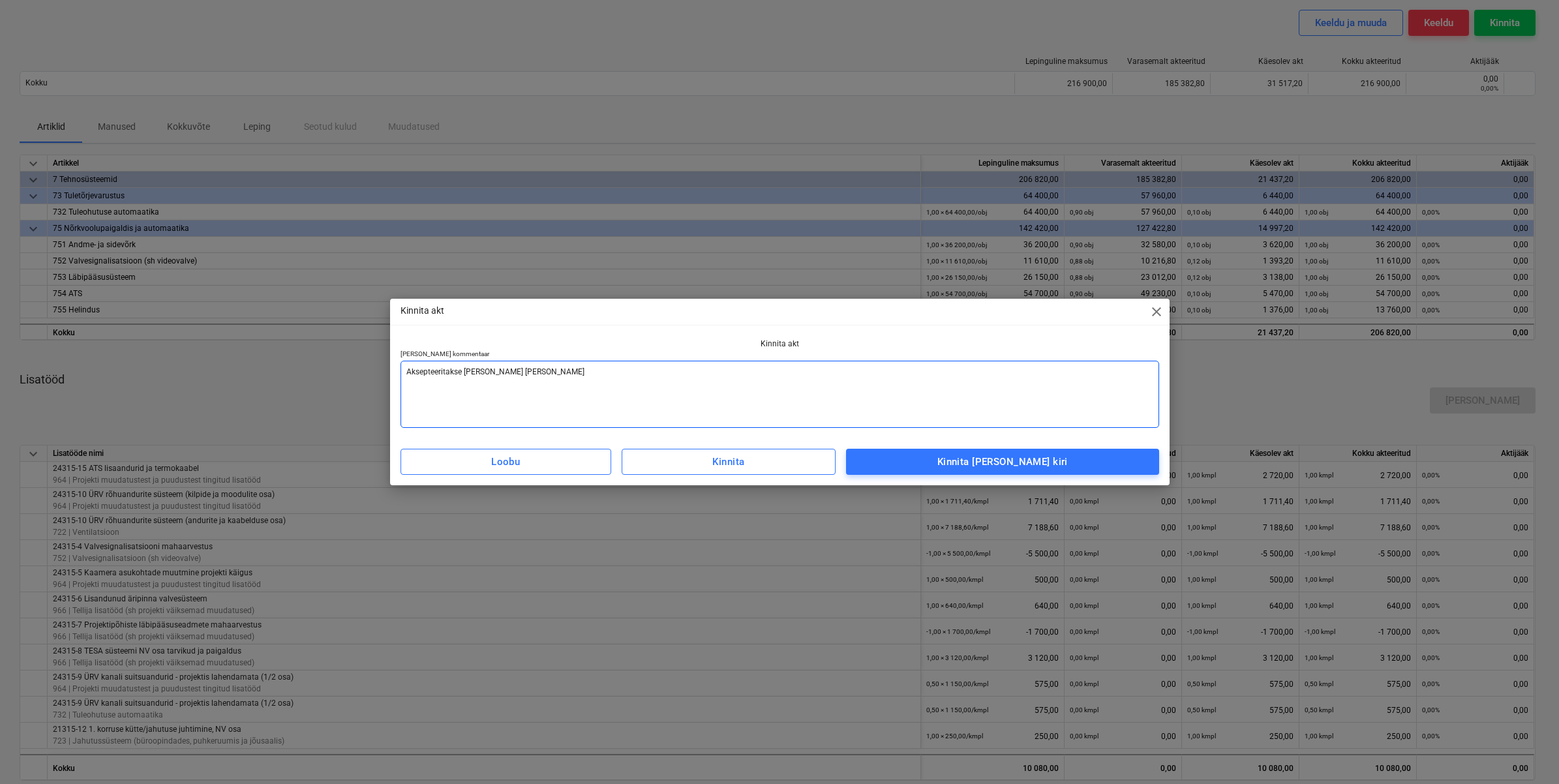
type textarea "x"
type textarea "Aksepteeritakse [PERSON_NAME] garantii"
type textarea "x"
type textarea "Aksepteeritakse [PERSON_NAME] garantiit"
type textarea "x"
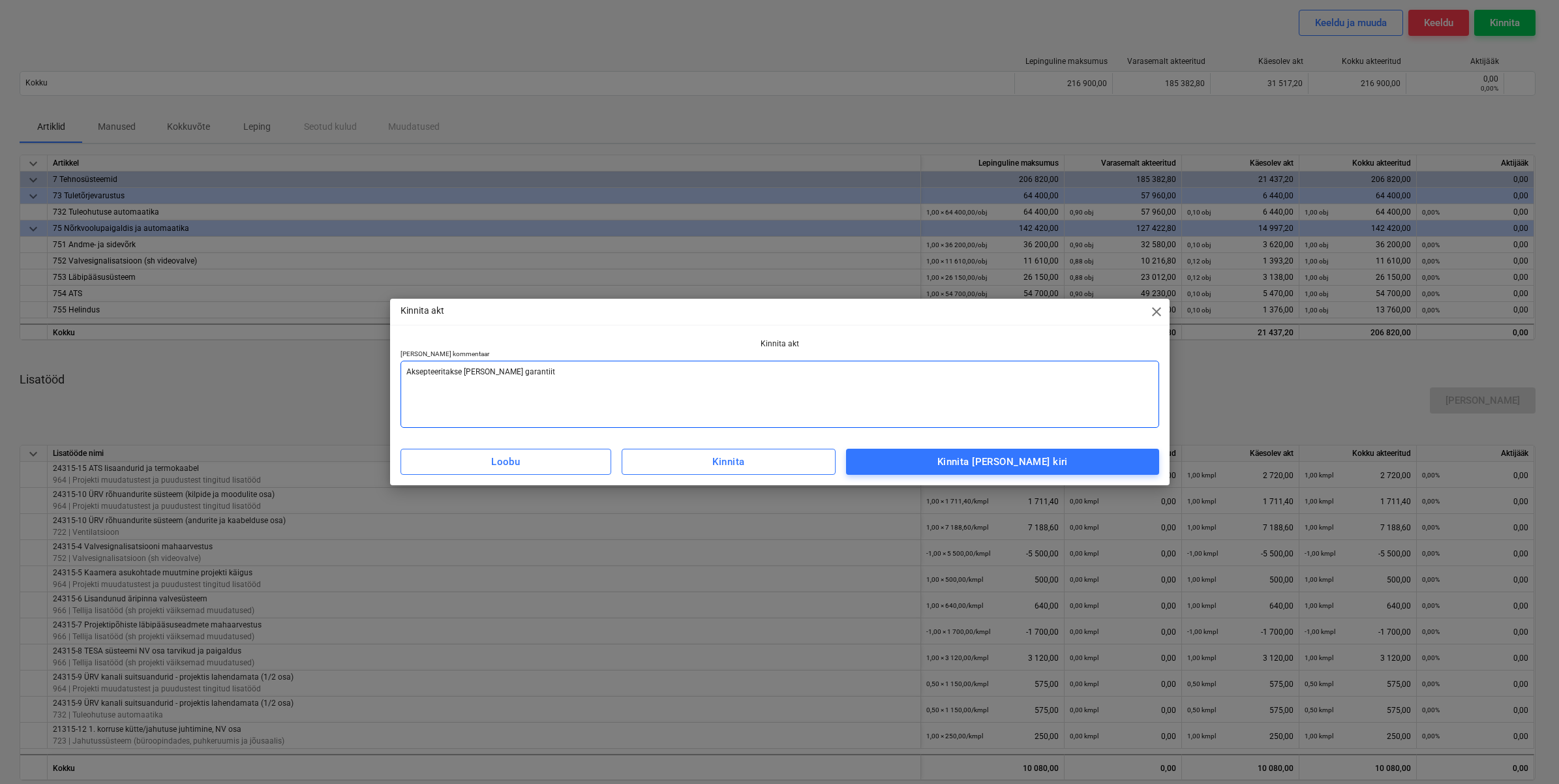
type textarea "Aksepteeritakse [PERSON_NAME] garantiita"
type textarea "x"
type textarea "Aksepteeritakse [PERSON_NAME] garantiitag"
type textarea "x"
type textarea "Aksepteeritakse [PERSON_NAME] garantiitaga"
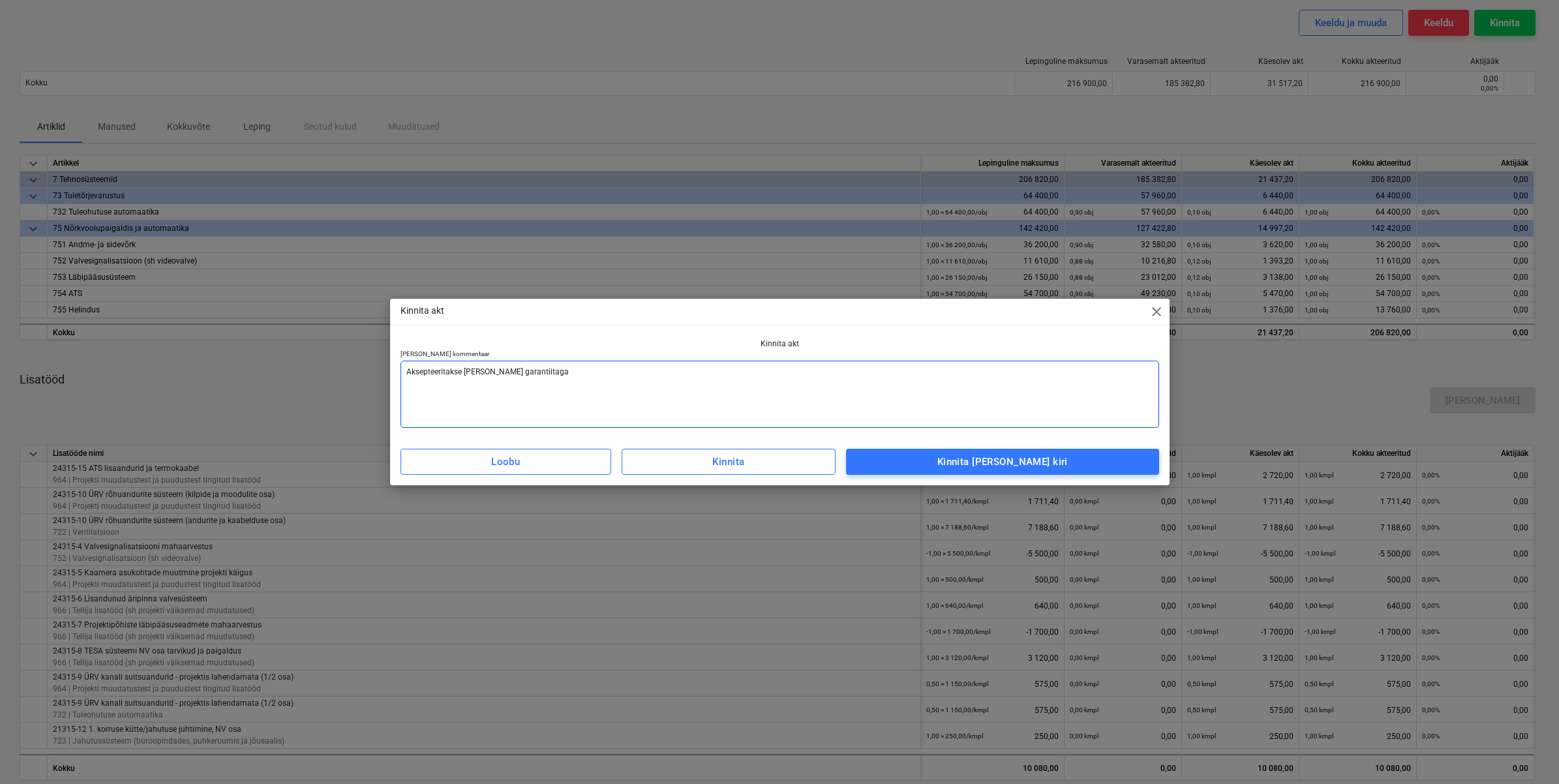
type textarea "x"
type textarea "Aksepteeritakse [PERSON_NAME] garantiitagat"
type textarea "x"
type textarea "Aksepteeritakse [PERSON_NAME] garantiitagati"
type textarea "x"
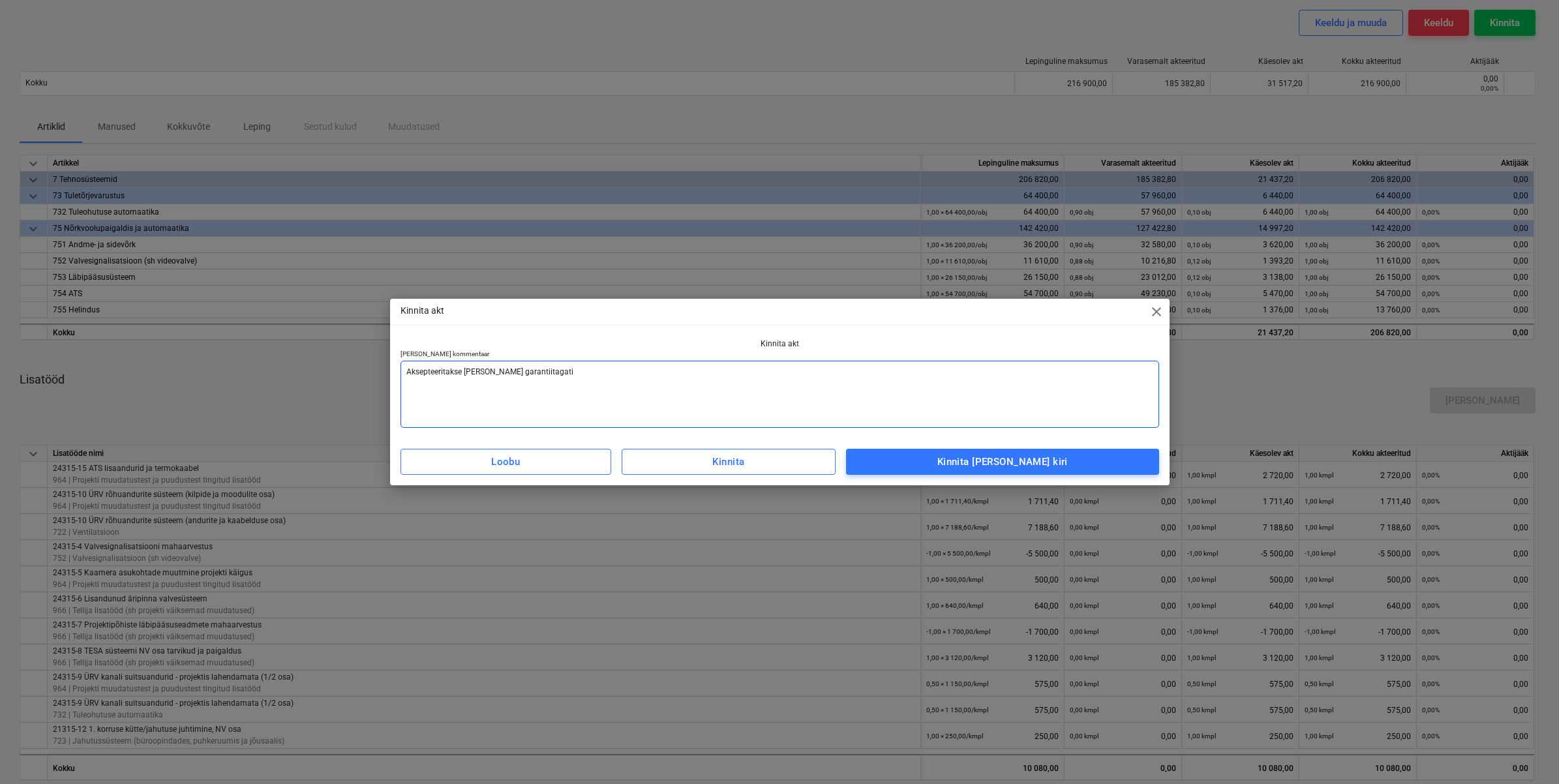
type textarea "Aksepteeritakse [PERSON_NAME] garantiitagatis"
type textarea "x"
type textarea "Aksepteeritakse [PERSON_NAME] garantiitagatise"
type textarea "x"
type textarea "Aksepteeritakse [PERSON_NAME] garantiitagatise"
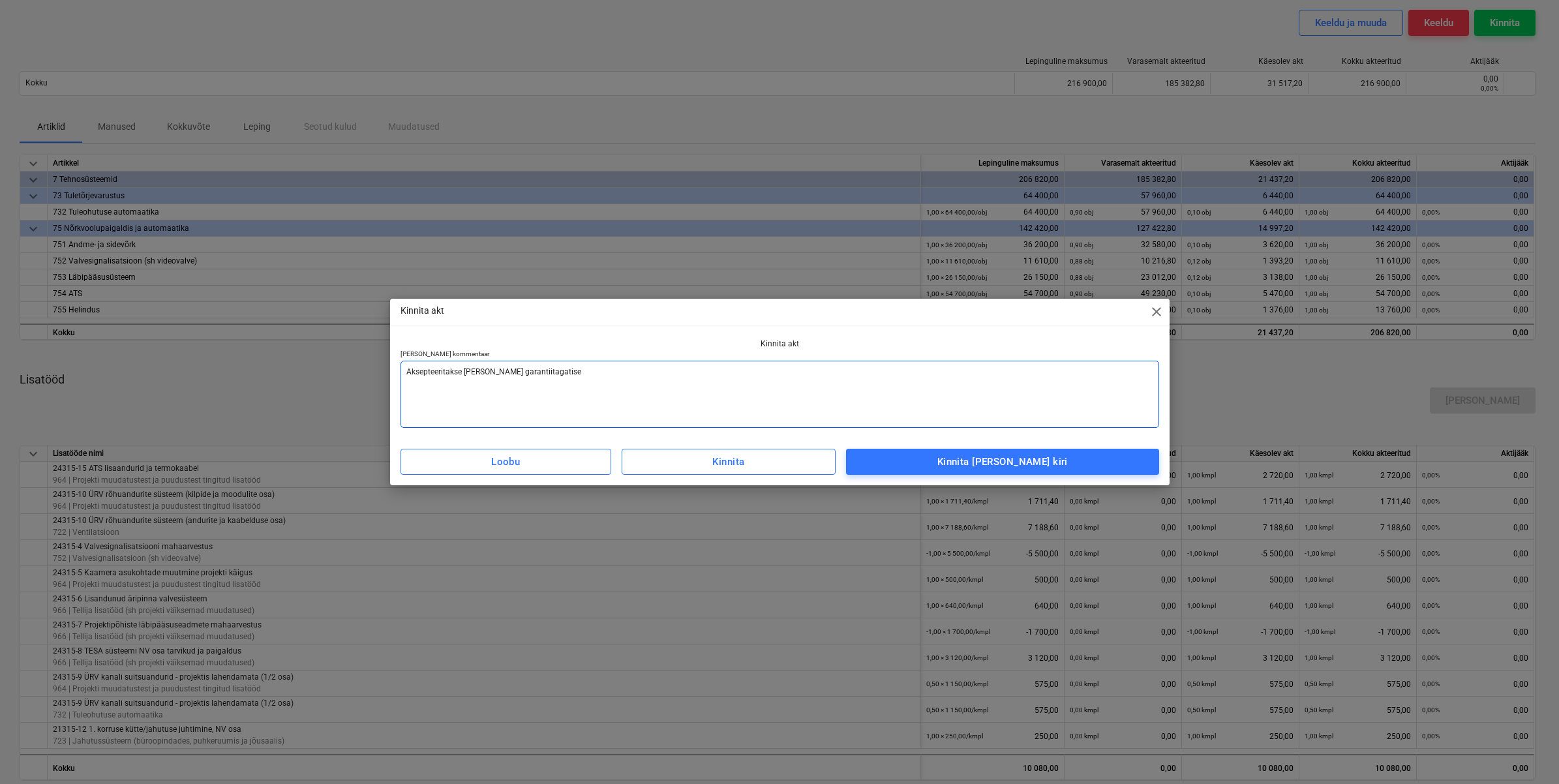
type textarea "x"
type textarea "Aksepteeritakse [PERSON_NAME] garantiitagatise e"
type textarea "x"
type textarea "Aksepteeritakse [PERSON_NAME] garantiitagatise es"
type textarea "x"
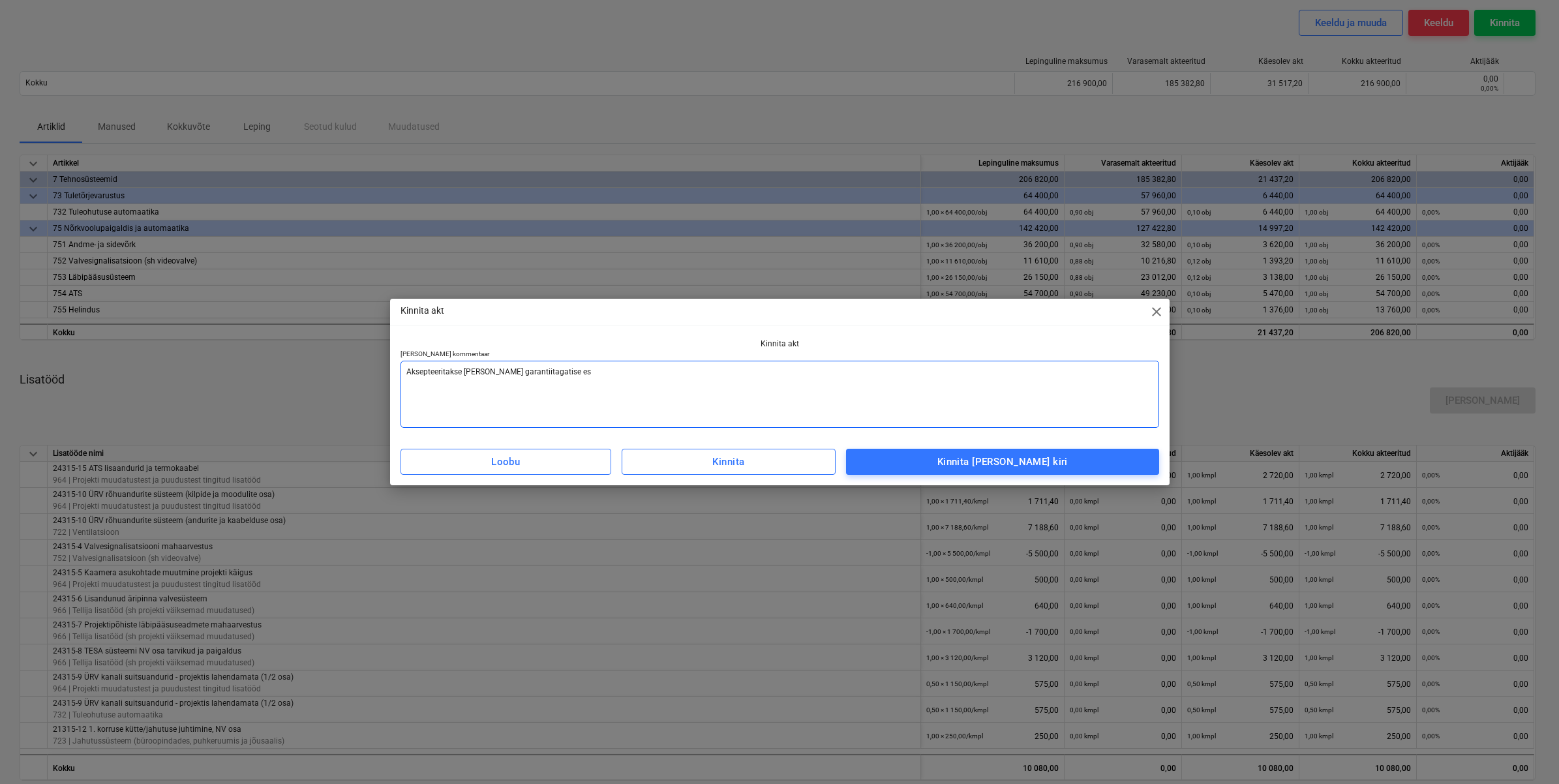
type textarea "Aksepteeritakse [PERSON_NAME] garantiitagatise esi"
click at [1028, 467] on div "Kinnita [PERSON_NAME] kiri" at bounding box center [1002, 461] width 130 height 17
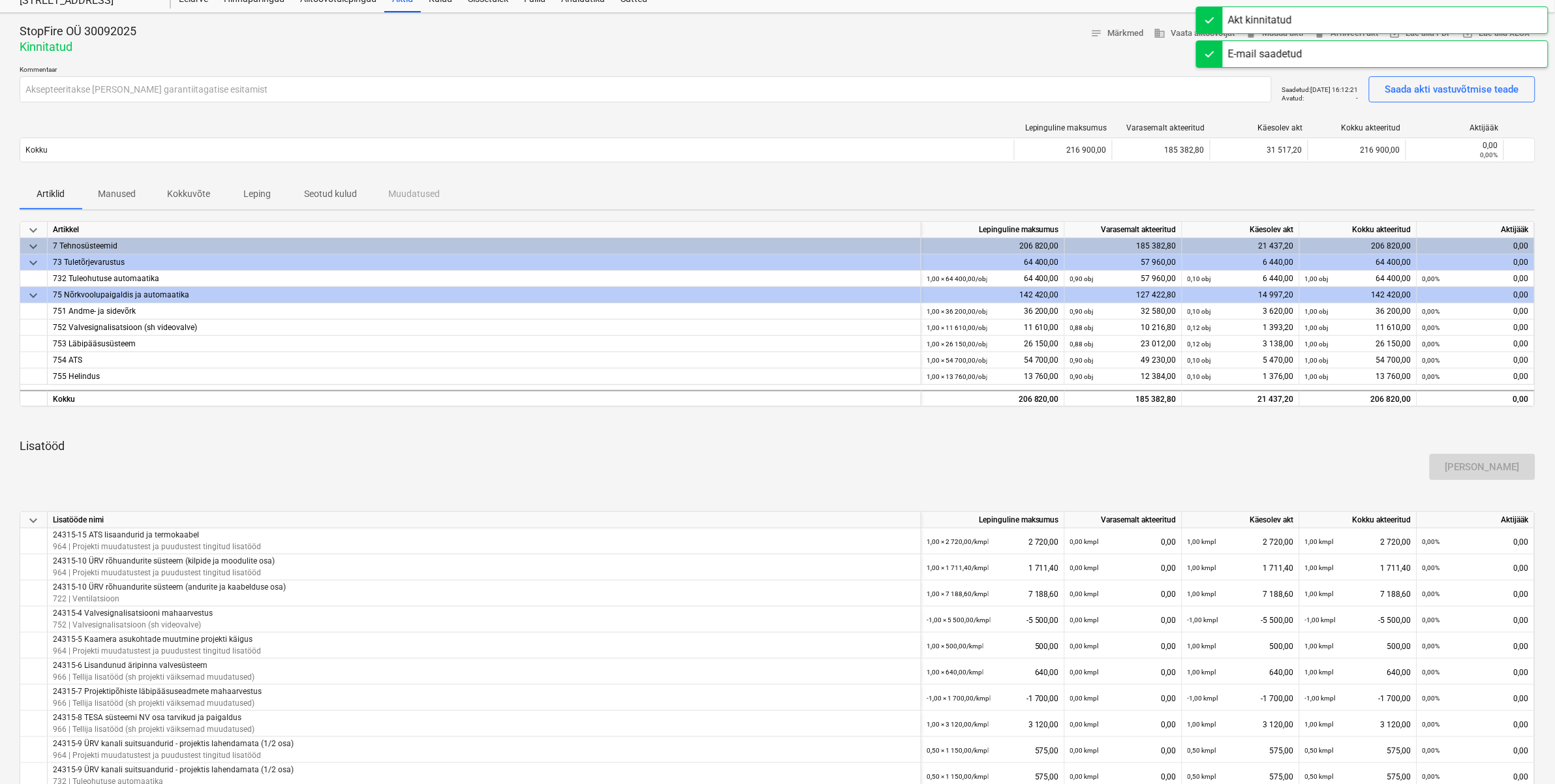
scroll to position [0, 0]
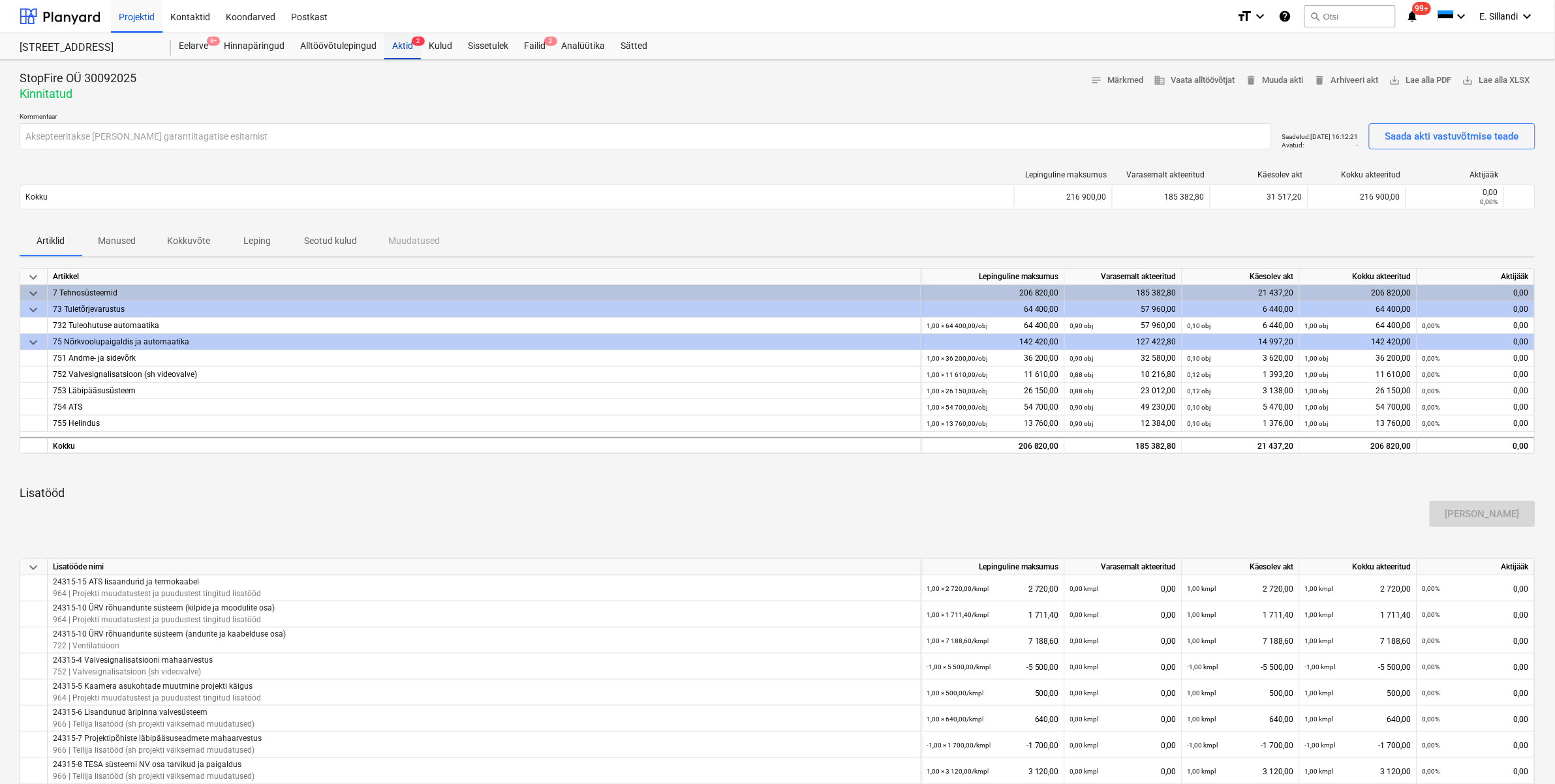
click at [393, 48] on div "Aktid 2" at bounding box center [403, 46] width 37 height 26
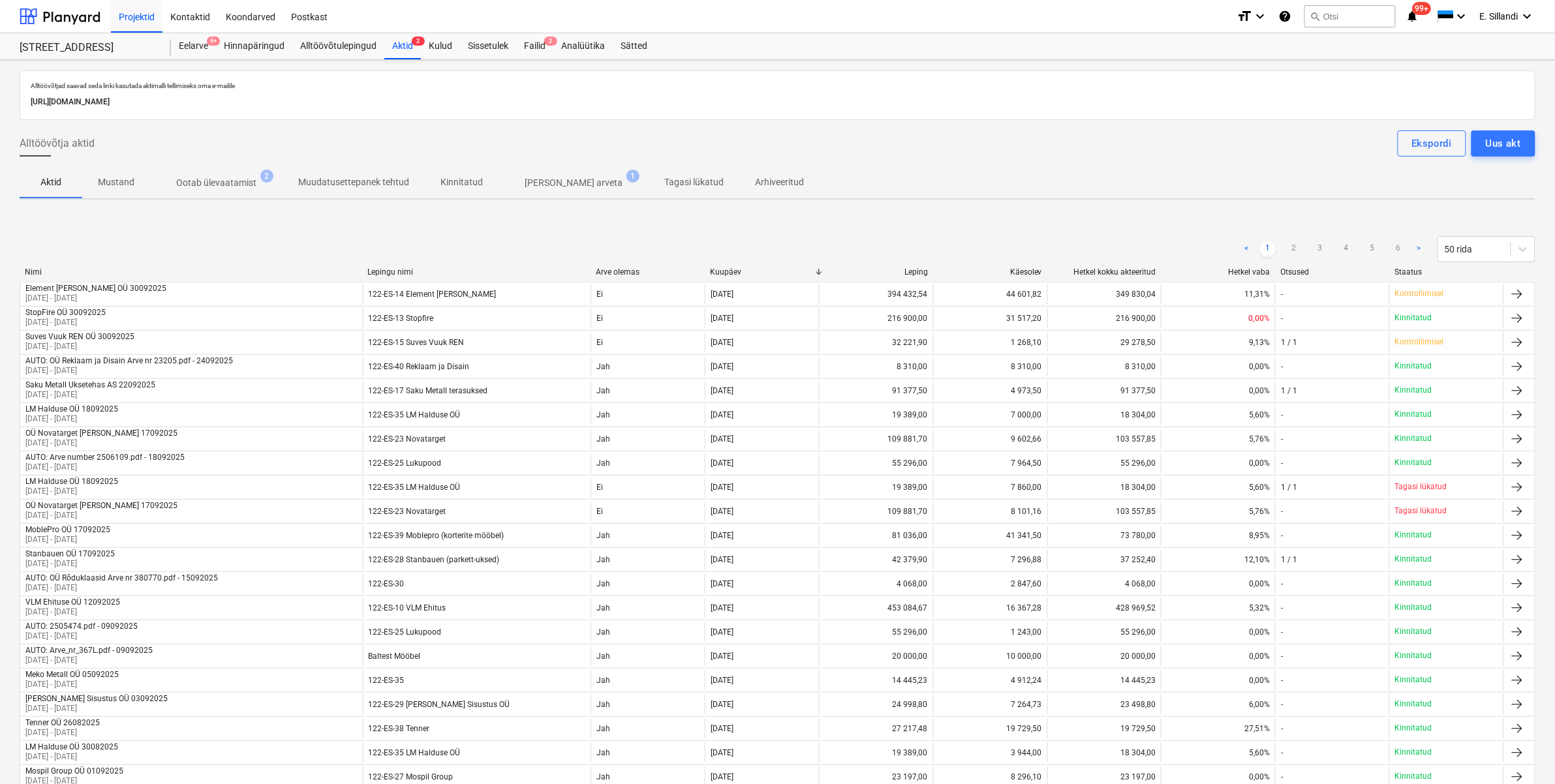
click at [197, 177] on p "Ootab ülevaatamist" at bounding box center [216, 183] width 80 height 14
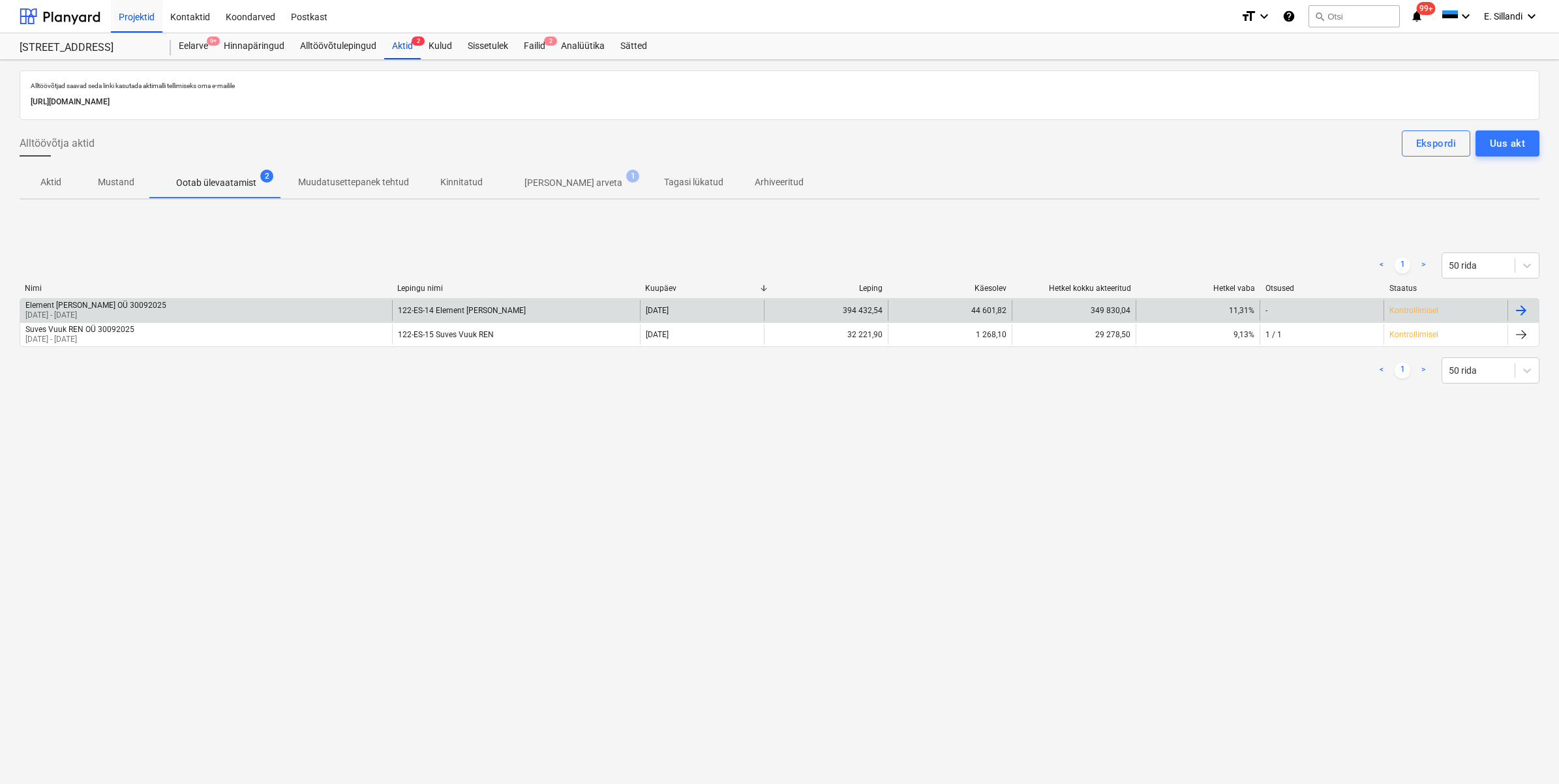
click at [122, 302] on div "Element [PERSON_NAME] OÜ 30092025" at bounding box center [96, 305] width 141 height 9
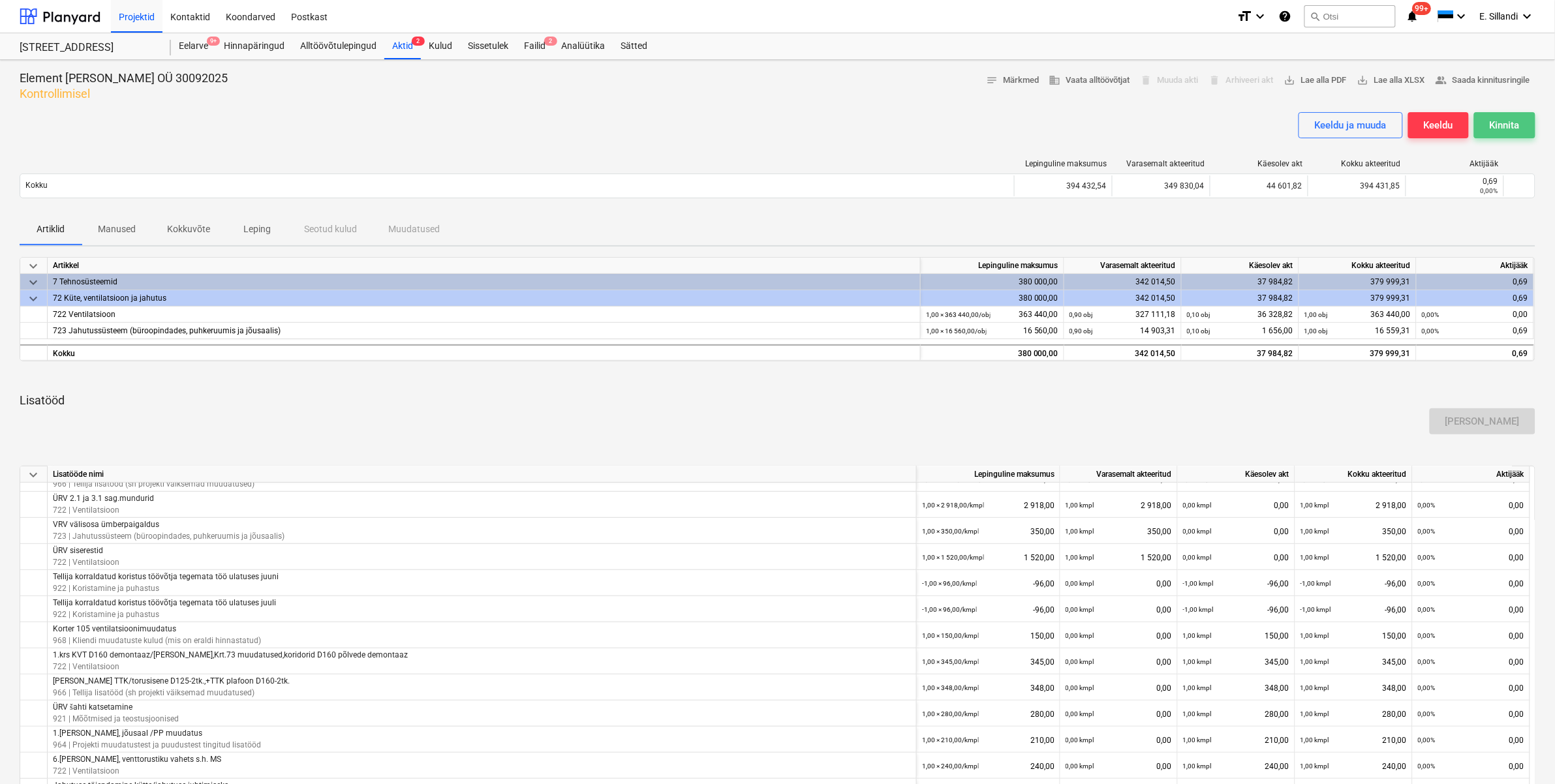
click at [1522, 124] on button "Kinnita" at bounding box center [1504, 125] width 62 height 26
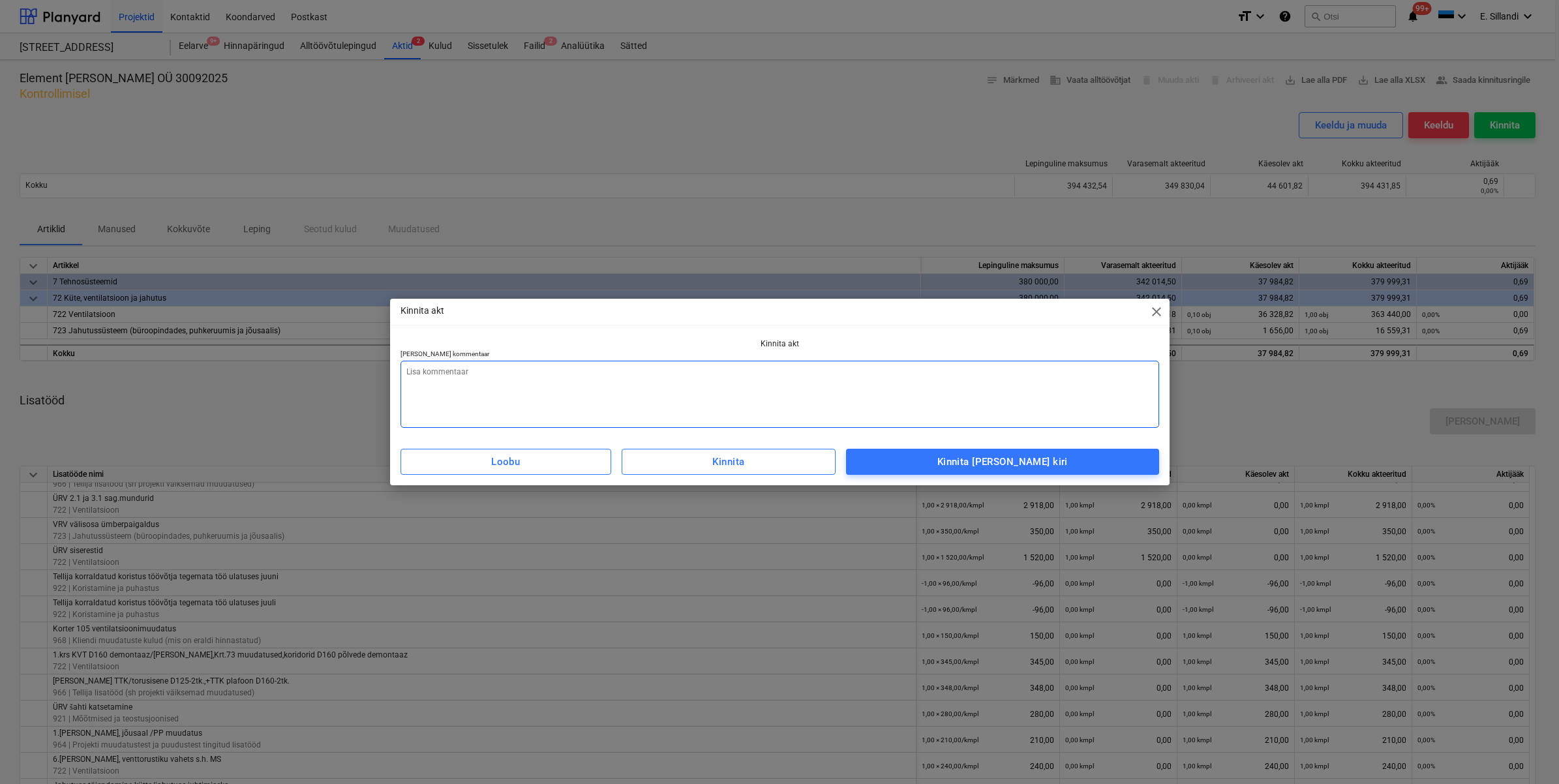
click at [659, 391] on textarea at bounding box center [779, 394] width 758 height 67
click at [504, 370] on textarea "Kehtib koos üleandmise akti ja garantiitagatise esitamisel" at bounding box center [779, 394] width 758 height 67
click at [1071, 452] on button "Kinnita [PERSON_NAME] kiri" at bounding box center [1001, 462] width 312 height 26
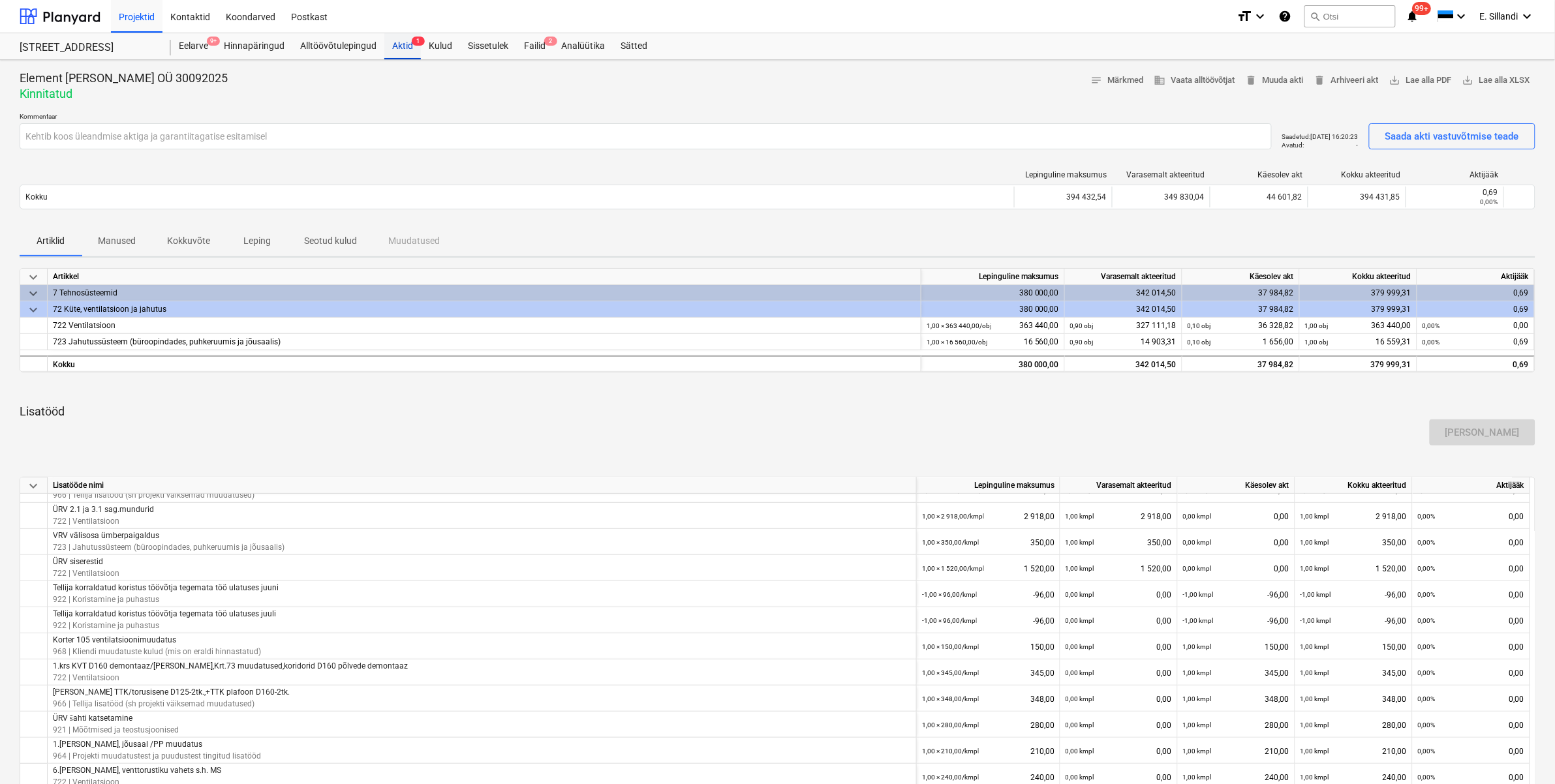
click at [403, 44] on div "Aktid 1" at bounding box center [403, 46] width 37 height 26
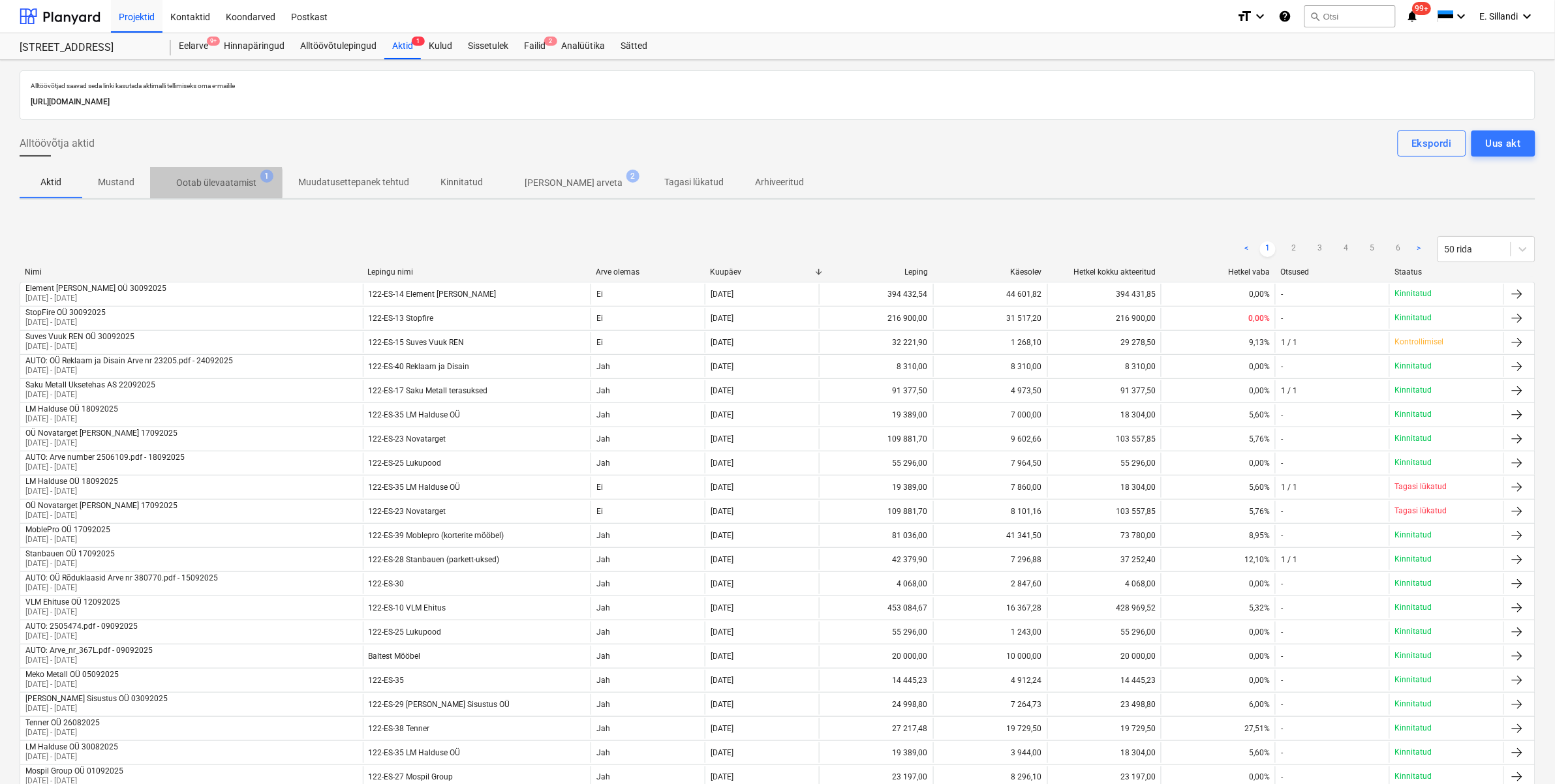
click at [213, 184] on p "Ootab ülevaatamist" at bounding box center [216, 183] width 80 height 14
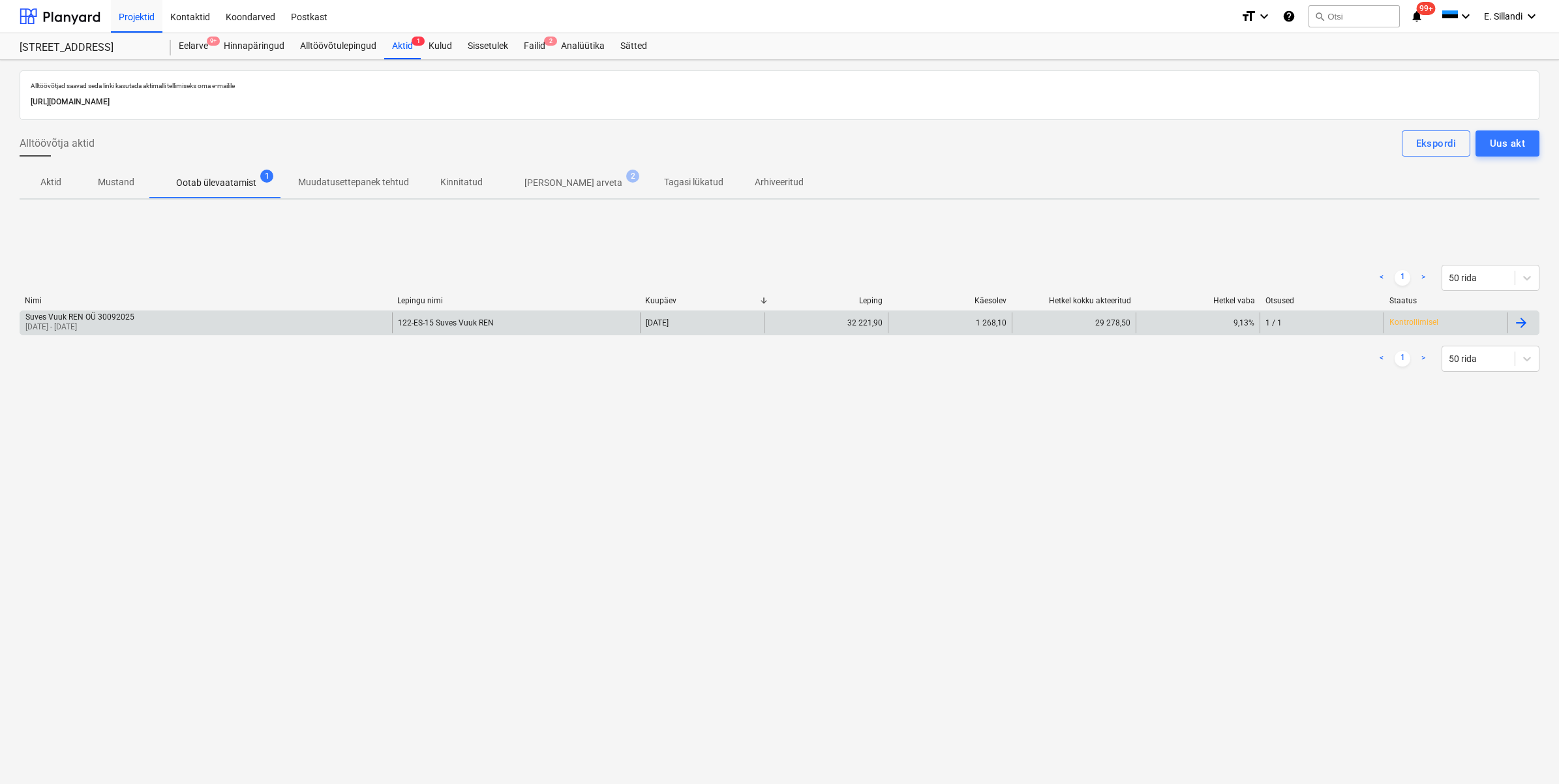
click at [142, 318] on div "Suves Vuuk REN OÜ 30092025 [DATE] - [DATE]" at bounding box center [206, 323] width 372 height 21
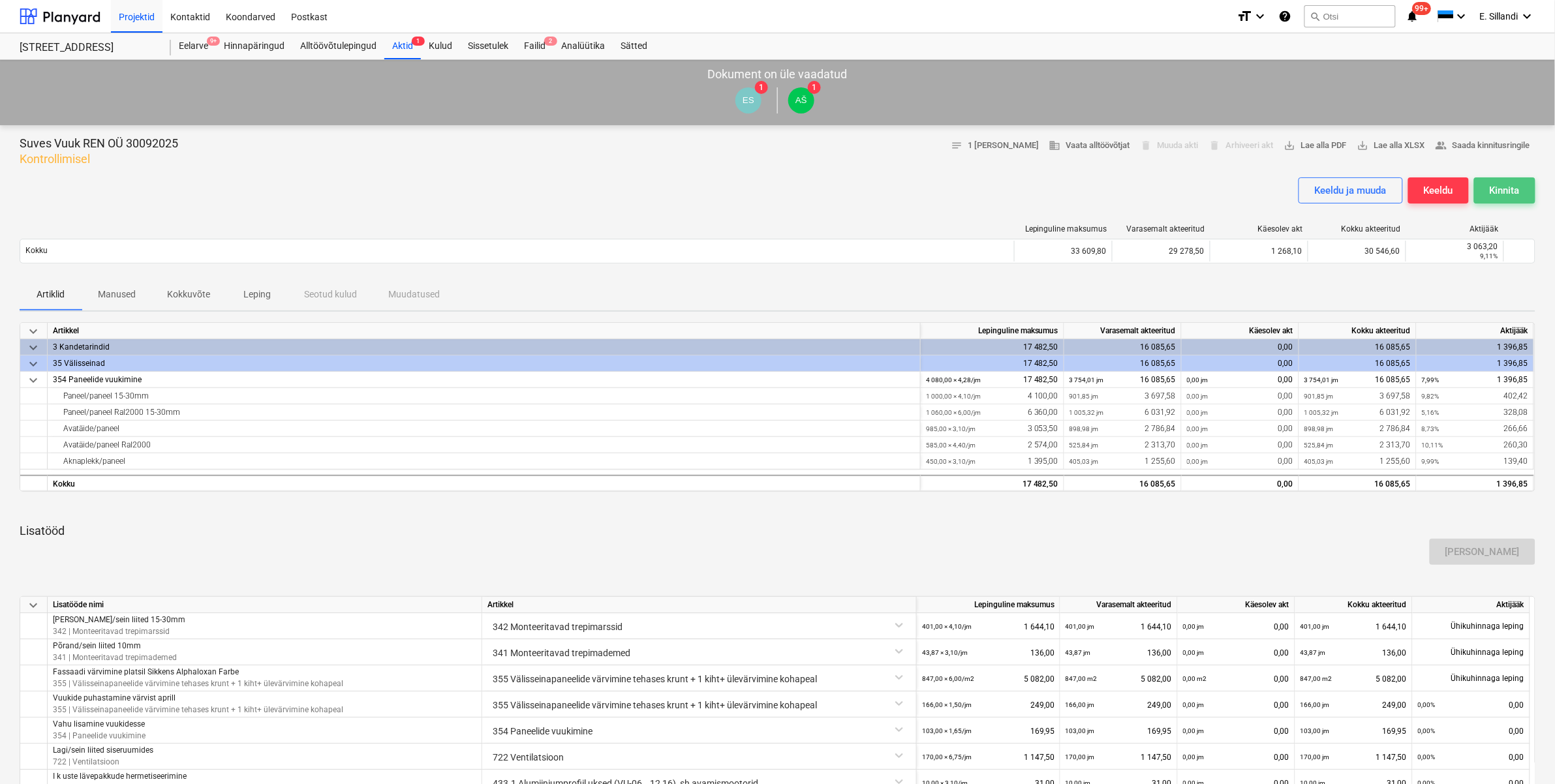
click at [1505, 190] on div "Kinnita" at bounding box center [1504, 190] width 30 height 17
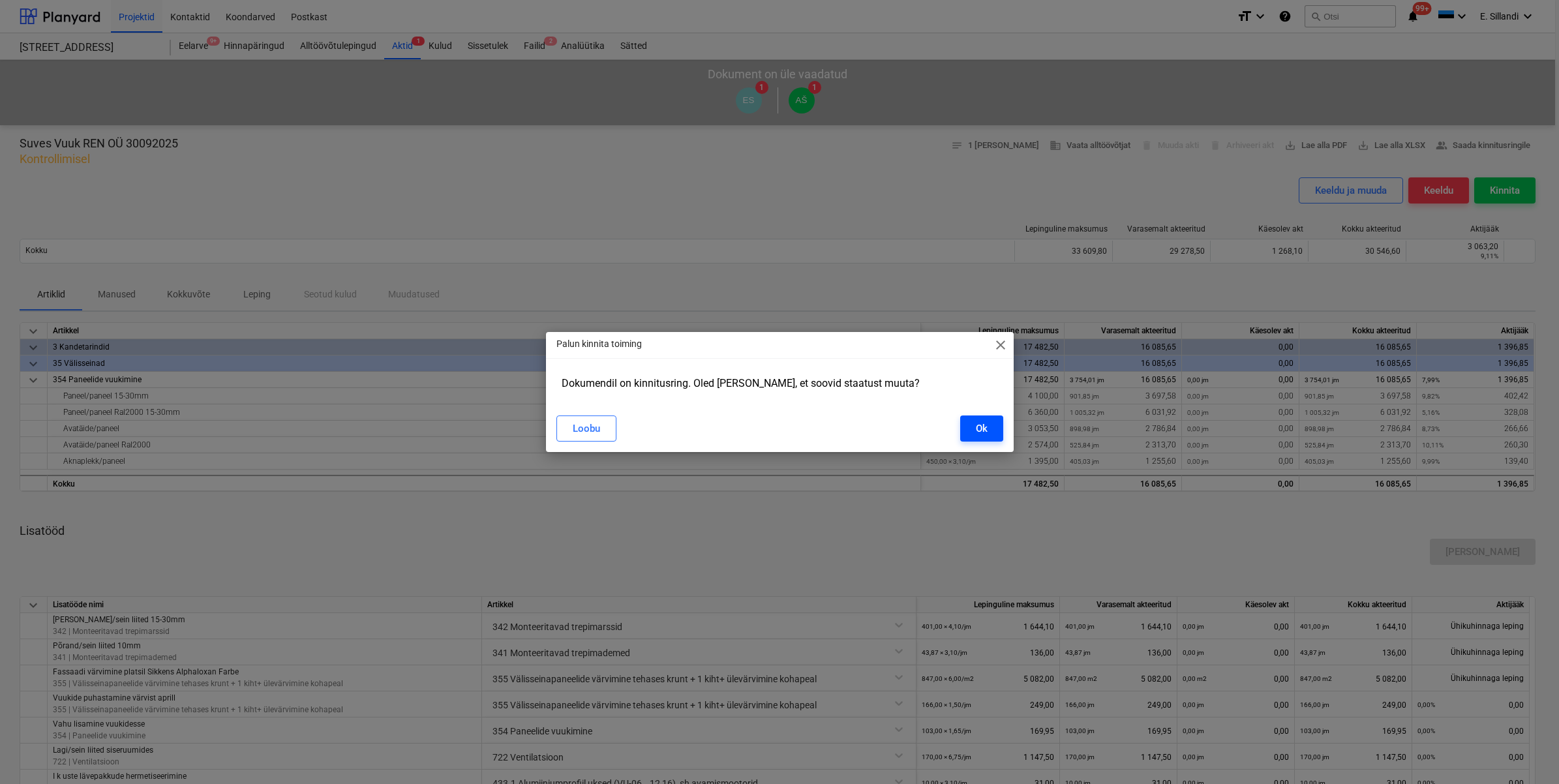
click at [977, 431] on div "Ok" at bounding box center [981, 428] width 12 height 17
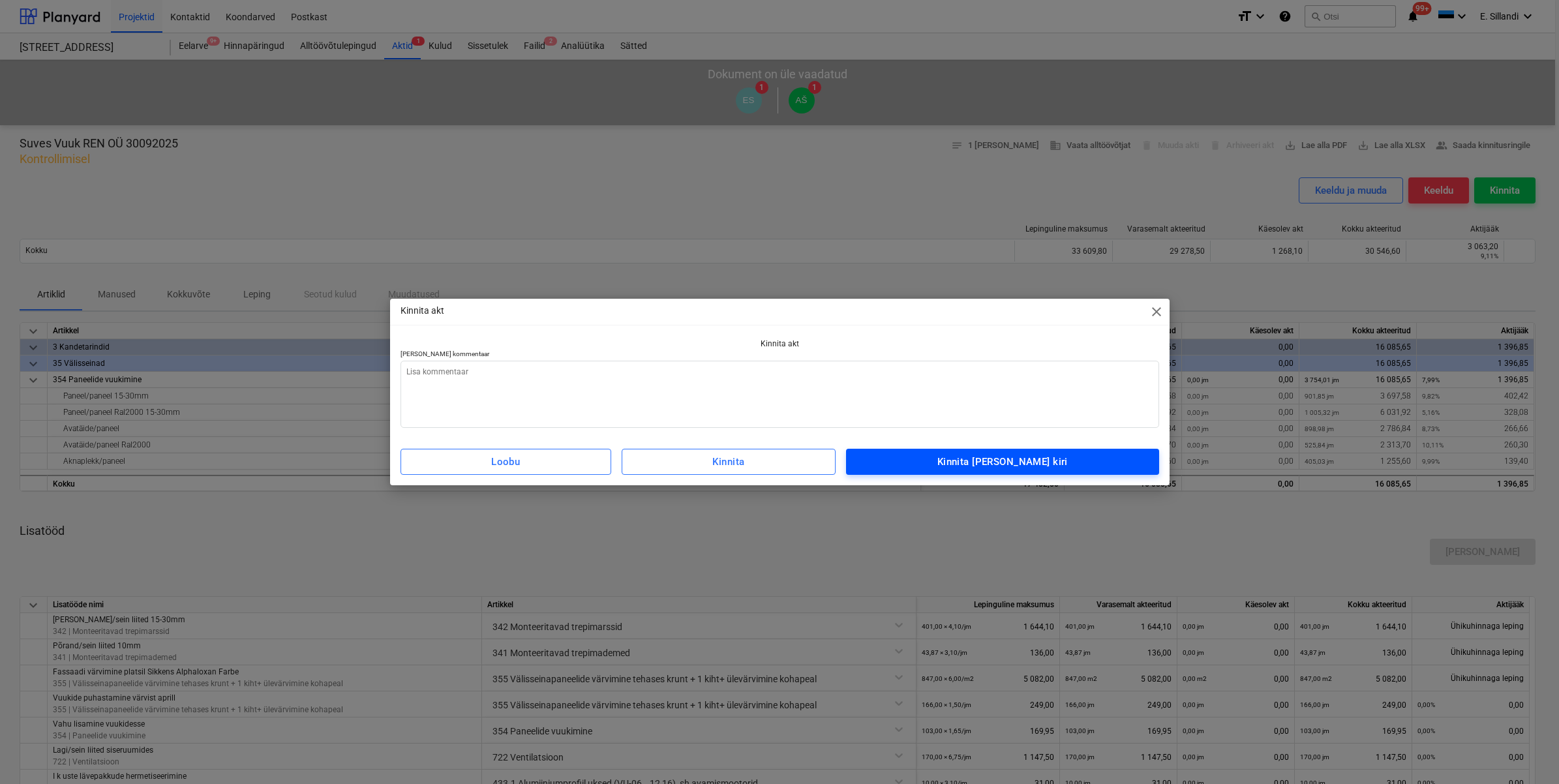
click at [973, 464] on div "Kinnita [PERSON_NAME] kiri" at bounding box center [1002, 461] width 130 height 17
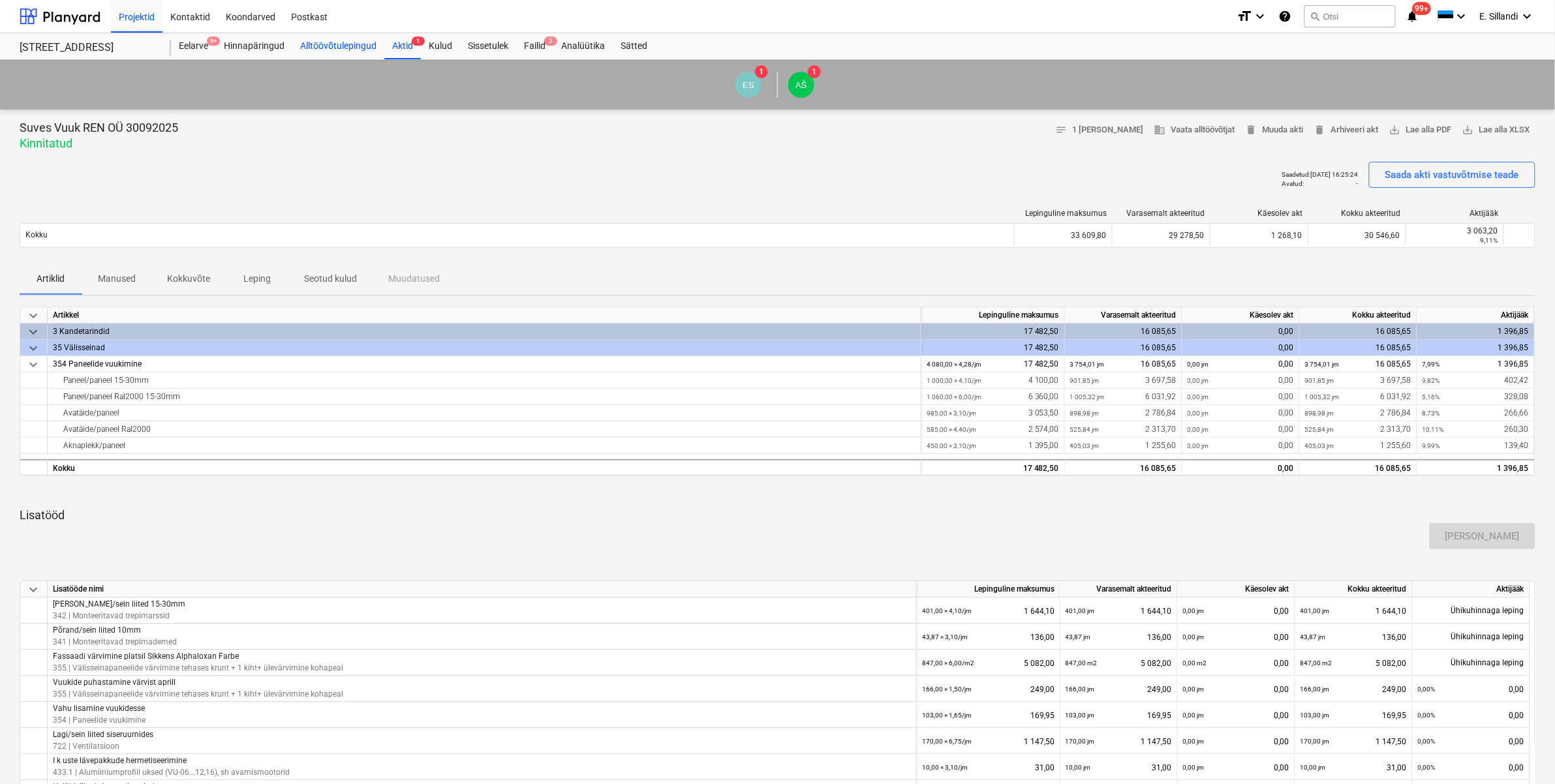
click at [364, 50] on div "Alltöövõtulepingud" at bounding box center [338, 46] width 92 height 26
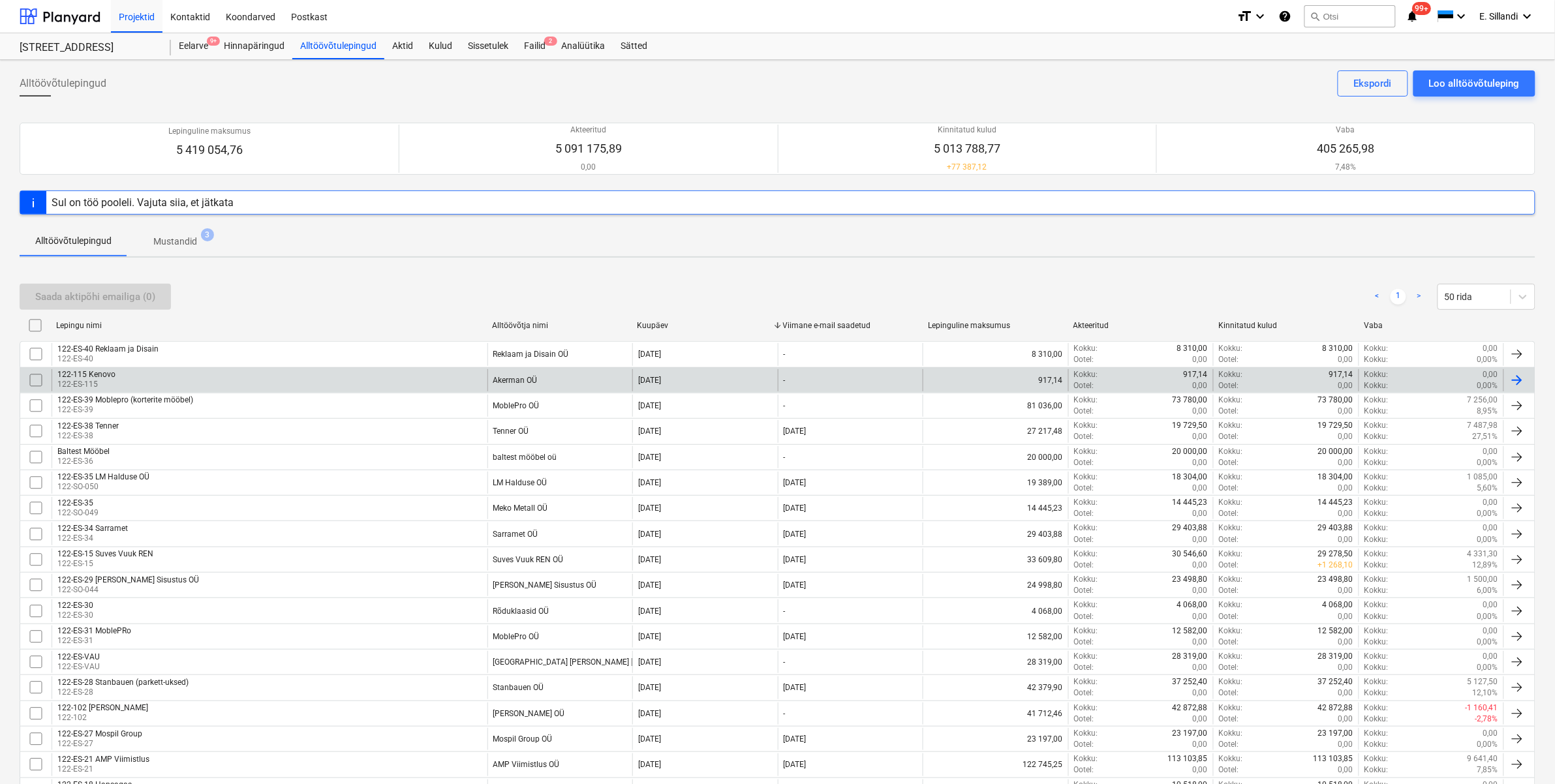
click at [109, 375] on div "122-115 Kenovo" at bounding box center [87, 374] width 58 height 9
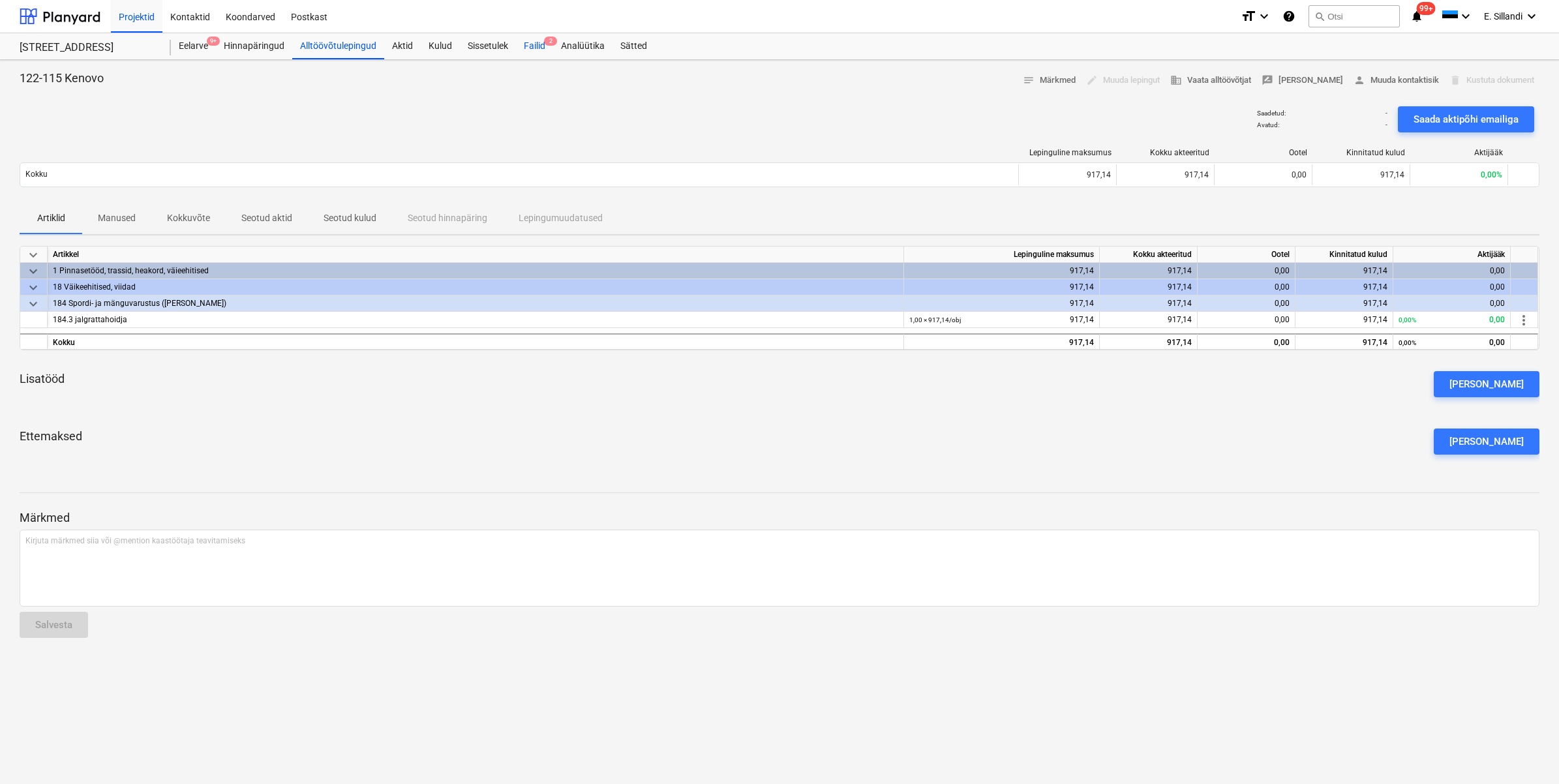
click at [540, 49] on div "Failid 2" at bounding box center [535, 46] width 37 height 26
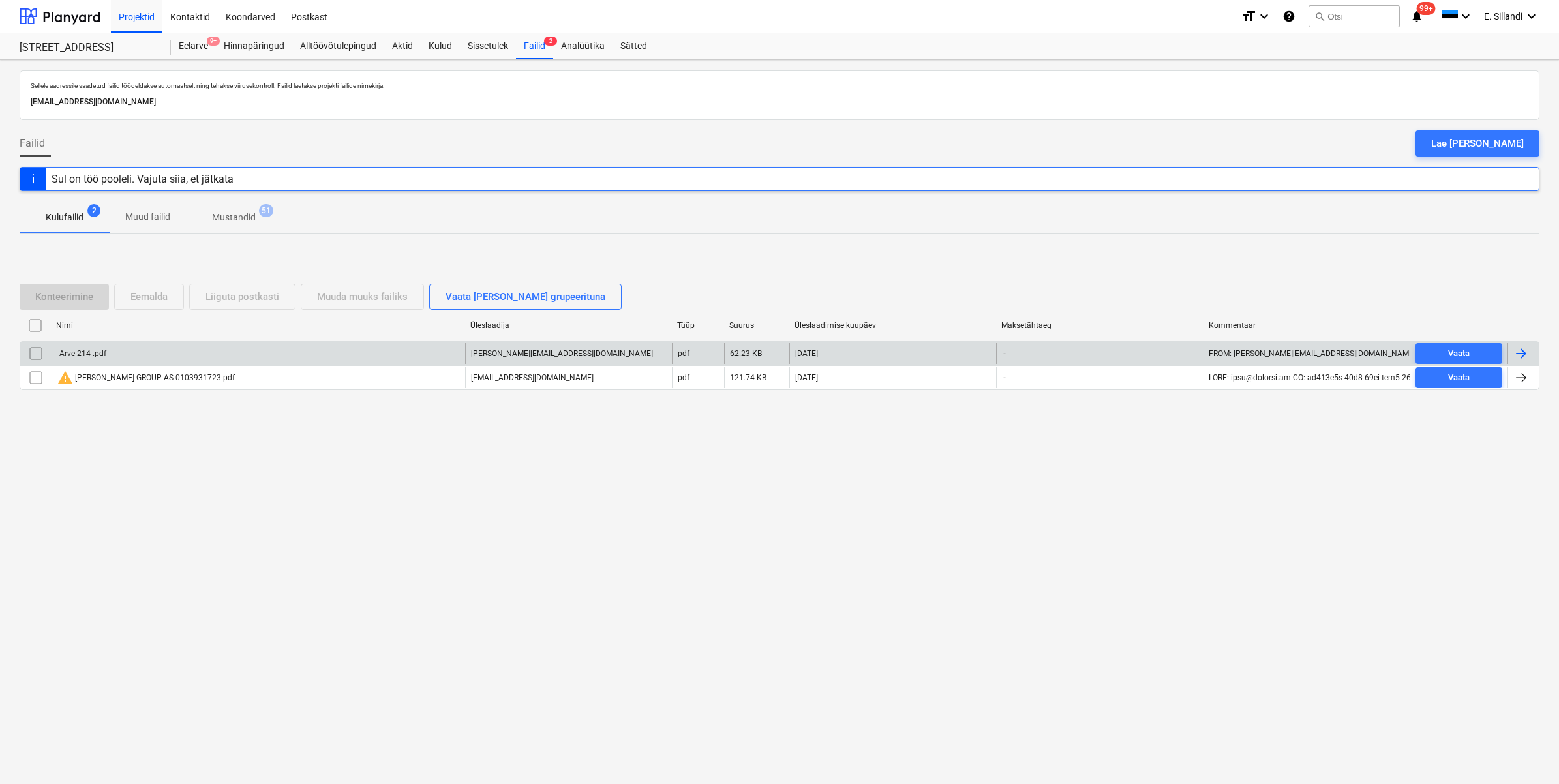
click at [116, 355] on div "Arve 214 .pdf" at bounding box center [258, 353] width 413 height 21
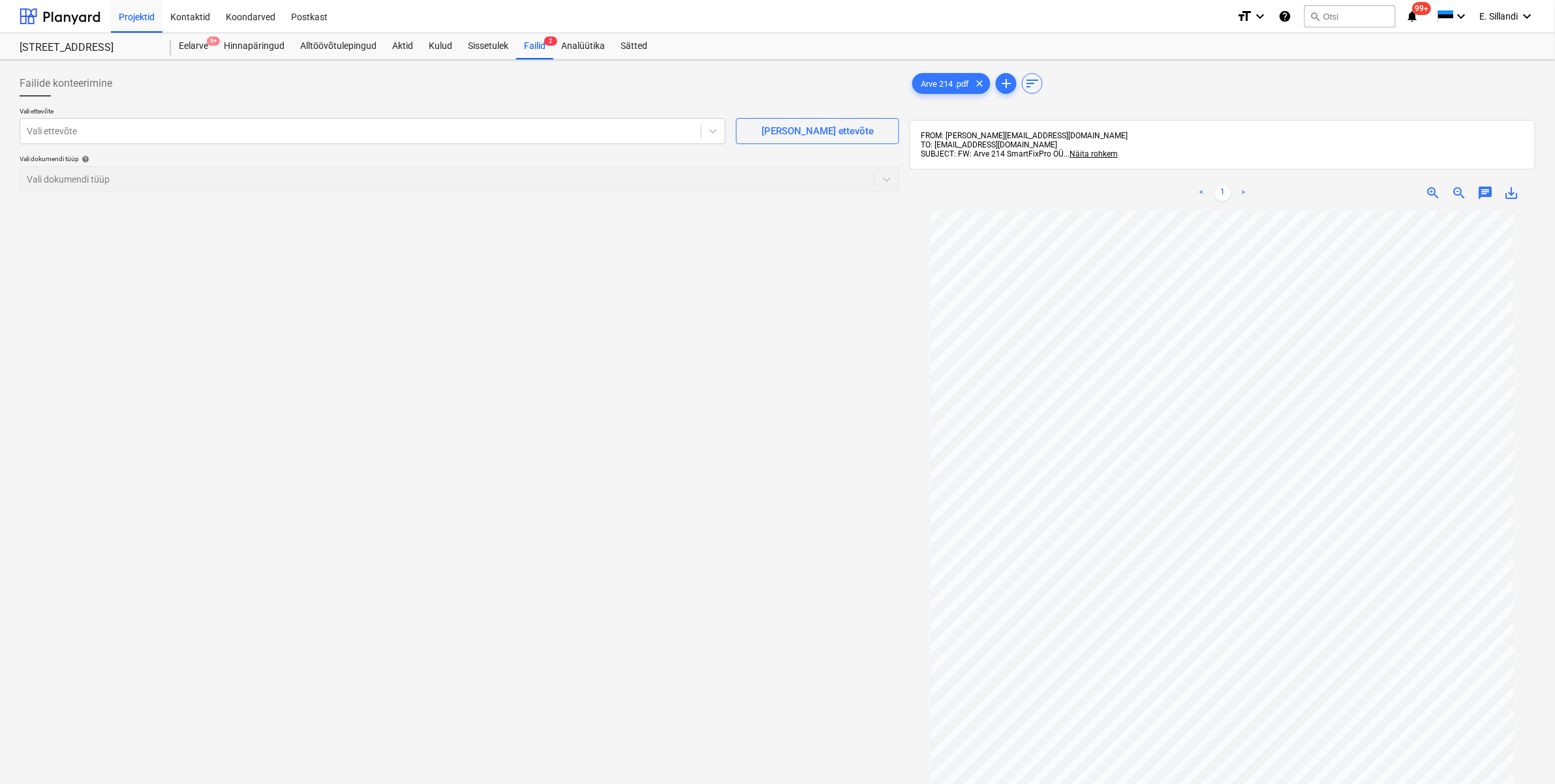
scroll to position [78, 0]
click at [297, 128] on div at bounding box center [360, 131] width 667 height 13
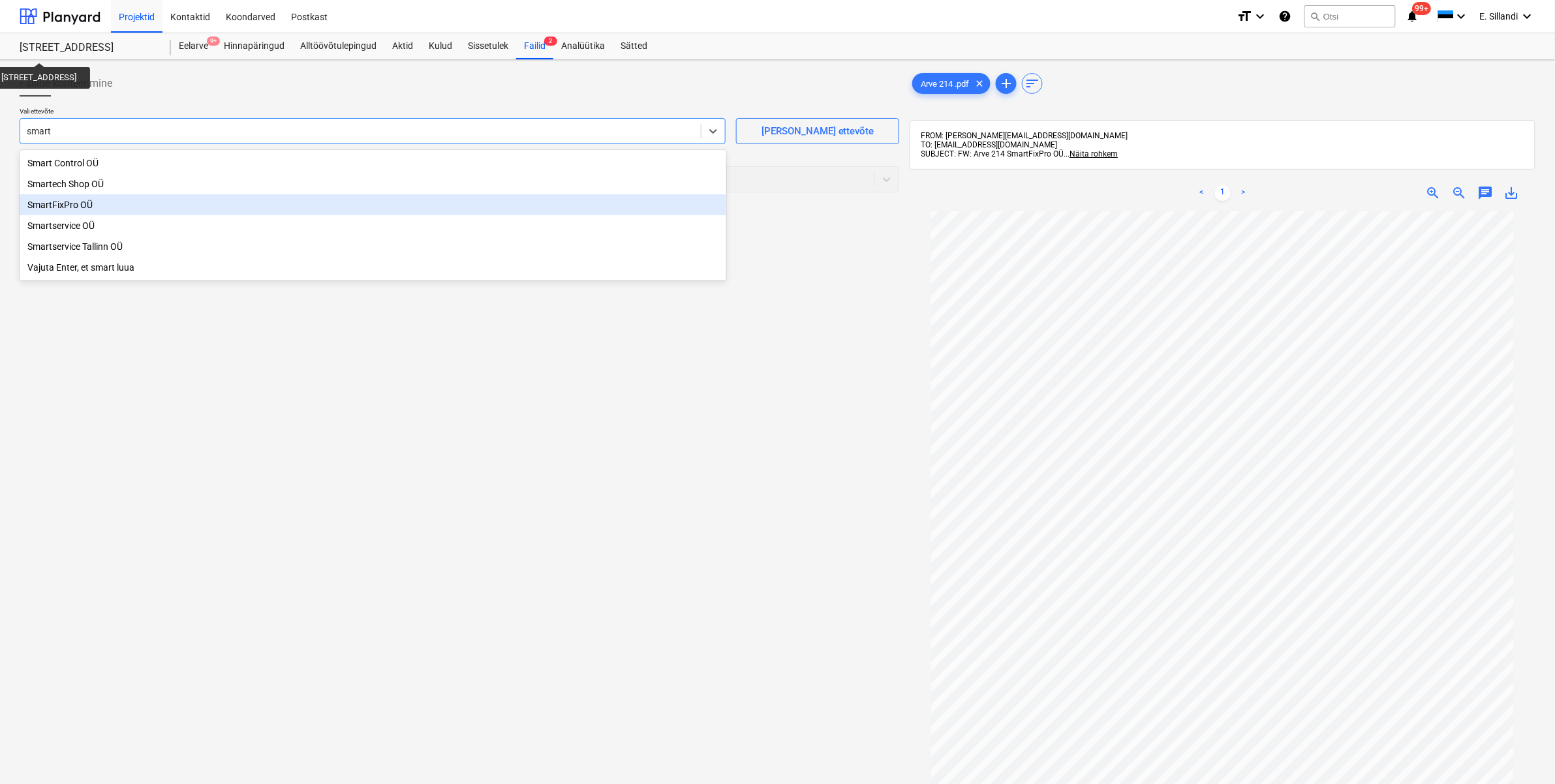
click at [91, 206] on div "SmartFixPro OÜ" at bounding box center [373, 205] width 707 height 21
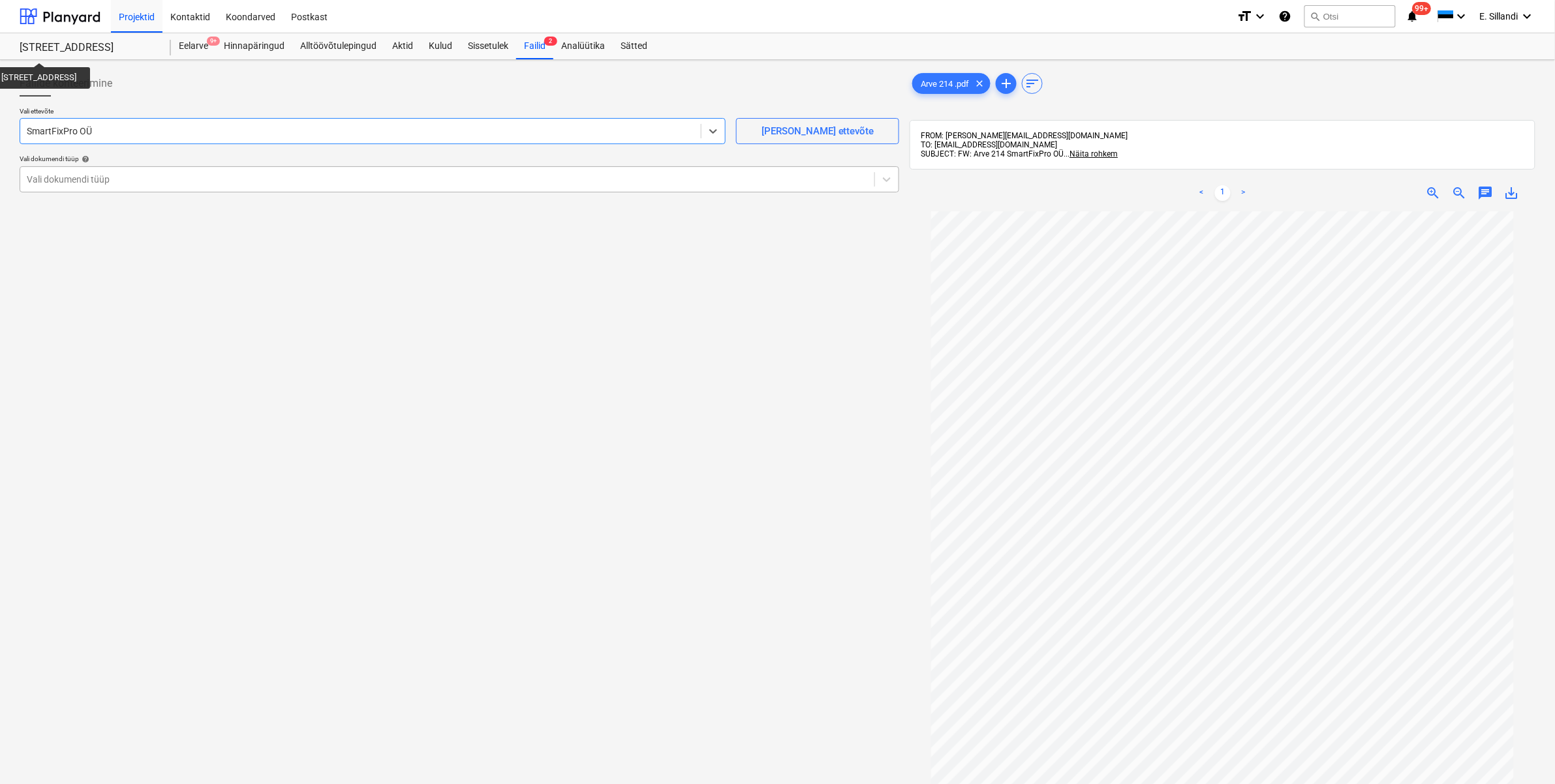
click at [90, 177] on div at bounding box center [448, 179] width 841 height 13
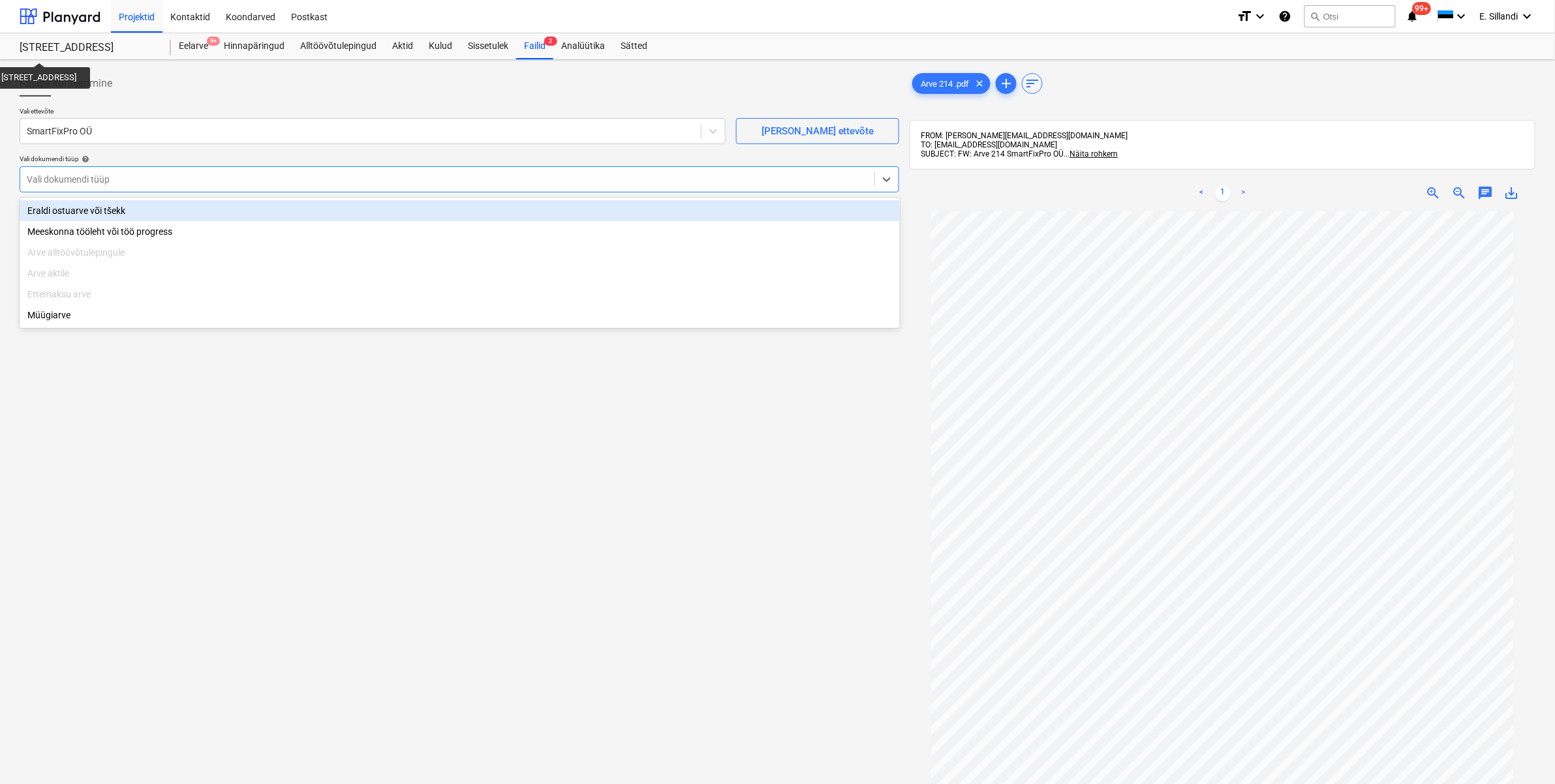
click at [90, 211] on div "Eraldi ostuarve või tšekk" at bounding box center [459, 211] width 880 height 21
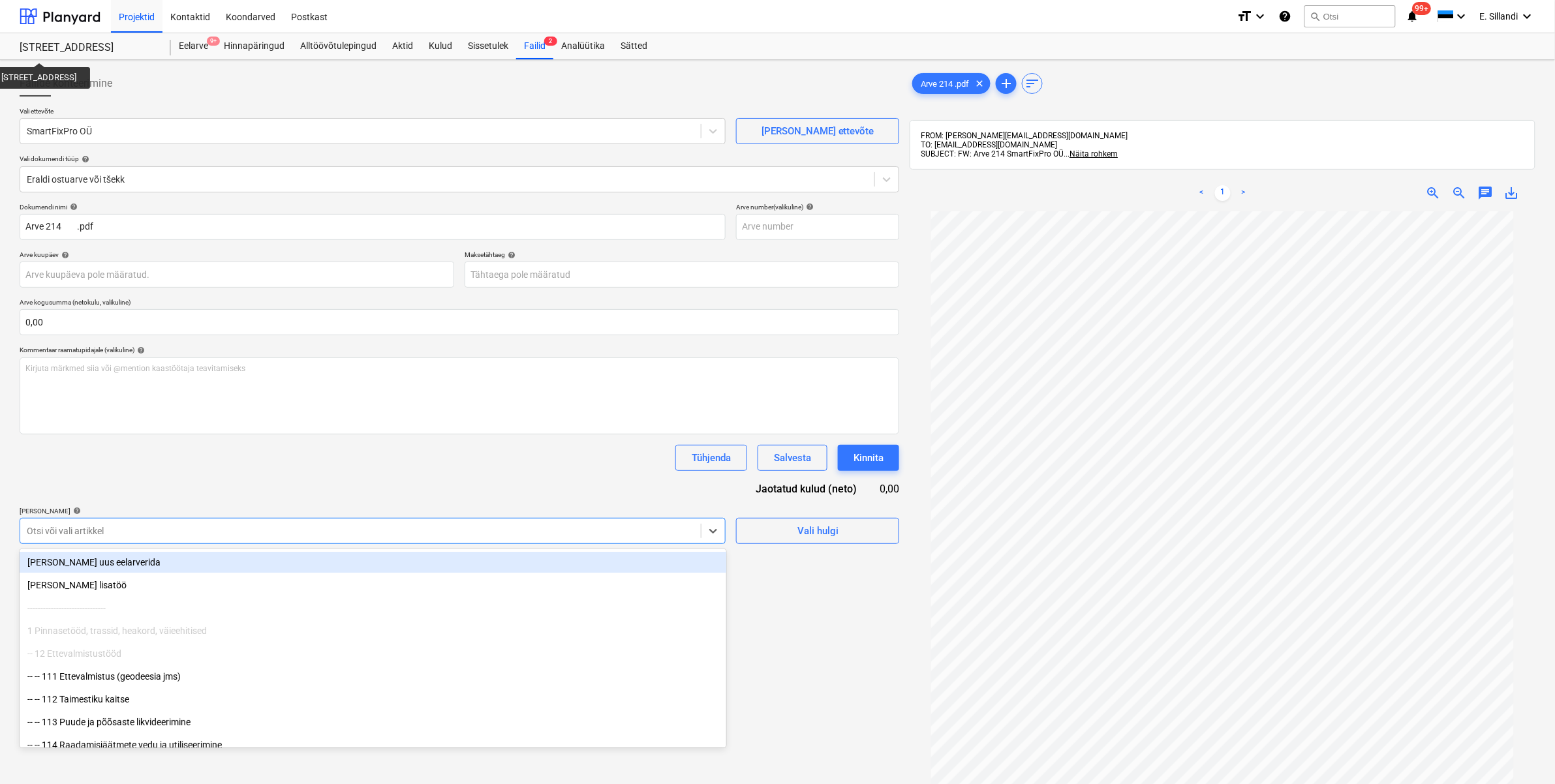
click at [105, 535] on div at bounding box center [360, 531] width 667 height 13
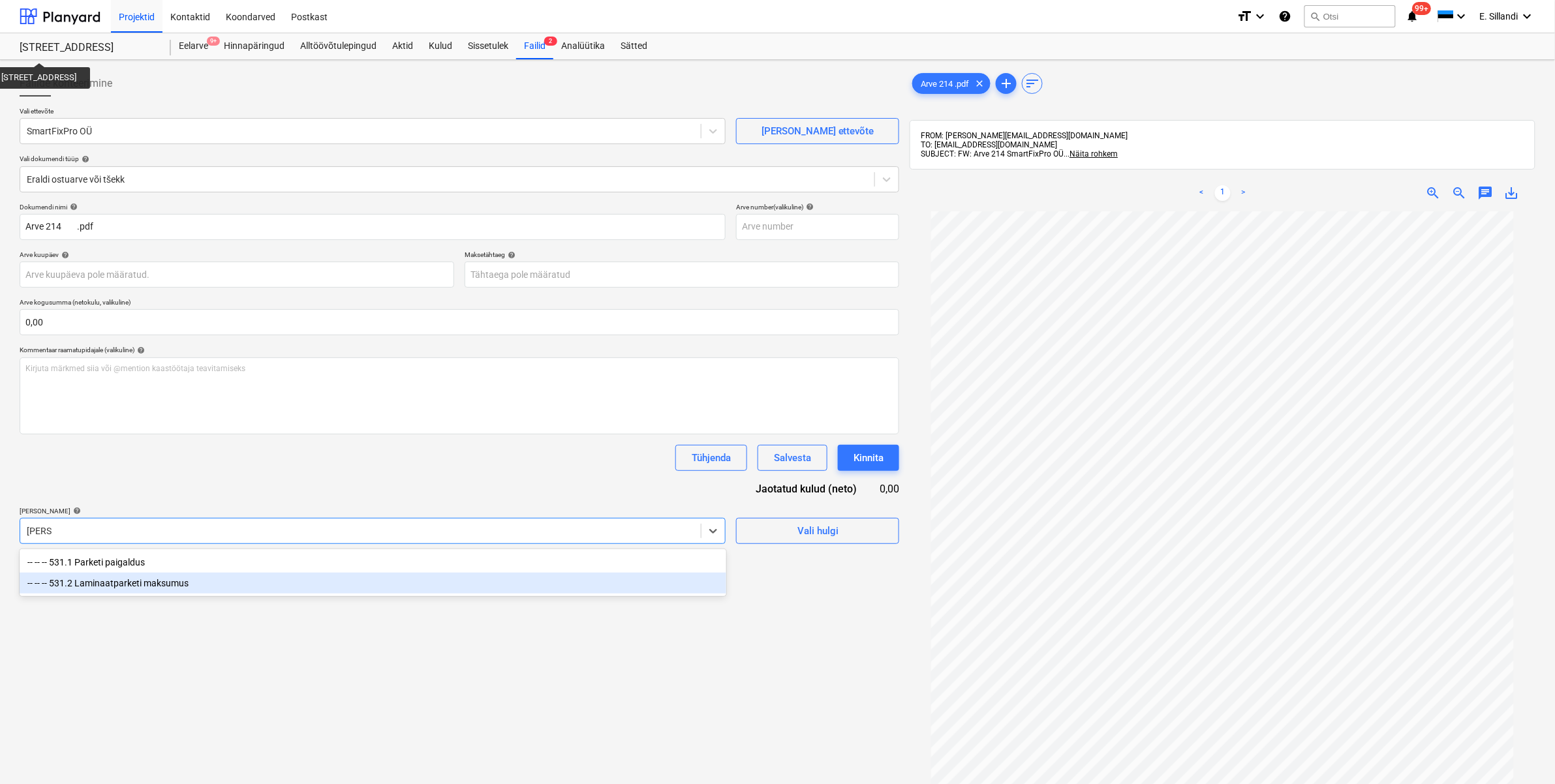
click at [122, 587] on div "-- -- -- 531.2 Laminaatparketi maksumus" at bounding box center [373, 583] width 707 height 21
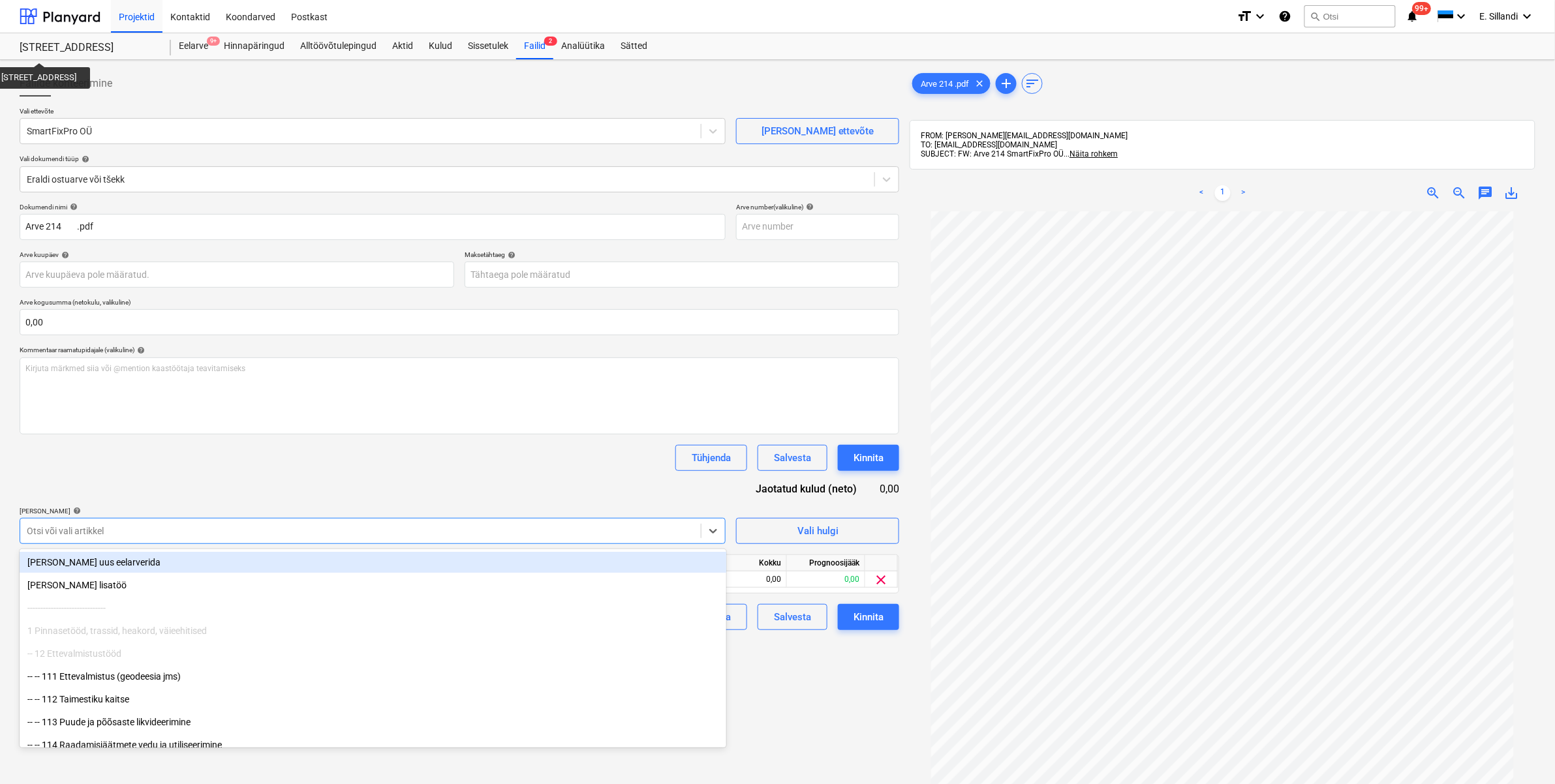
drag, startPoint x: 171, startPoint y: 494, endPoint x: 455, endPoint y: 540, distance: 287.7
click at [174, 494] on div "Dokumendi nimi help Arve 214 .pdf Arve number (valikuline) help Arve kuupäev he…" at bounding box center [459, 416] width 879 height 427
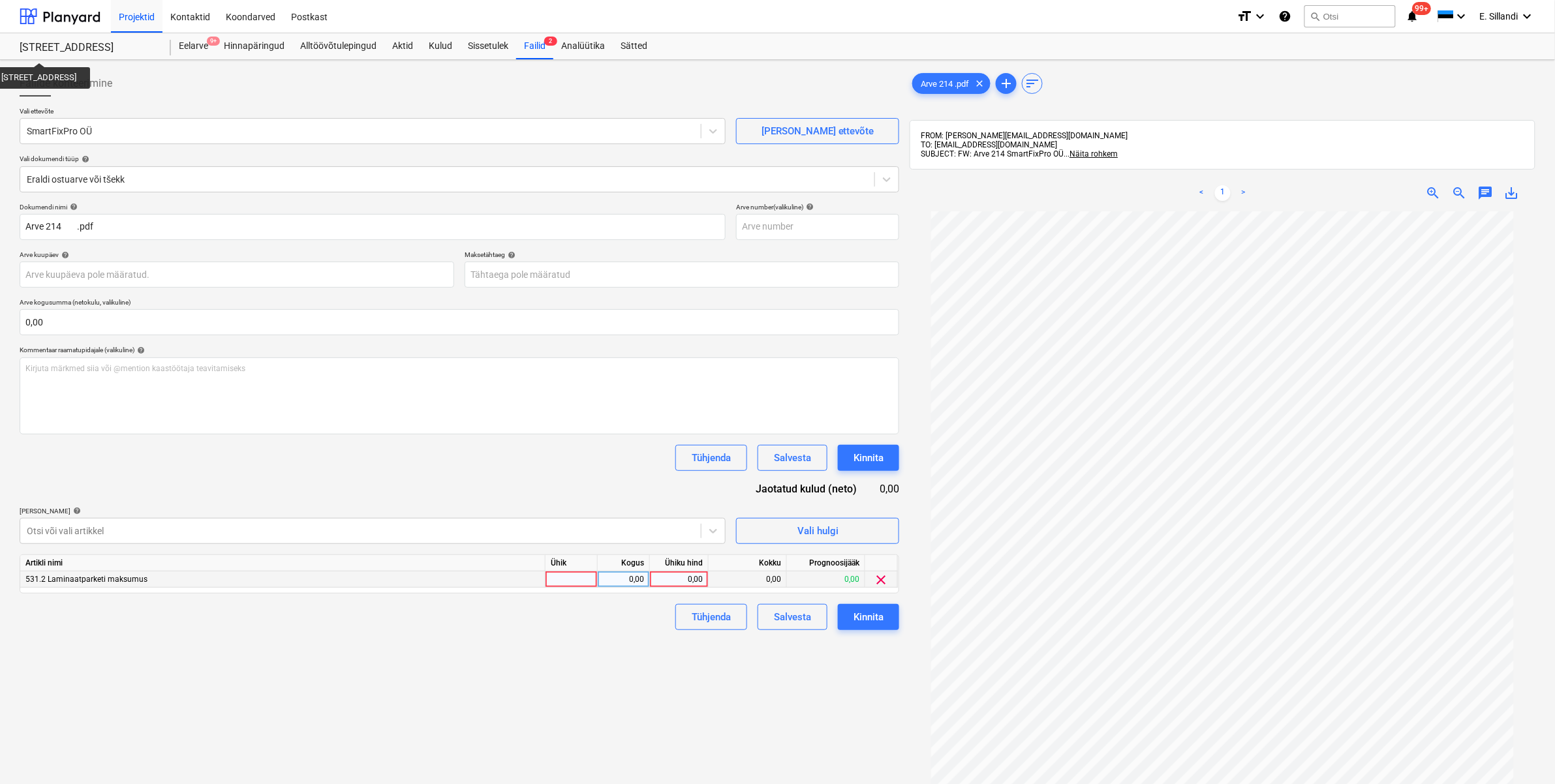
click at [671, 578] on div "0,00" at bounding box center [678, 580] width 48 height 17
click at [540, 481] on div "Dokumendi nimi help Arve 214 .pdf Arve number (valikuline) help Arve kuupäev he…" at bounding box center [459, 416] width 879 height 427
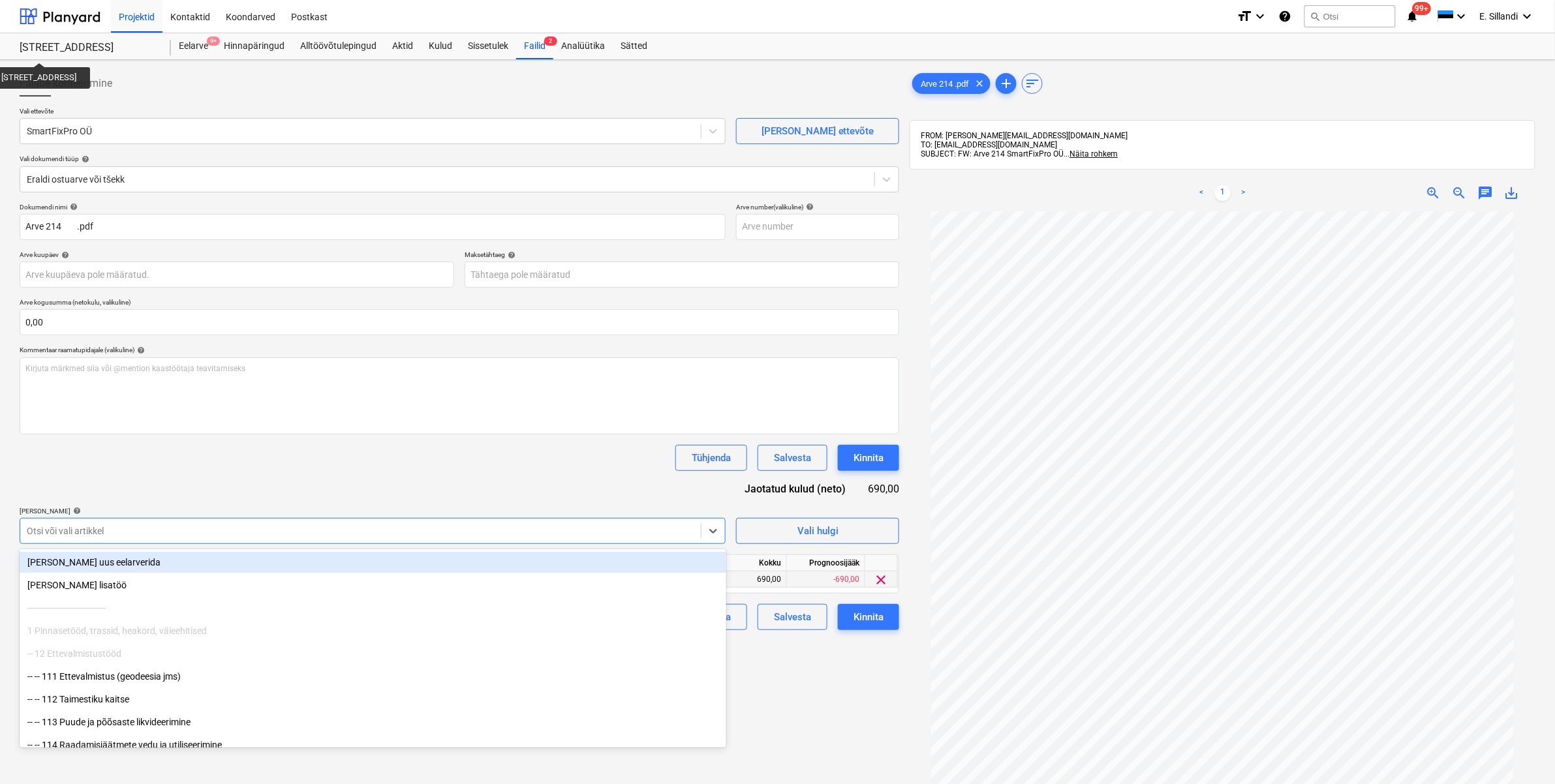
click at [184, 530] on div at bounding box center [360, 531] width 667 height 13
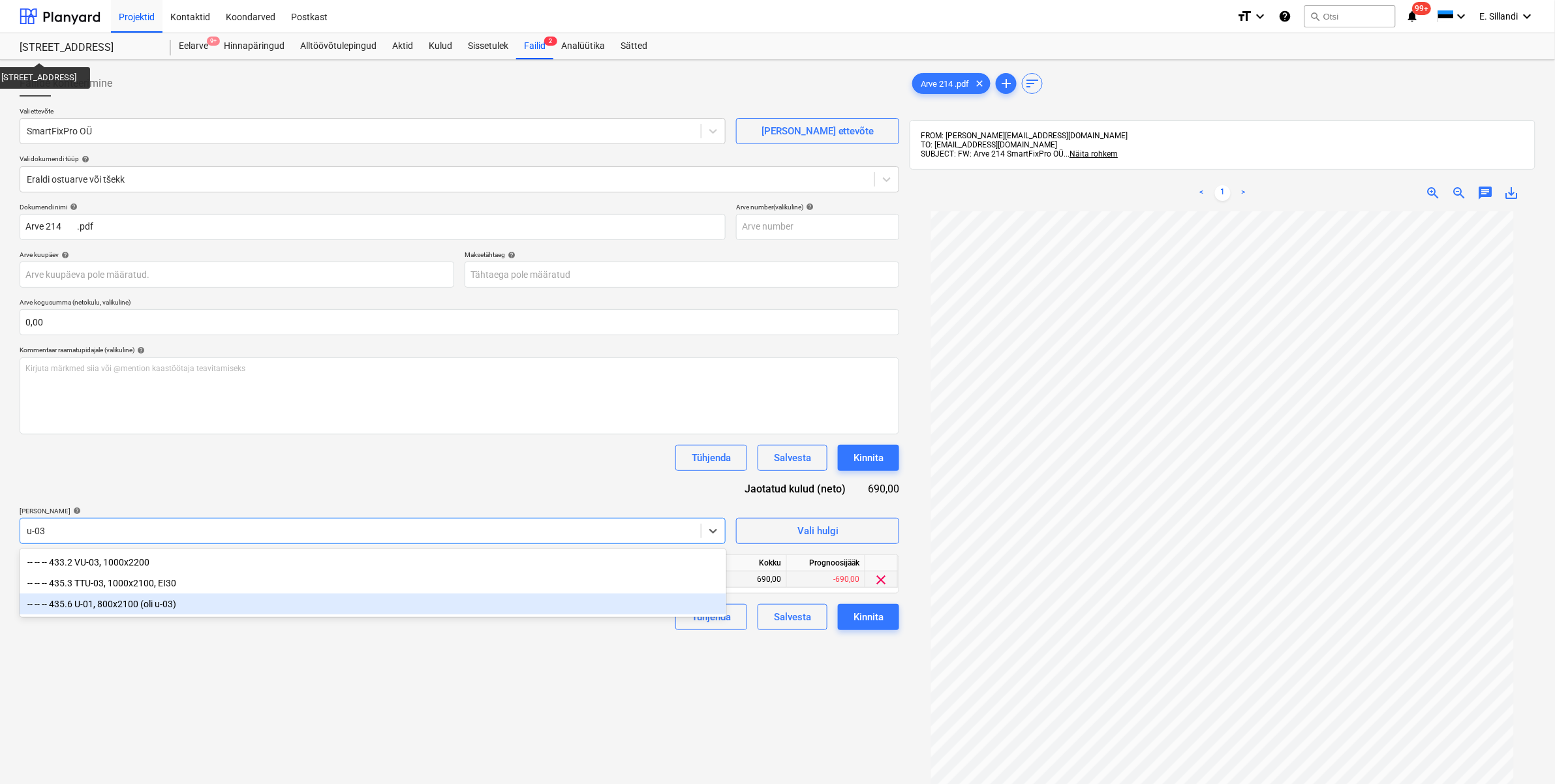
click at [118, 609] on div "-- -- -- 435.6 U-01, 800x2100 (oli u-03)" at bounding box center [373, 604] width 707 height 21
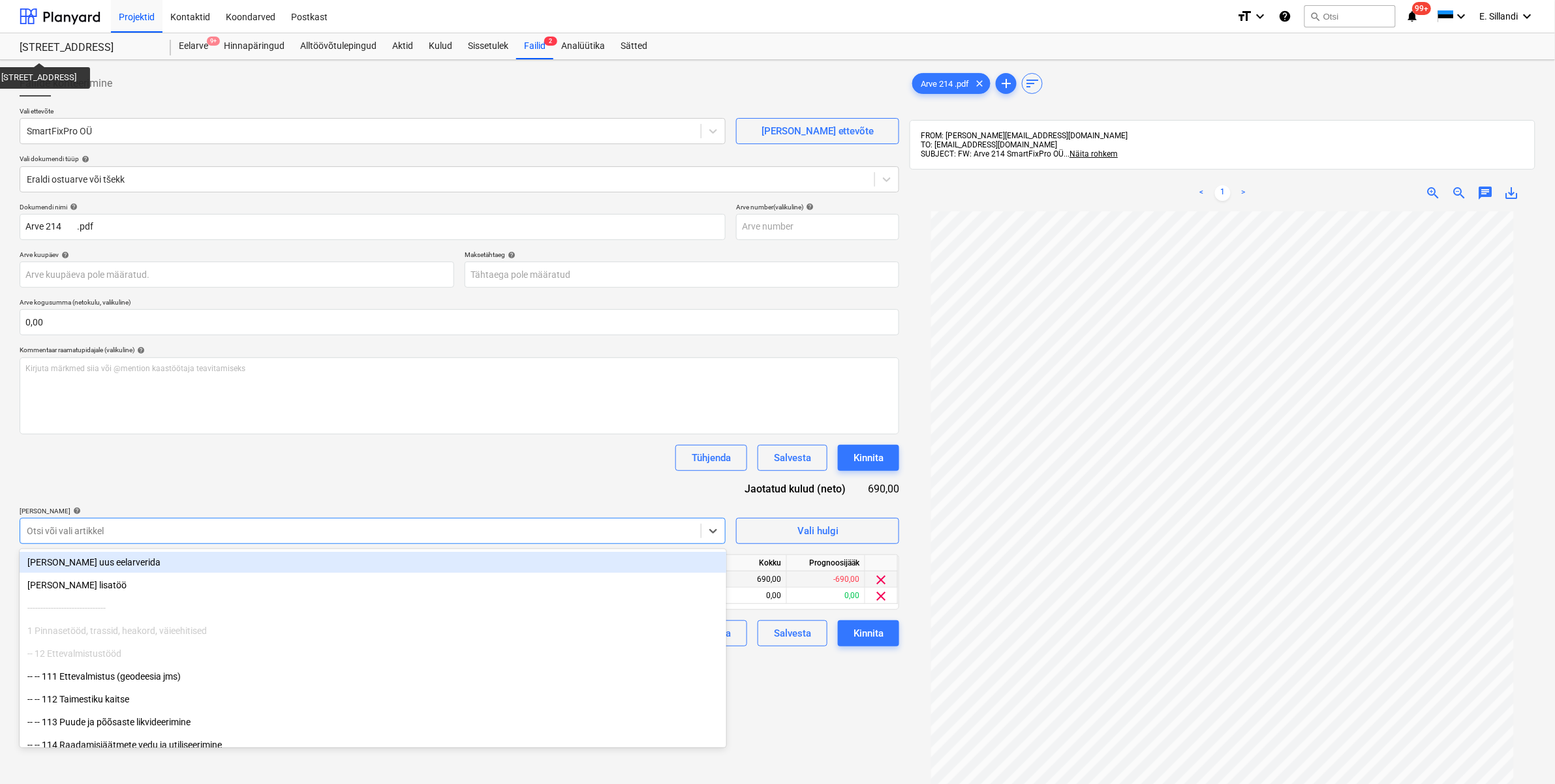
click at [279, 461] on div "Tühjenda Salvesta Kinnita" at bounding box center [459, 458] width 879 height 26
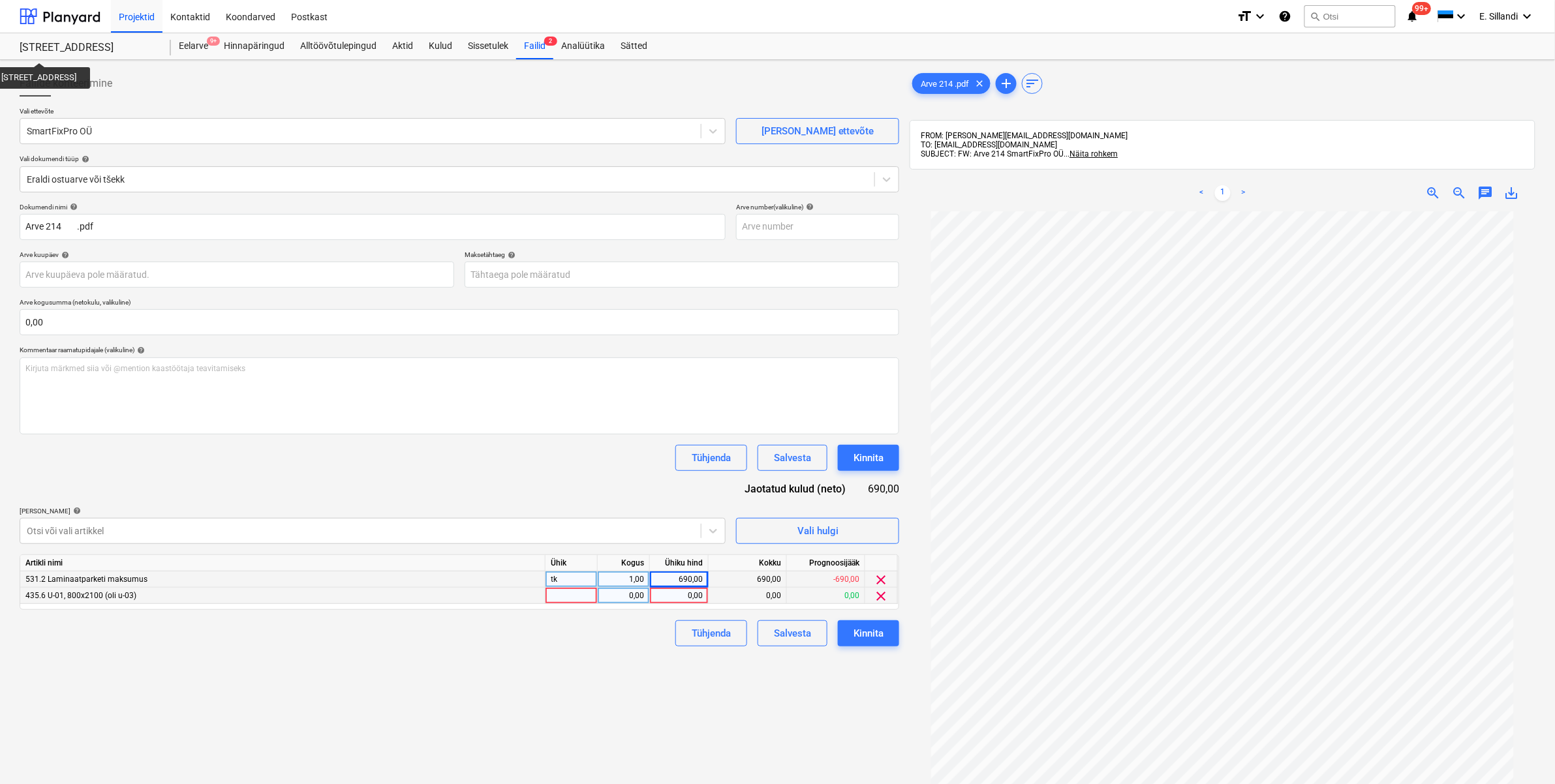
click at [670, 595] on div "0,00" at bounding box center [678, 596] width 48 height 17
click at [680, 580] on div "690,00" at bounding box center [678, 580] width 48 height 17
click at [582, 496] on div "Dokumendi nimi help Arve 214 .pdf Arve number (valikuline) help Arve kuupäev he…" at bounding box center [459, 425] width 879 height 443
click at [872, 627] on div "Kinnita" at bounding box center [868, 633] width 30 height 17
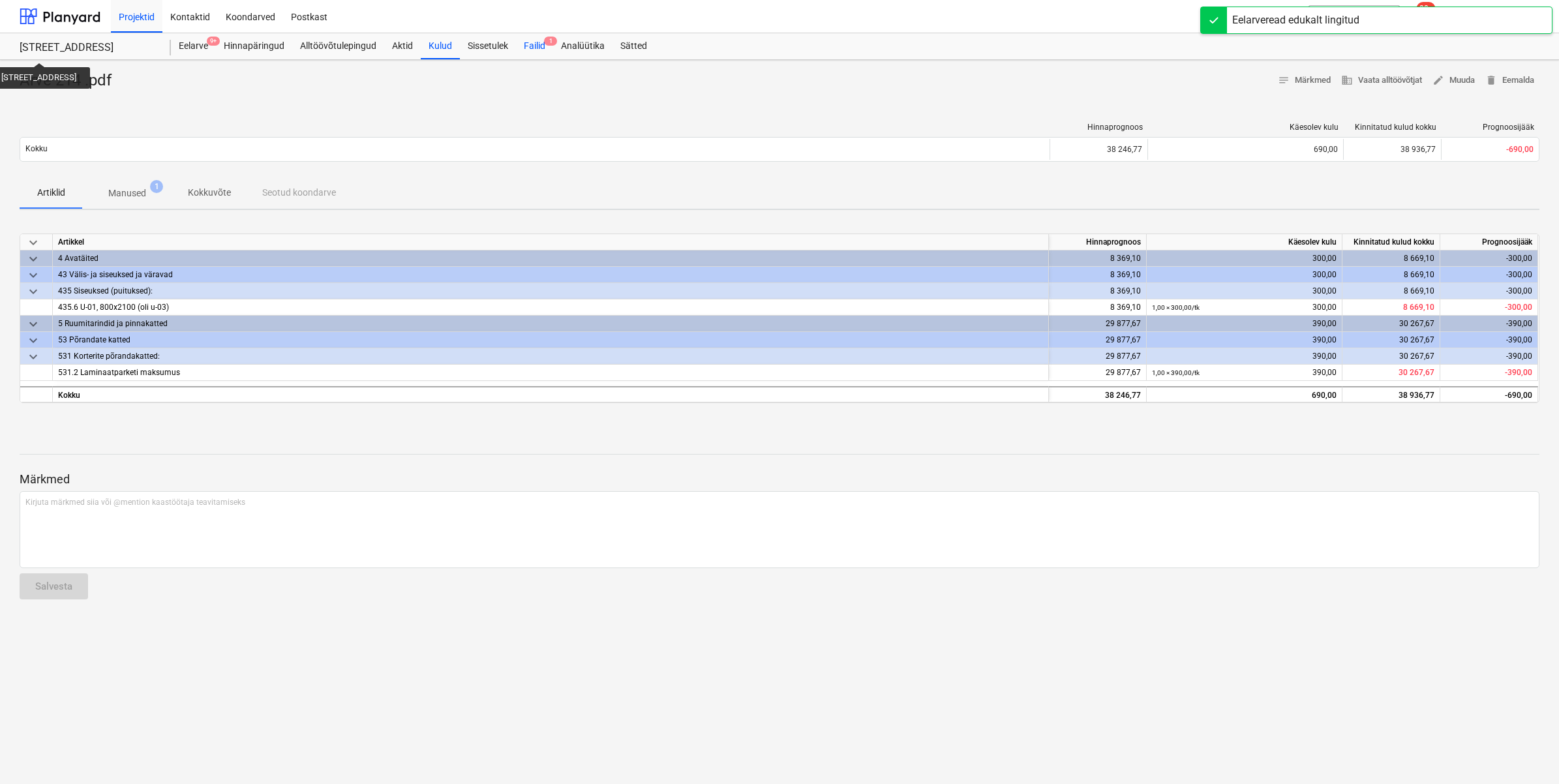
click at [526, 44] on div "Failid 1" at bounding box center [535, 46] width 37 height 26
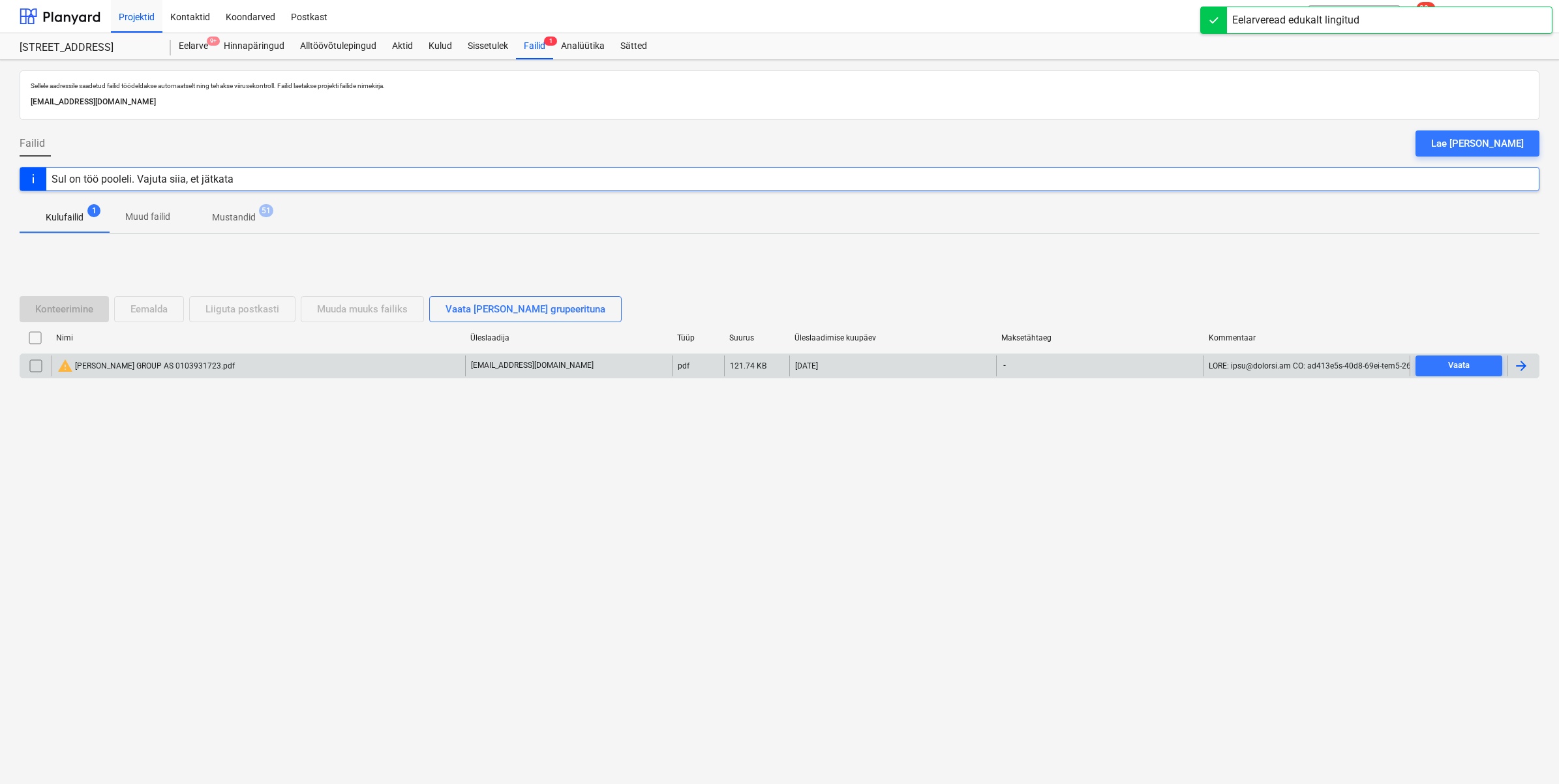
click at [186, 363] on div "warning [PERSON_NAME] GROUP AS 0103931723.pdf" at bounding box center [146, 366] width 177 height 16
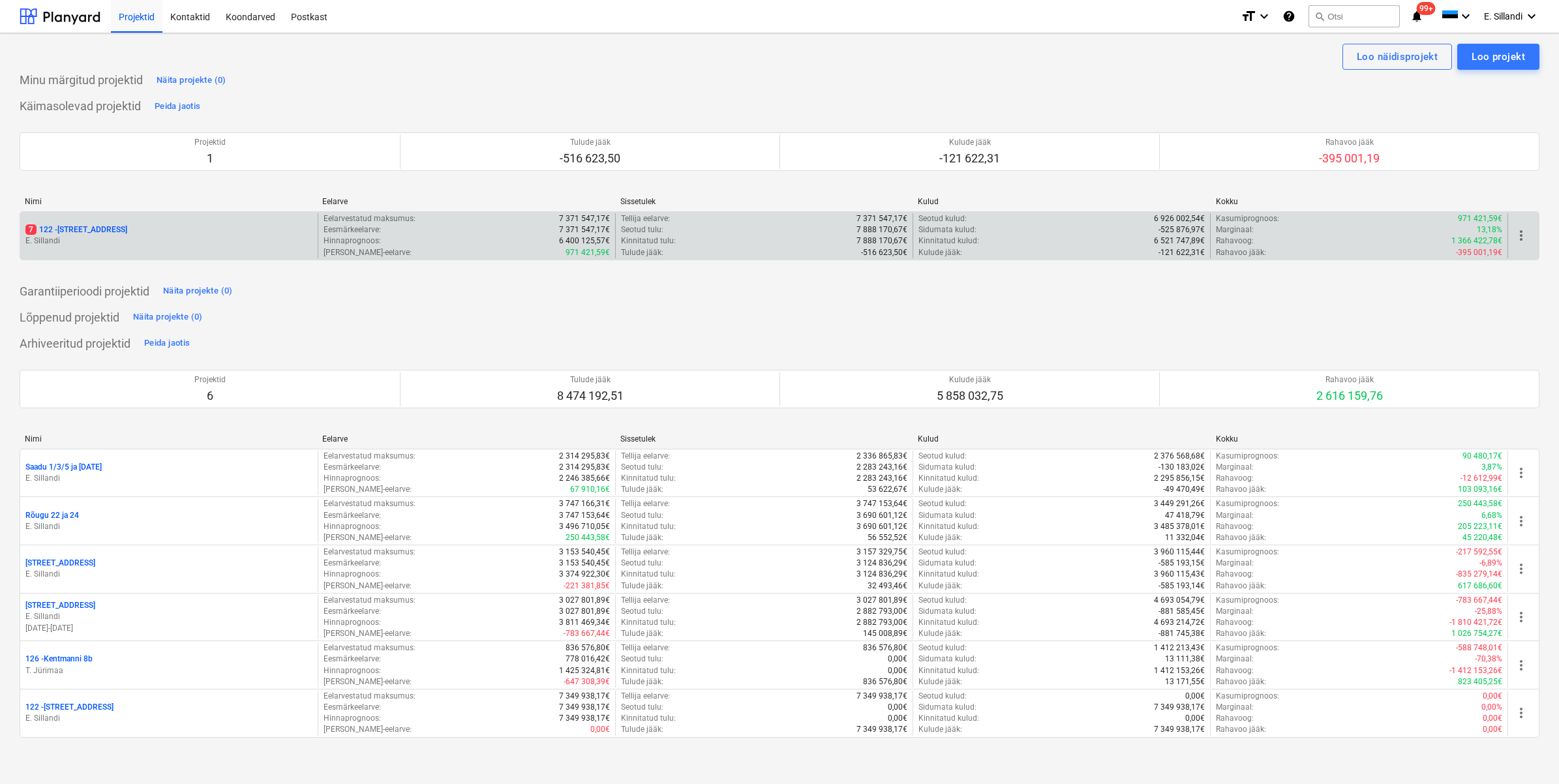
click at [70, 233] on p "7 122 - Viieaia tee 28" at bounding box center [76, 230] width 102 height 11
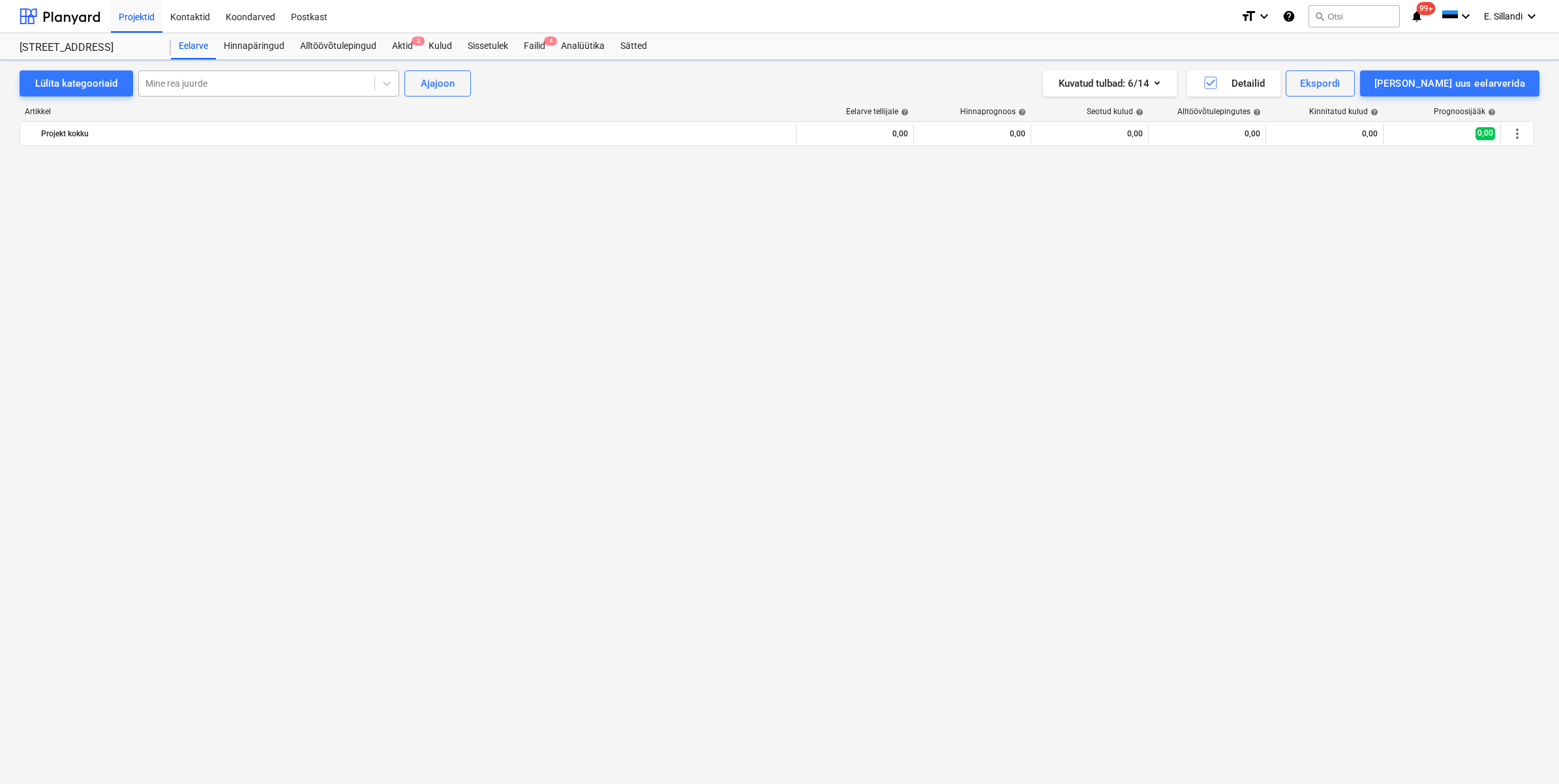
click at [208, 79] on div at bounding box center [256, 83] width 222 height 13
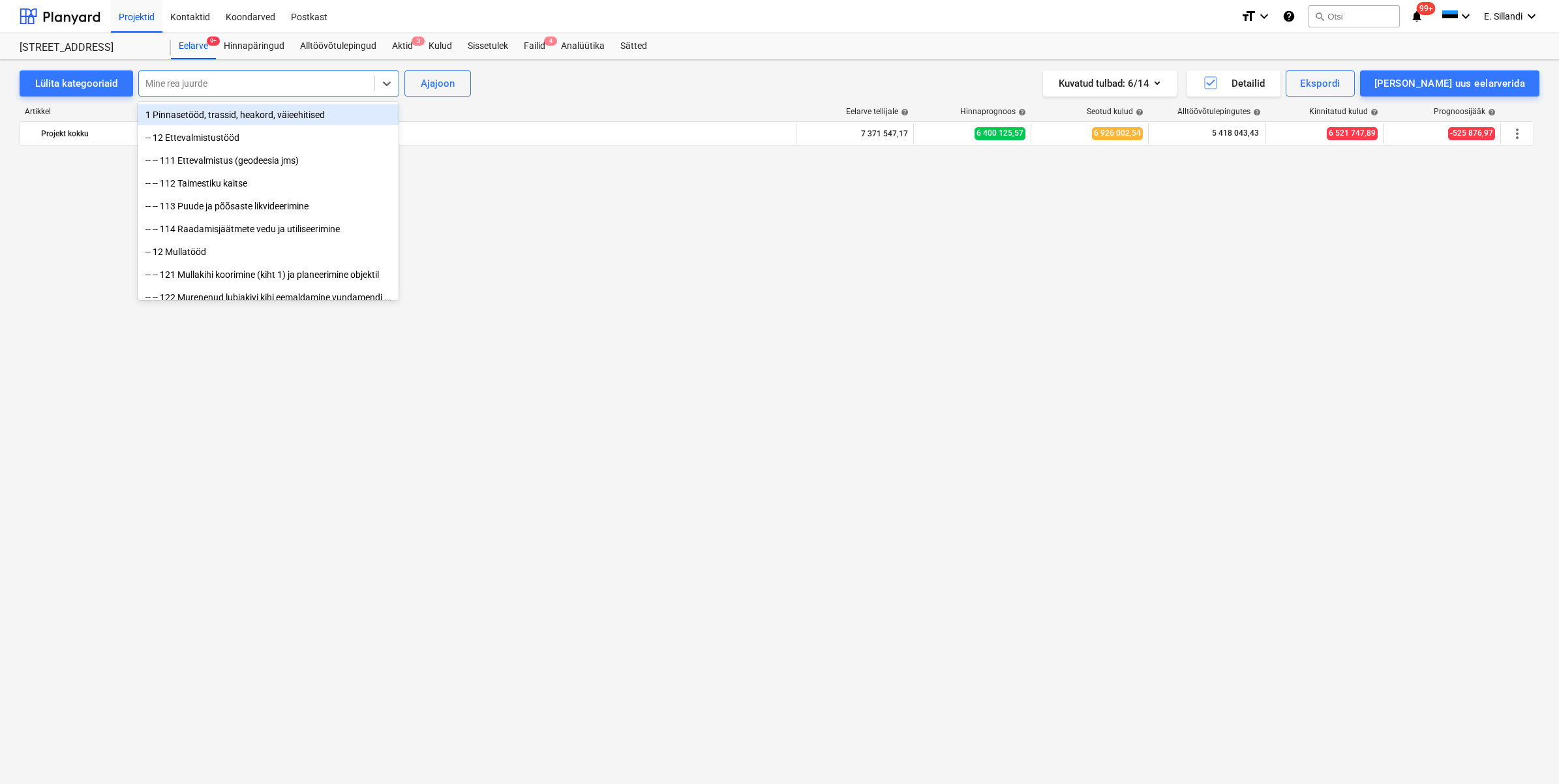
scroll to position [11626, 0]
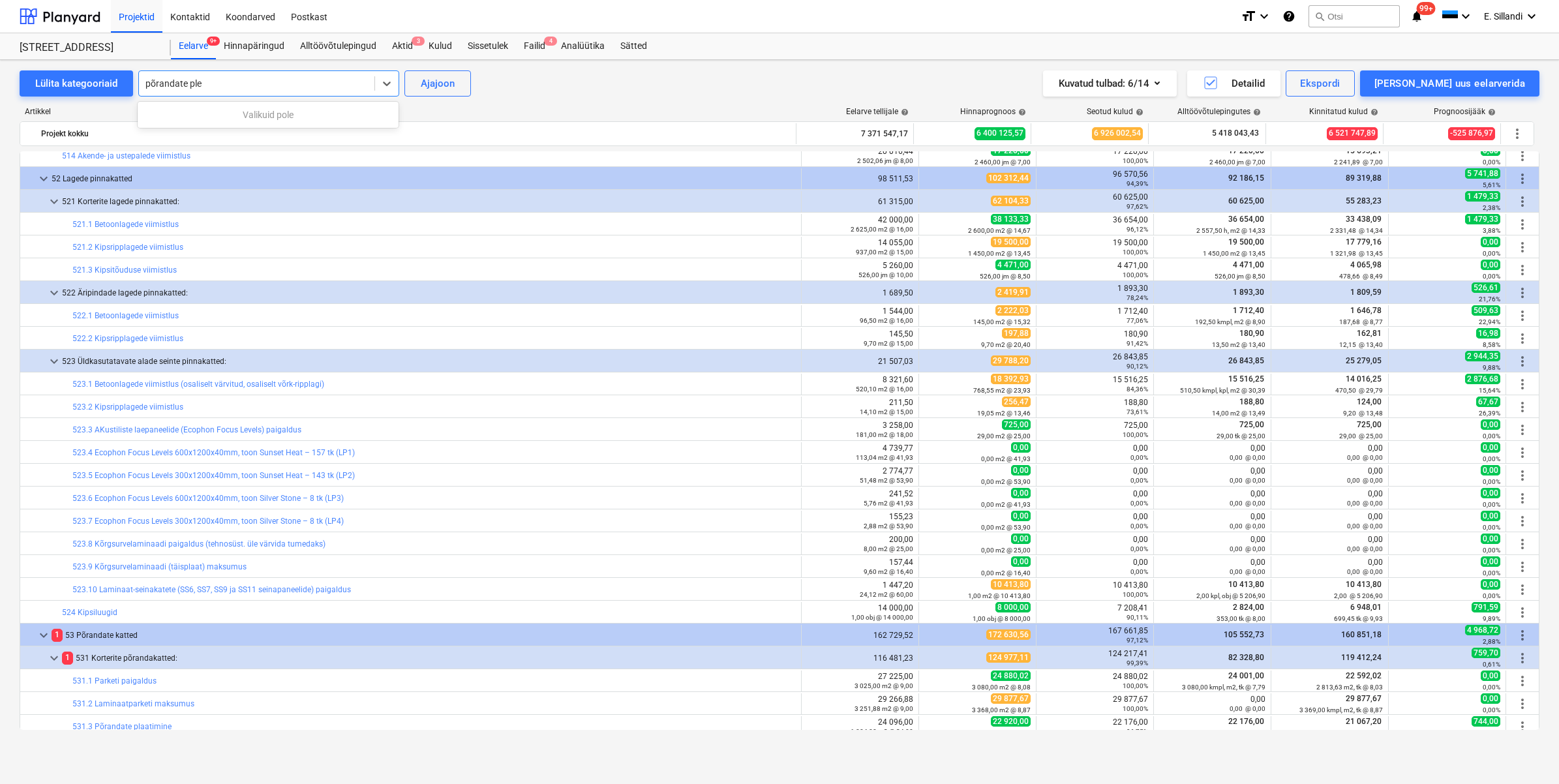
type input "põrandate pl"
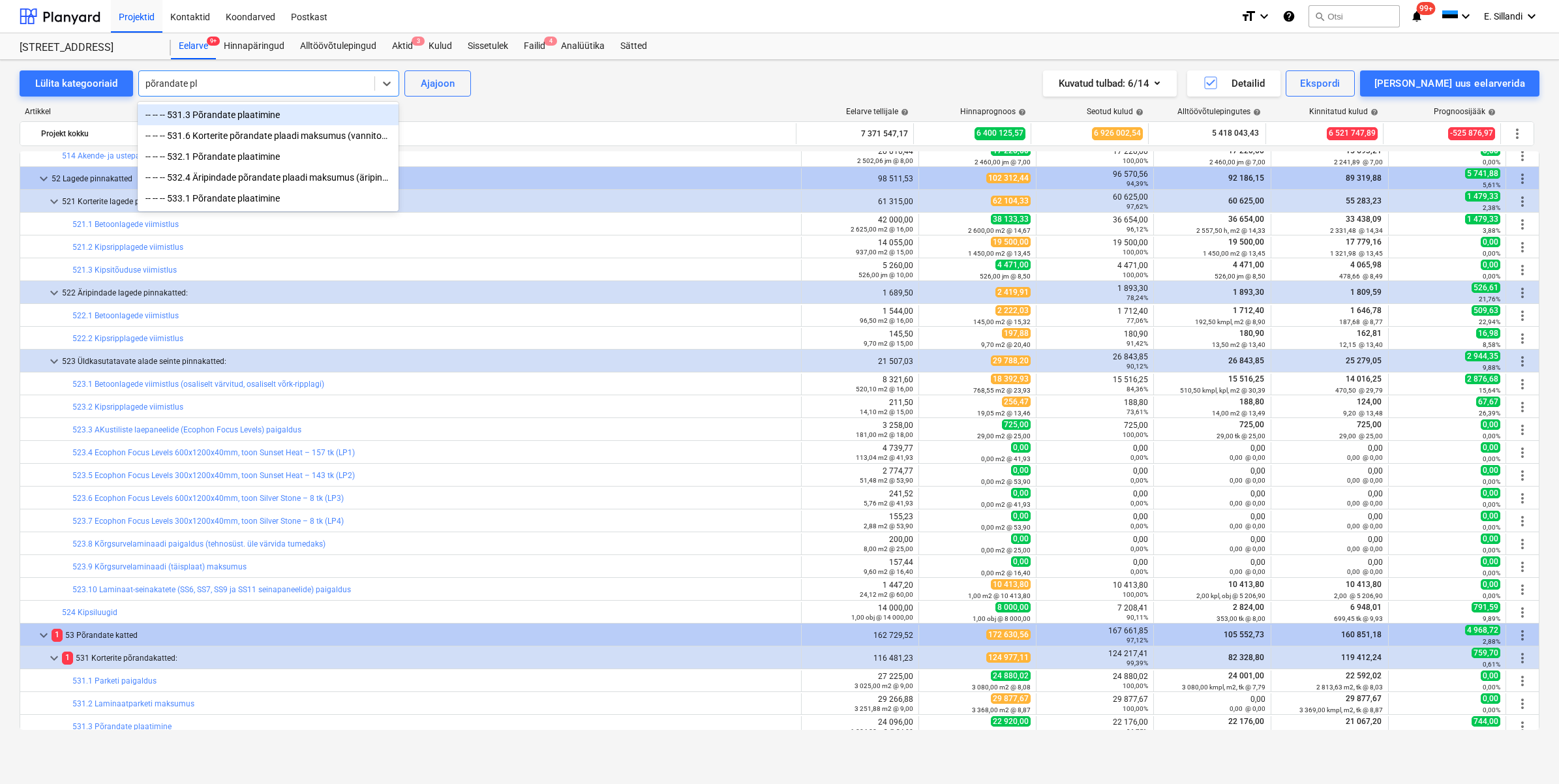
click at [179, 121] on div "-- -- -- 531.3 Põrandate plaatimine" at bounding box center [268, 115] width 261 height 21
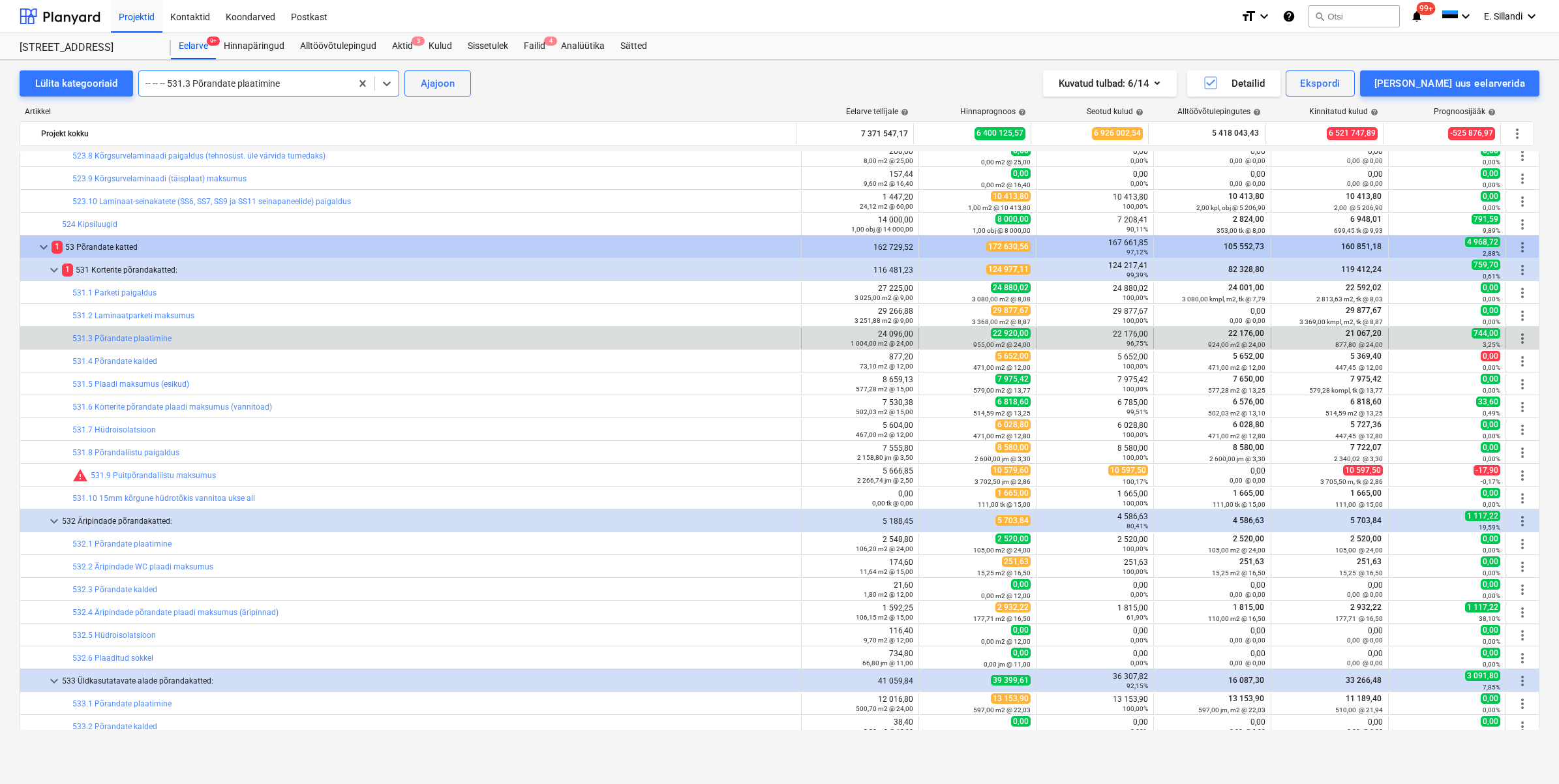
scroll to position [12189, 0]
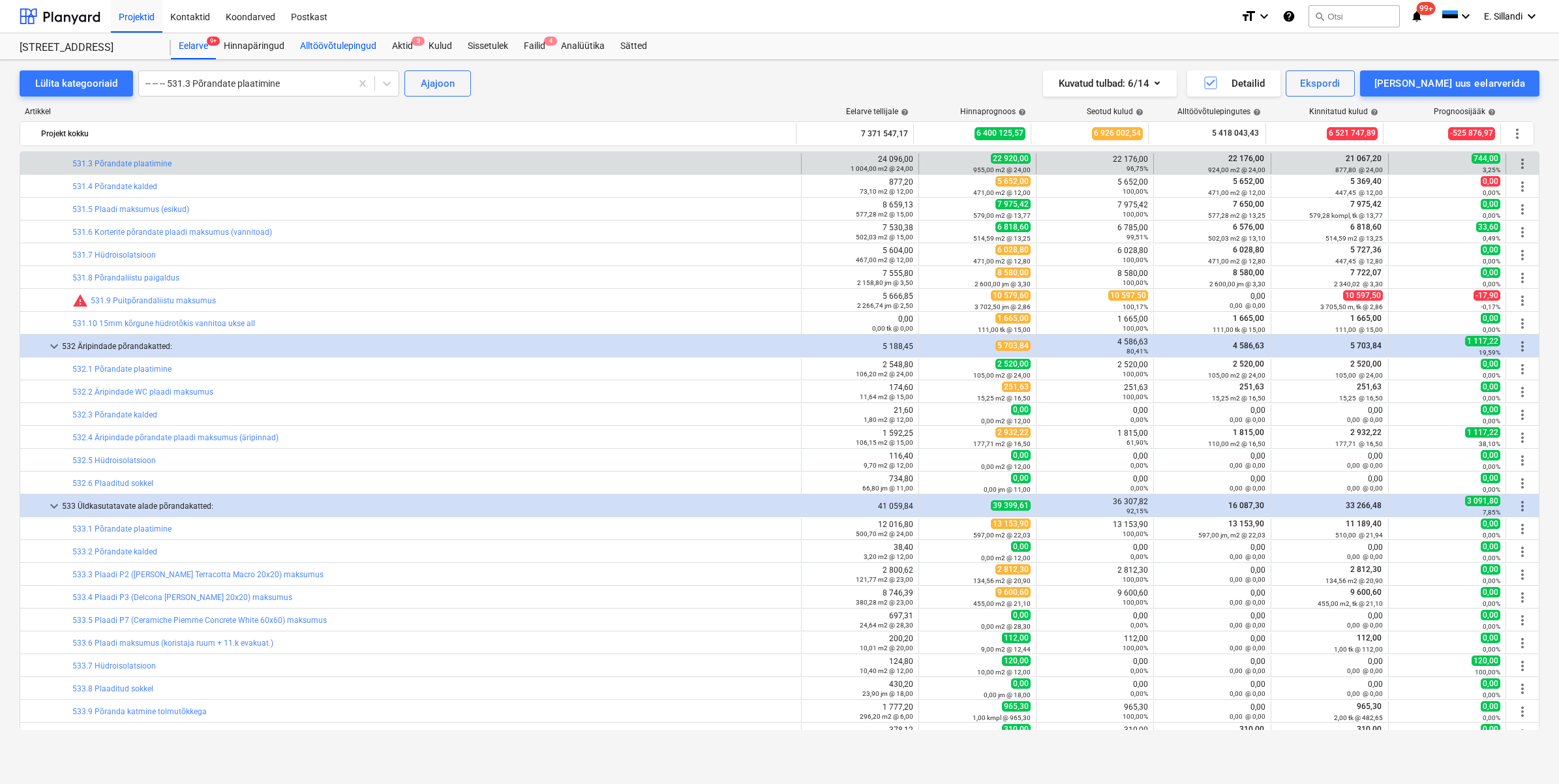
click at [336, 54] on div "Alltöövõtulepingud" at bounding box center [338, 46] width 92 height 26
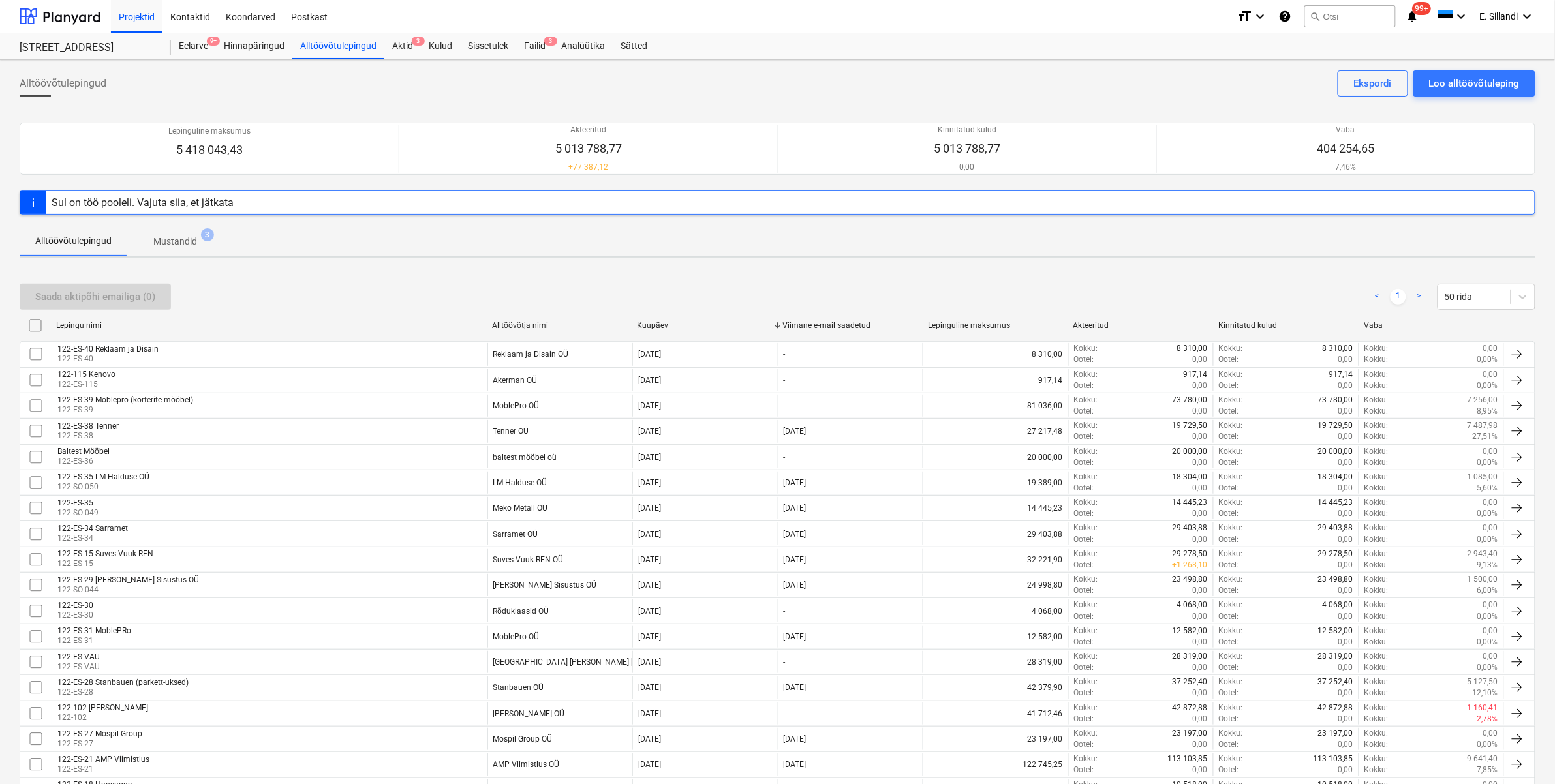
scroll to position [421, 0]
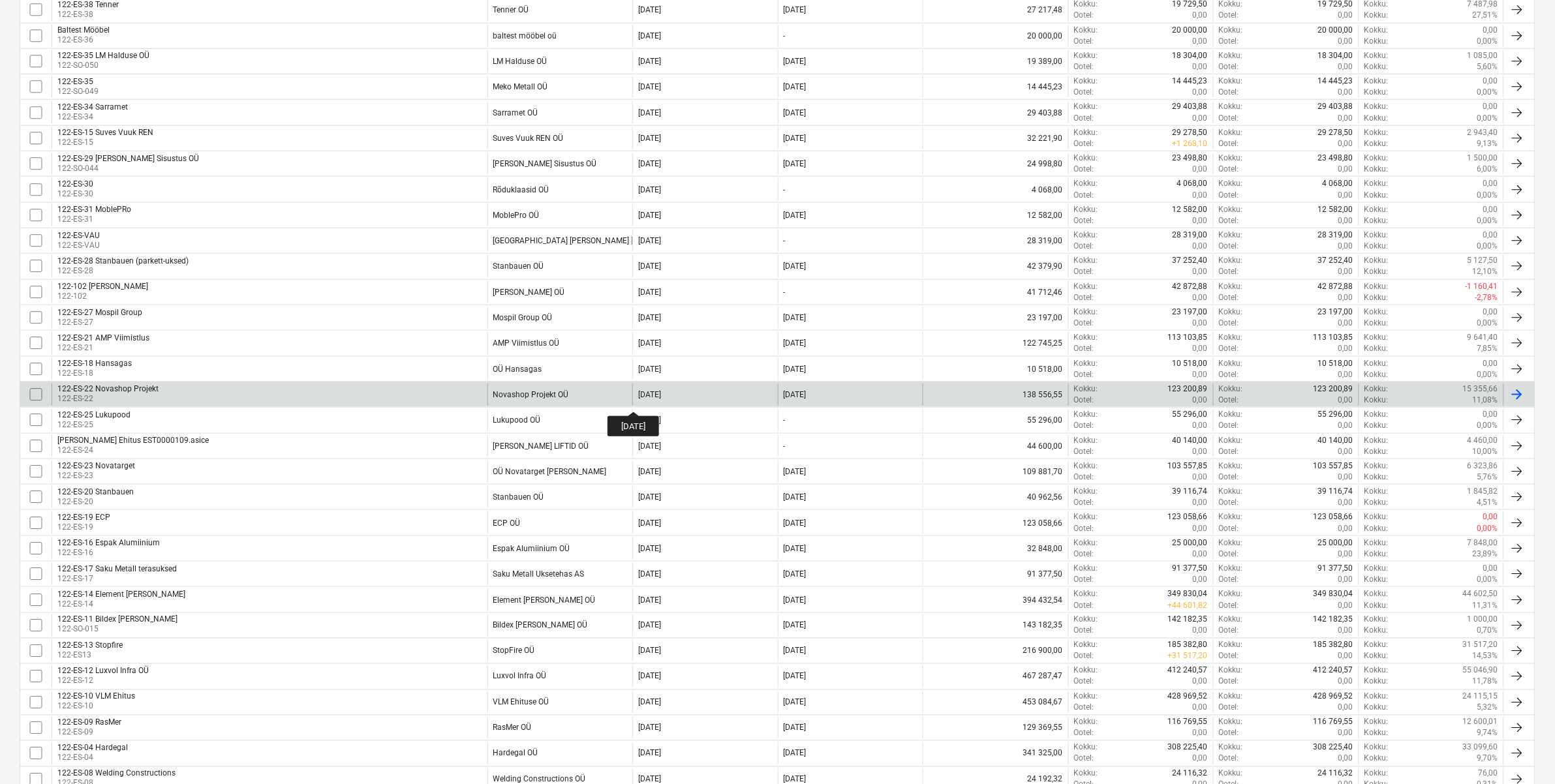
click at [644, 399] on div "[DATE]" at bounding box center [649, 394] width 23 height 9
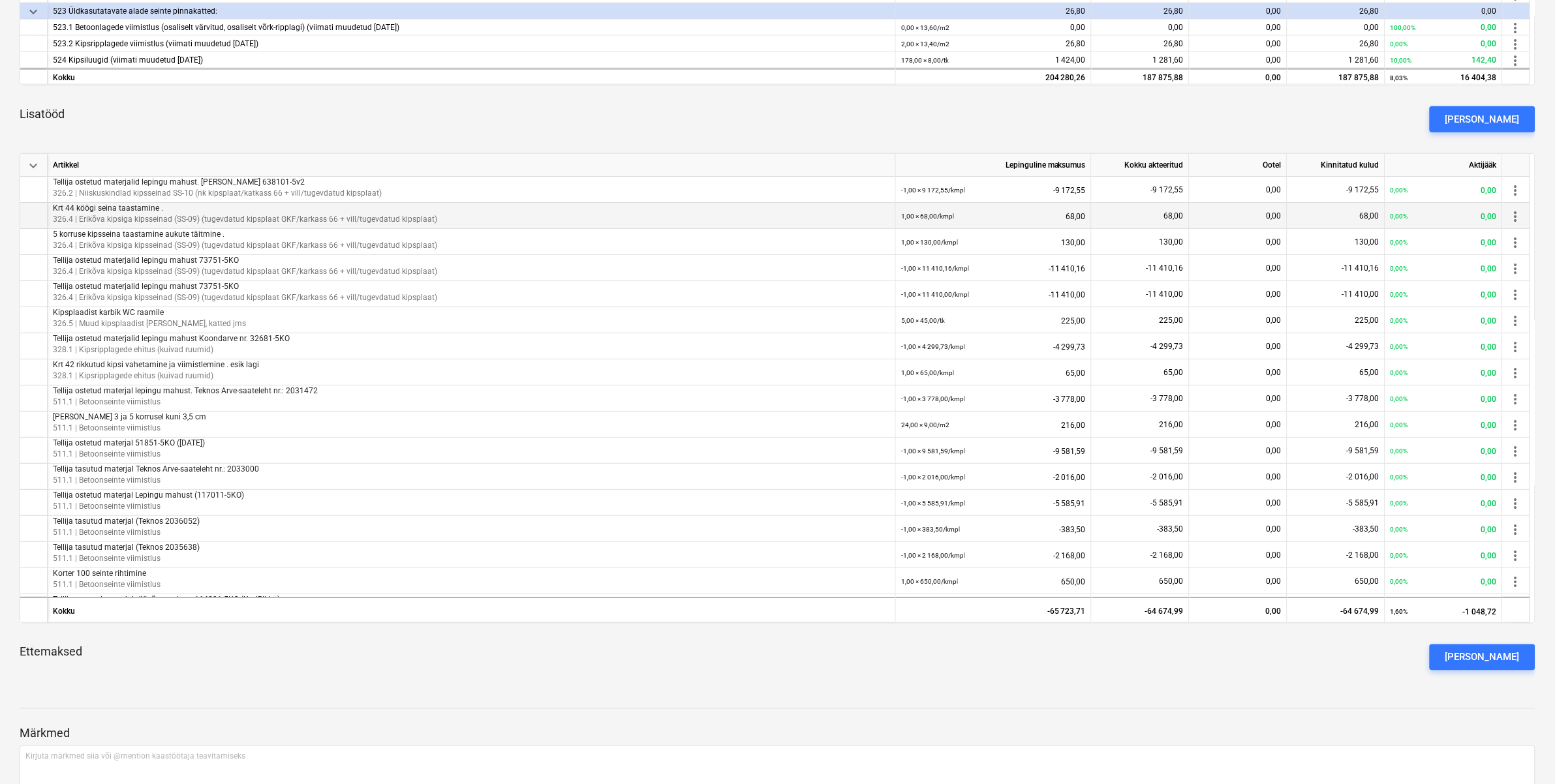
scroll to position [341, 0]
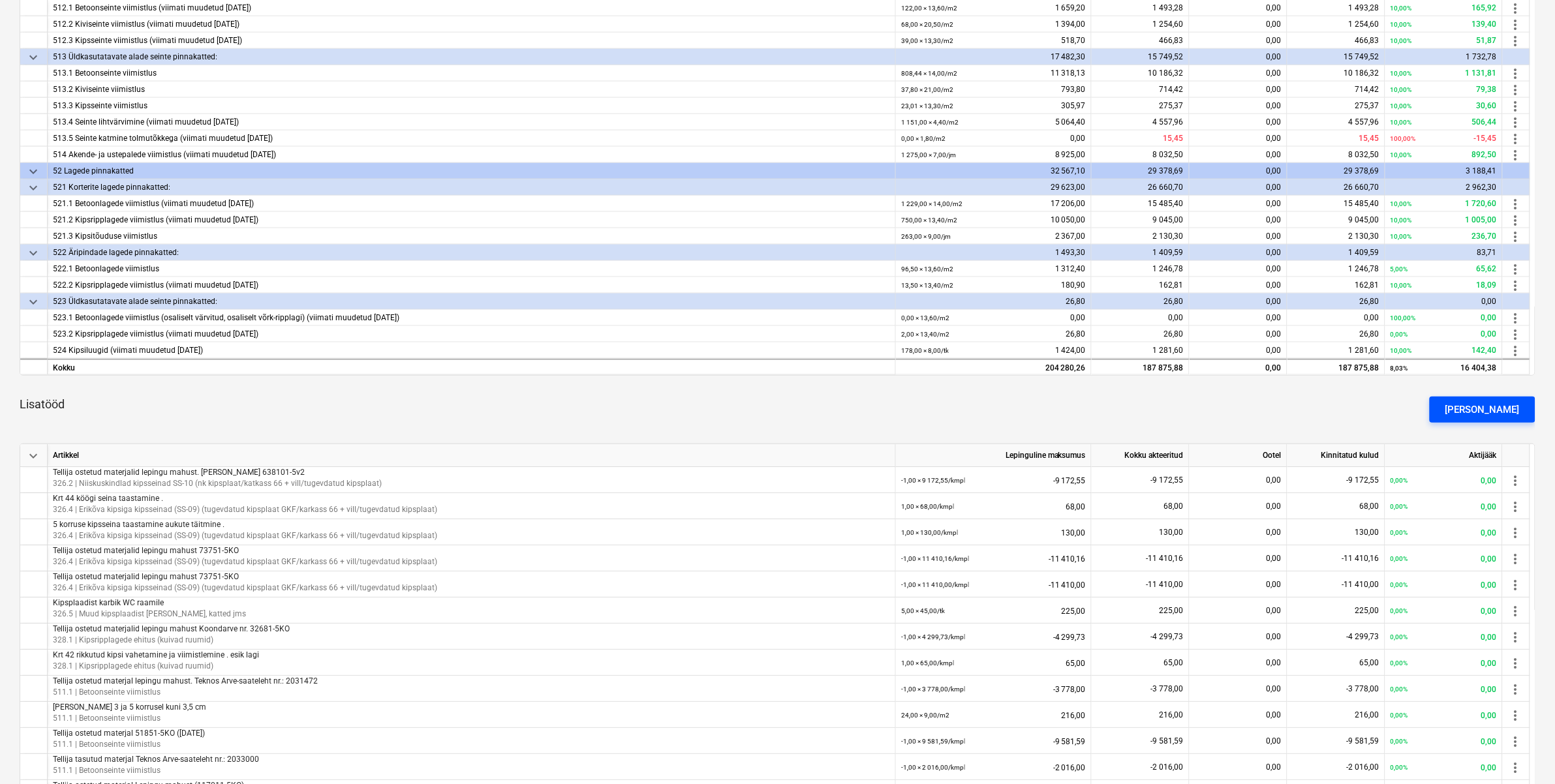
click at [1502, 409] on div "[PERSON_NAME]" at bounding box center [1482, 409] width 74 height 17
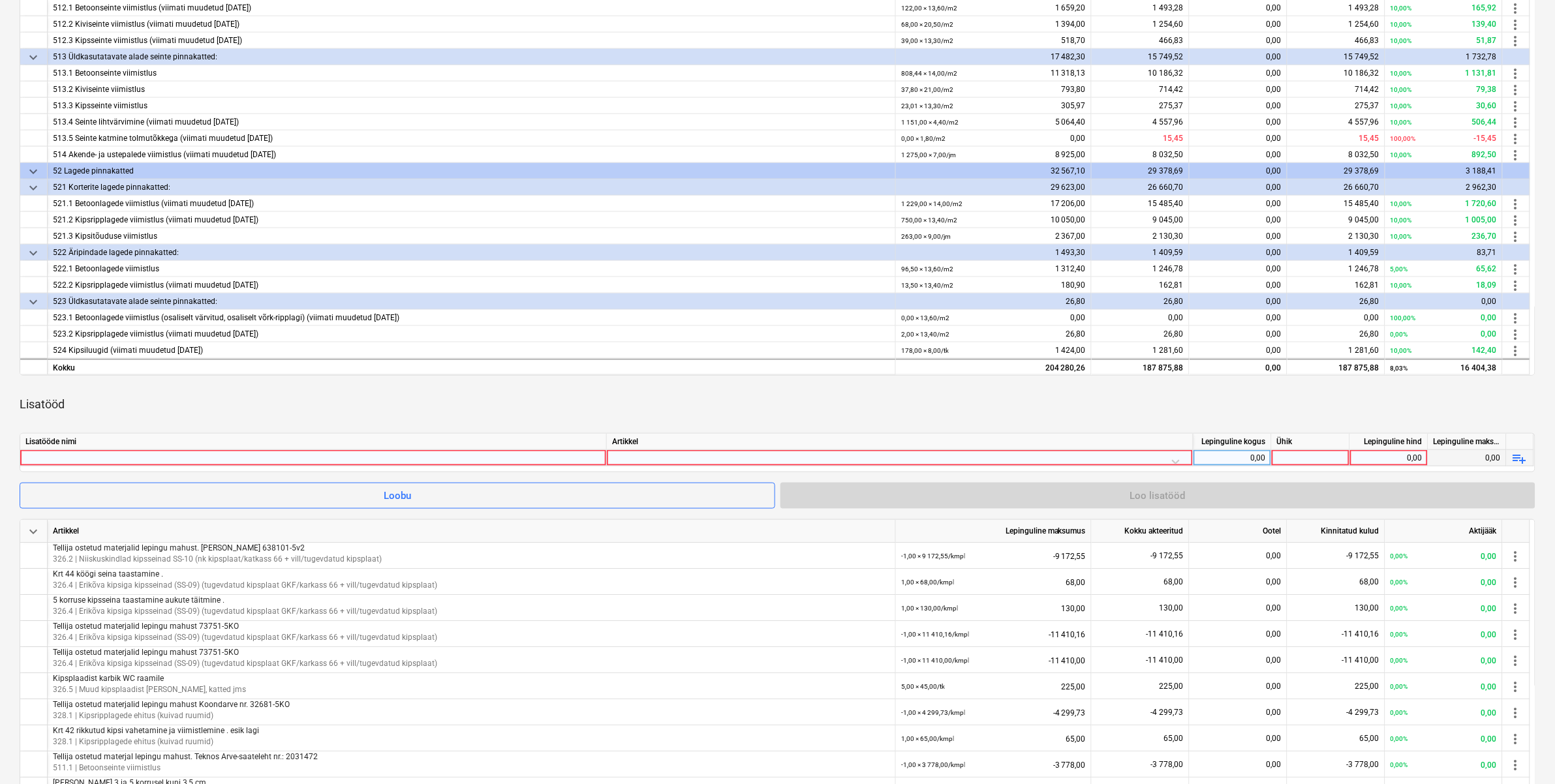
click at [158, 454] on div at bounding box center [313, 458] width 576 height 16
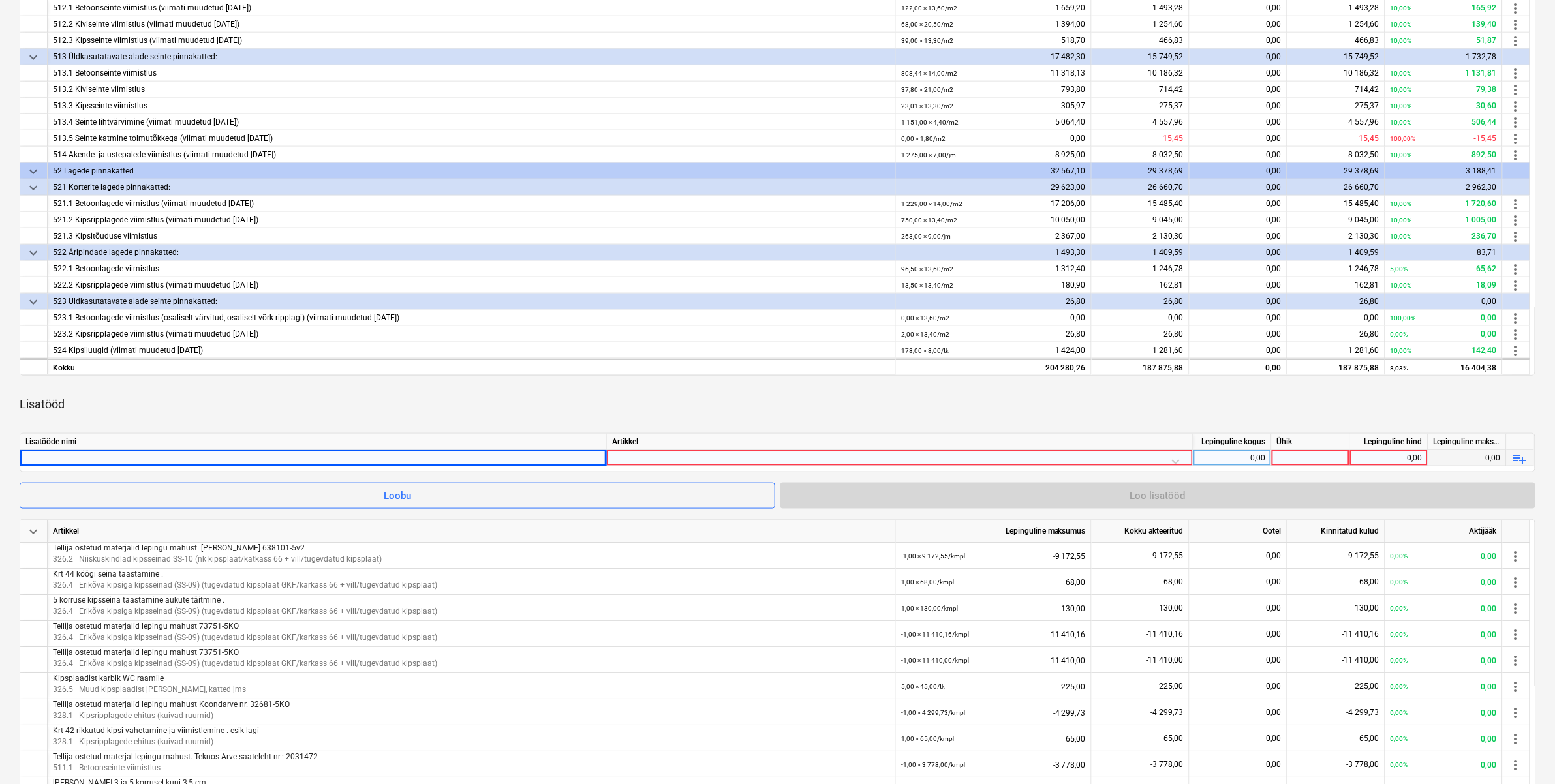
click at [137, 453] on div at bounding box center [313, 458] width 576 height 16
type input "b"
type input "Tellija ostetud materjal lepingu mahust (Karl Bilder KO"
click at [225, 458] on div "Tellija ostetud materjal lepingu mahust (Karl Bilder KO" at bounding box center [313, 458] width 576 height 16
click at [266, 457] on input "Tellija ostetud materjal lepingu mahust (Karl Bilder KO" at bounding box center [313, 458] width 586 height 16
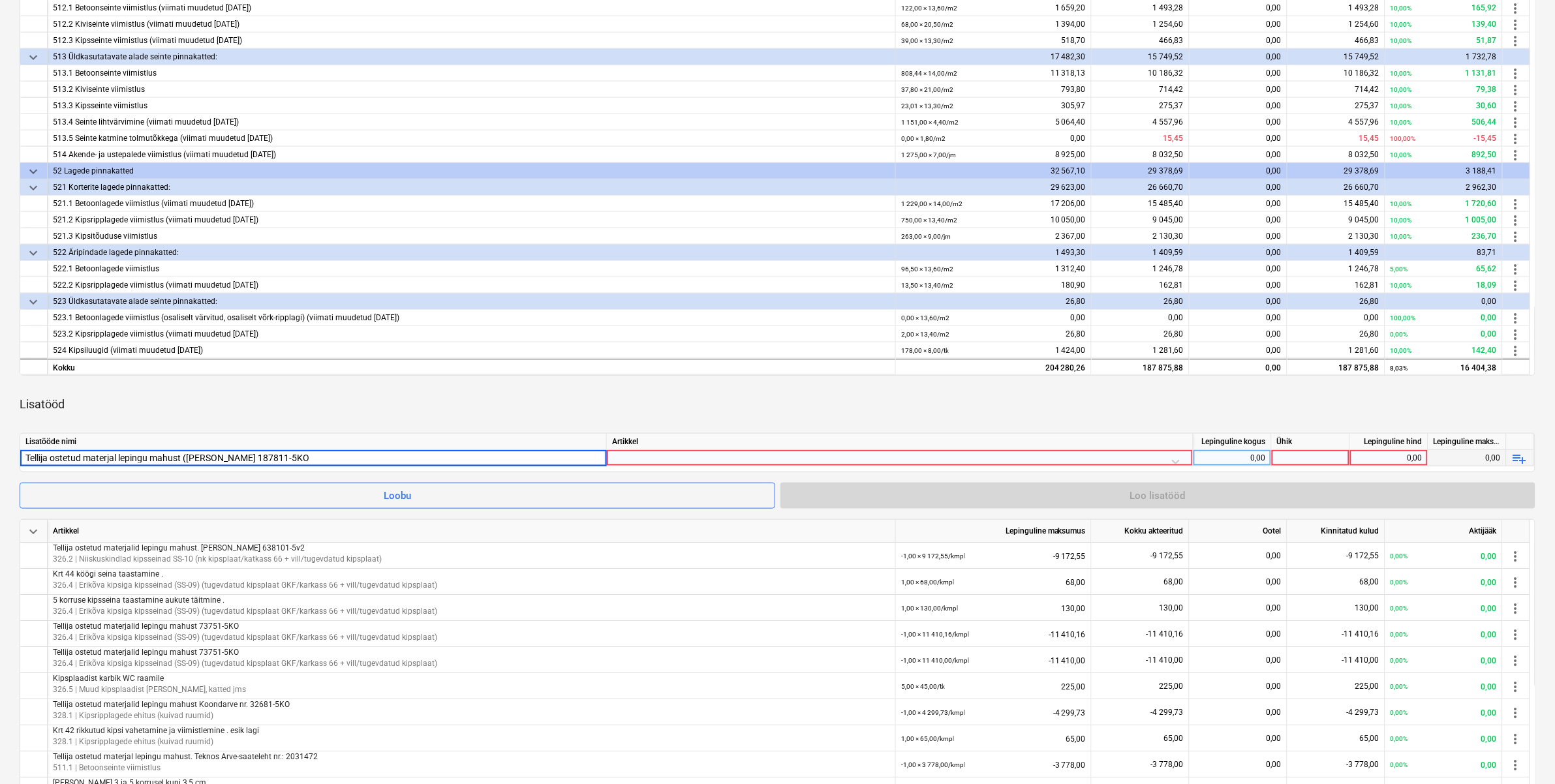
type input "Tellija ostetud materjal lepingu mahust (Karl Bilder 187811-5KO)"
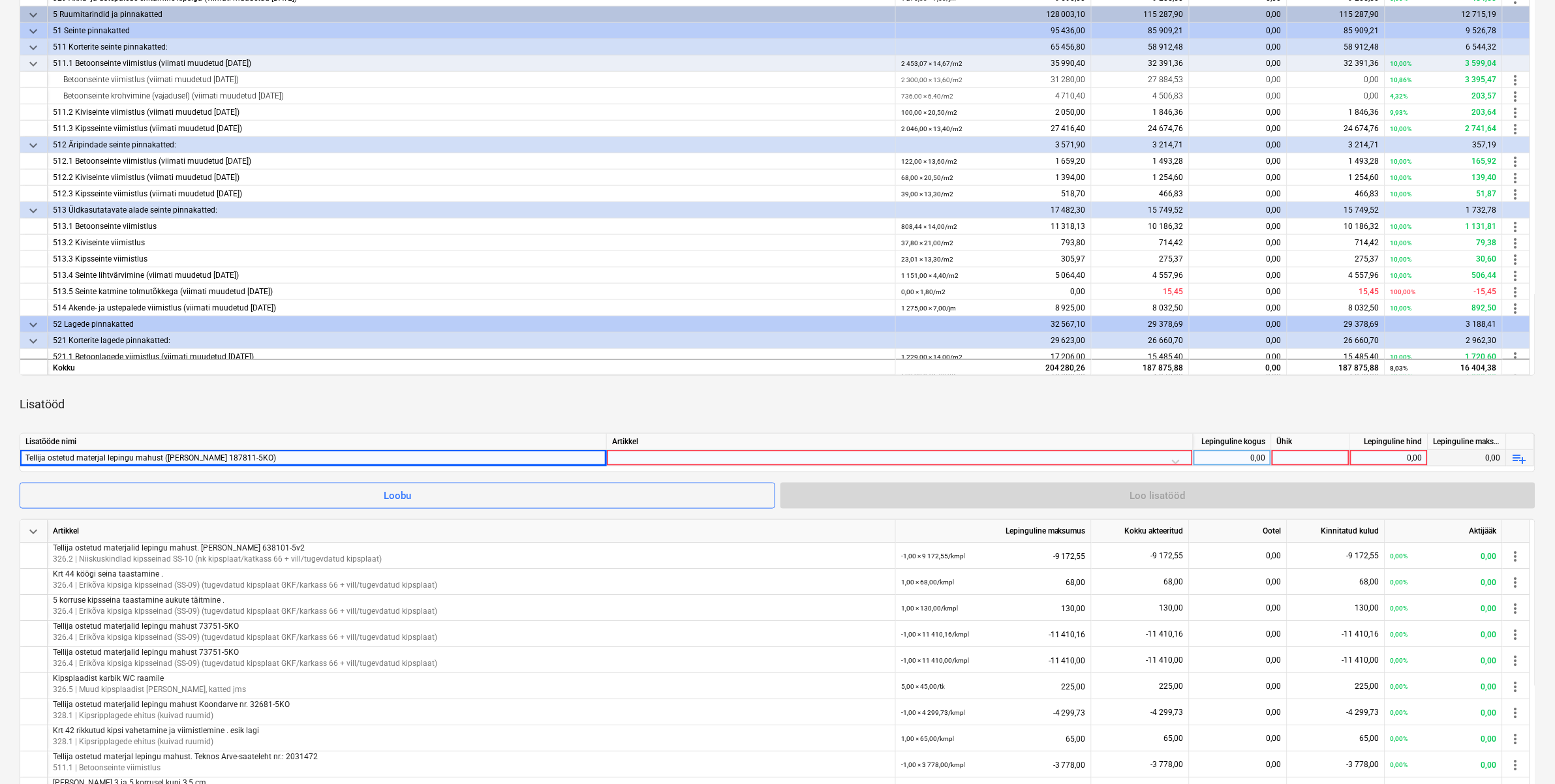
scroll to position [380, 0]
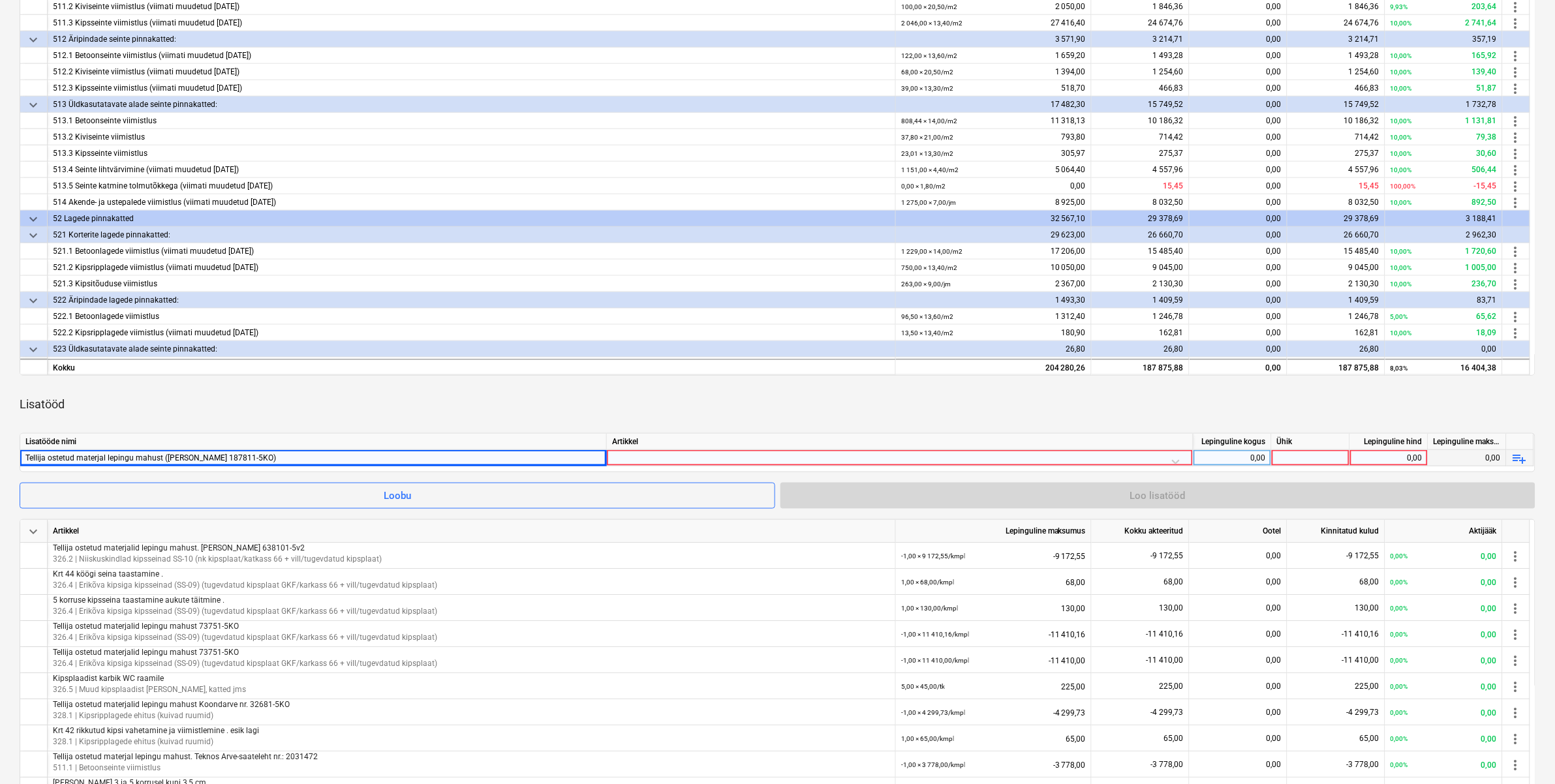
click at [820, 454] on div at bounding box center [899, 461] width 576 height 23
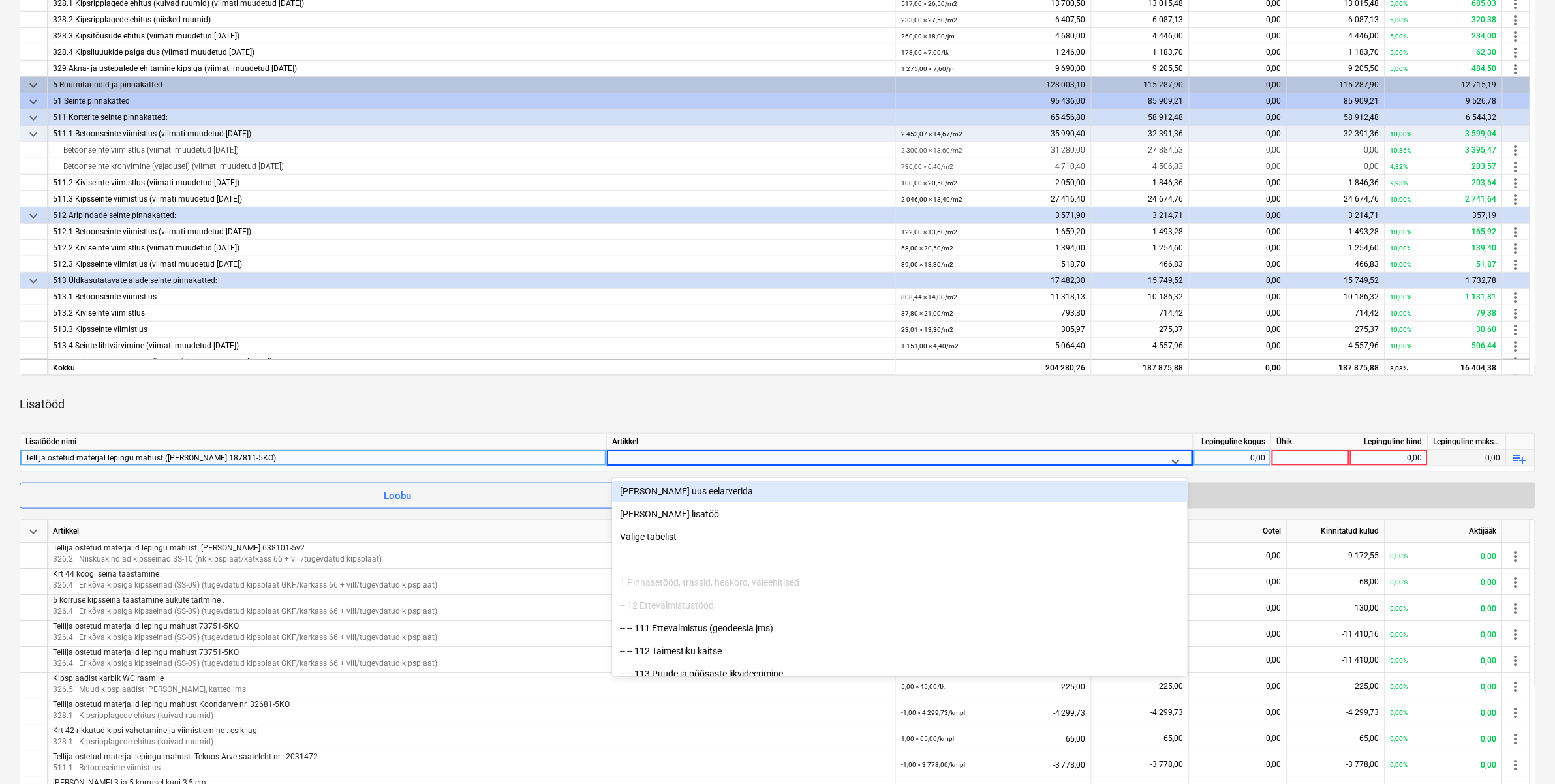
scroll to position [190, 0]
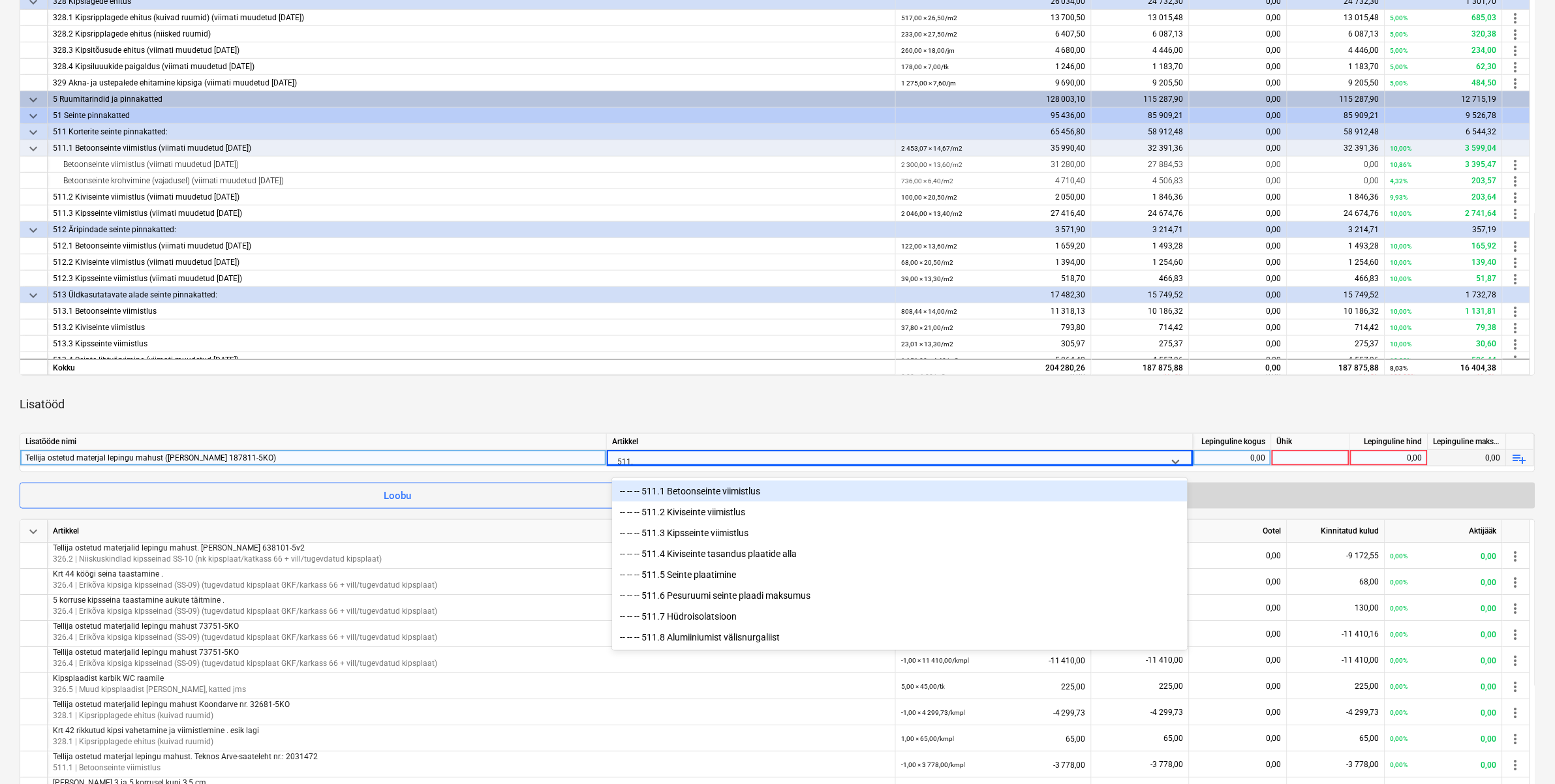
type input "511.1"
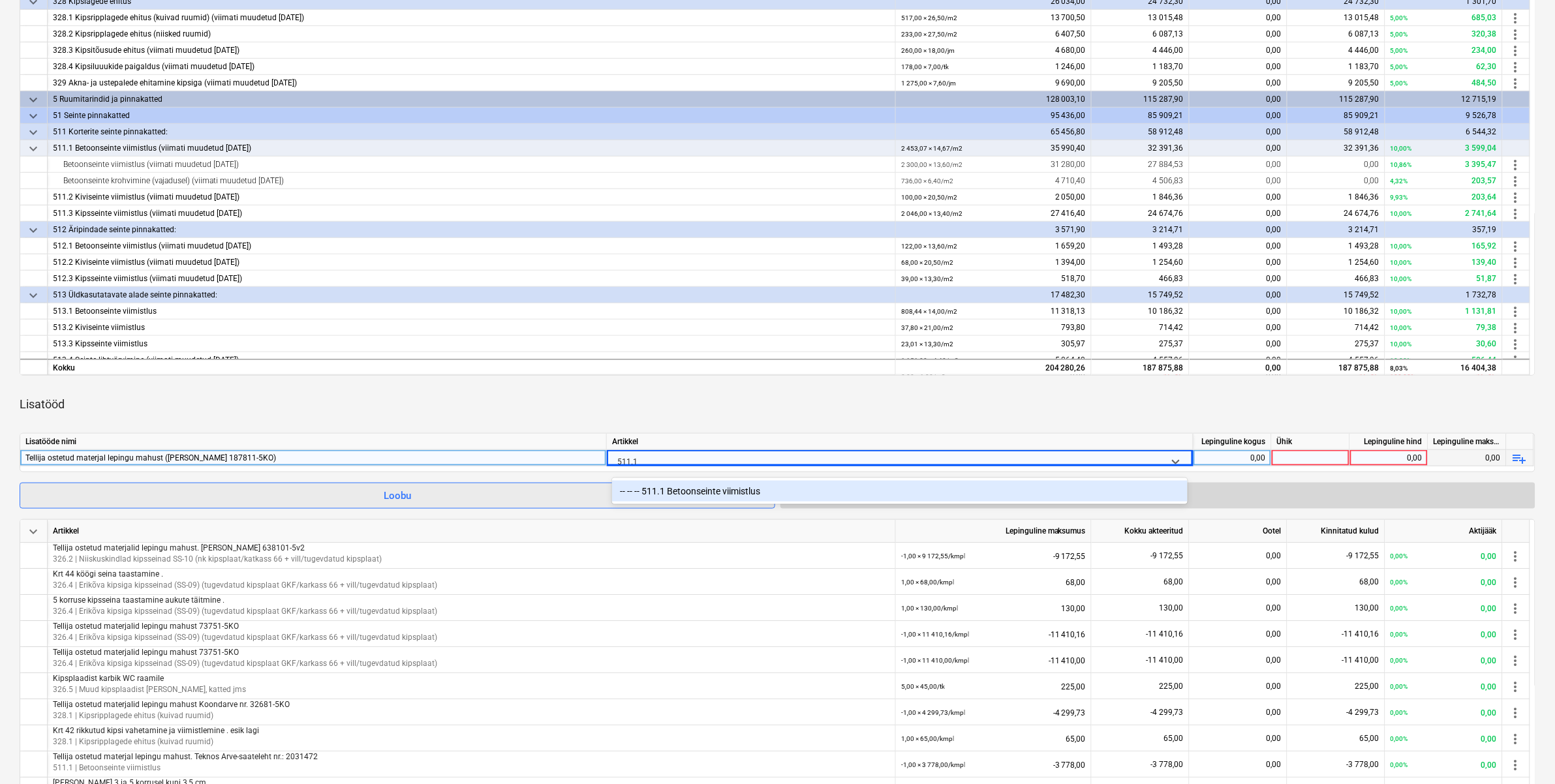
click at [682, 488] on div "-- -- -- 511.1 Betoonseinte viimistlus" at bounding box center [899, 491] width 576 height 21
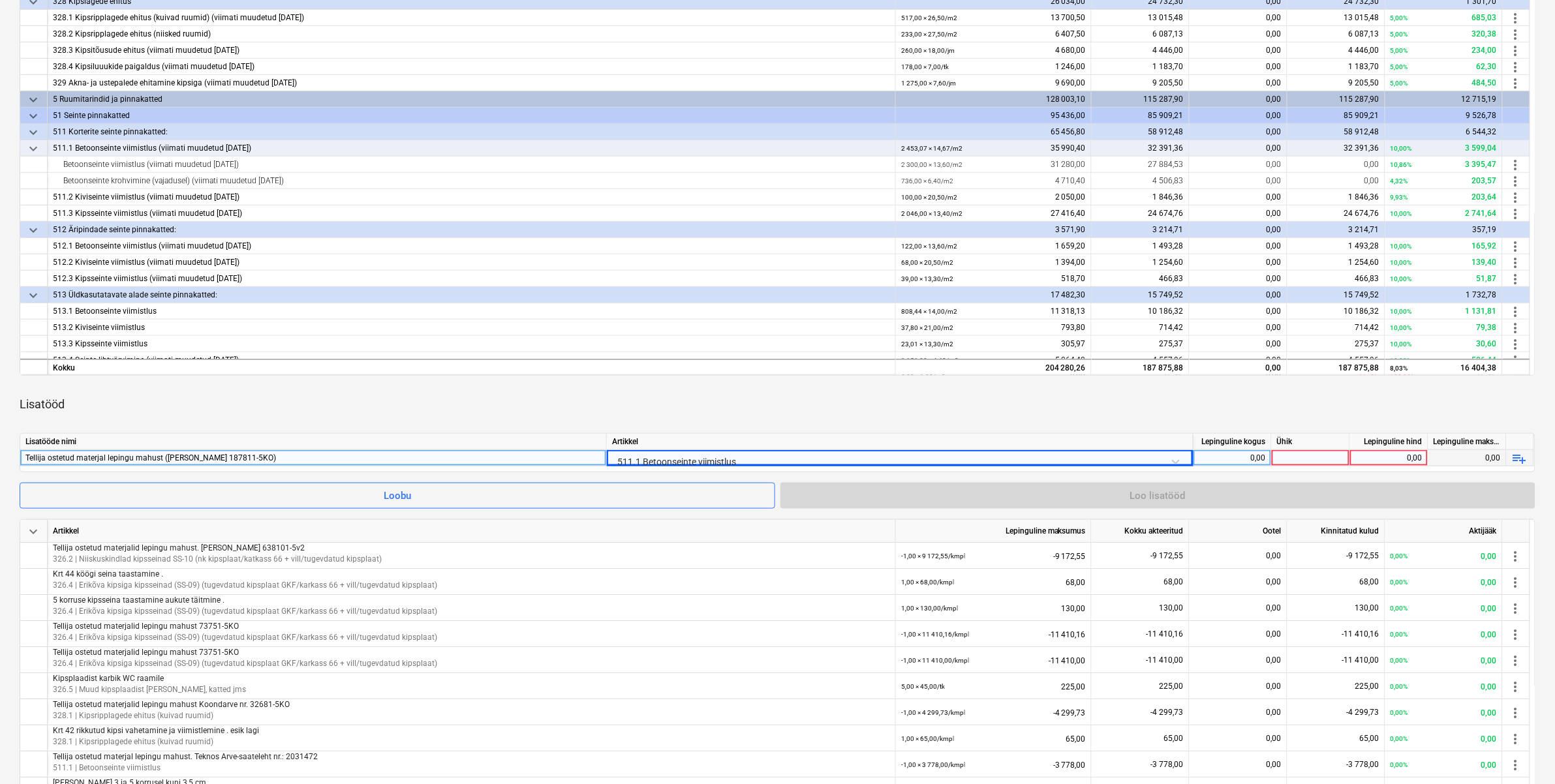
click at [725, 421] on div "Lisatööd" at bounding box center [777, 404] width 1516 height 37
click at [1212, 461] on div "0,00" at bounding box center [1232, 458] width 67 height 17
type input "-1"
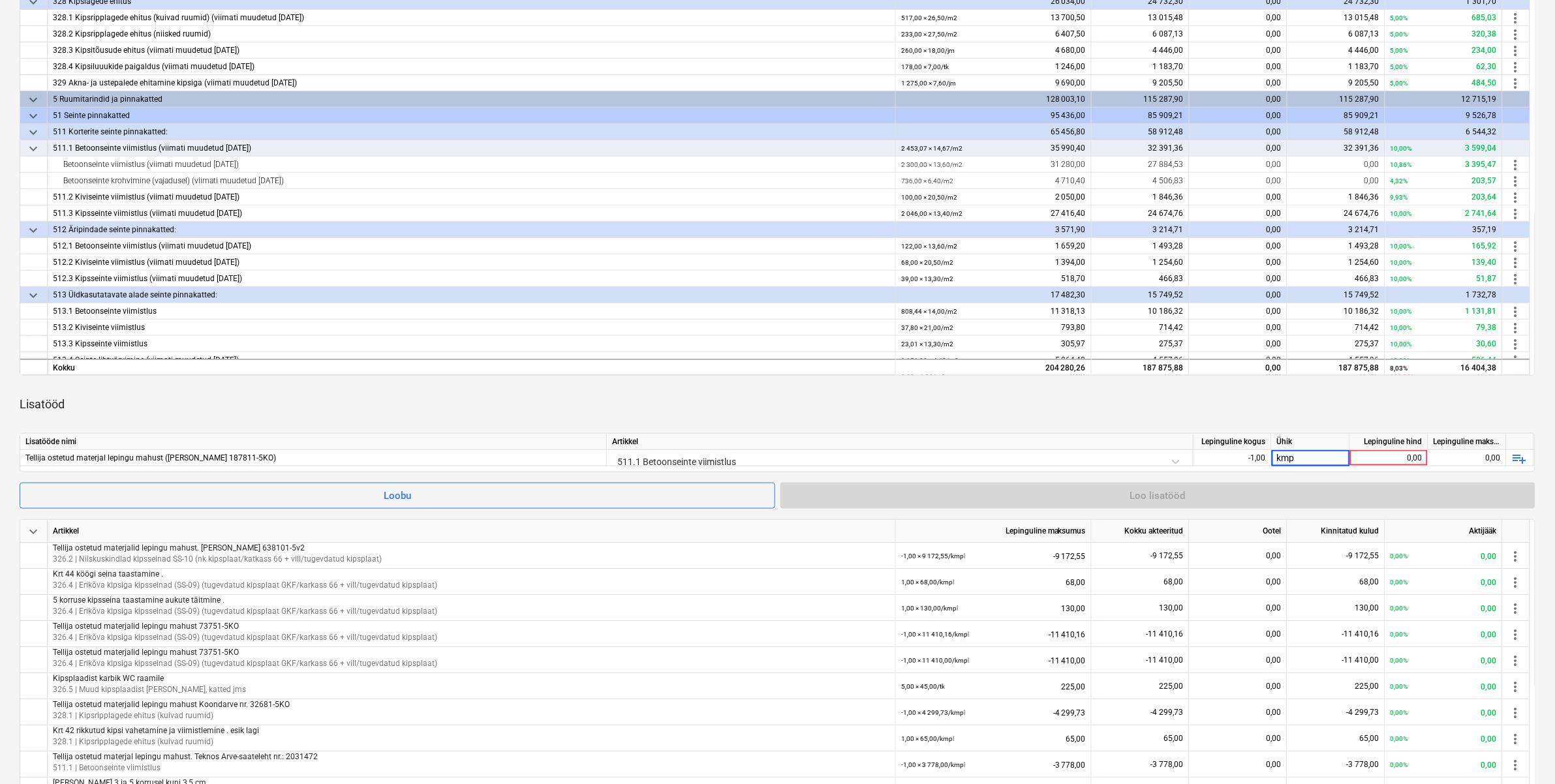
type input "kmpl"
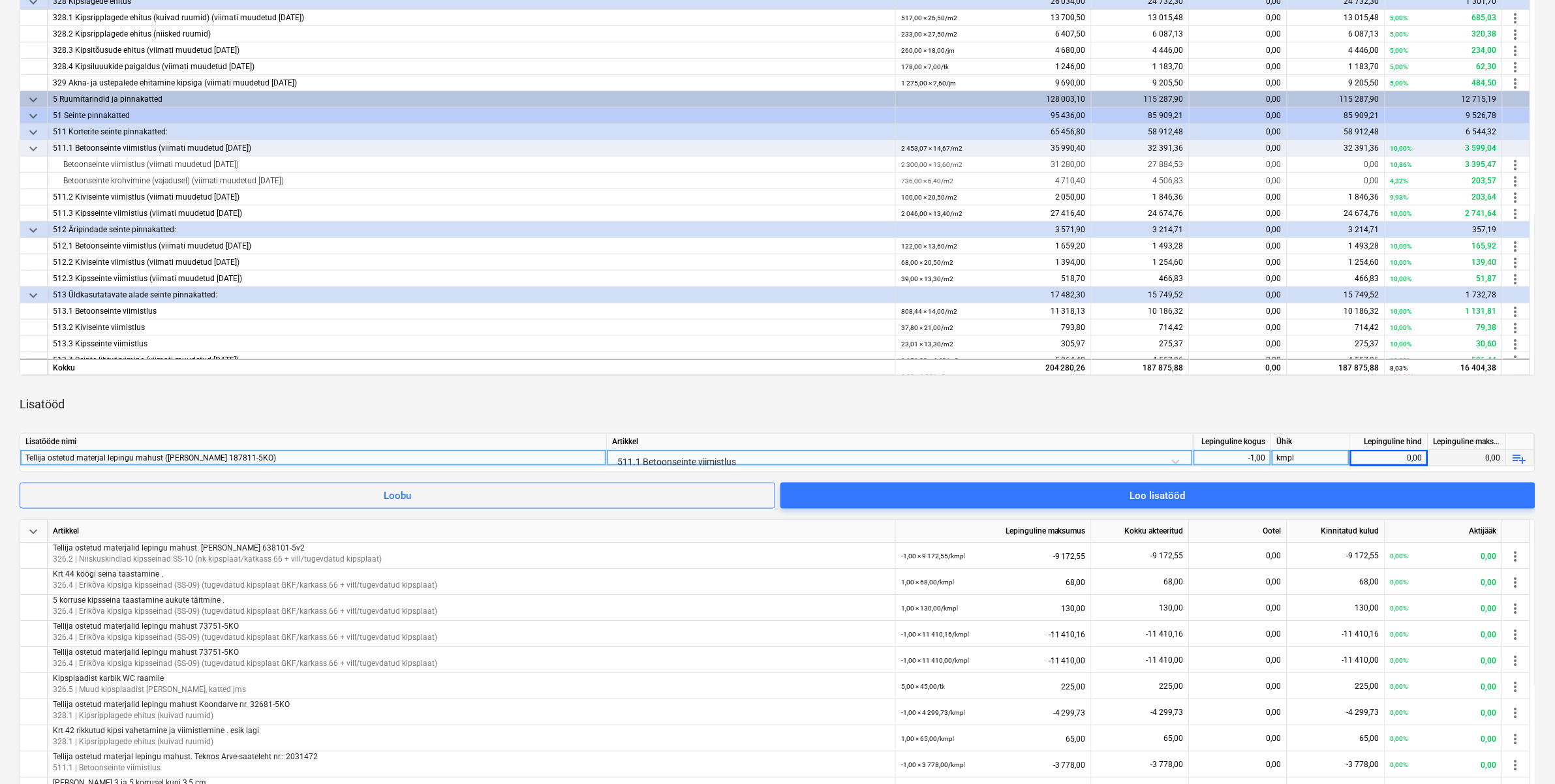
click at [1368, 456] on div "0,00" at bounding box center [1389, 458] width 67 height 17
type input "376.57"
click at [1245, 414] on div "Lisatööd" at bounding box center [777, 404] width 1516 height 37
click at [1410, 451] on div "0,00" at bounding box center [1389, 458] width 67 height 17
type input "376,57"
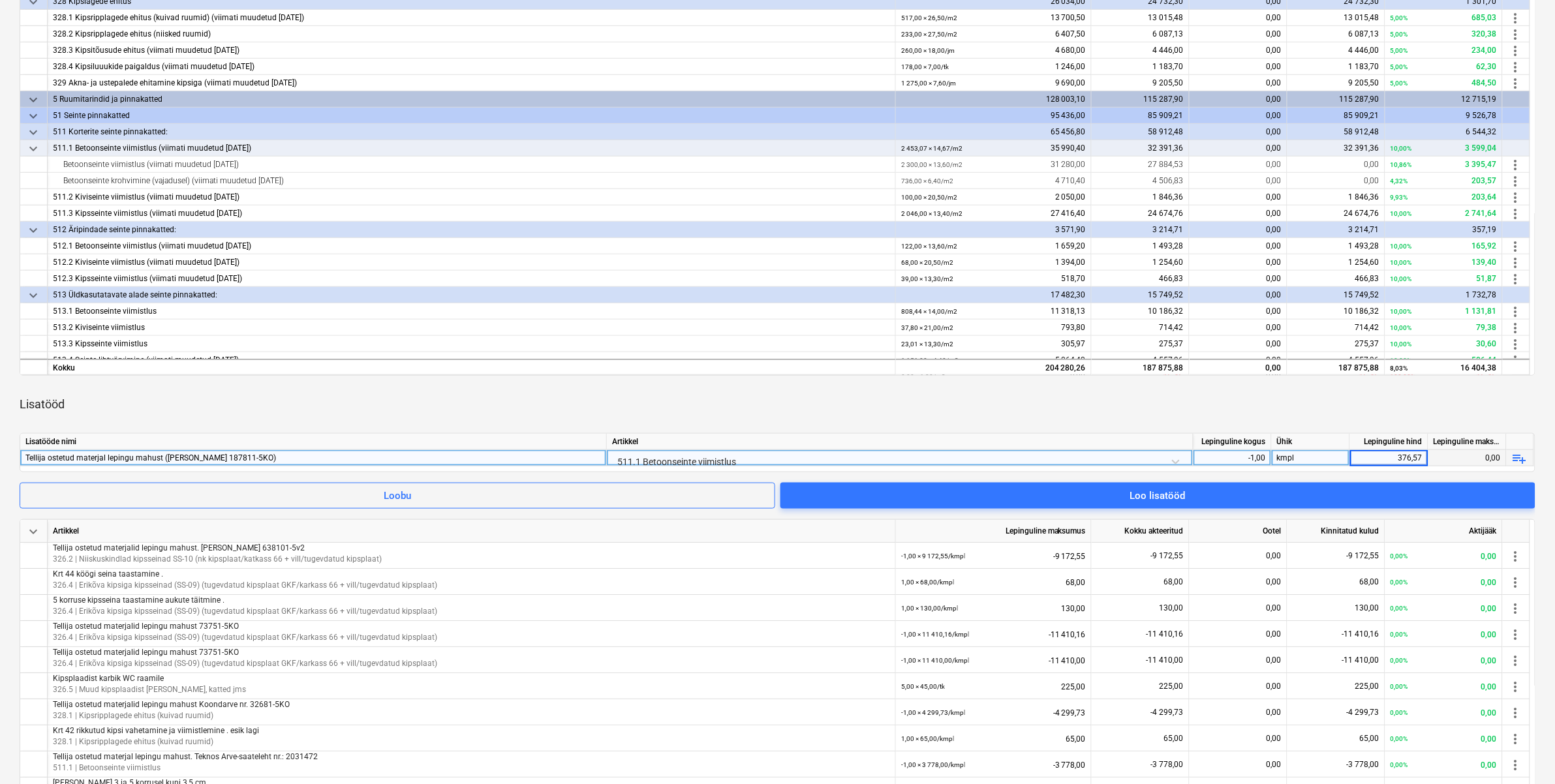
click at [1432, 408] on div "Lisatööd" at bounding box center [777, 404] width 1516 height 37
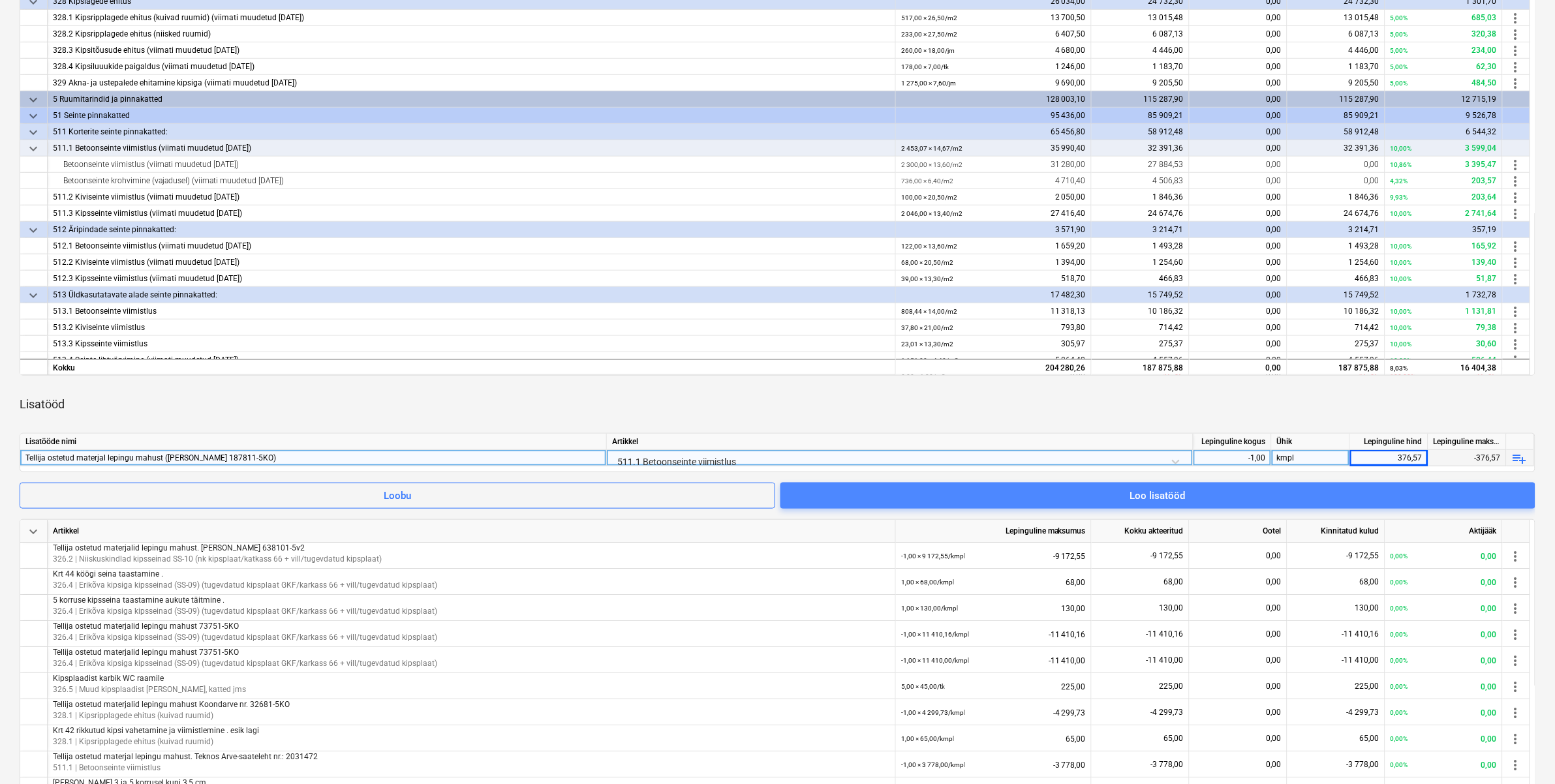
click at [1329, 494] on span "Loo lisatööd" at bounding box center [1158, 495] width 723 height 17
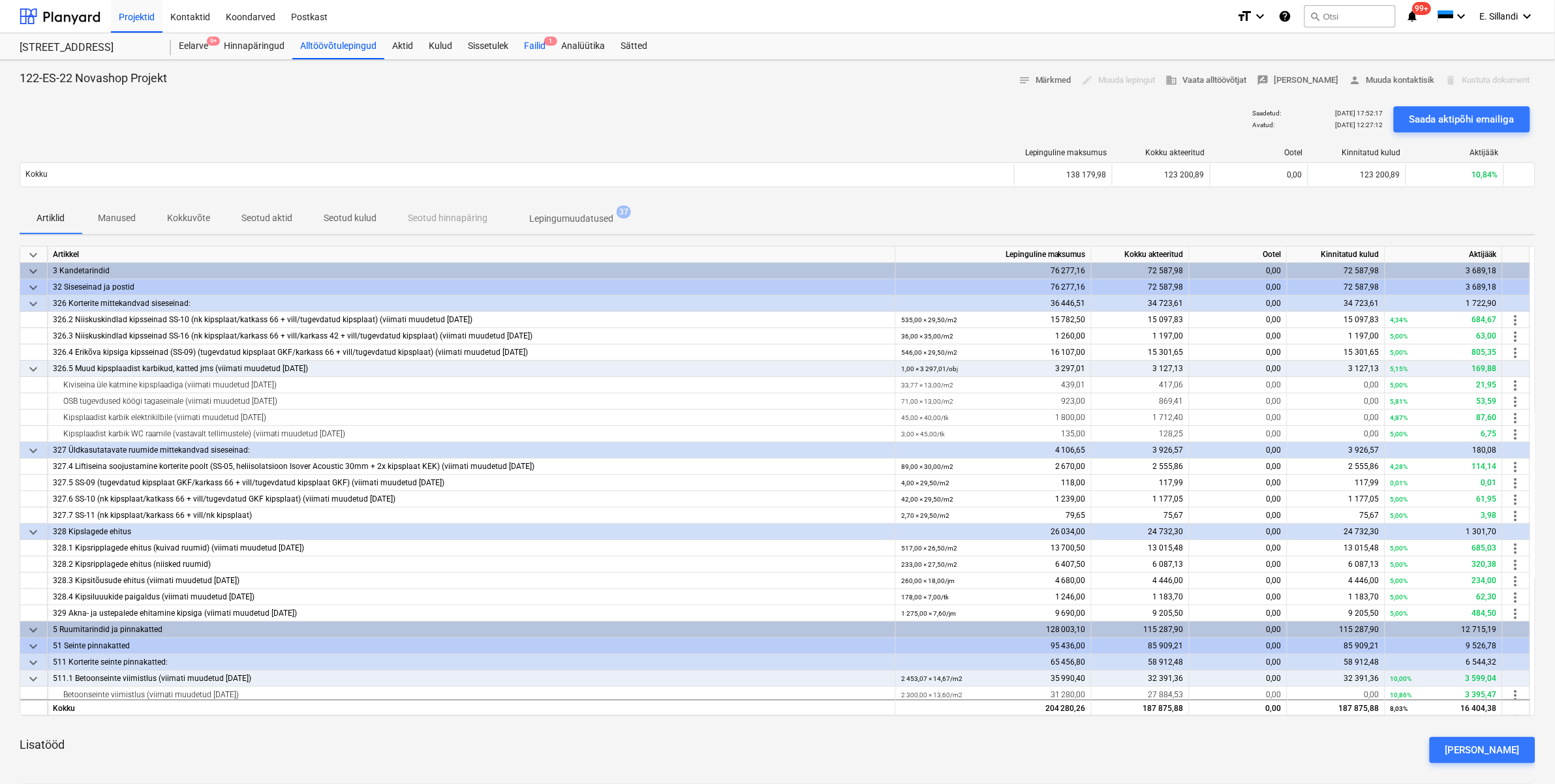
click at [543, 44] on div "Failid 1" at bounding box center [535, 46] width 37 height 26
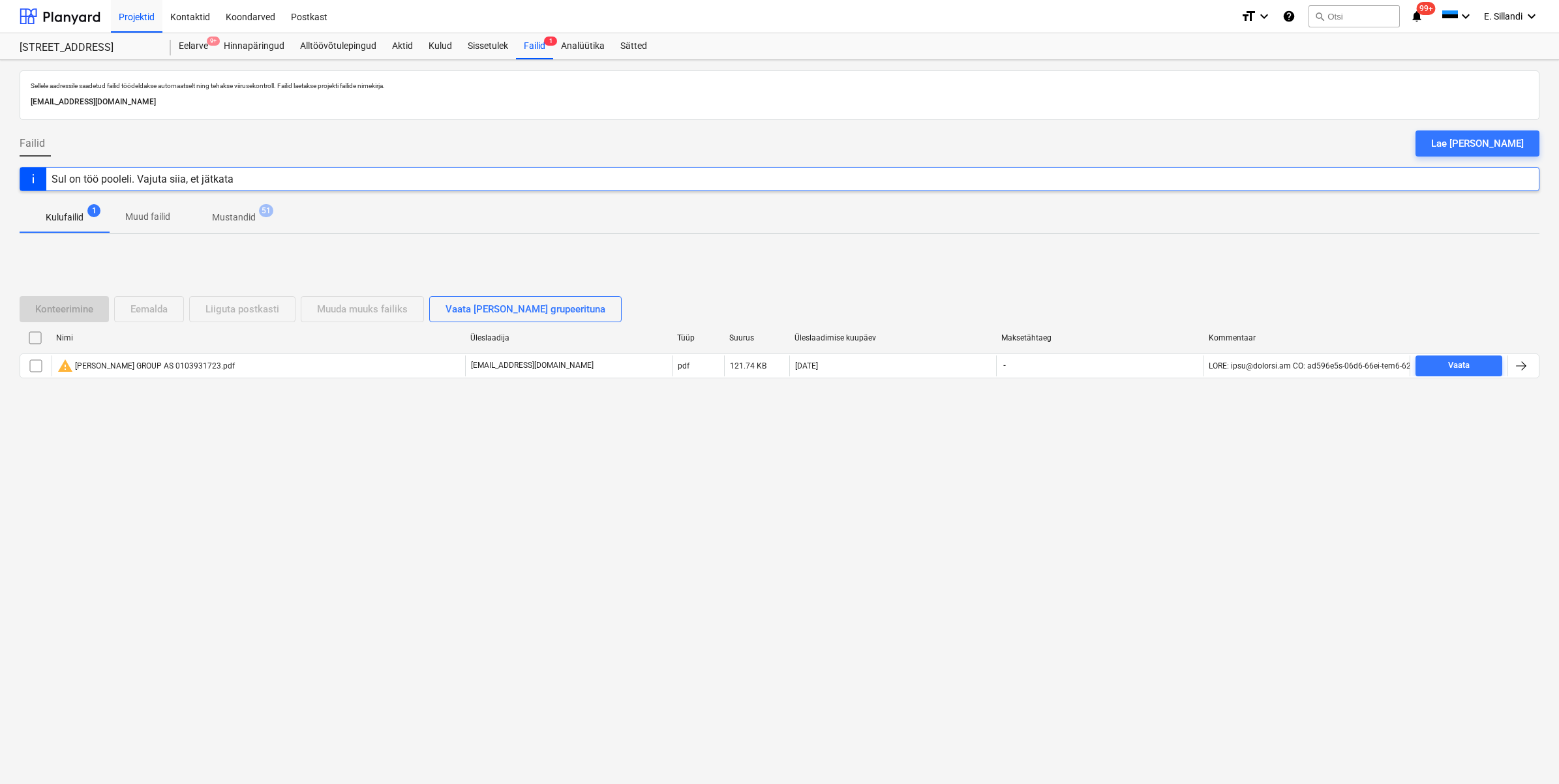
click at [1502, 143] on div "Lae [PERSON_NAME]" at bounding box center [1477, 143] width 93 height 17
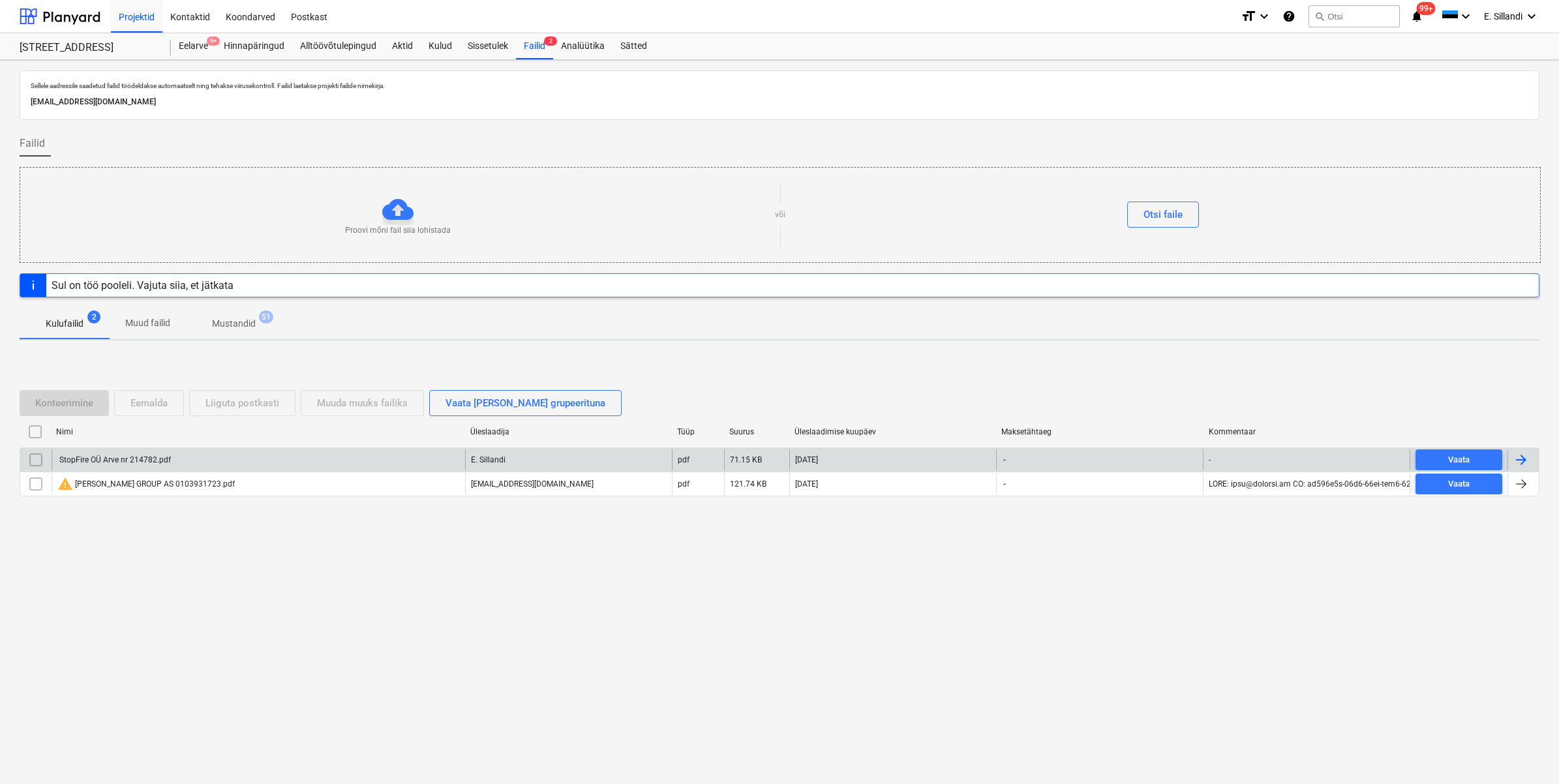
click at [102, 462] on div "StopFire OÜ Arve nr 214782.pdf" at bounding box center [114, 459] width 114 height 9
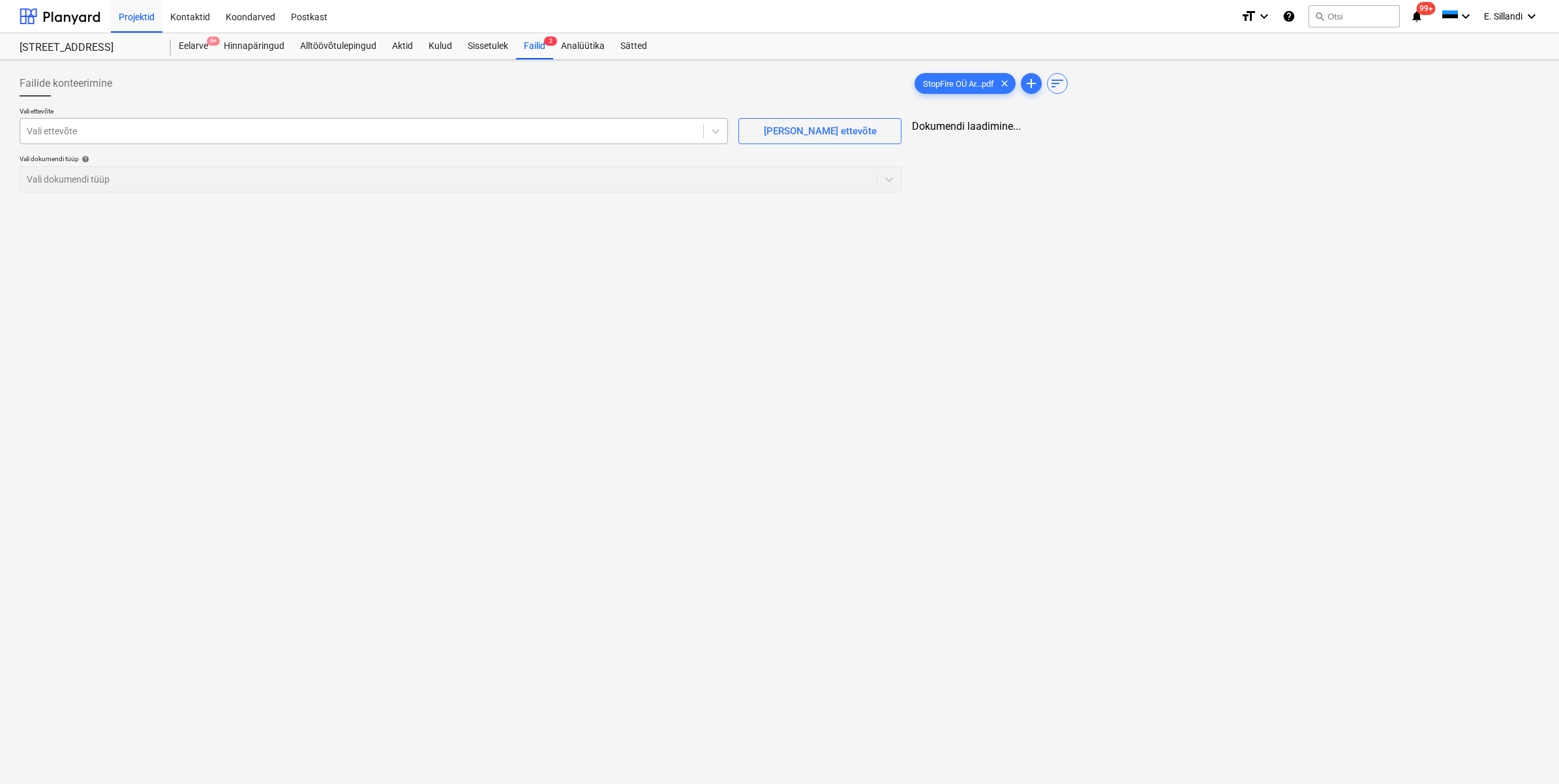
click at [197, 122] on div "Vali ettevõte" at bounding box center [362, 131] width 683 height 18
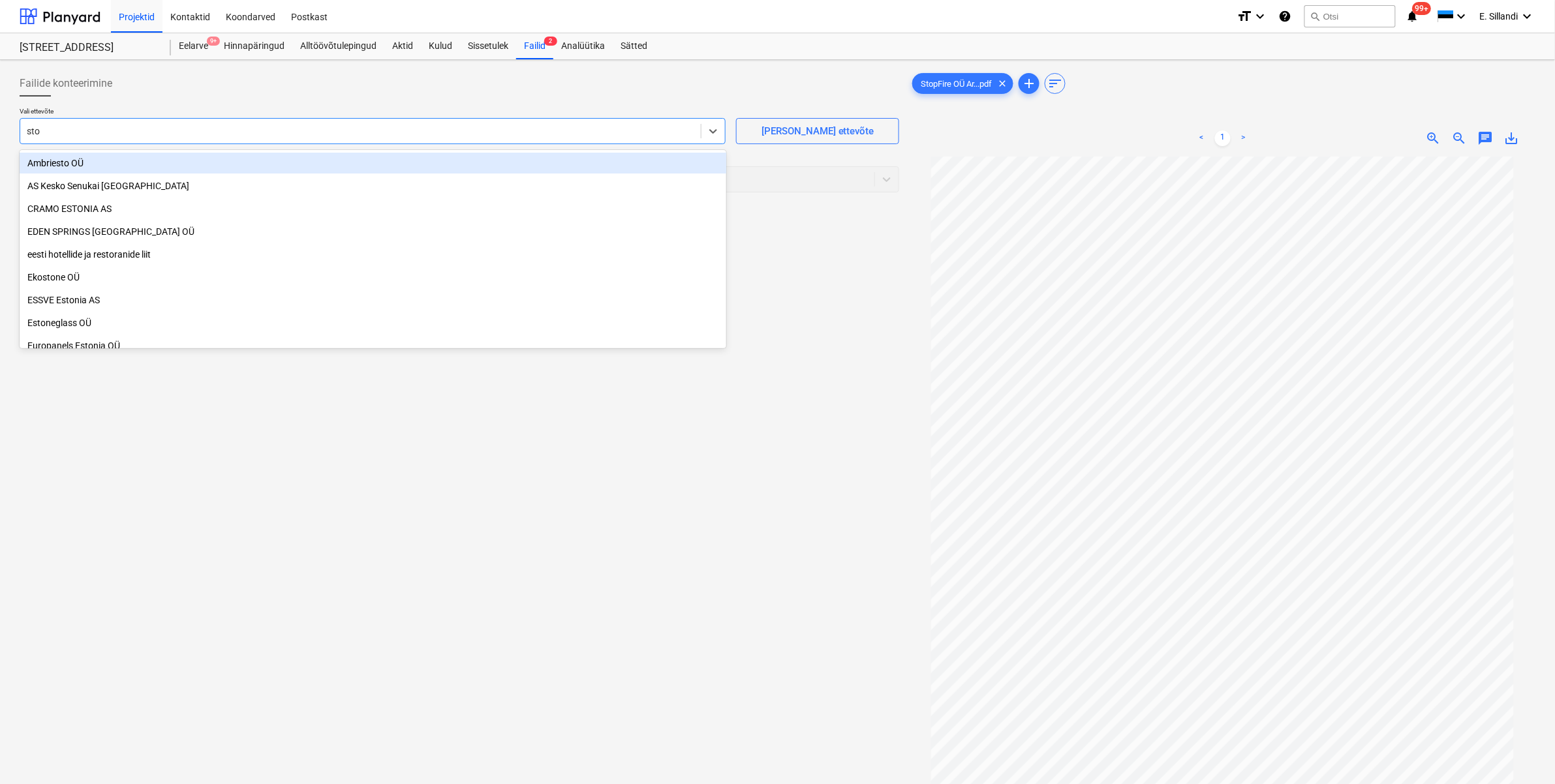
type input "stop"
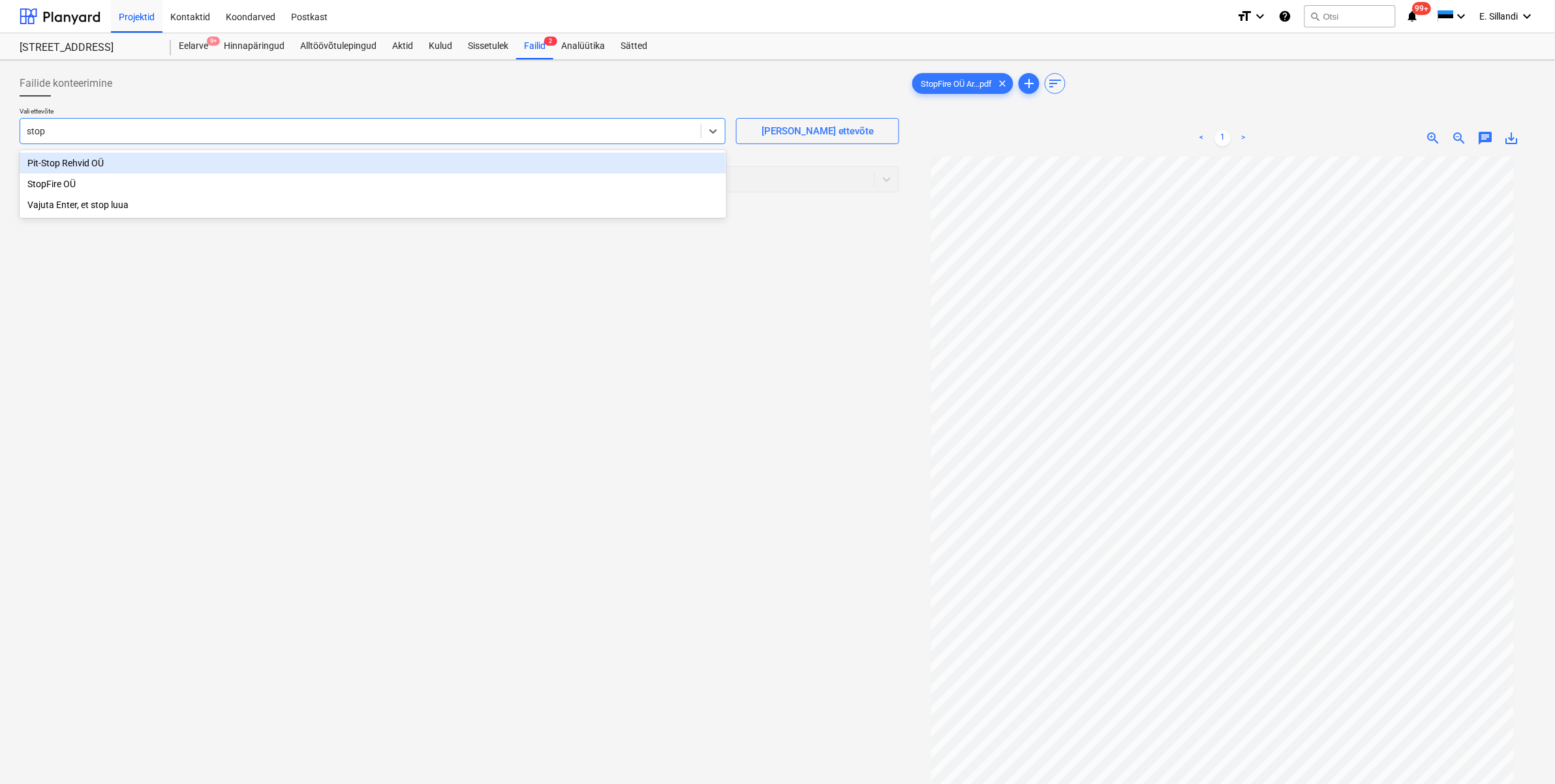
click at [59, 177] on div "StopFire OÜ" at bounding box center [373, 184] width 707 height 21
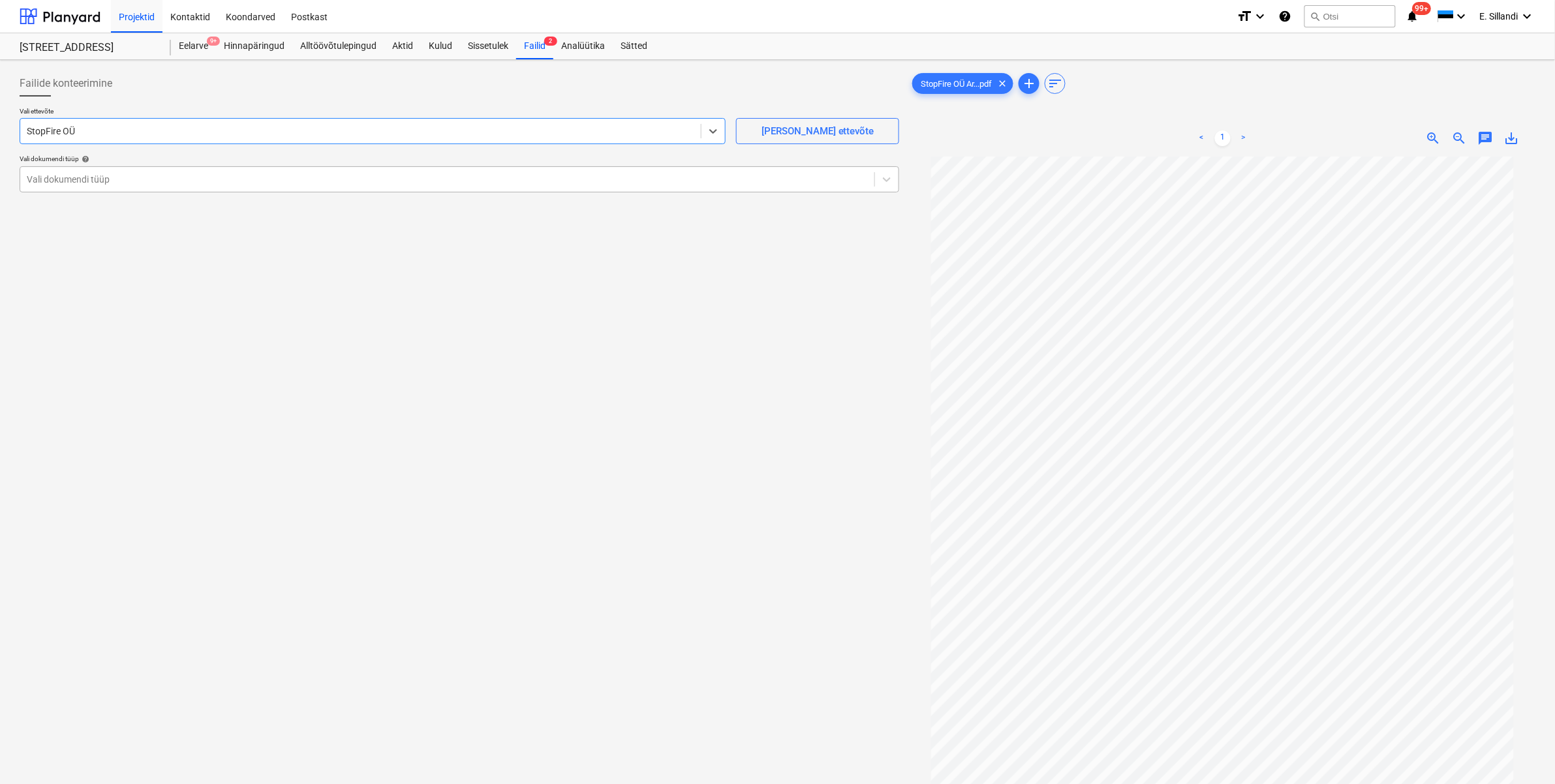
click at [59, 173] on div at bounding box center [448, 179] width 841 height 13
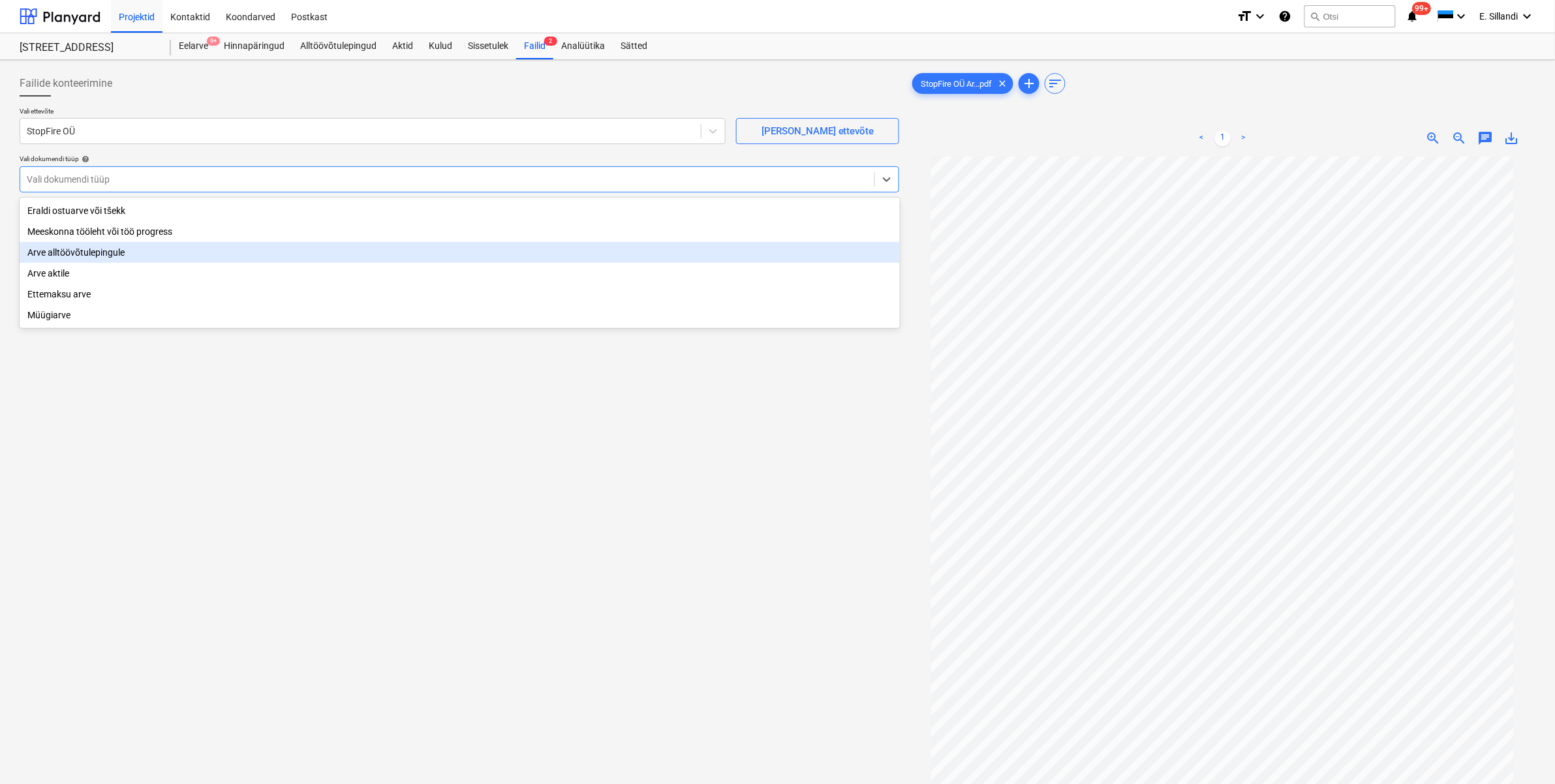
click at [61, 256] on div "Arve alltöövõtulepingule" at bounding box center [459, 252] width 880 height 21
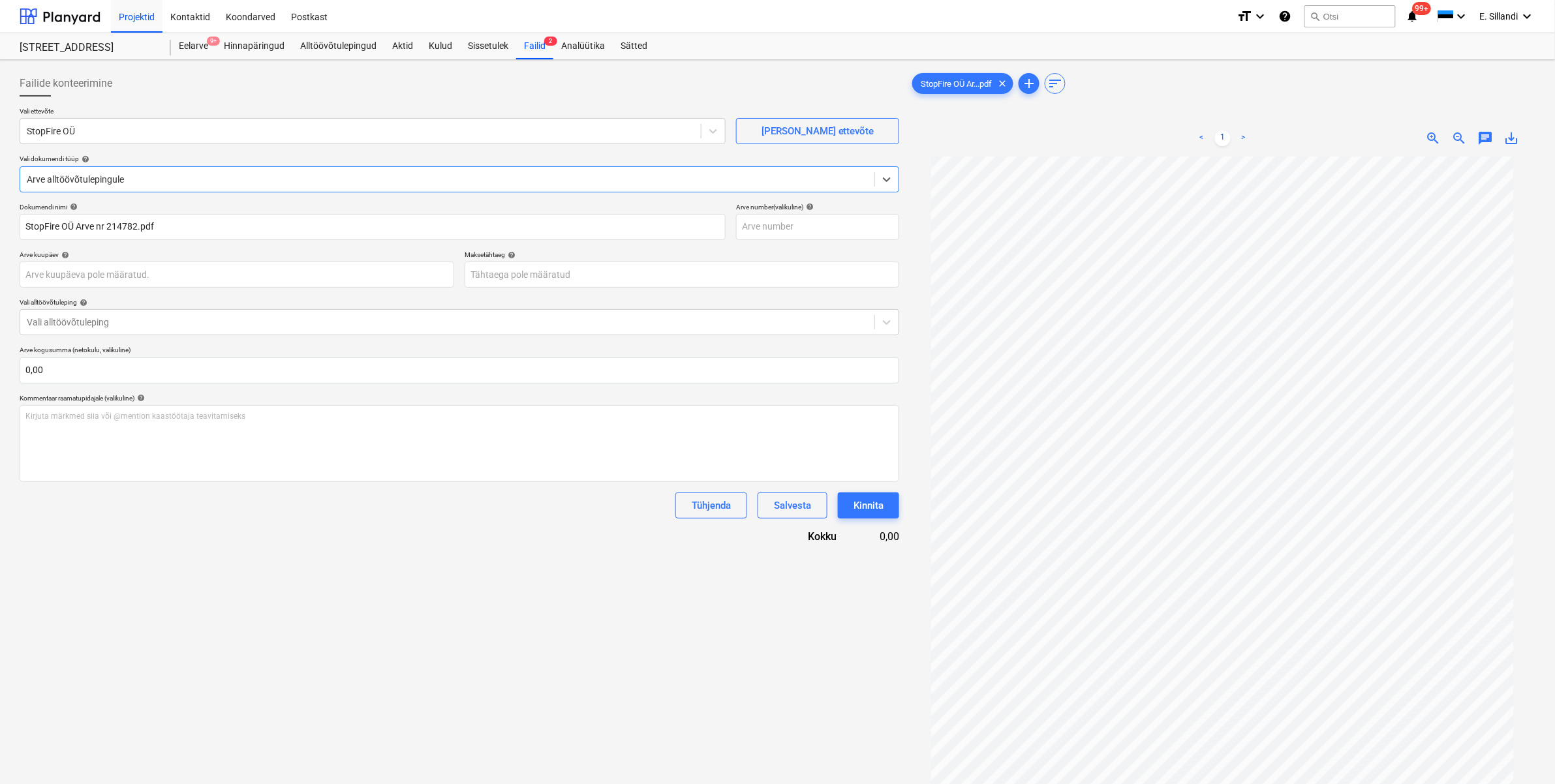
click at [76, 183] on div at bounding box center [448, 179] width 841 height 13
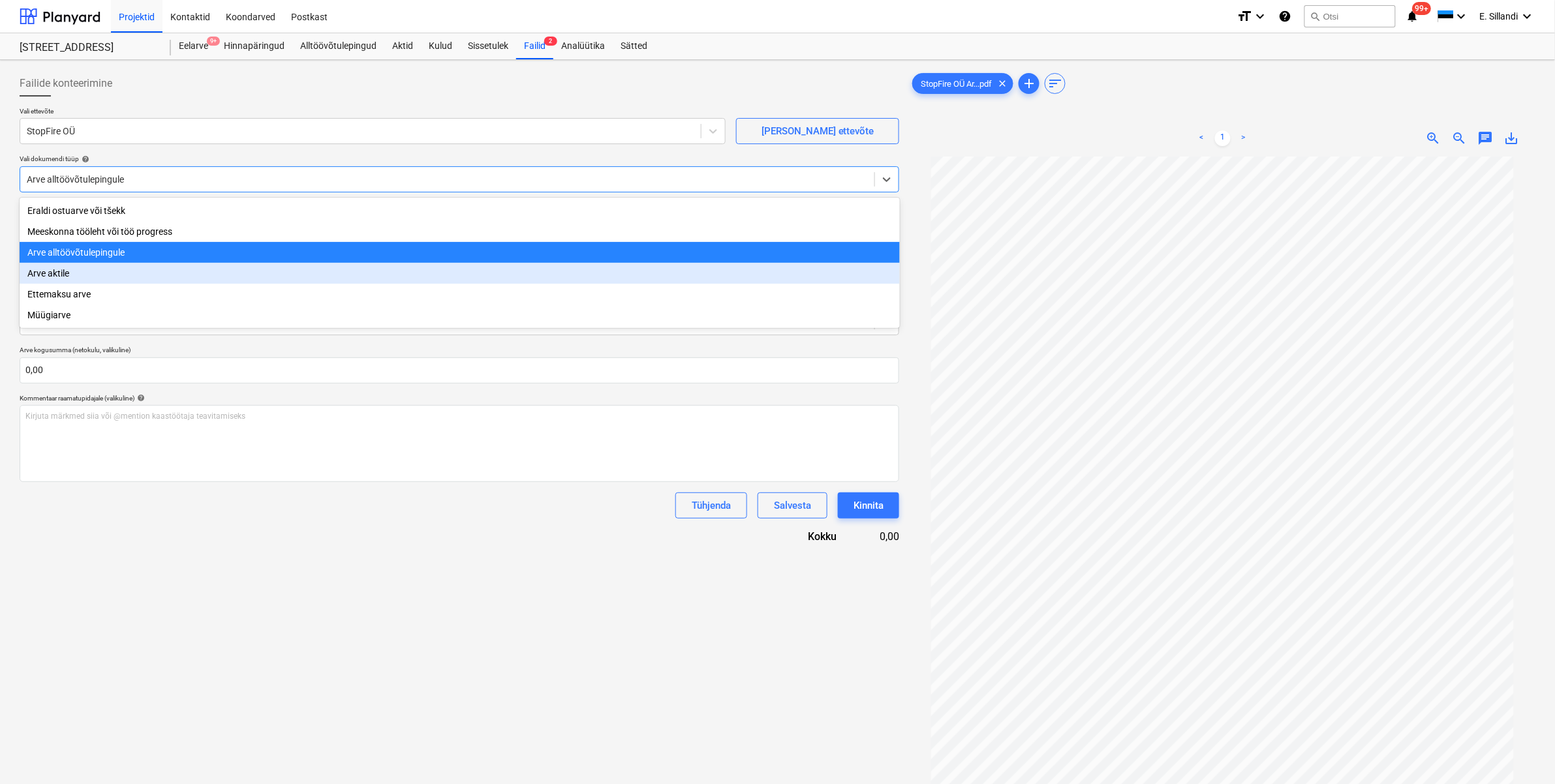
click at [51, 274] on div "Arve aktile" at bounding box center [459, 273] width 880 height 21
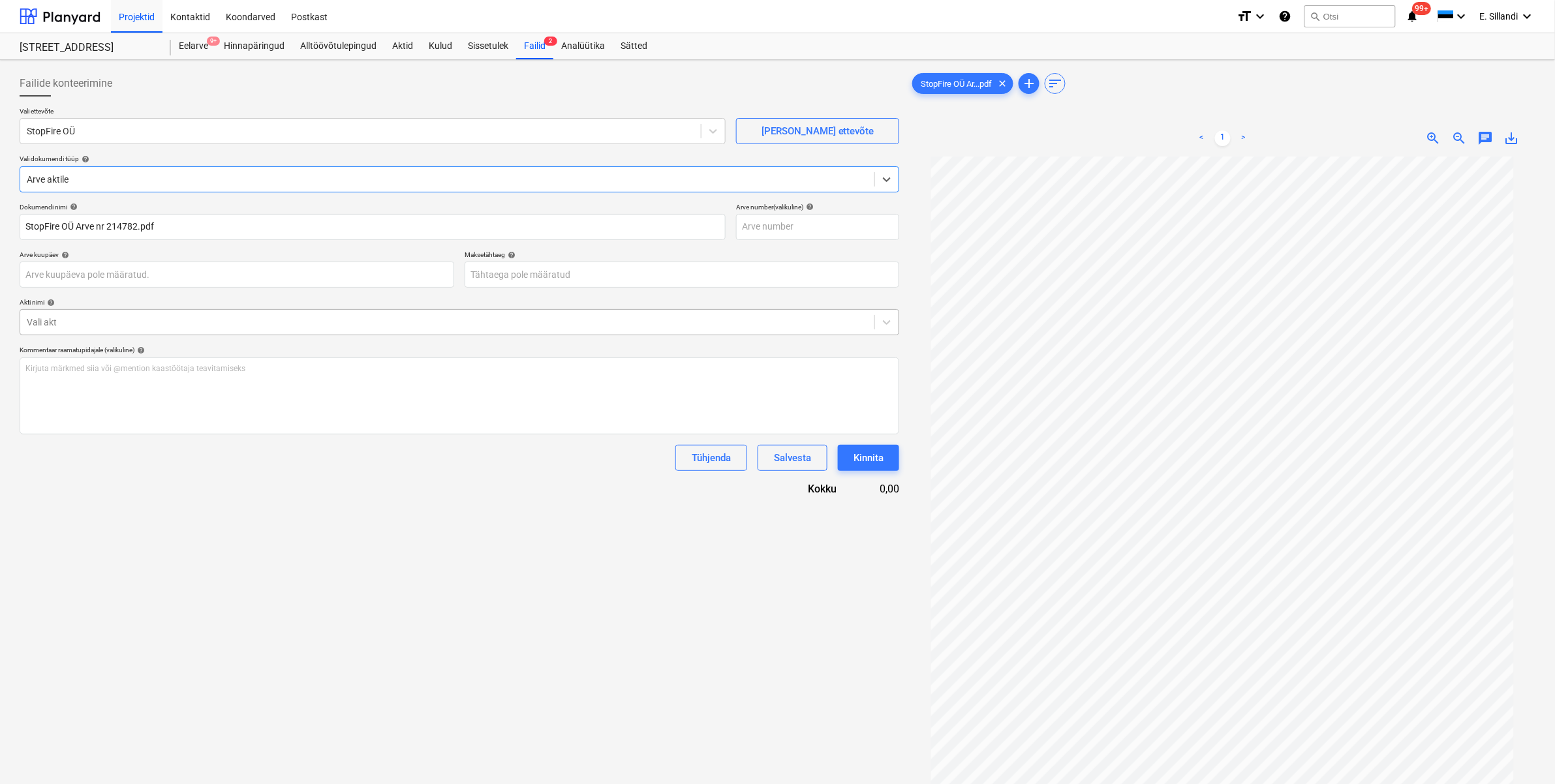
click at [111, 323] on div at bounding box center [448, 322] width 841 height 13
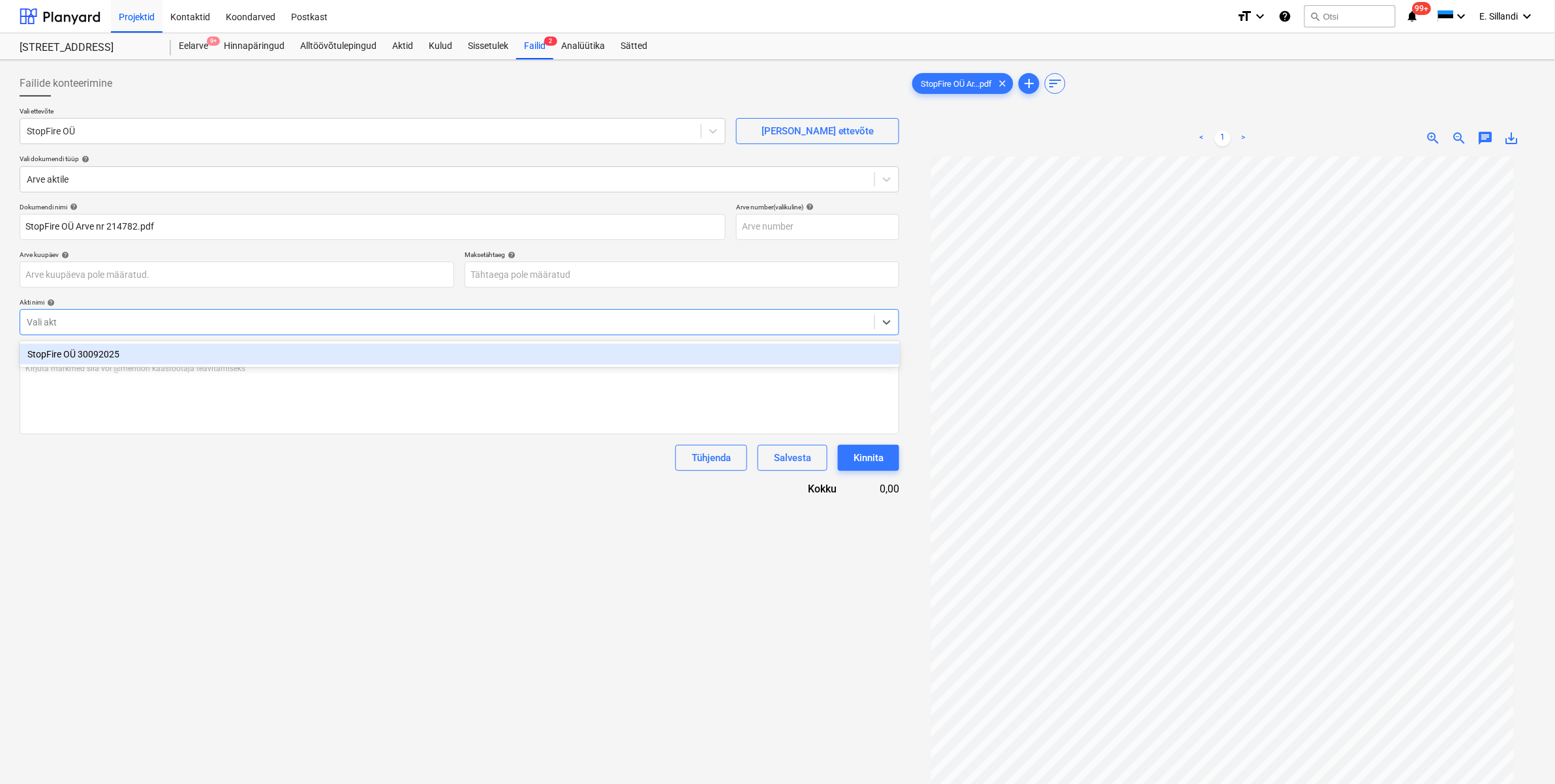
click at [95, 353] on div "StopFire OÜ 30092025" at bounding box center [459, 354] width 880 height 21
